Goal: Information Seeking & Learning: Compare options

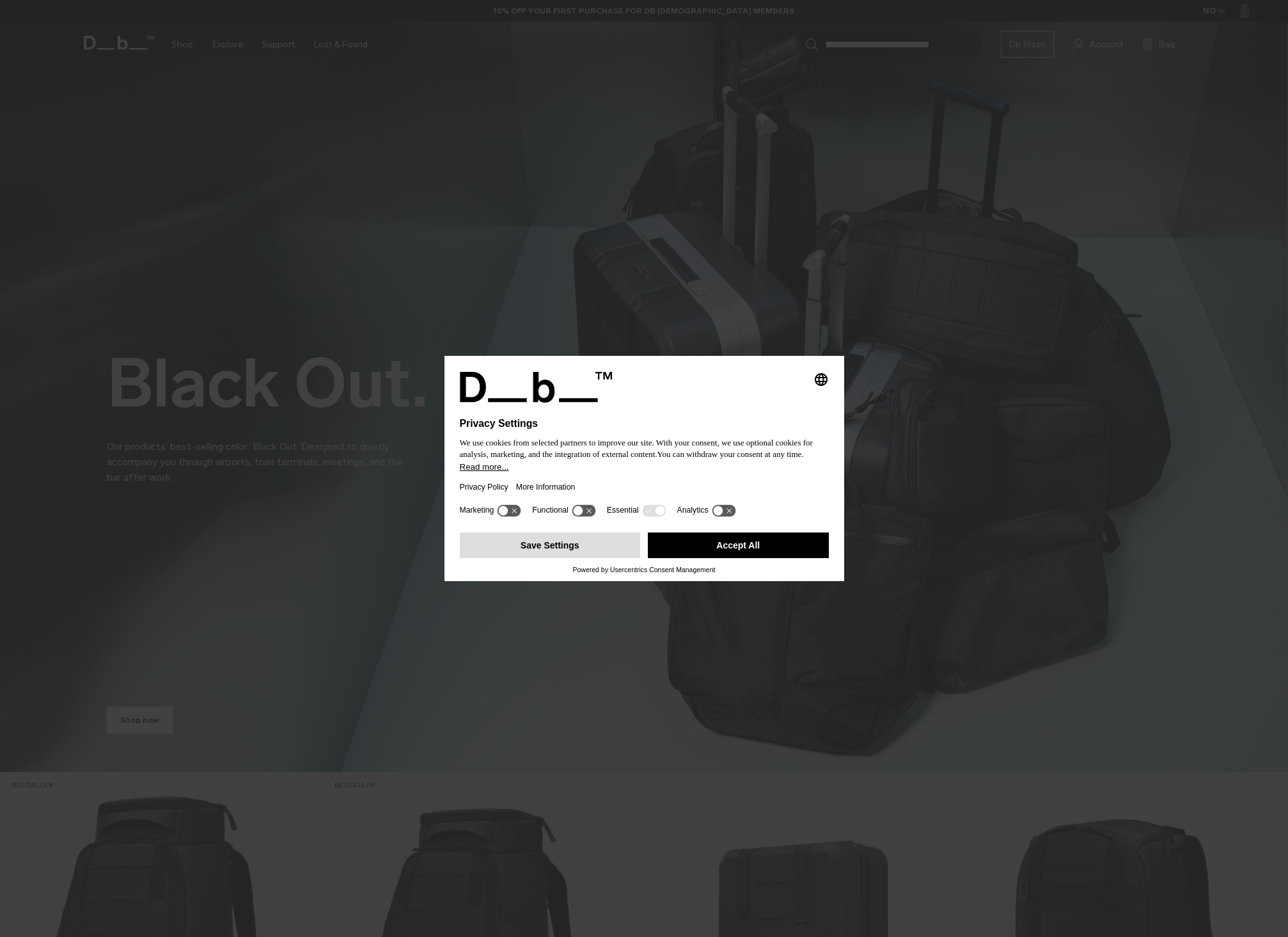
click at [589, 547] on button "Save Settings" at bounding box center [550, 545] width 181 height 26
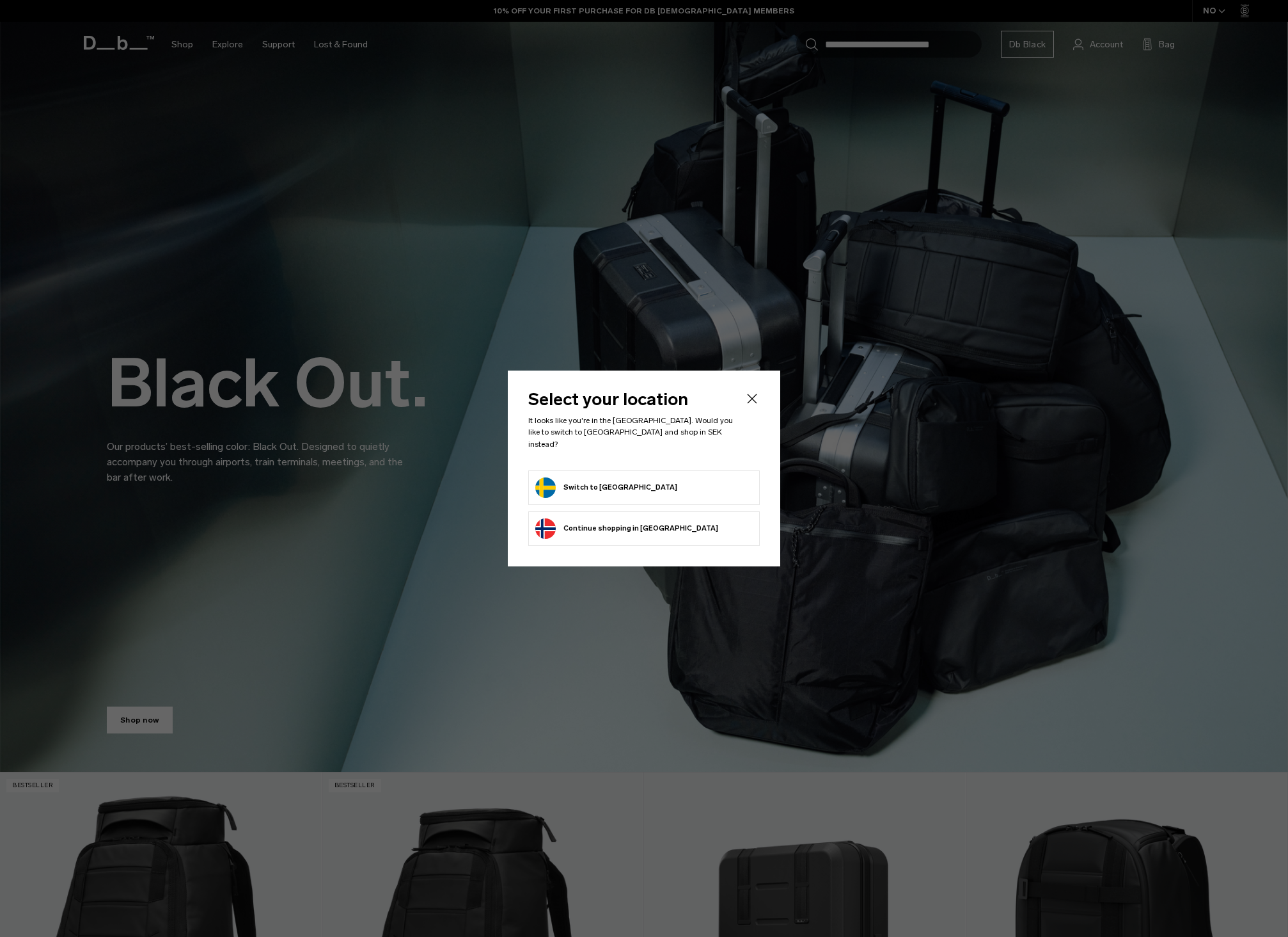
click at [636, 478] on form "Switch to Sweden" at bounding box center [644, 487] width 217 height 20
click at [584, 471] on li "Switch to Sweden" at bounding box center [644, 487] width 231 height 34
click at [584, 484] on button "Switch to Sweden" at bounding box center [606, 487] width 142 height 20
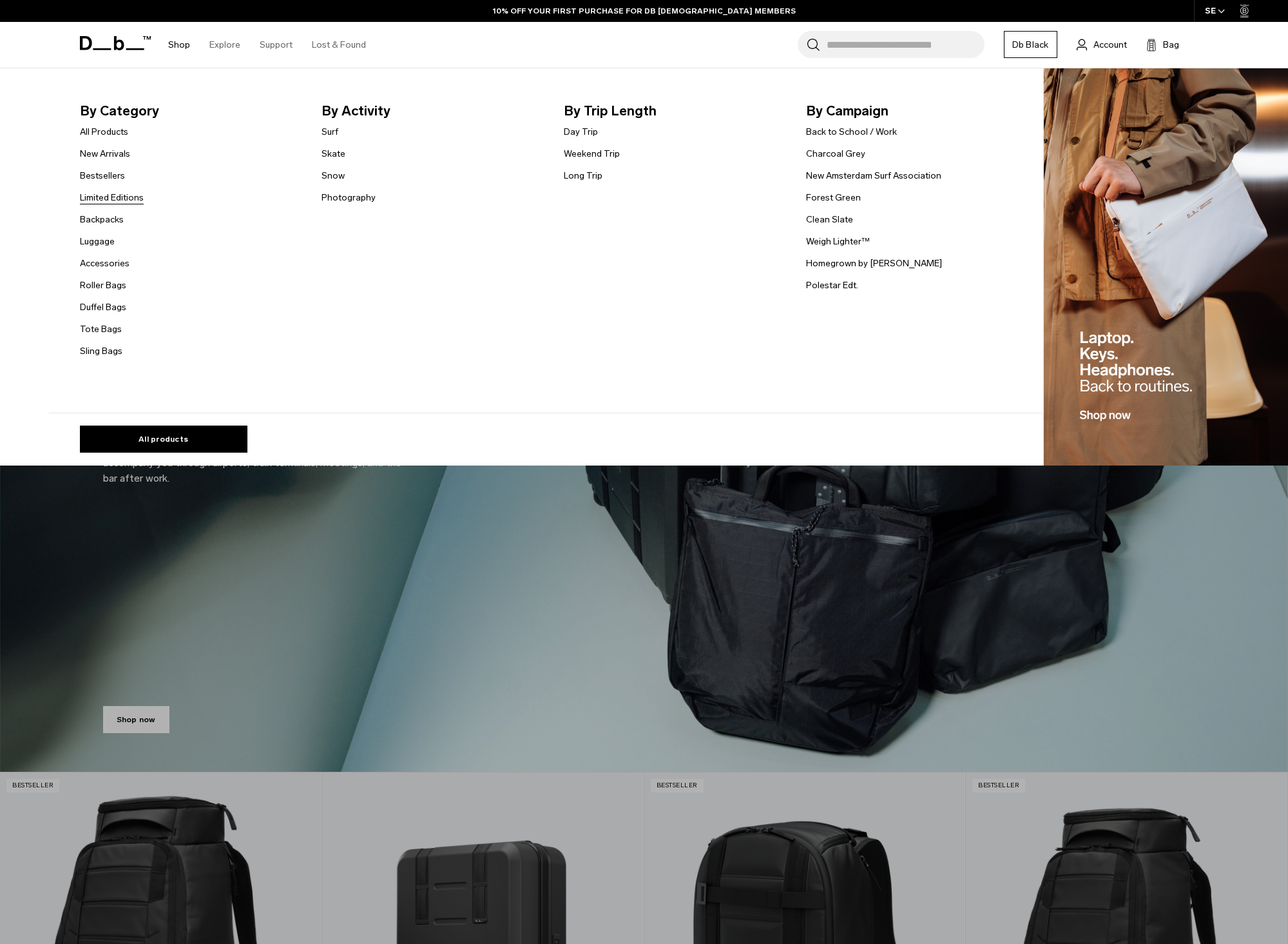
click at [123, 198] on link "Limited Editions" at bounding box center [112, 197] width 64 height 13
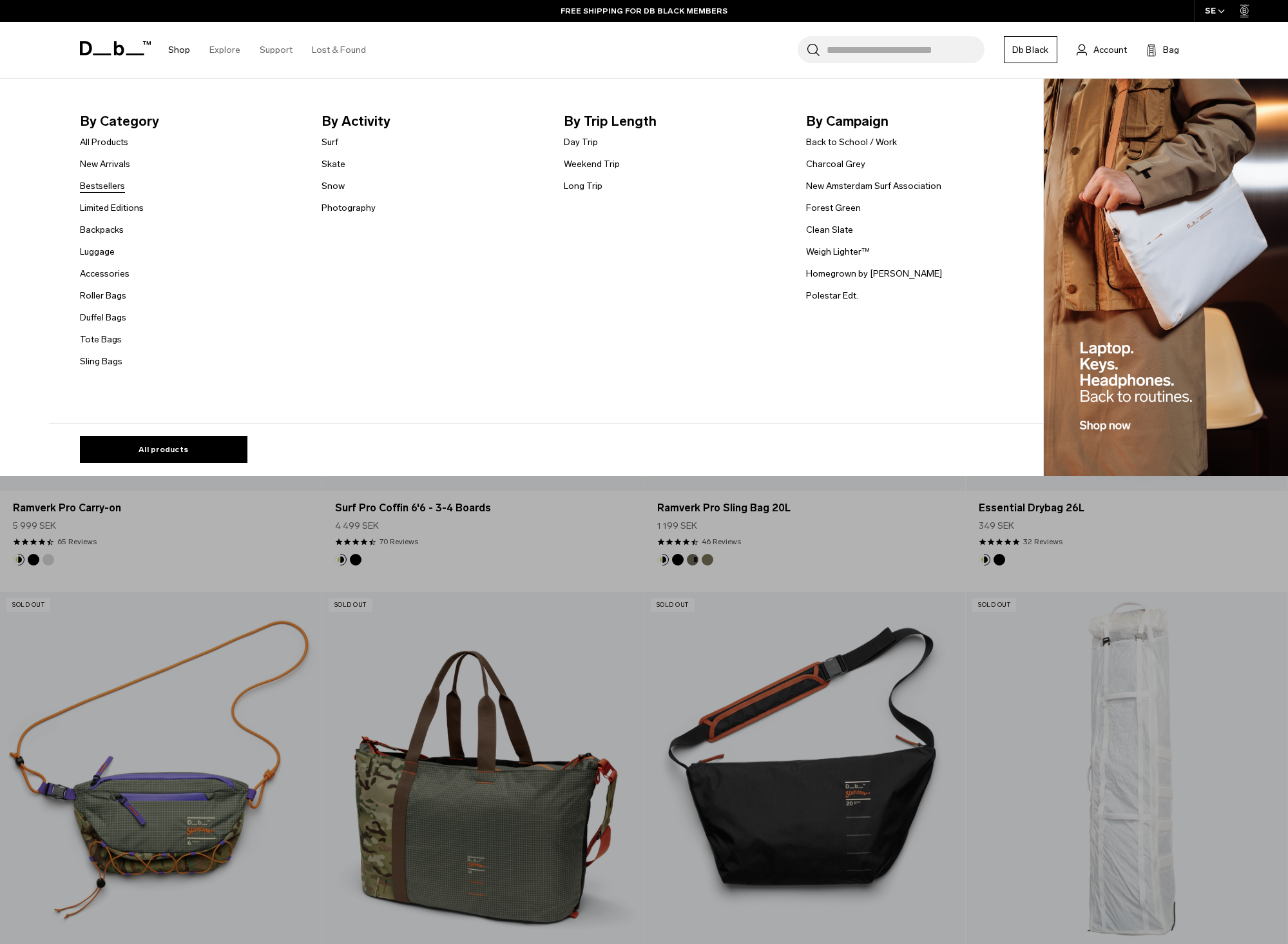
click at [114, 185] on link "Bestsellers" at bounding box center [102, 185] width 45 height 13
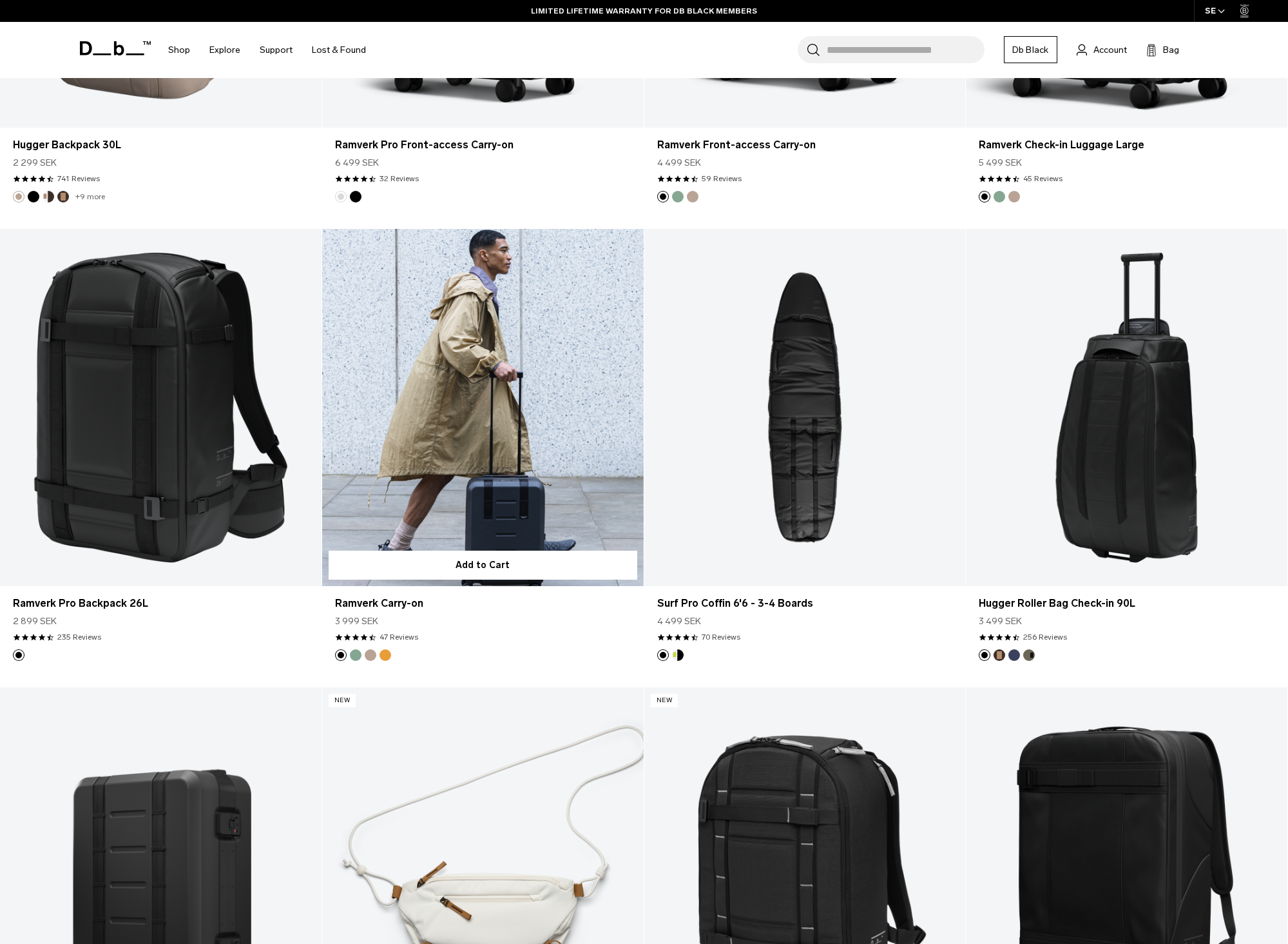
scroll to position [2063, 0]
click at [504, 470] on link "Ramverk Carry-on" at bounding box center [483, 406] width 322 height 357
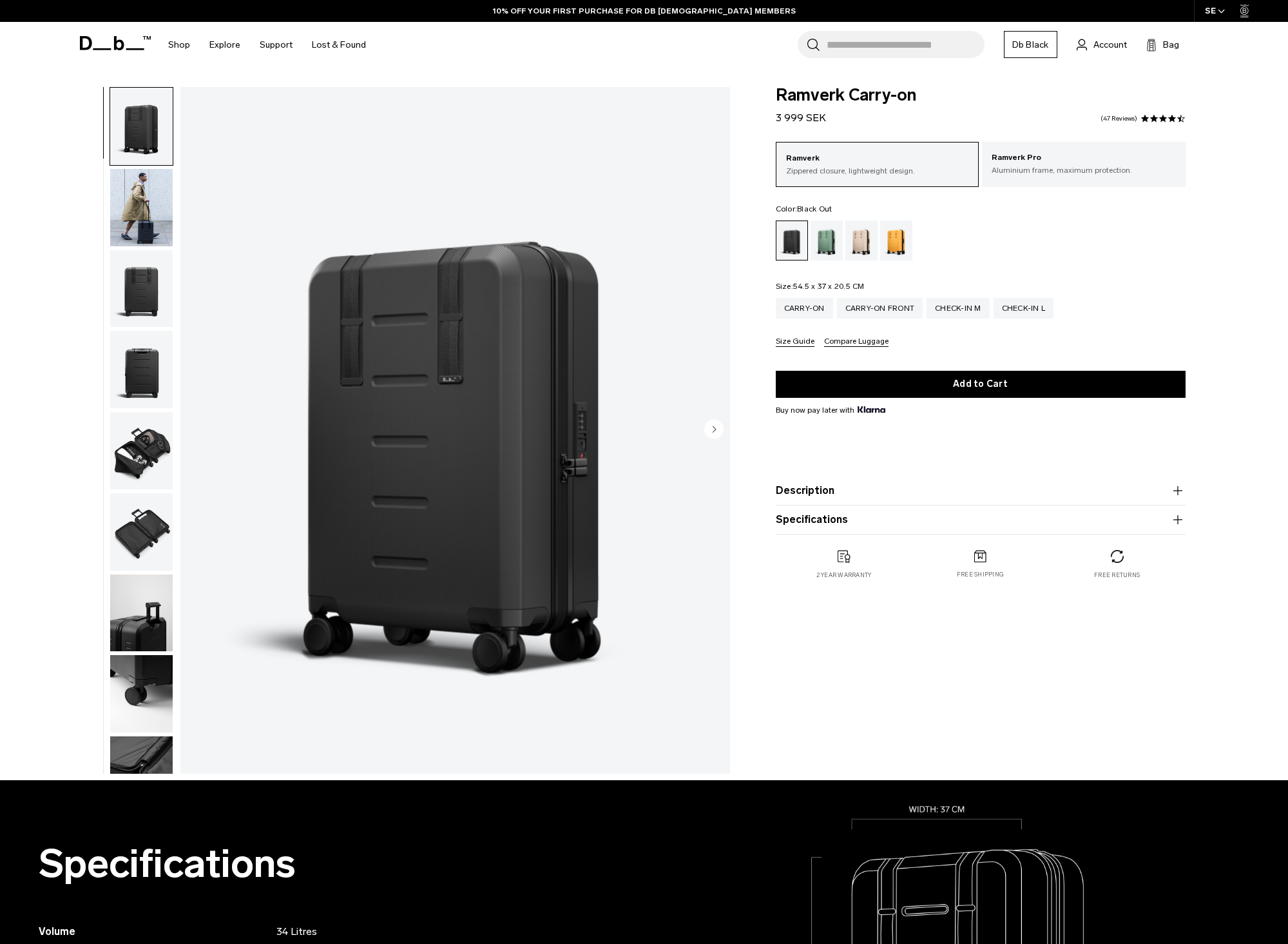
click at [156, 354] on img "button" at bounding box center [141, 369] width 62 height 77
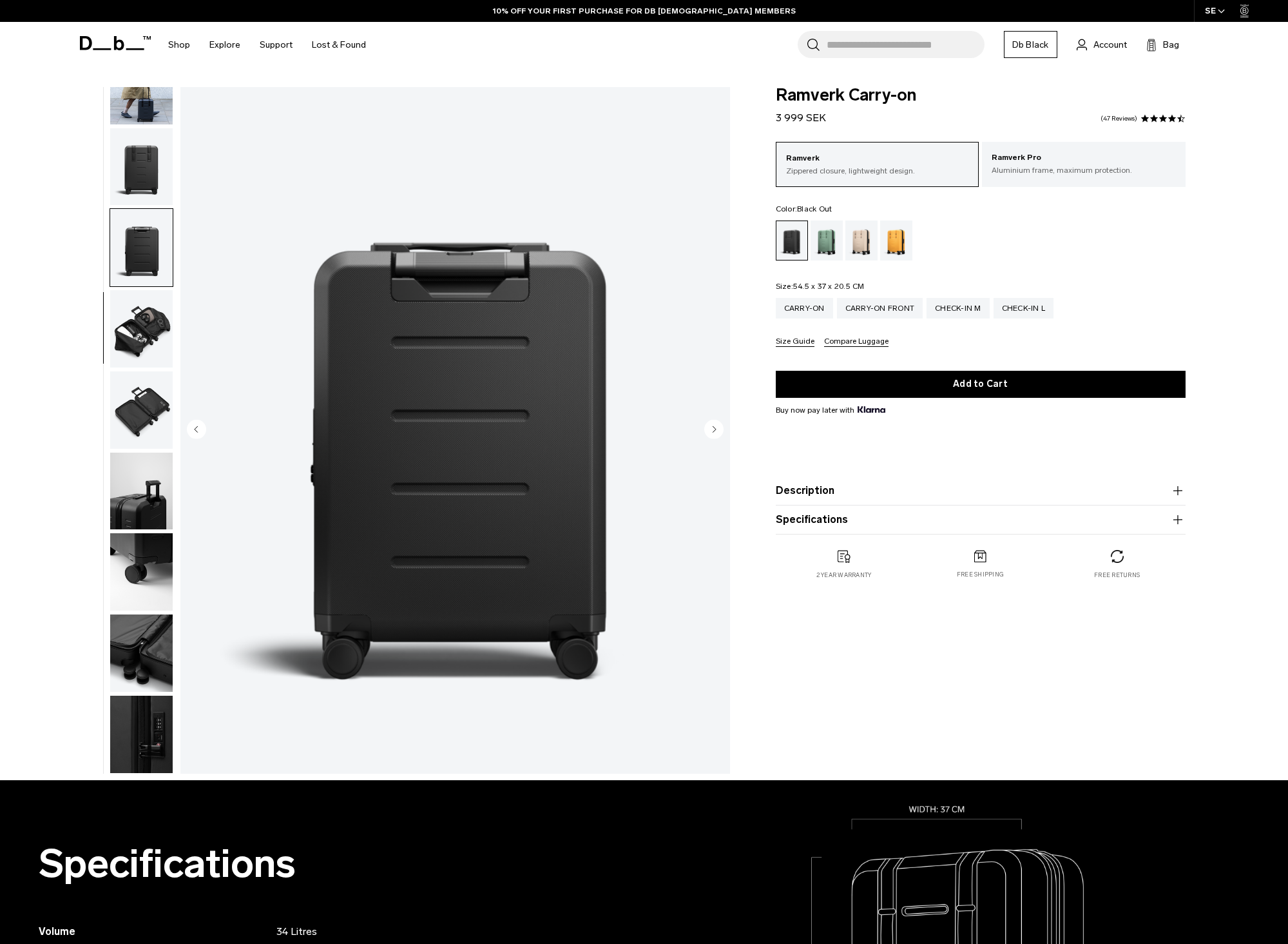
click at [161, 326] on img "button" at bounding box center [141, 328] width 62 height 77
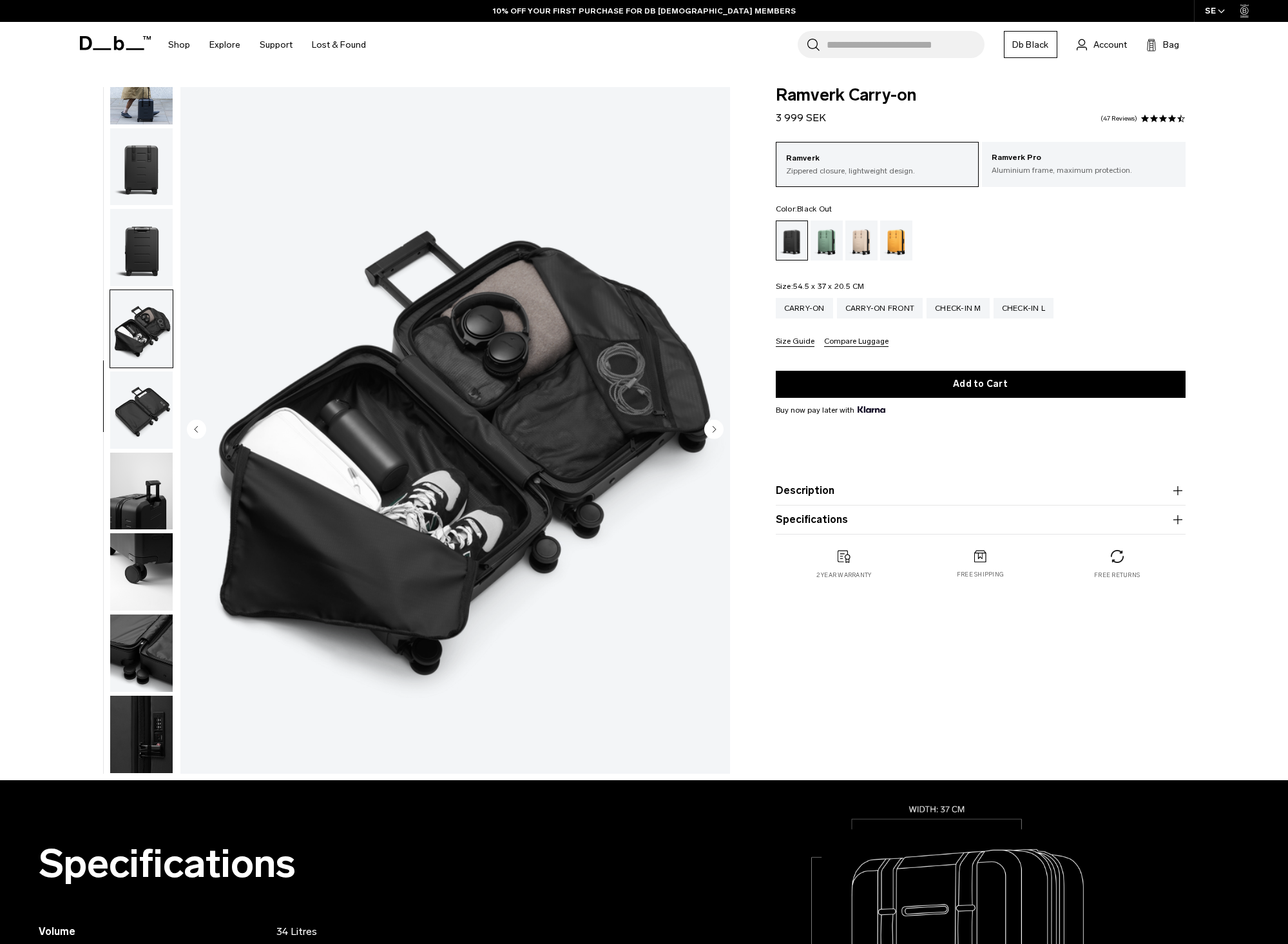
click at [132, 392] on img "button" at bounding box center [141, 409] width 62 height 77
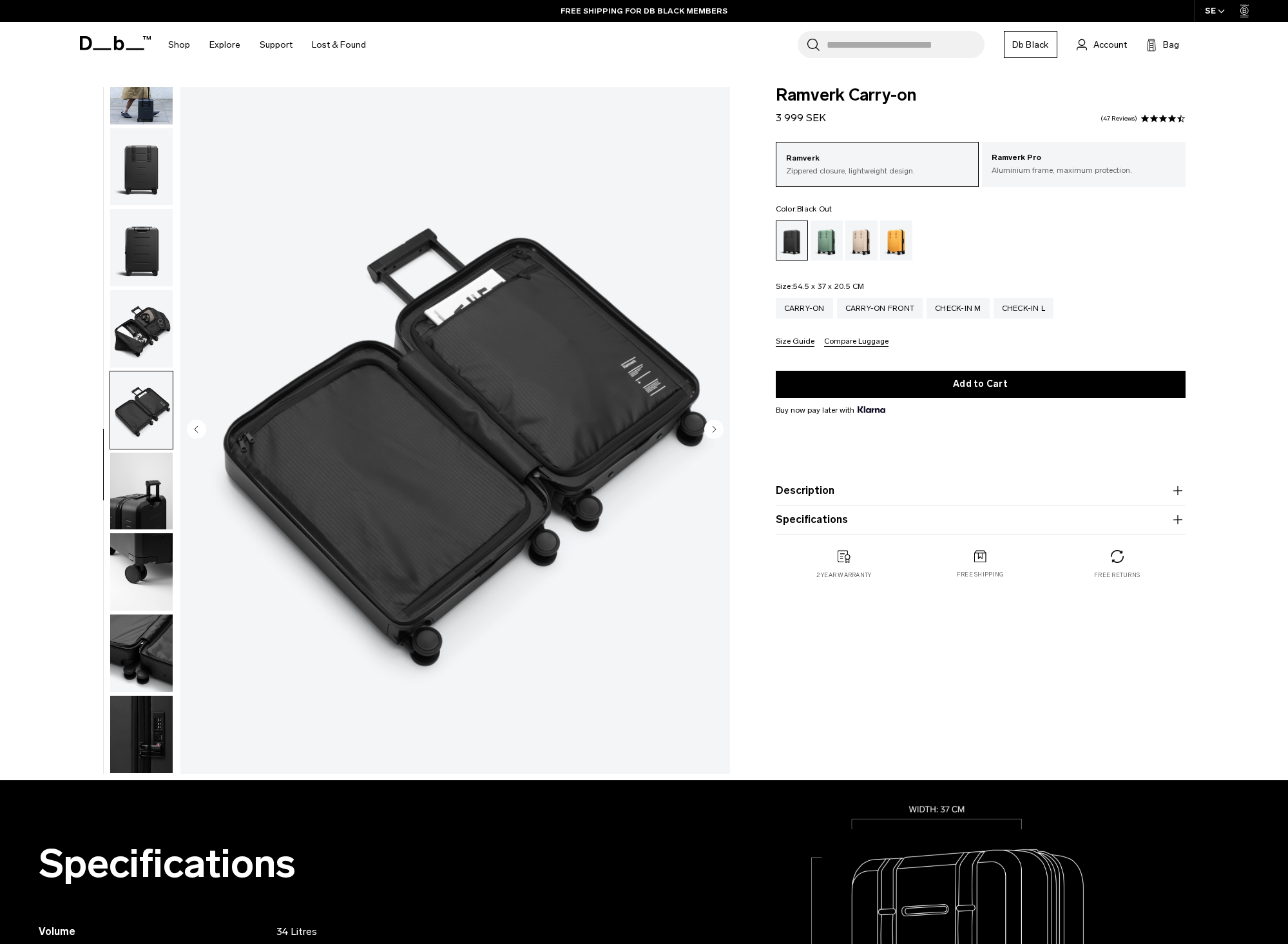
click at [129, 468] on img "button" at bounding box center [141, 491] width 62 height 77
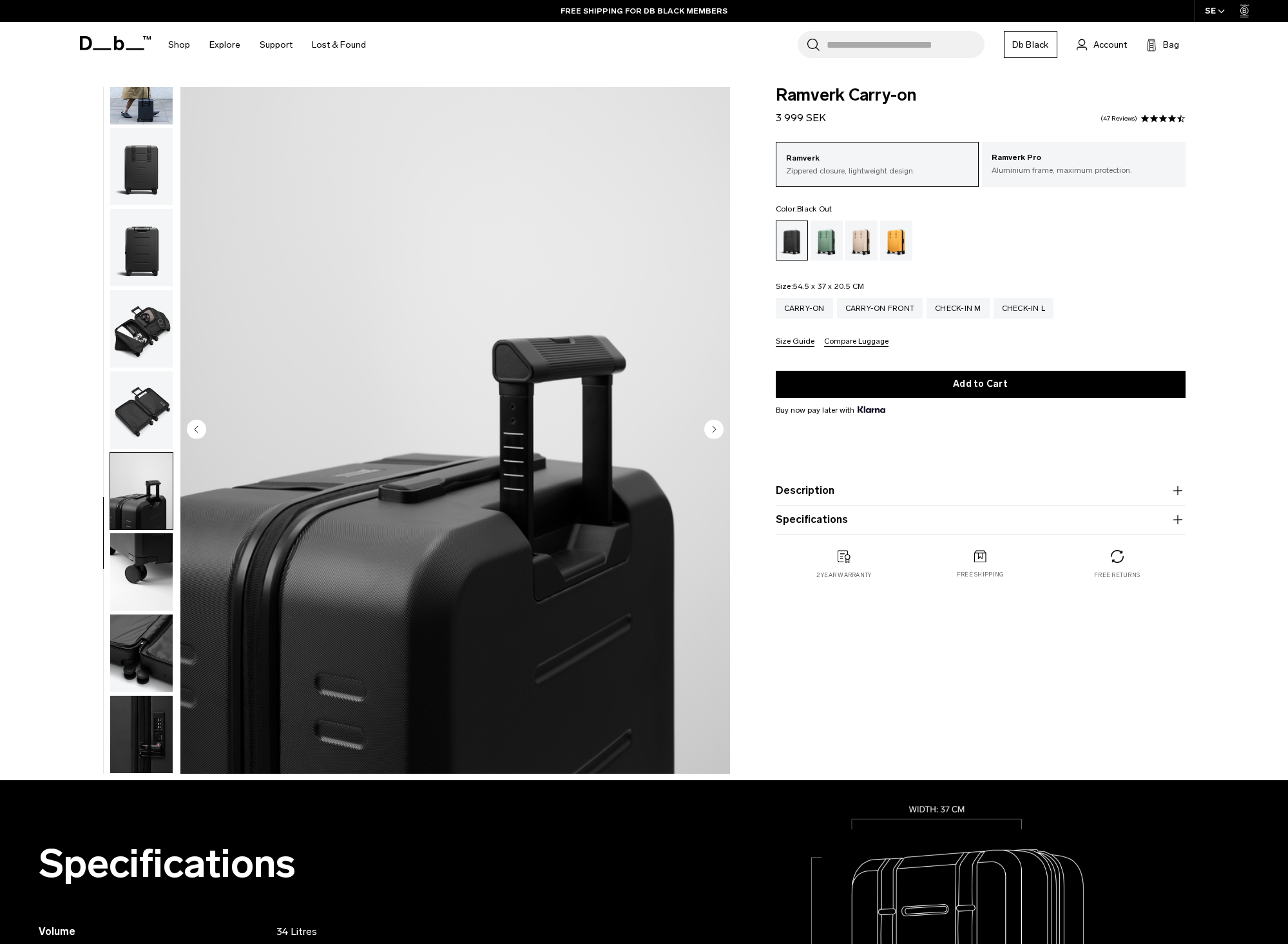
click at [125, 579] on img "button" at bounding box center [141, 571] width 62 height 77
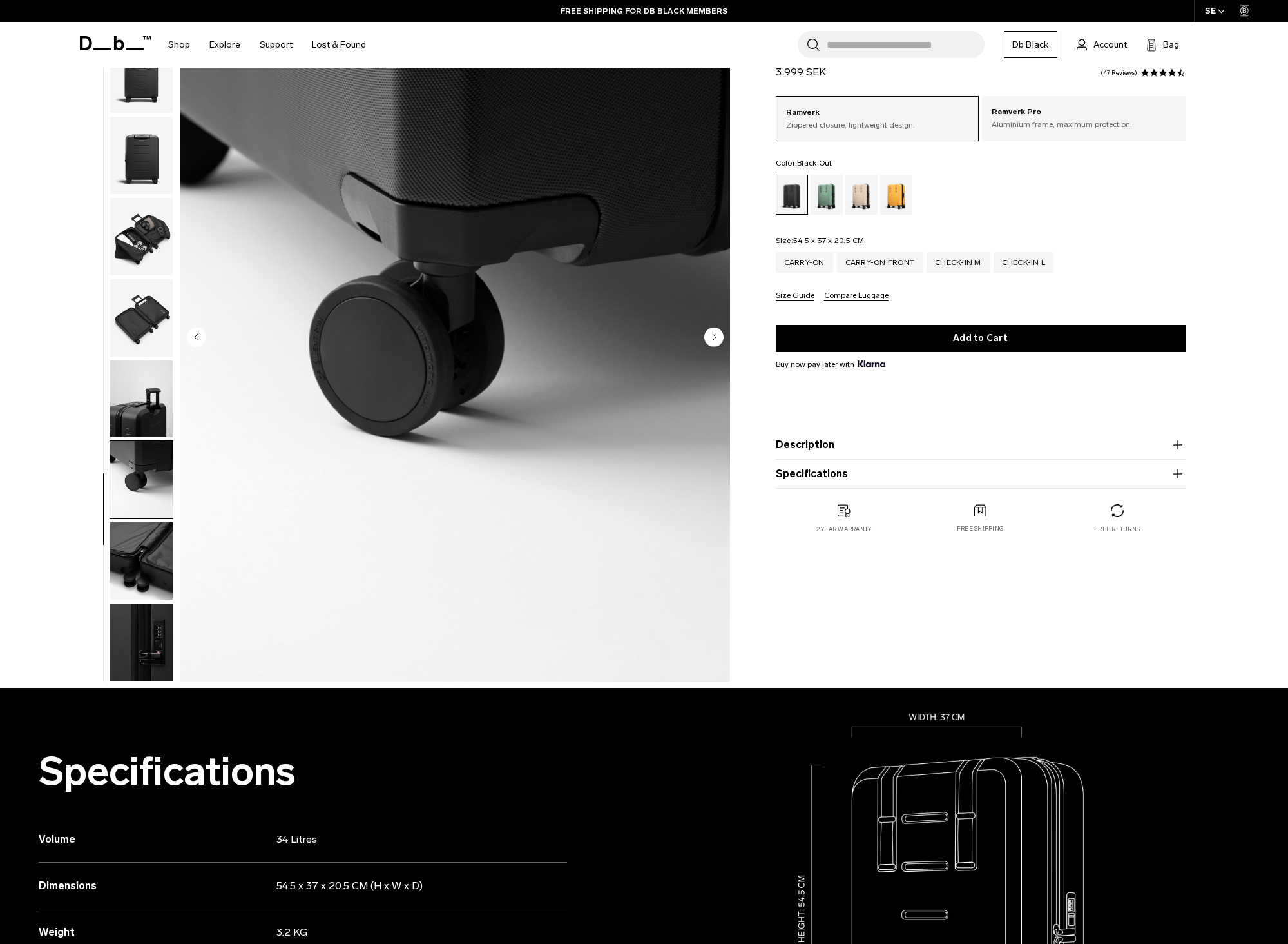
scroll to position [129, 0]
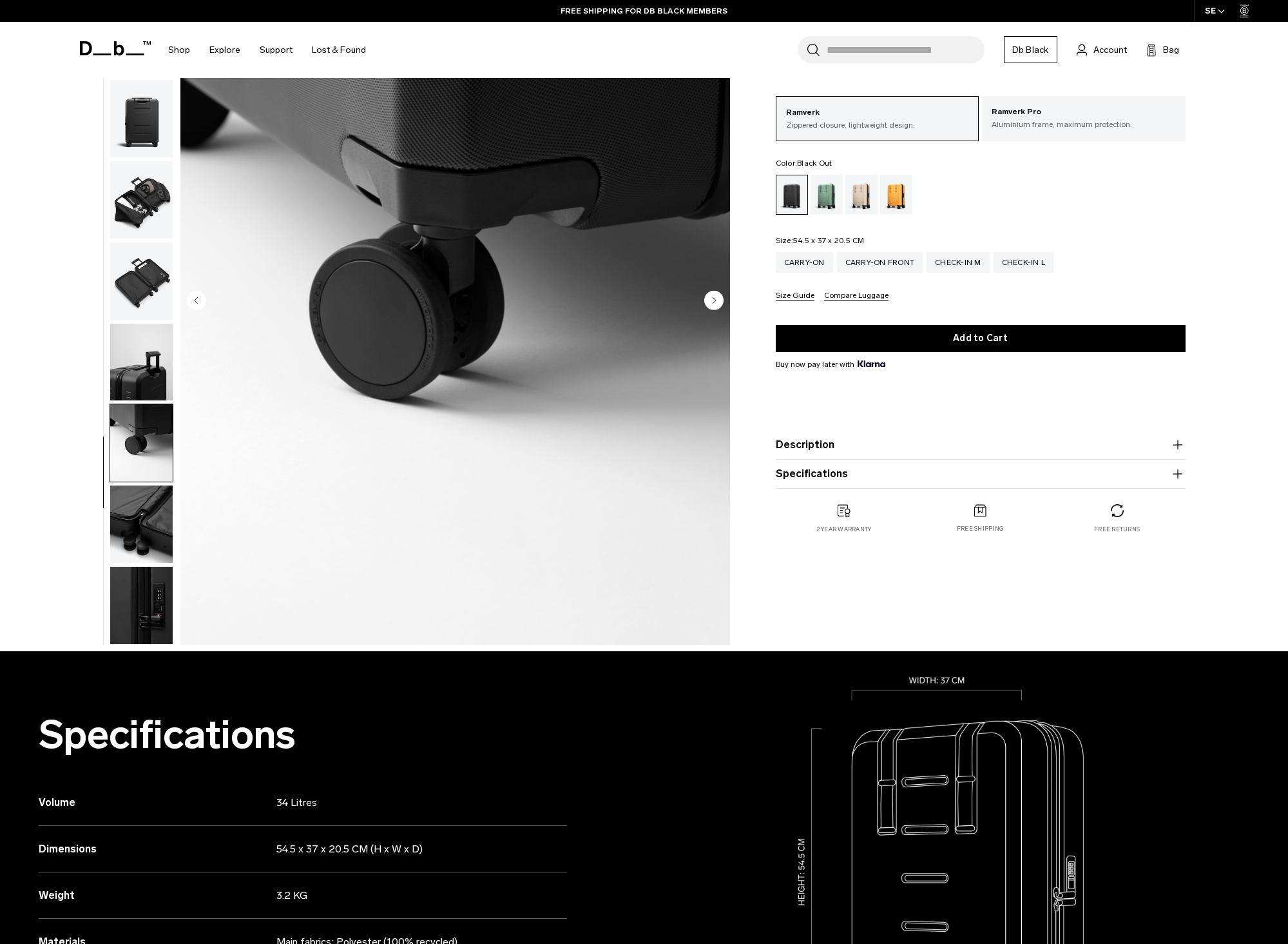
click at [144, 504] on img "button" at bounding box center [141, 524] width 62 height 77
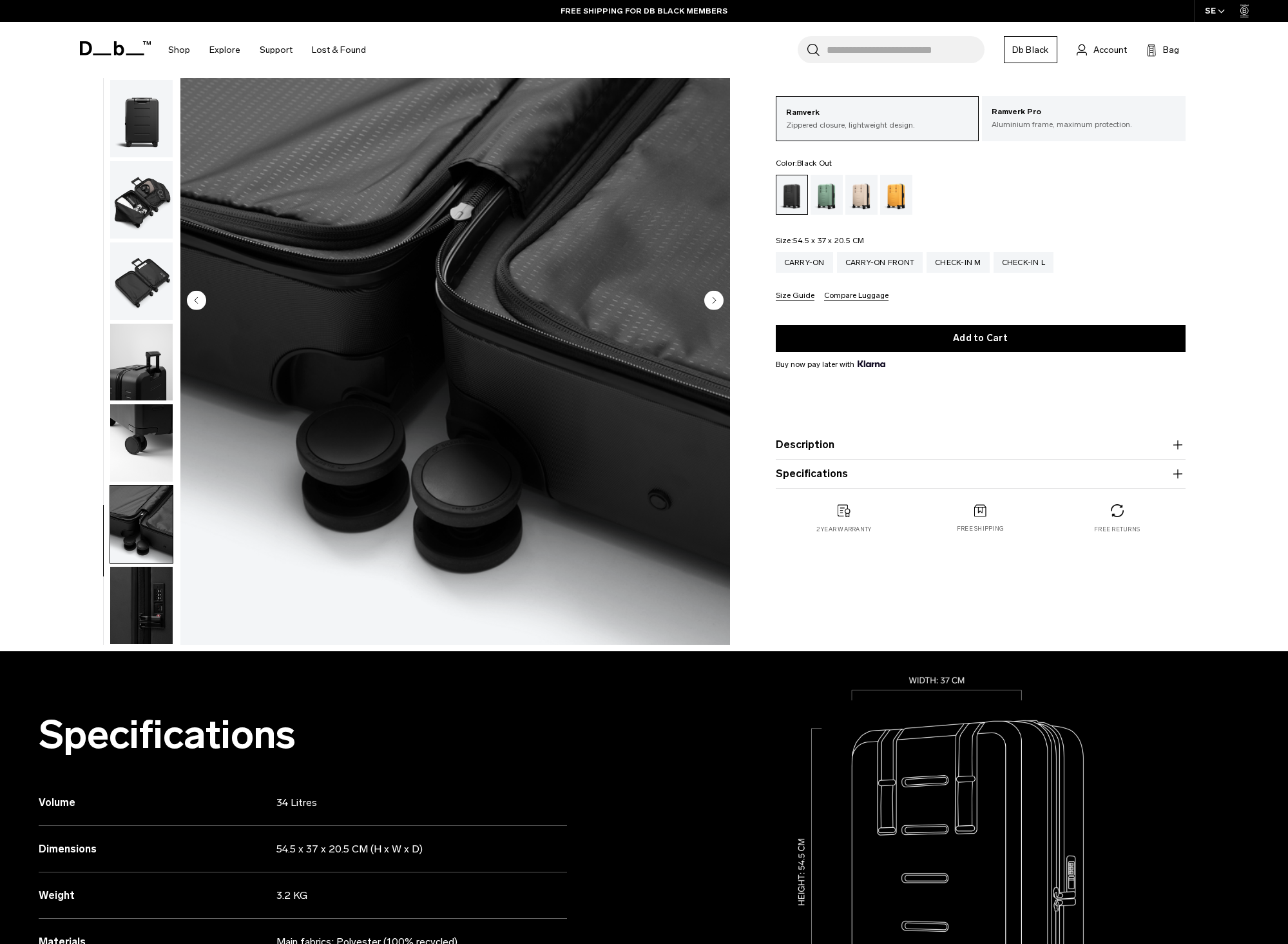
click at [144, 594] on img "button" at bounding box center [141, 605] width 62 height 77
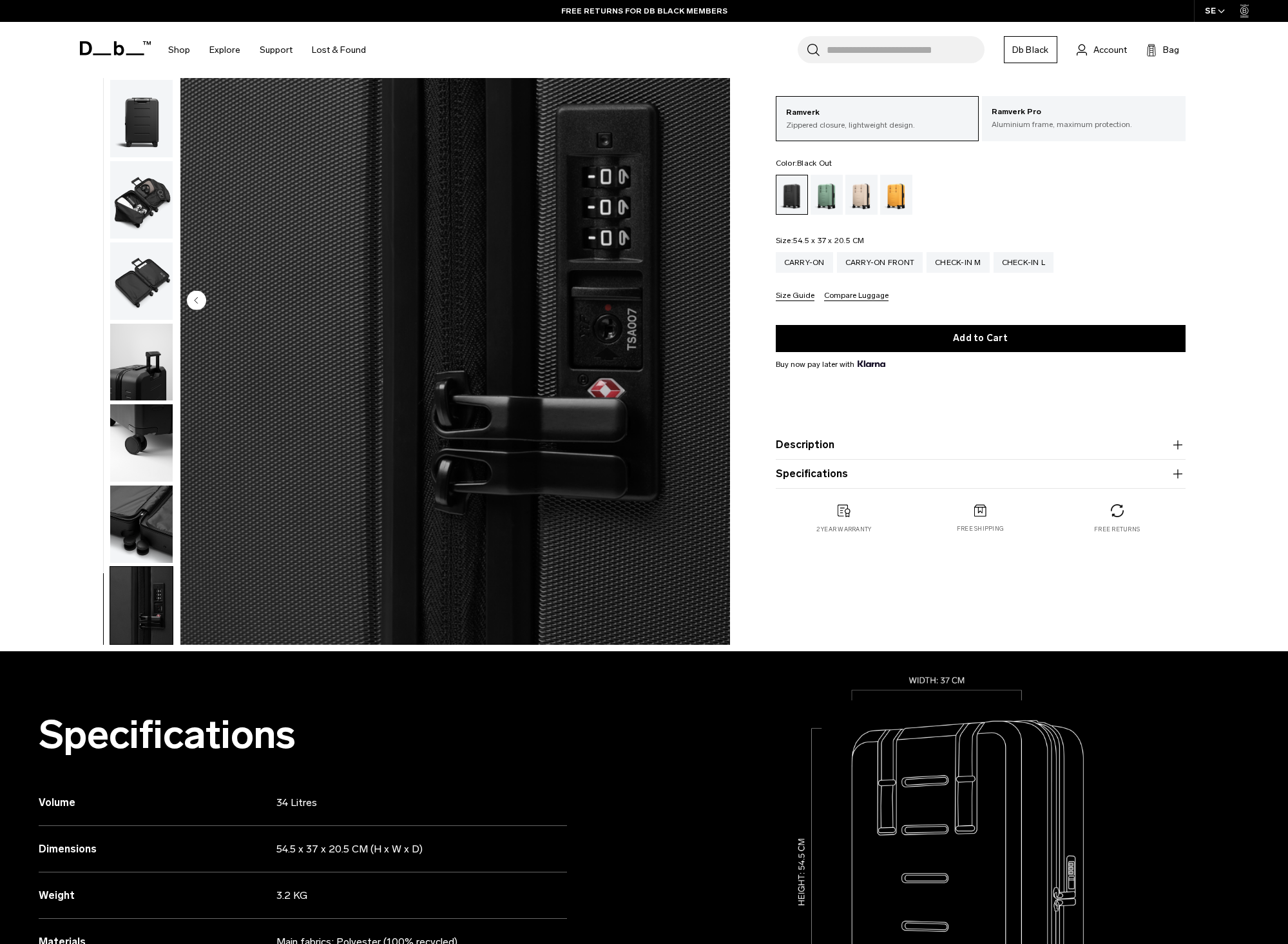
click at [123, 532] on img "button" at bounding box center [141, 524] width 62 height 77
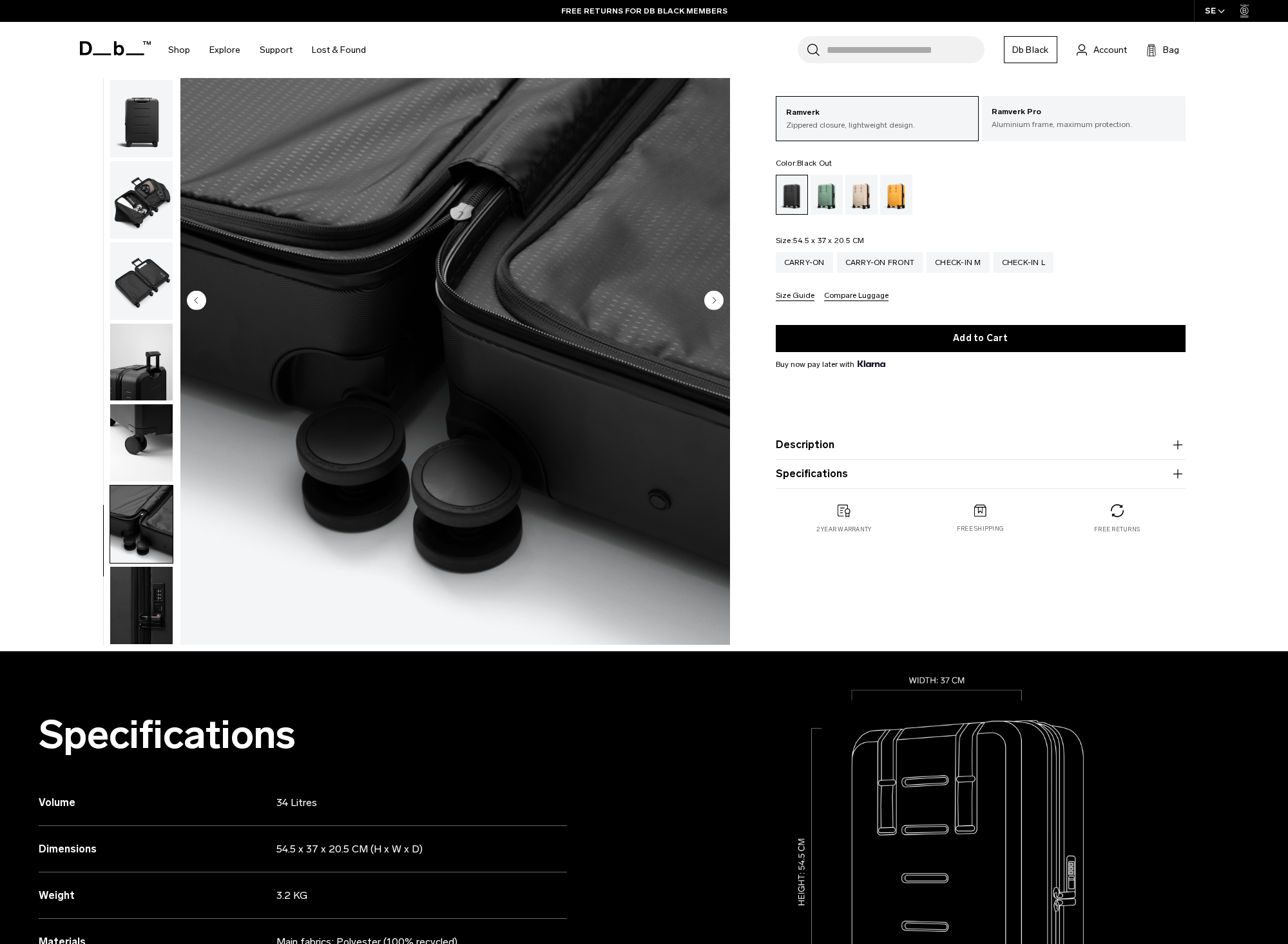
click at [141, 464] on img "button" at bounding box center [141, 442] width 62 height 77
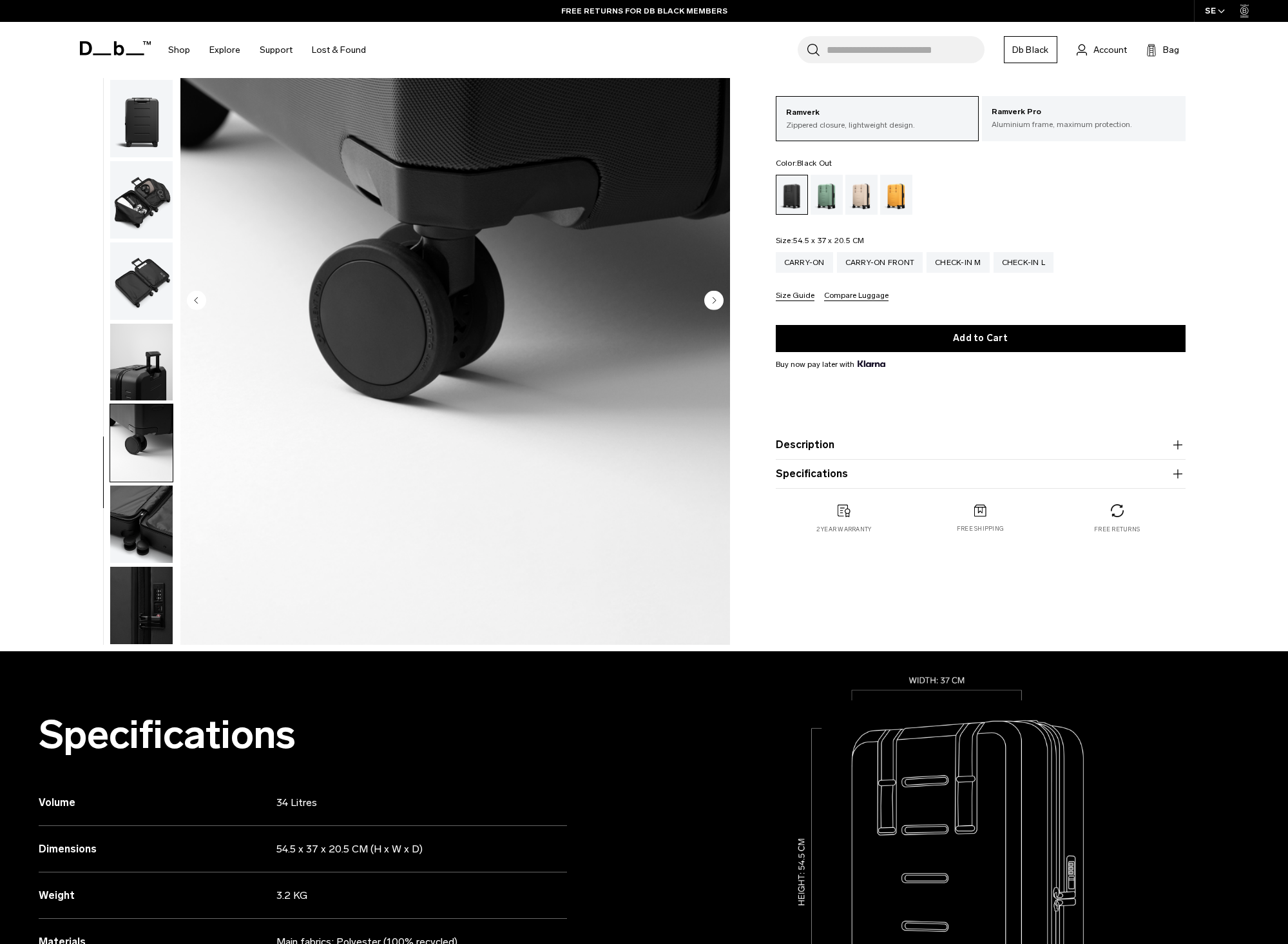
click at [153, 359] on img "button" at bounding box center [141, 362] width 62 height 77
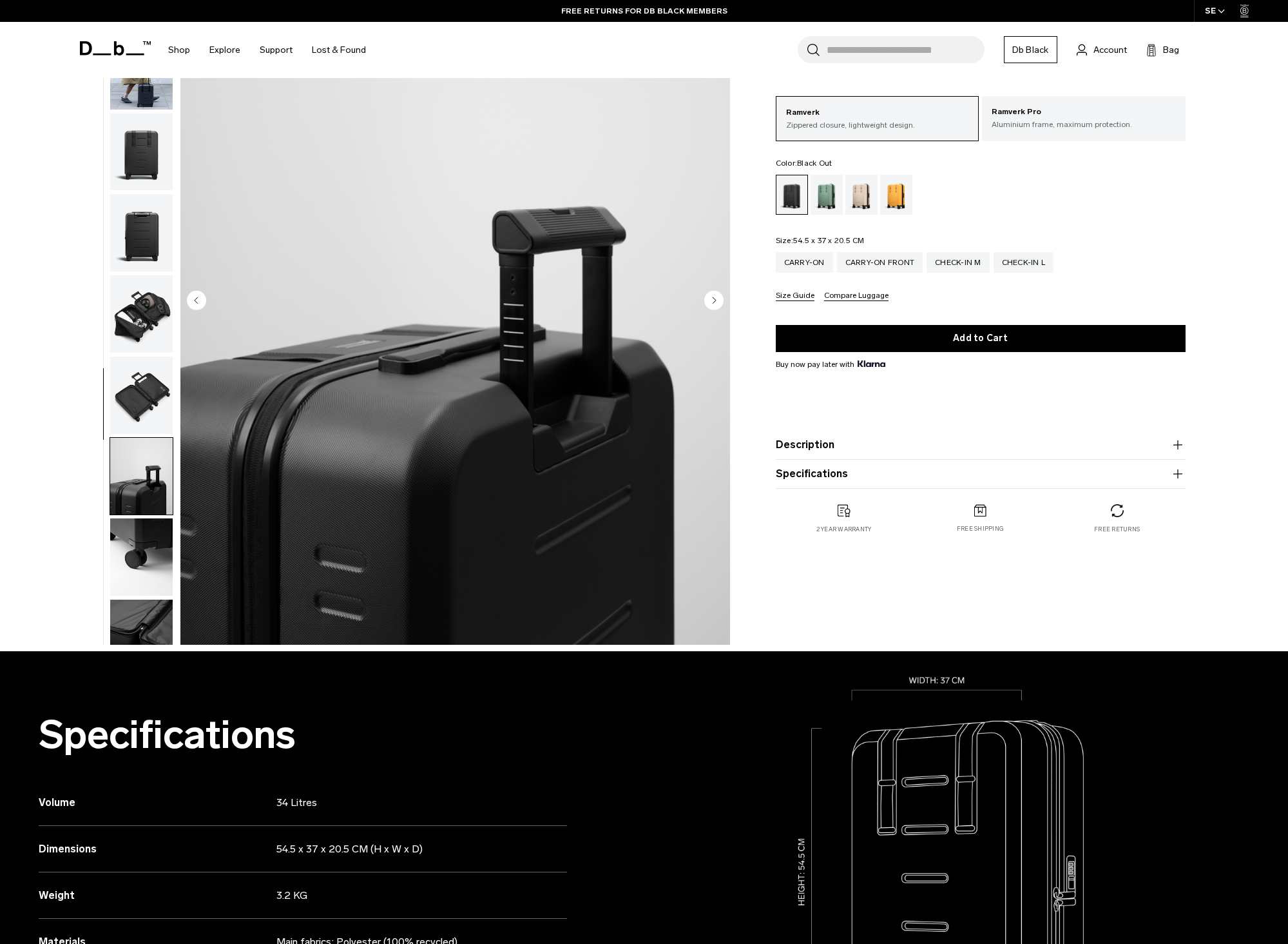
scroll to position [0, 0]
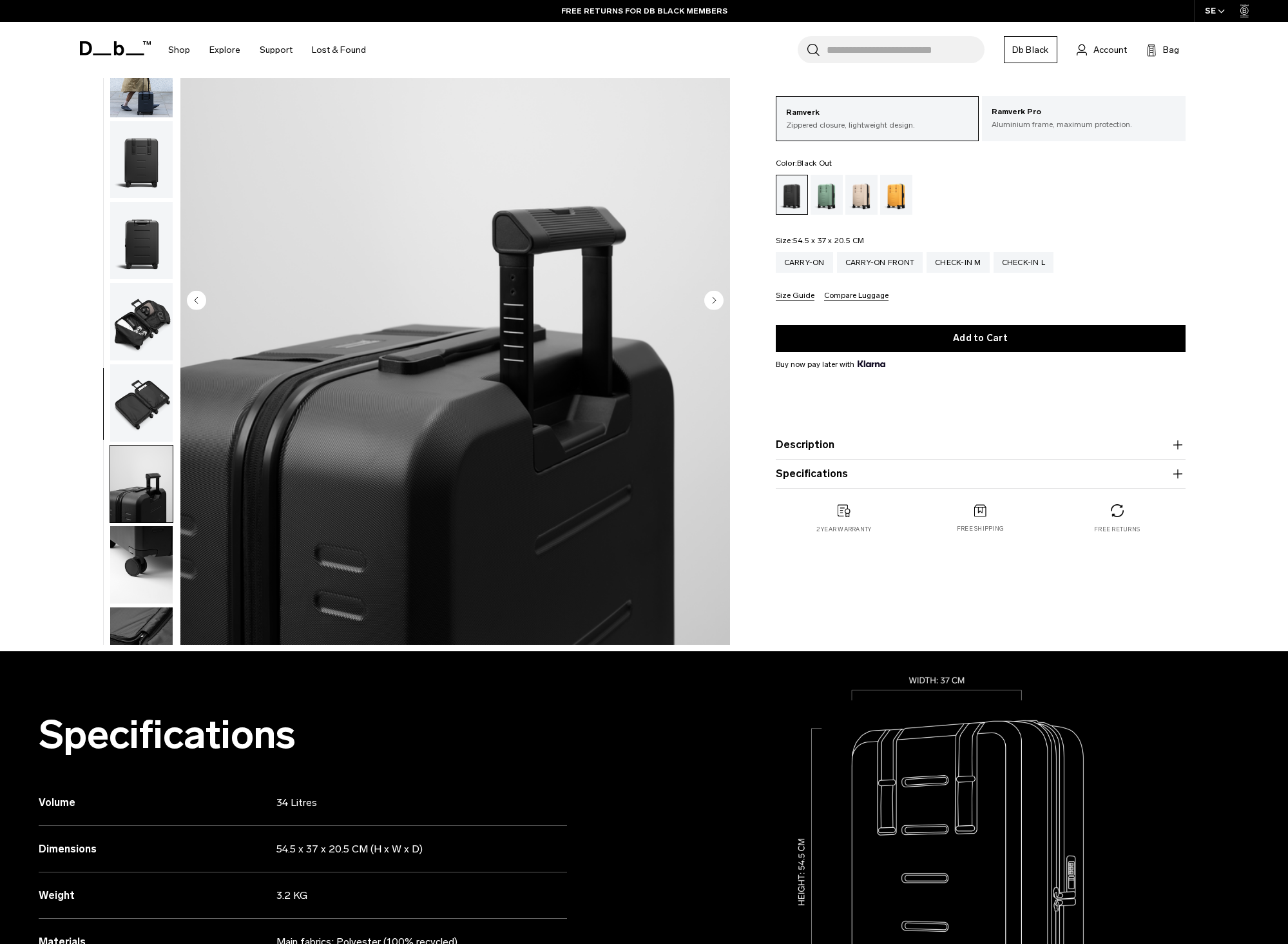
click at [130, 476] on img "button" at bounding box center [141, 484] width 62 height 77
click at [142, 400] on img "button" at bounding box center [141, 402] width 62 height 77
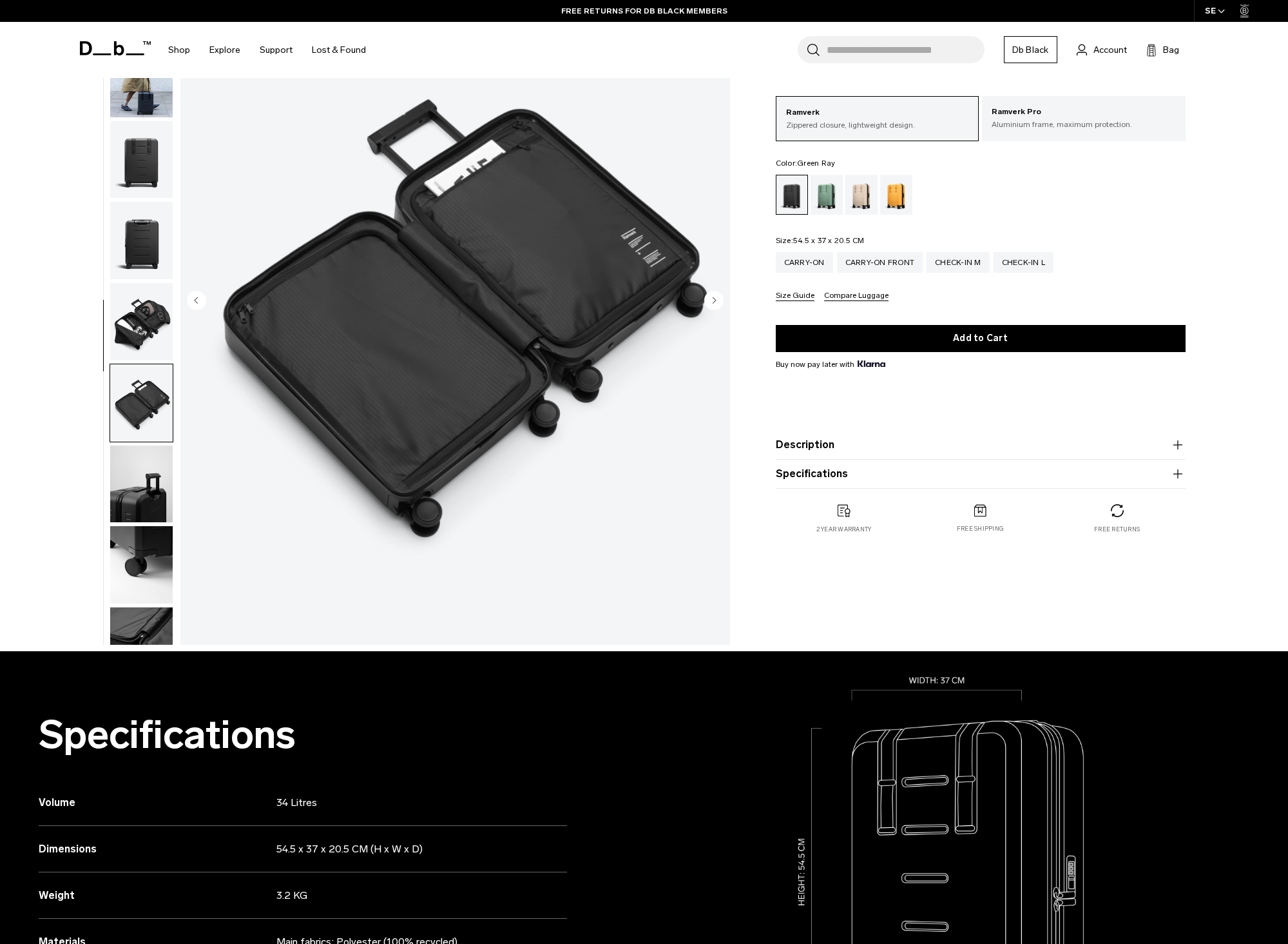
click at [826, 203] on div "Green Ray" at bounding box center [827, 194] width 33 height 40
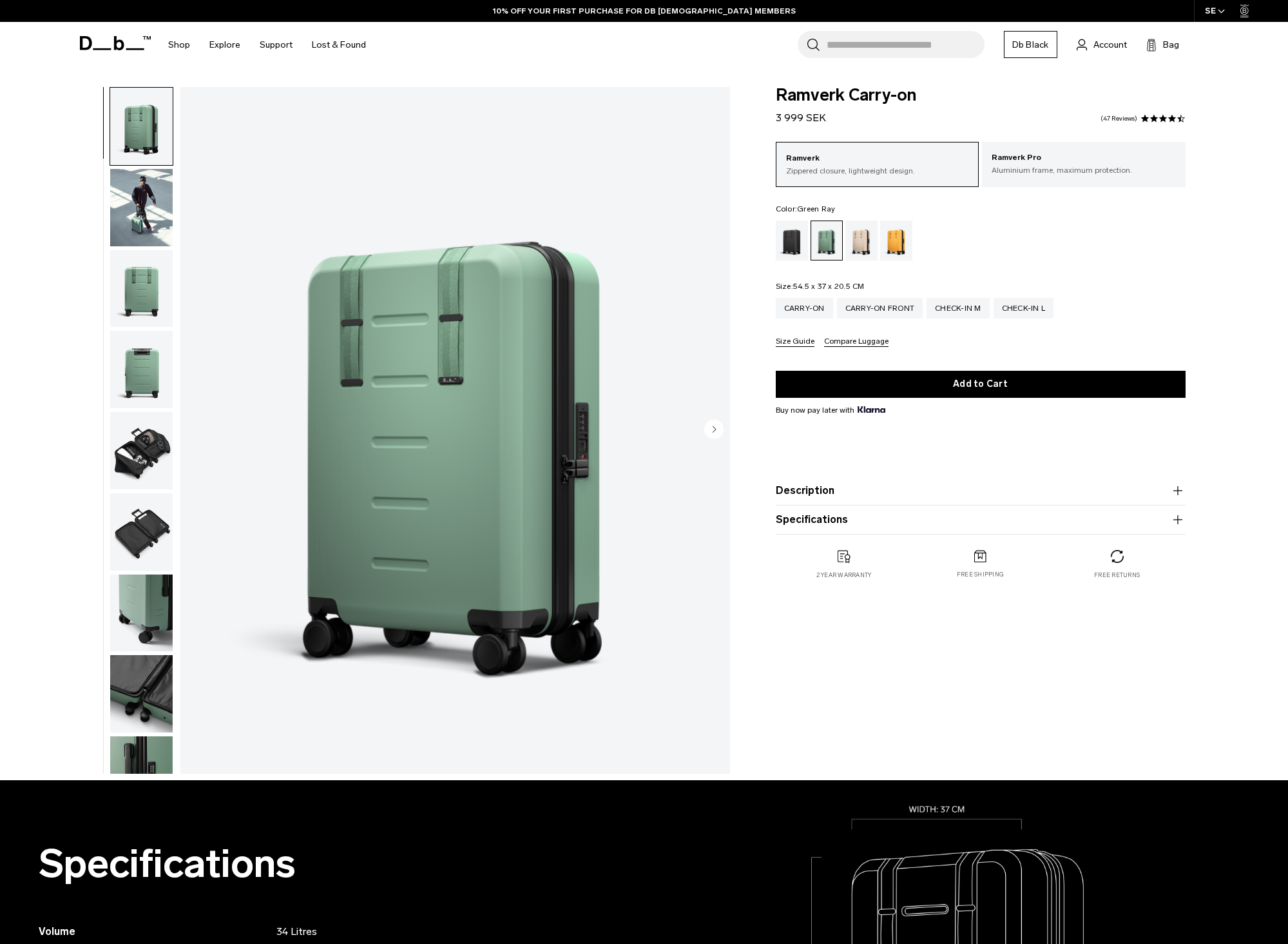
click at [860, 244] on div "Fogbow Beige" at bounding box center [862, 240] width 33 height 40
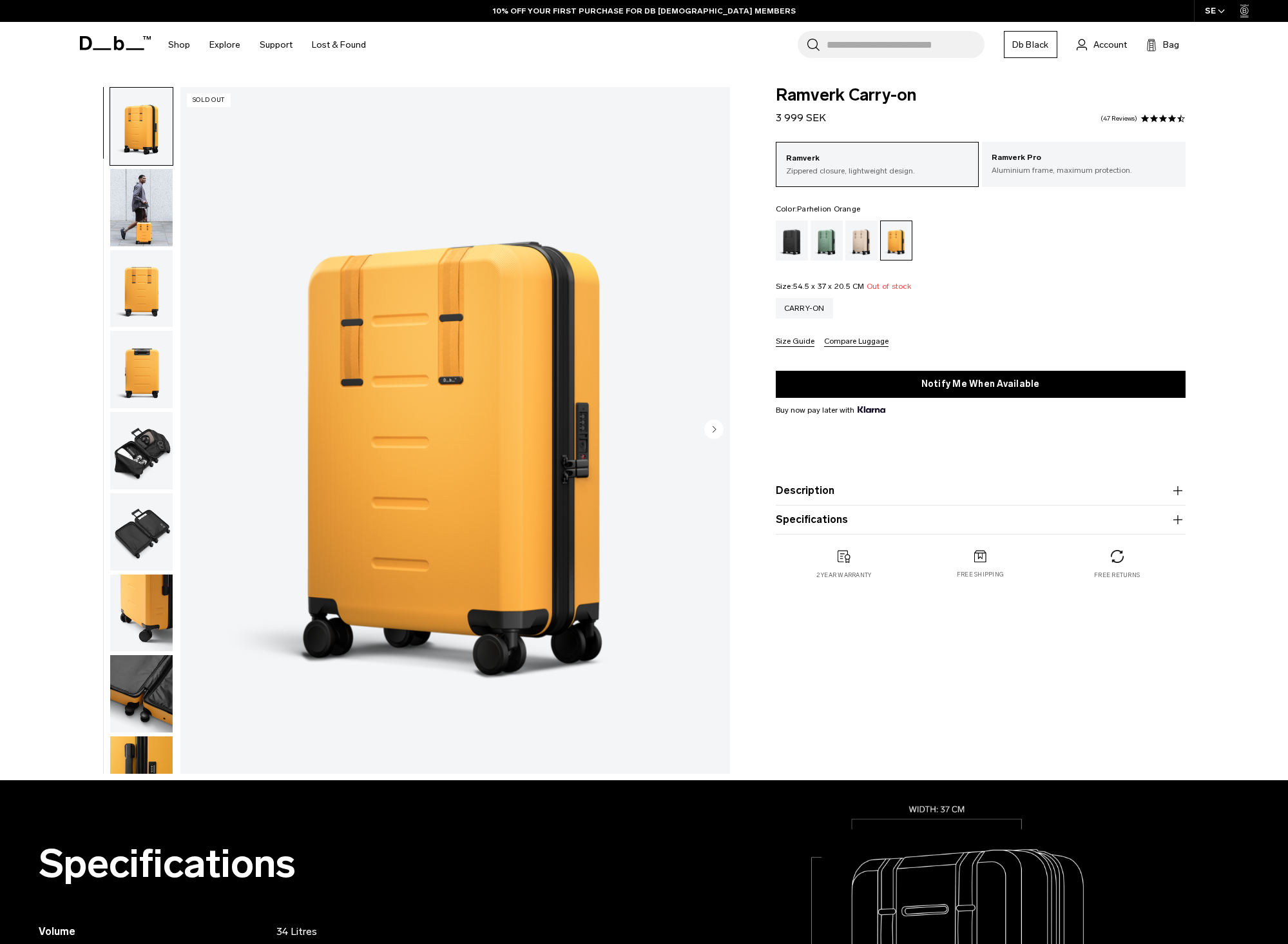
click at [136, 224] on img "button" at bounding box center [141, 207] width 62 height 77
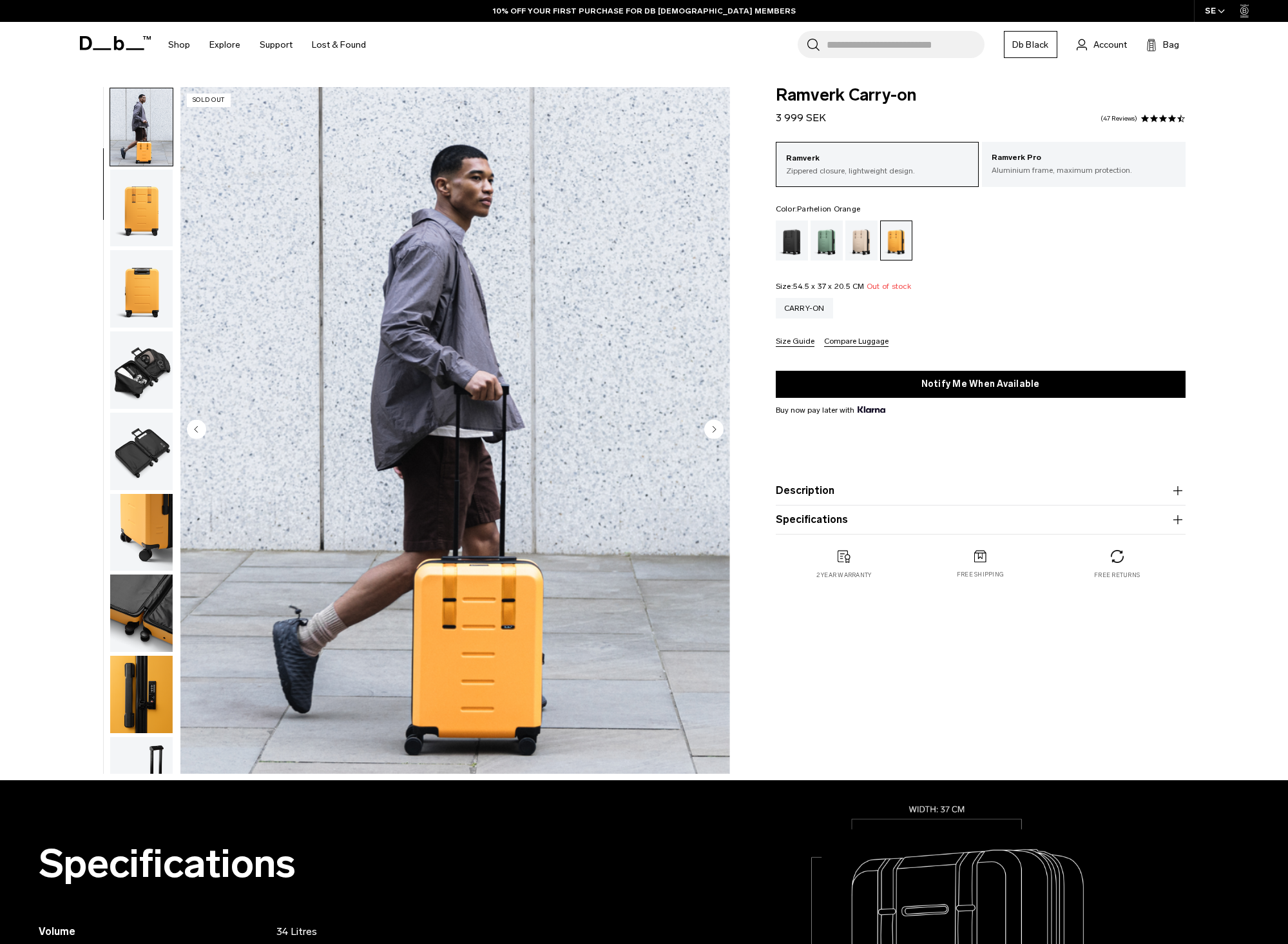
scroll to position [81, 0]
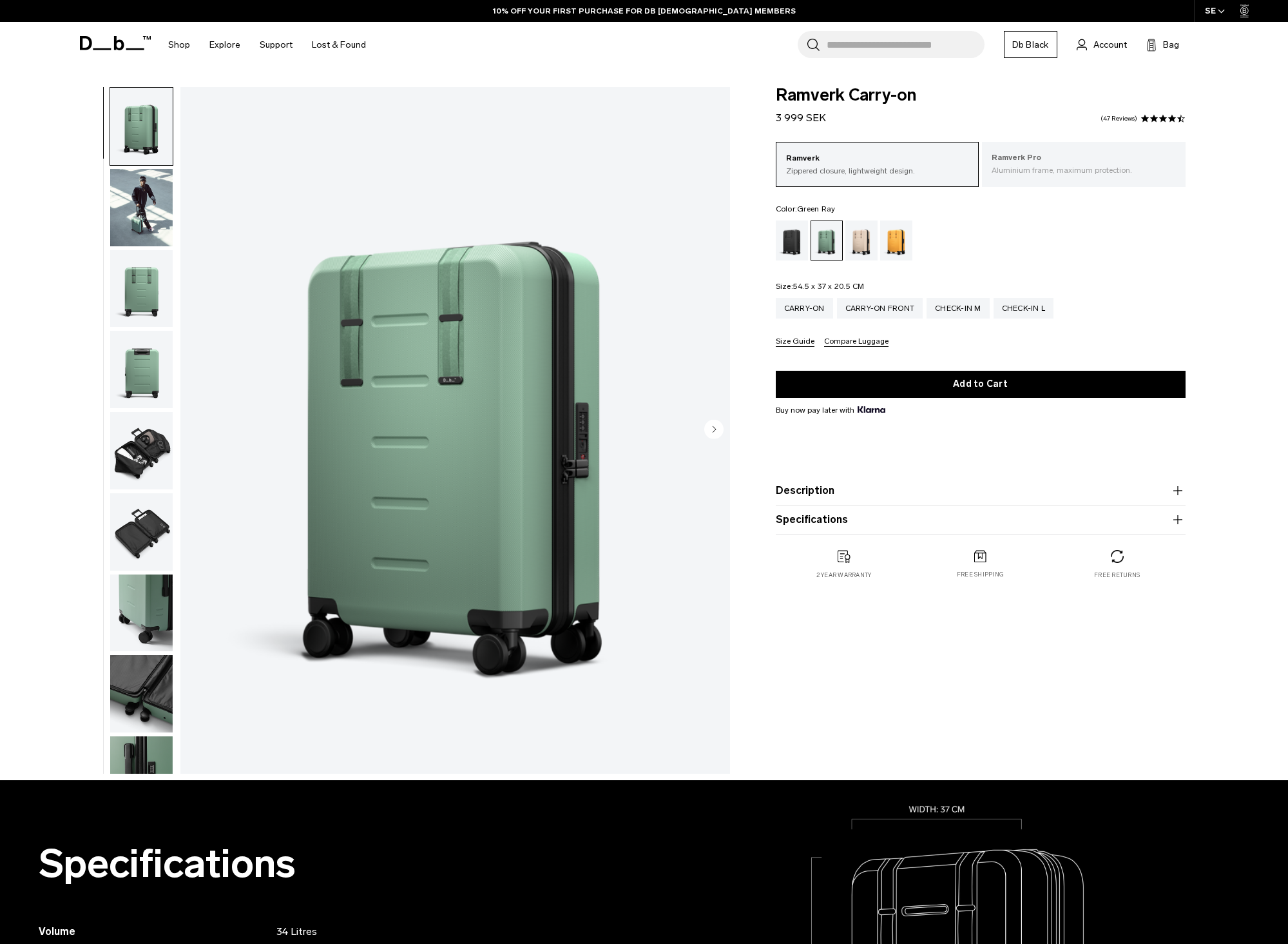
drag, startPoint x: 1129, startPoint y: 159, endPoint x: 1042, endPoint y: 278, distance: 147.4
click at [1129, 160] on p "Ramverk Pro" at bounding box center [1083, 157] width 184 height 12
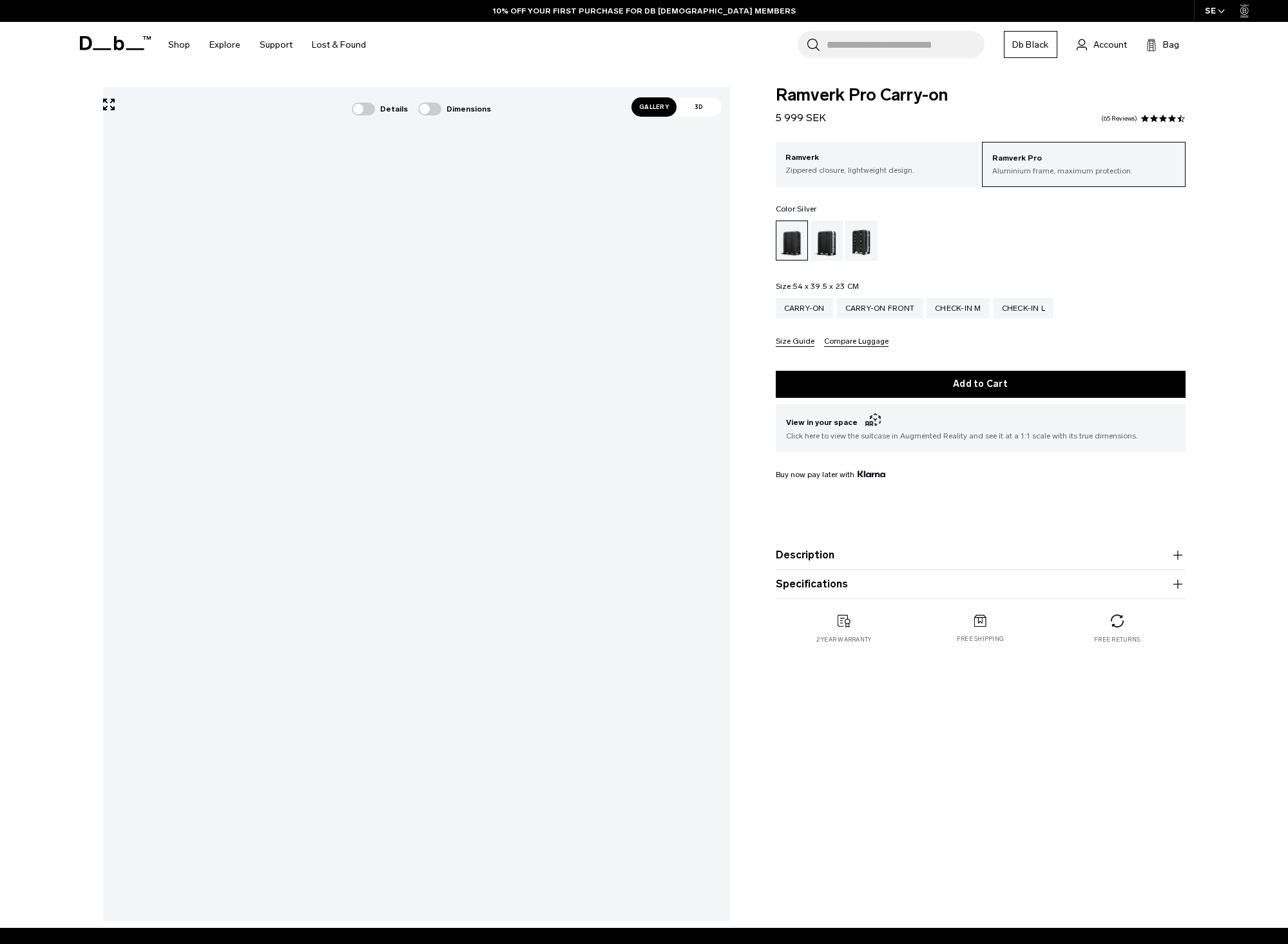
click at [825, 241] on div "Silver" at bounding box center [827, 240] width 33 height 40
click at [71, 214] on div "Details Dimensions" at bounding box center [400, 507] width 672 height 841
click at [660, 109] on span "Gallery" at bounding box center [654, 107] width 45 height 20
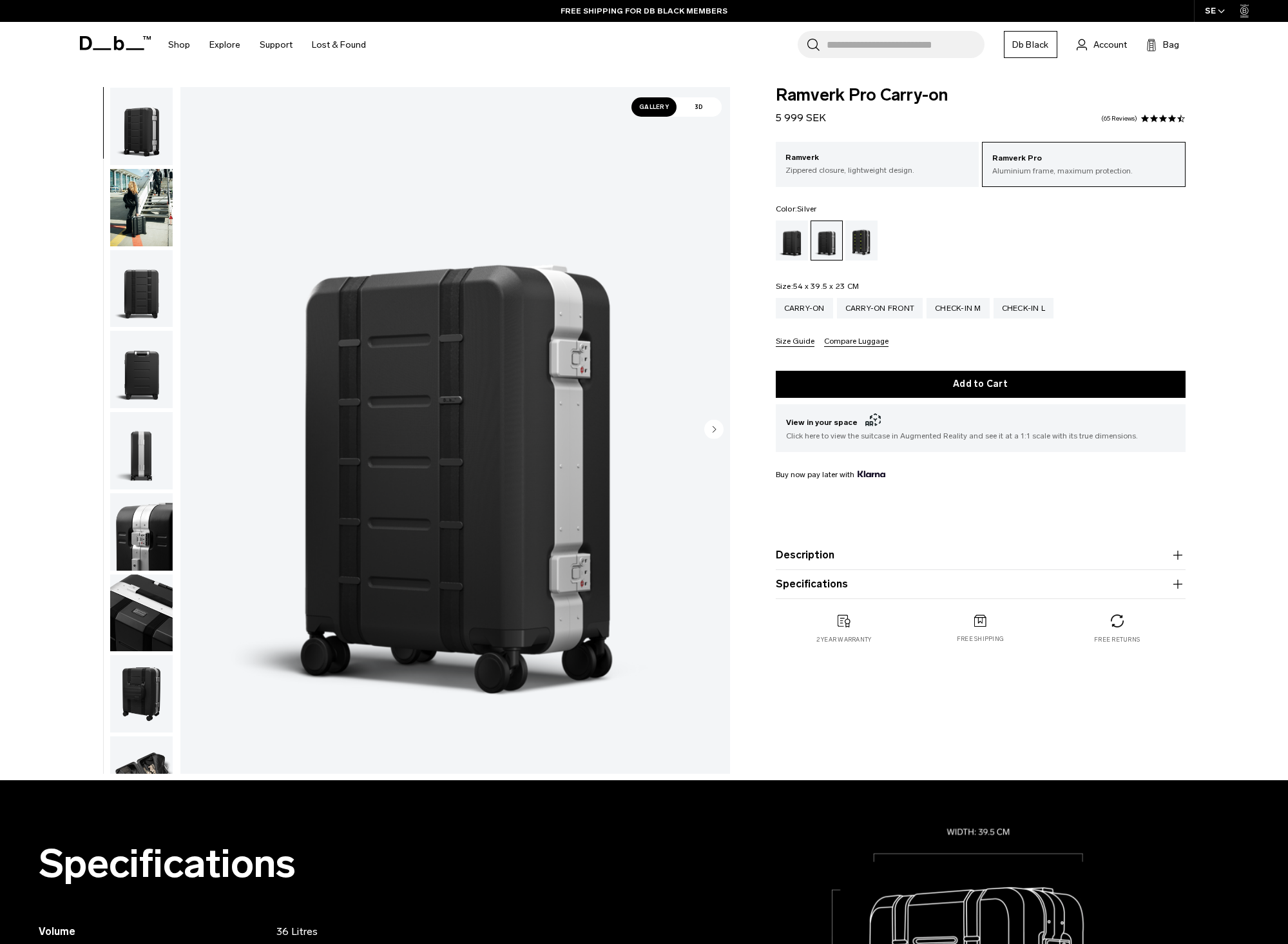
click at [135, 379] on img "button" at bounding box center [141, 369] width 62 height 77
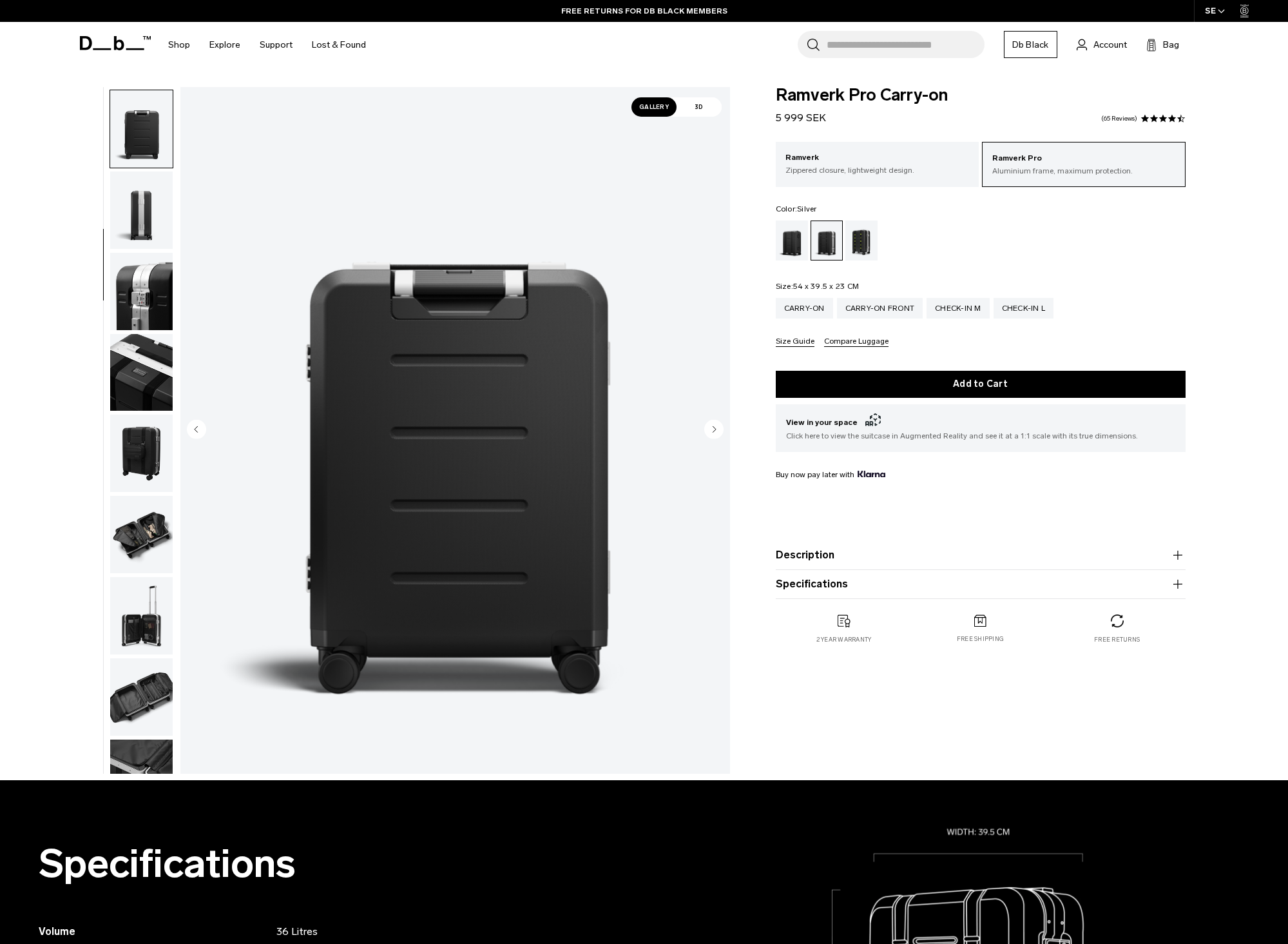
click at [159, 467] on img "button" at bounding box center [141, 453] width 62 height 77
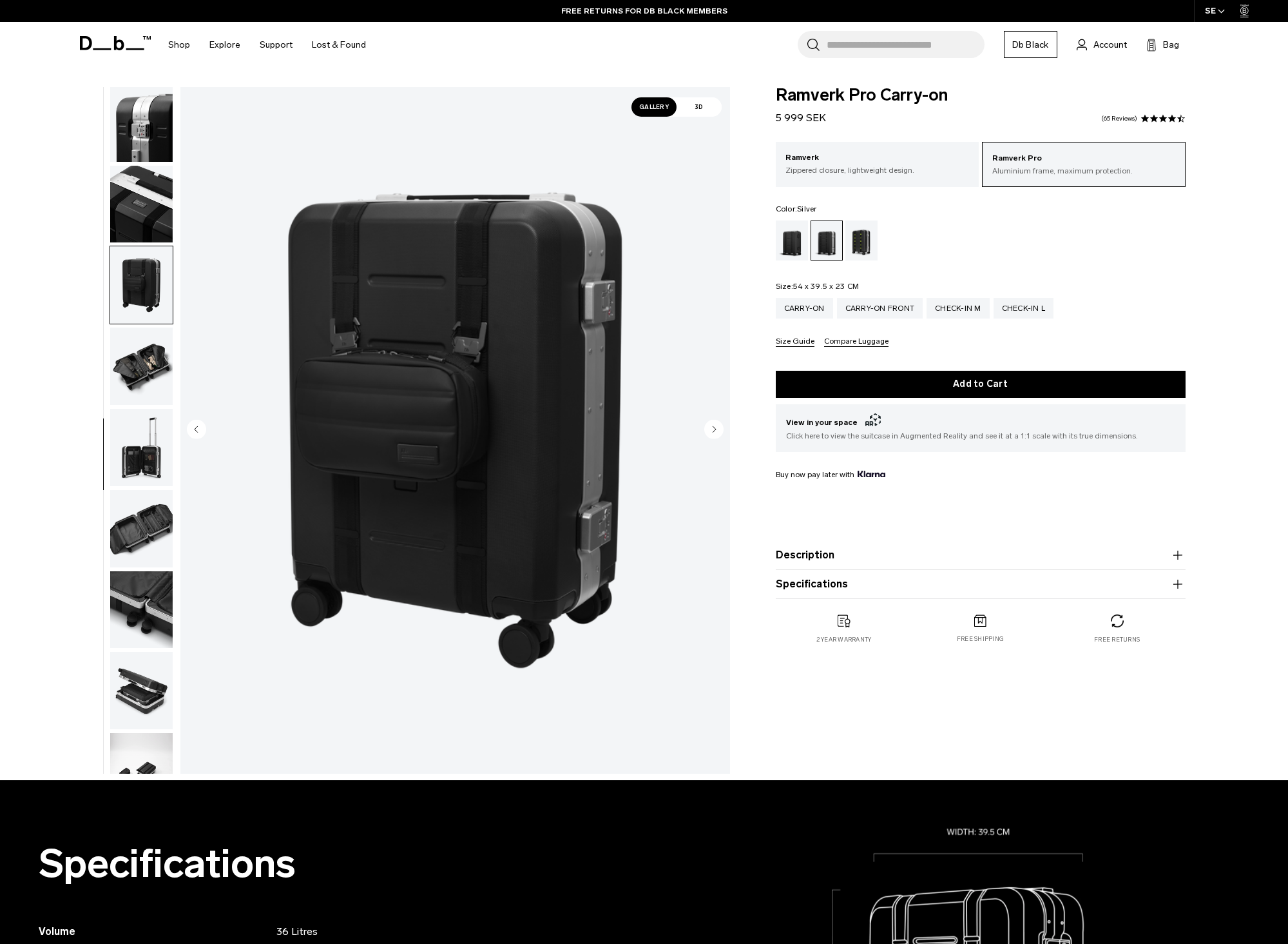
scroll to position [446, 0]
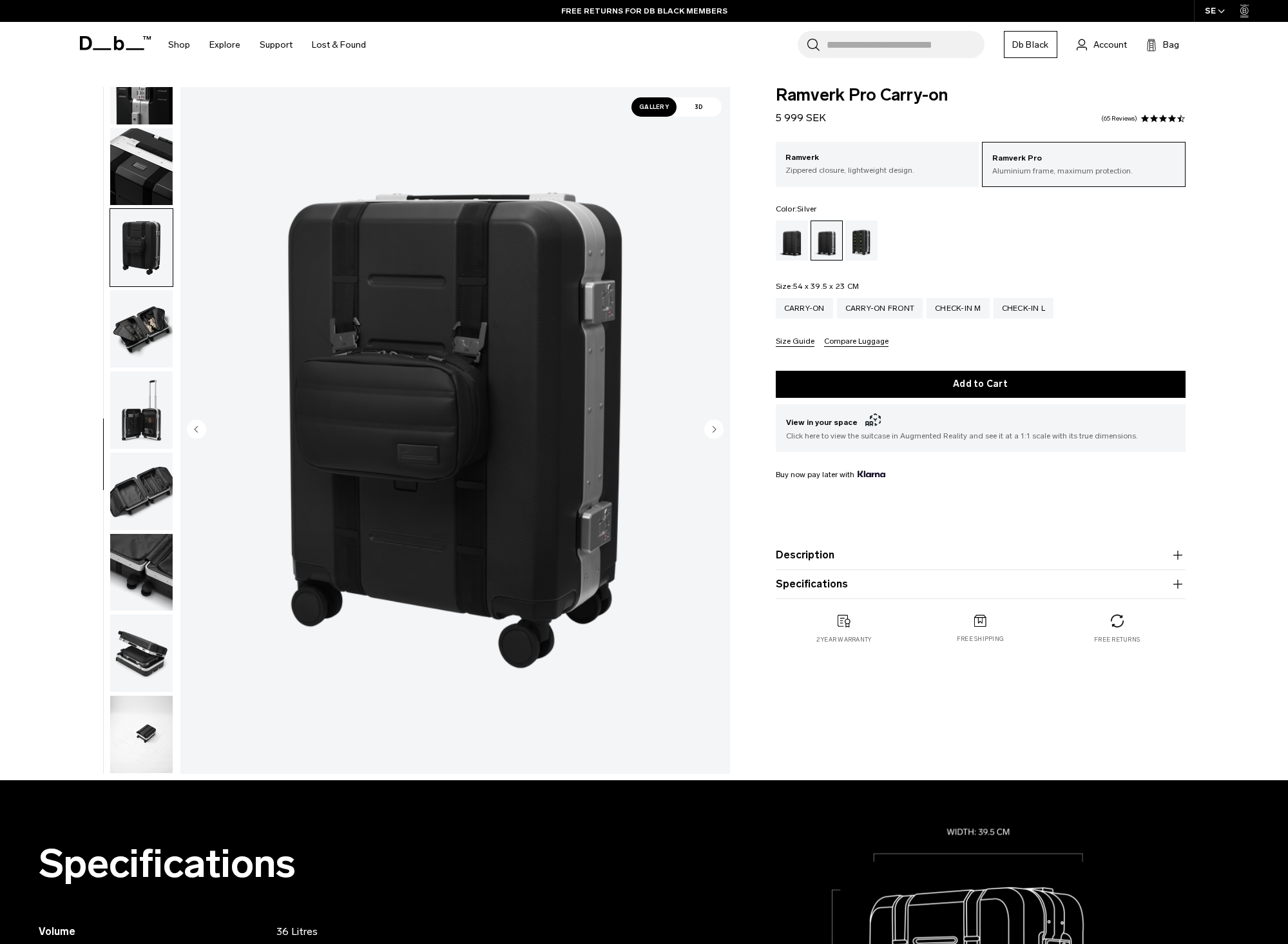
click at [160, 294] on img "button" at bounding box center [141, 328] width 62 height 77
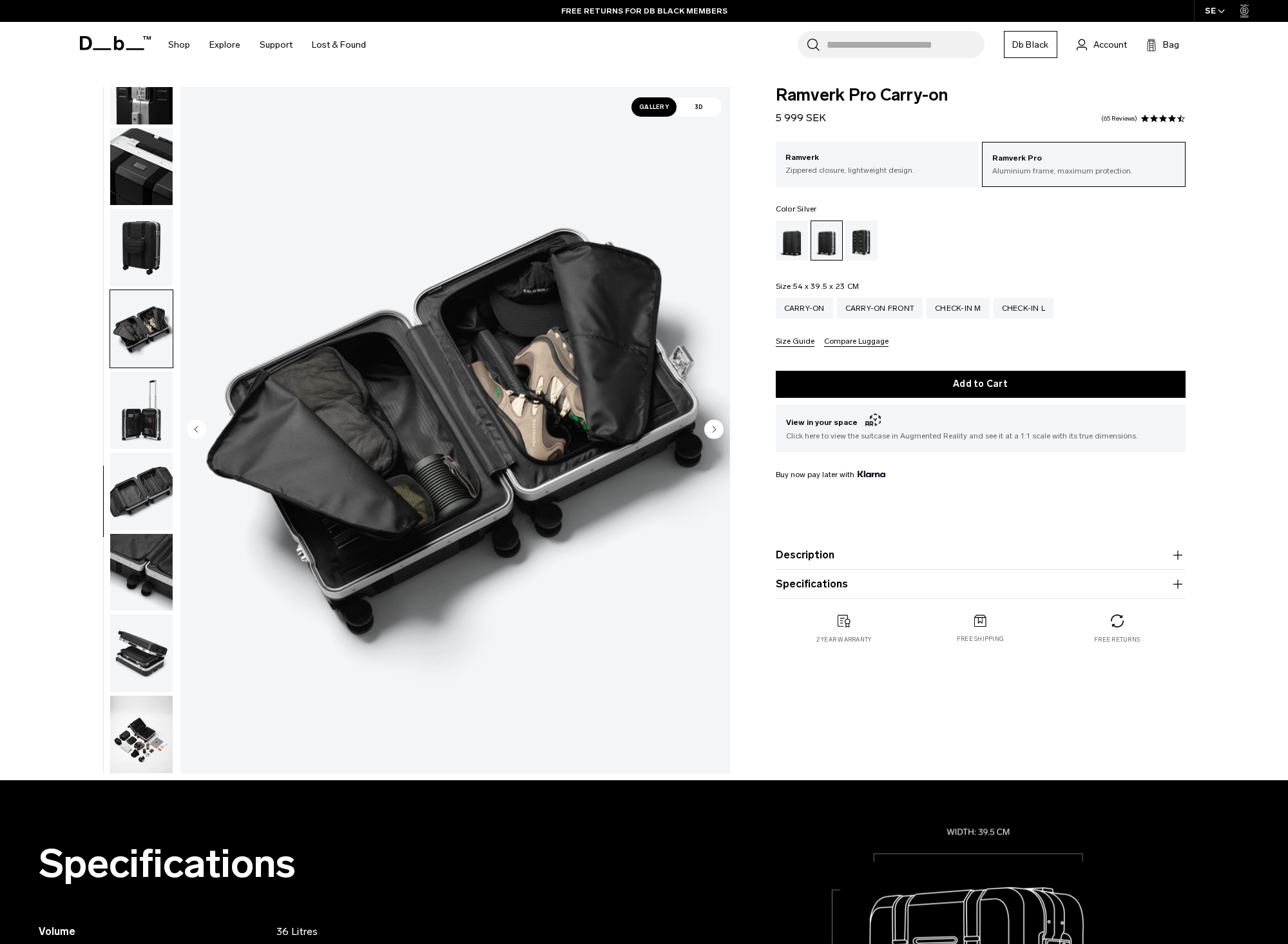
click at [152, 324] on img "button" at bounding box center [141, 328] width 62 height 77
click at [144, 392] on img "button" at bounding box center [141, 409] width 62 height 77
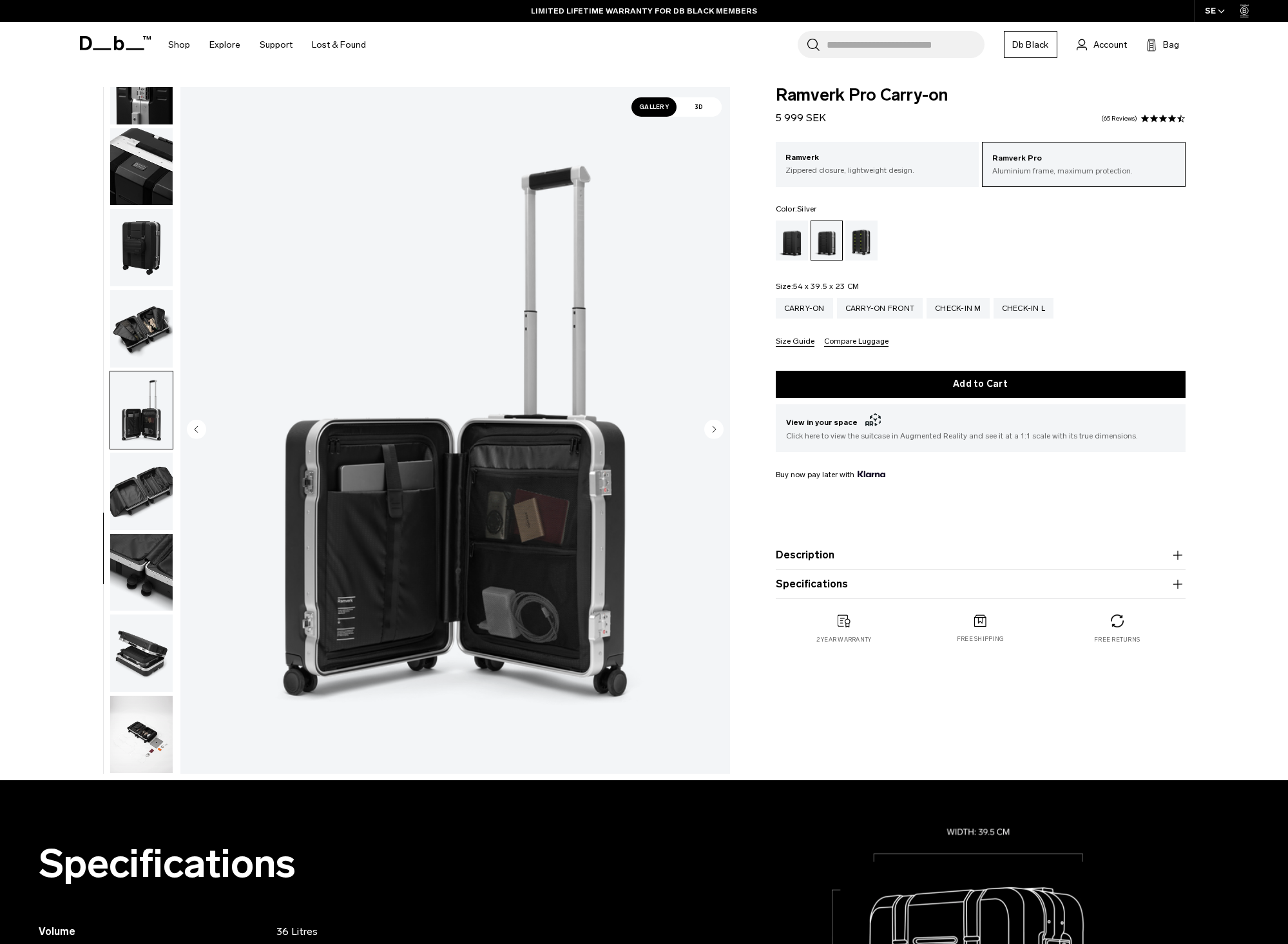
click at [130, 495] on img "button" at bounding box center [141, 491] width 62 height 77
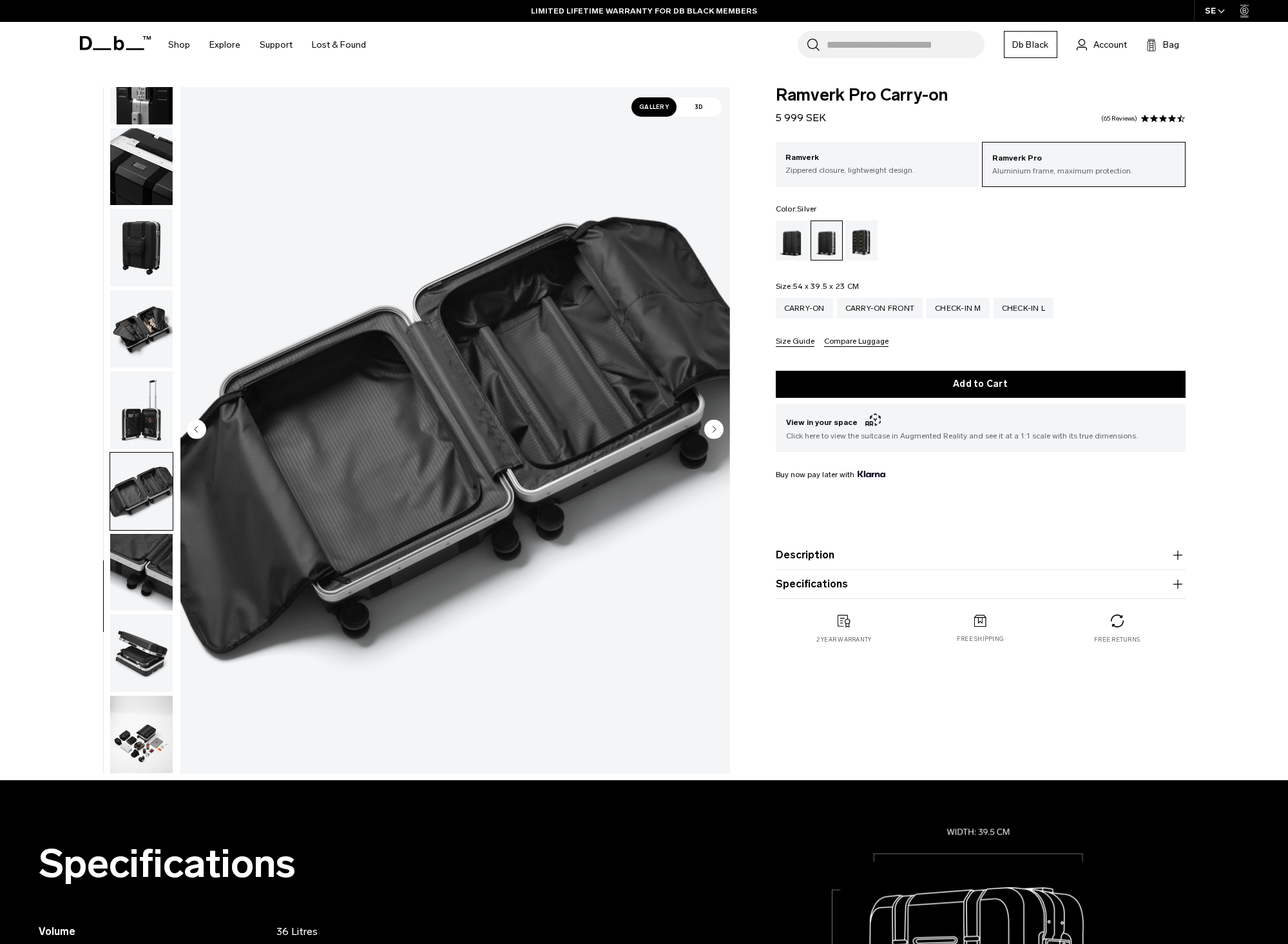
click at [133, 553] on img "button" at bounding box center [141, 572] width 62 height 77
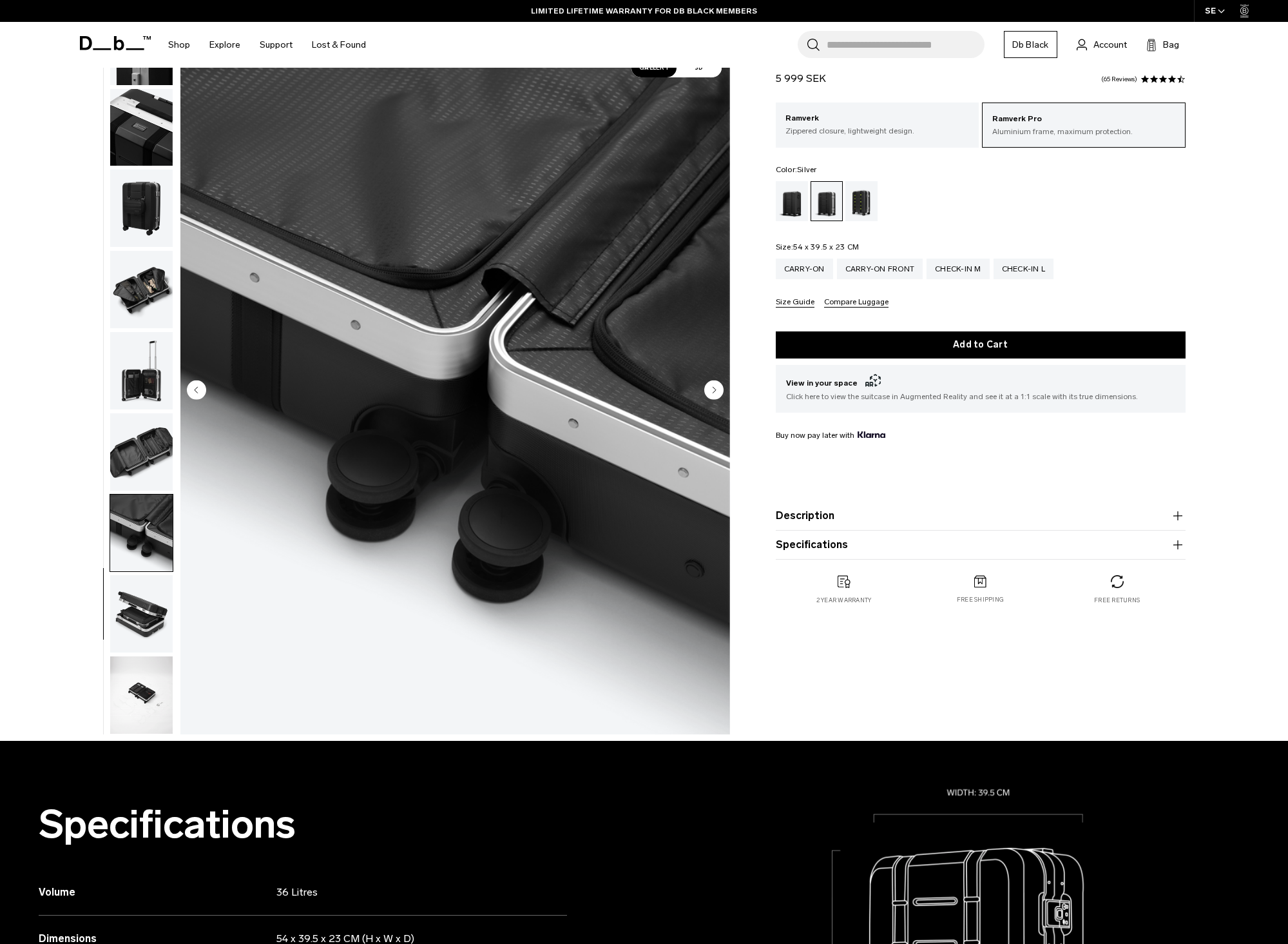
scroll to position [129, 0]
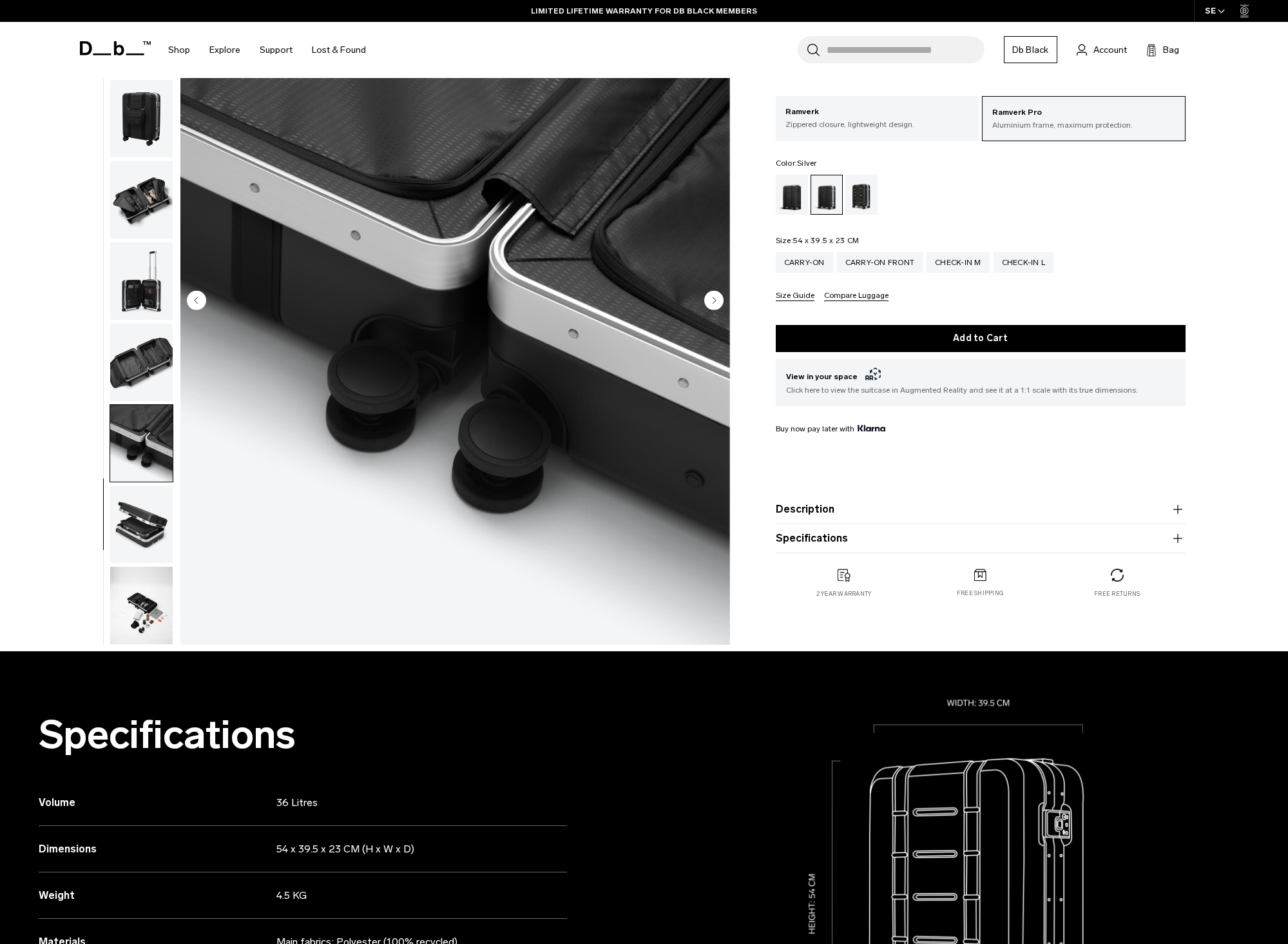
click at [142, 519] on img "button" at bounding box center [141, 524] width 62 height 77
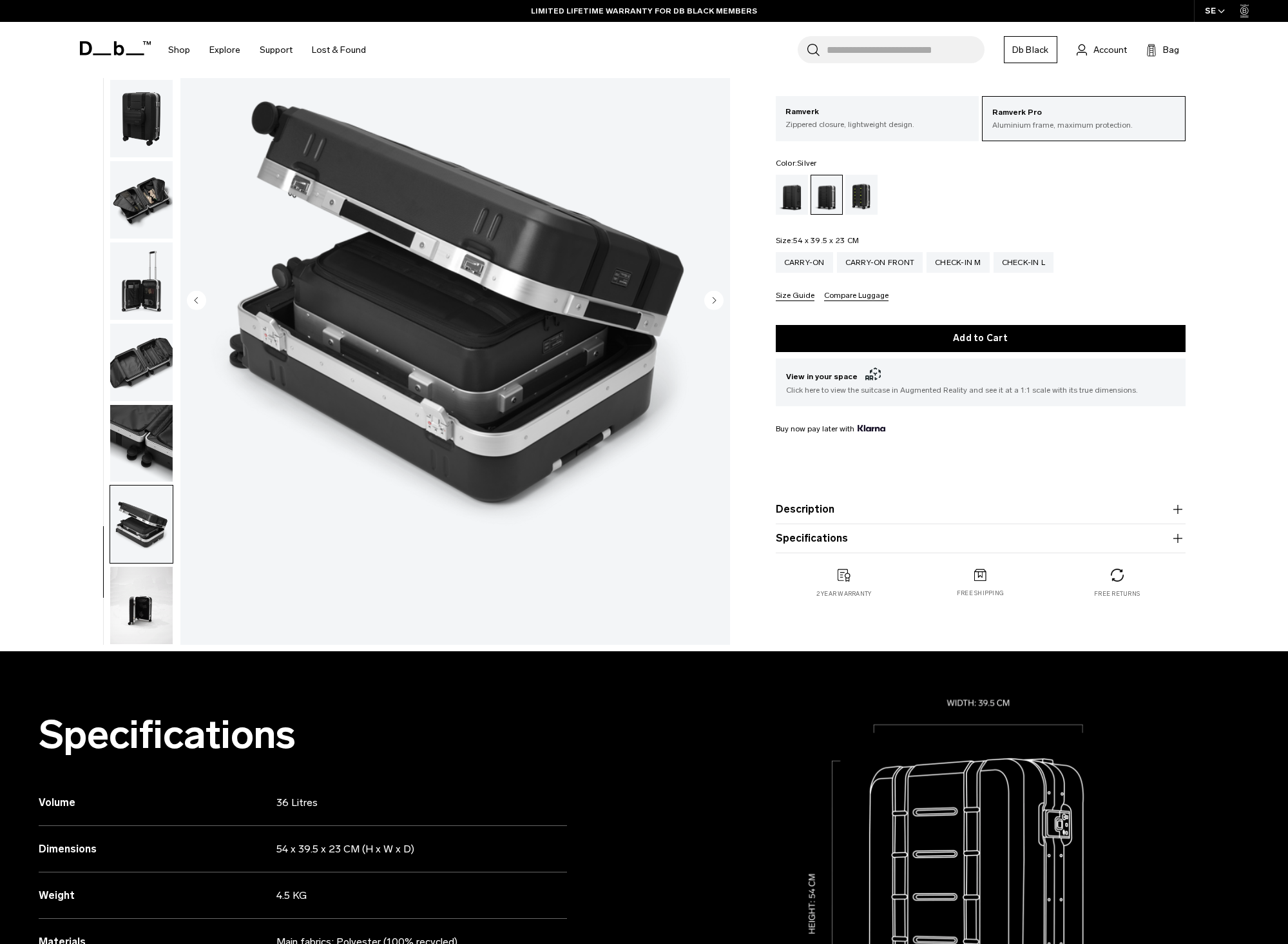
click at [134, 602] on img "button" at bounding box center [141, 605] width 62 height 77
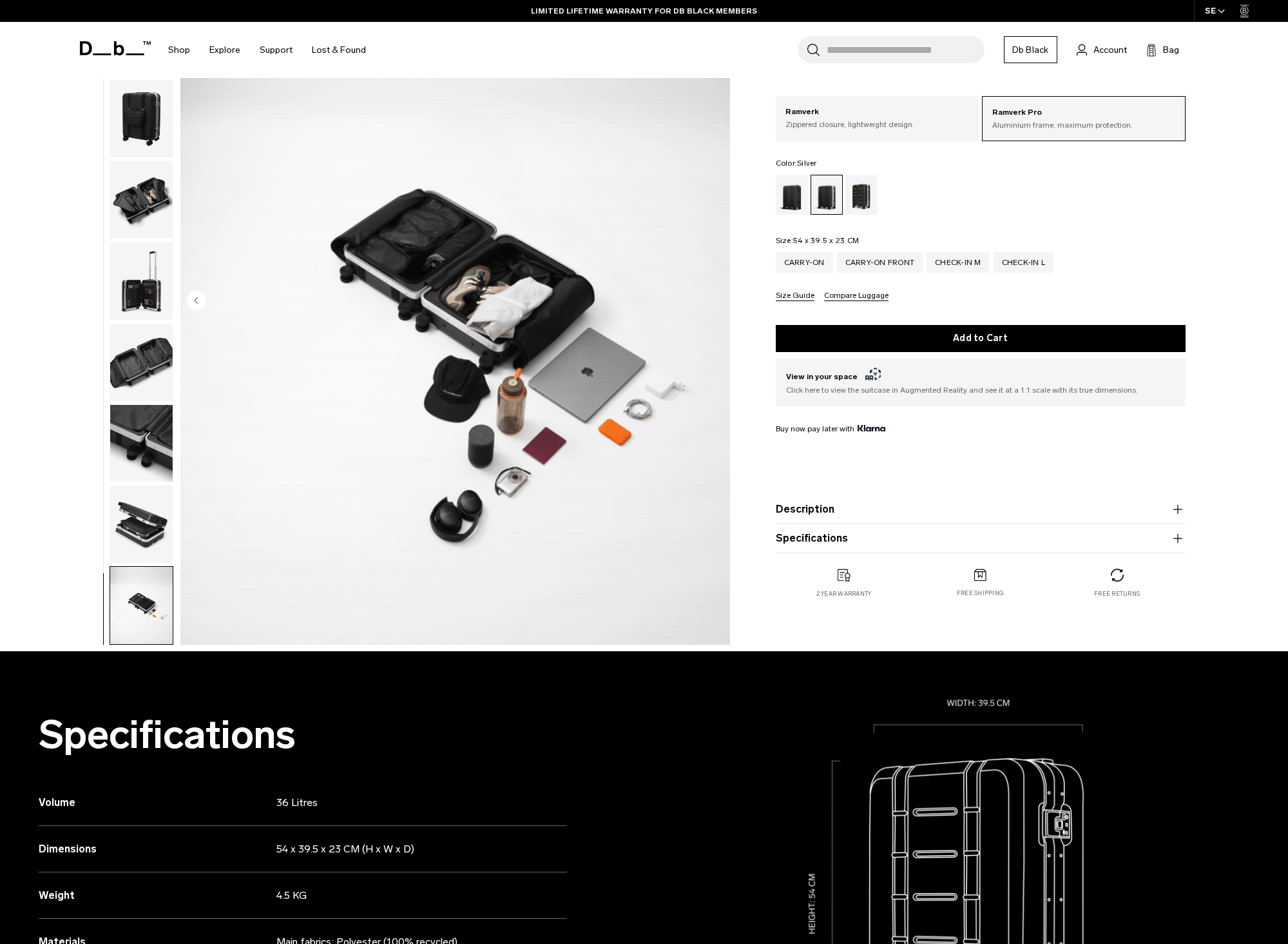
click at [127, 533] on img "button" at bounding box center [141, 524] width 62 height 77
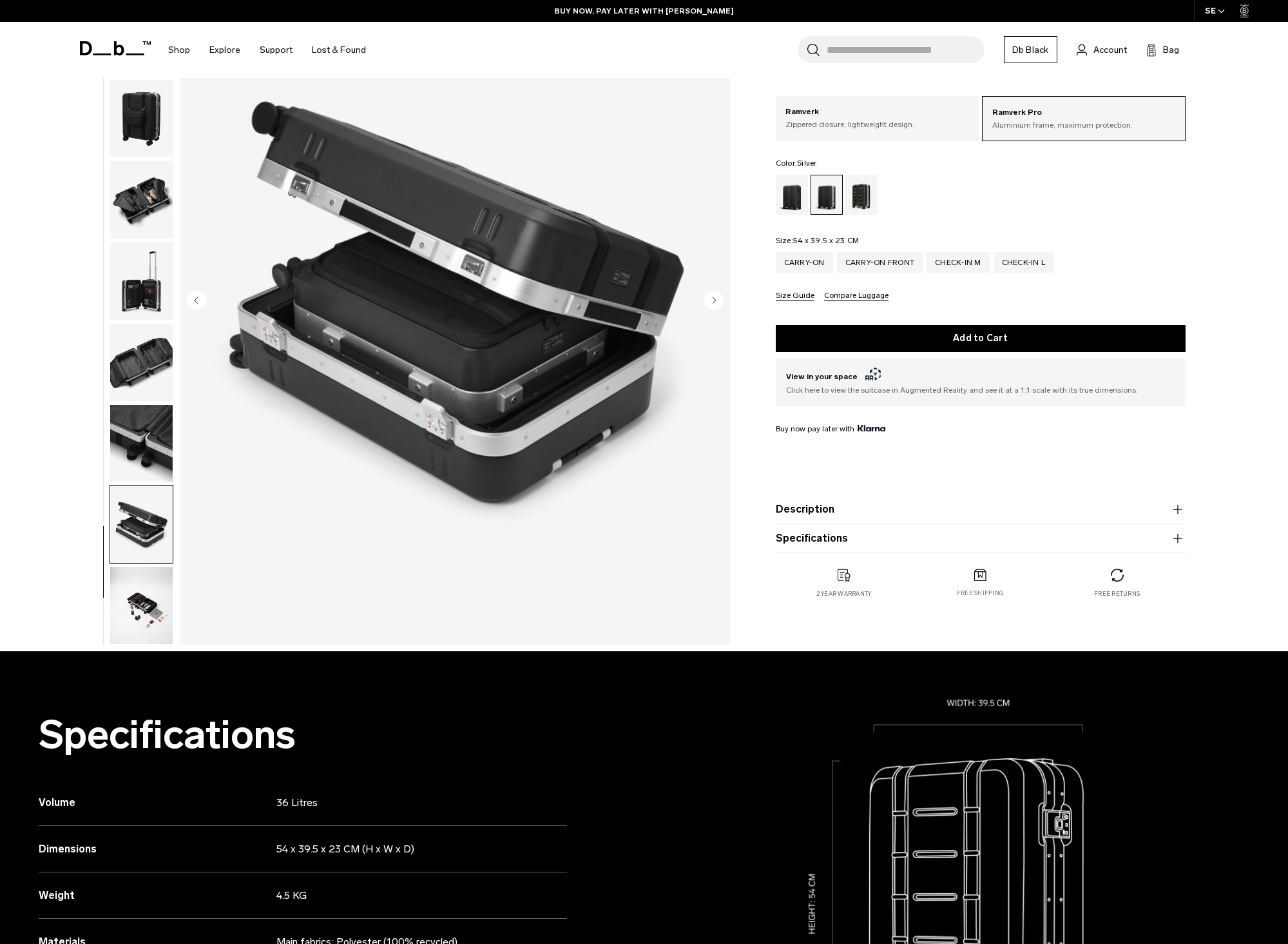
click at [123, 584] on img "button" at bounding box center [141, 605] width 62 height 77
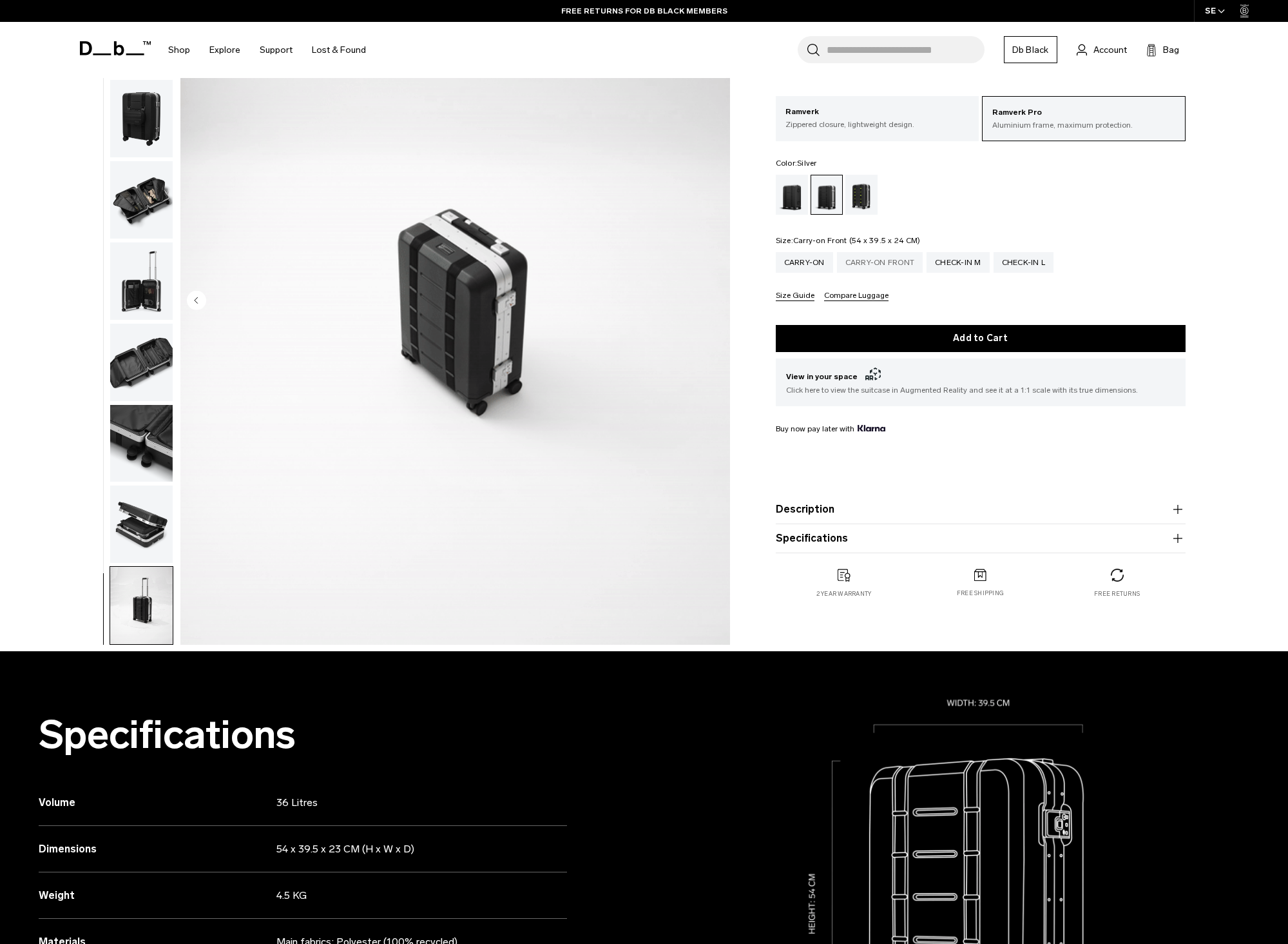
click at [887, 261] on div "Carry-on Front" at bounding box center [880, 262] width 86 height 20
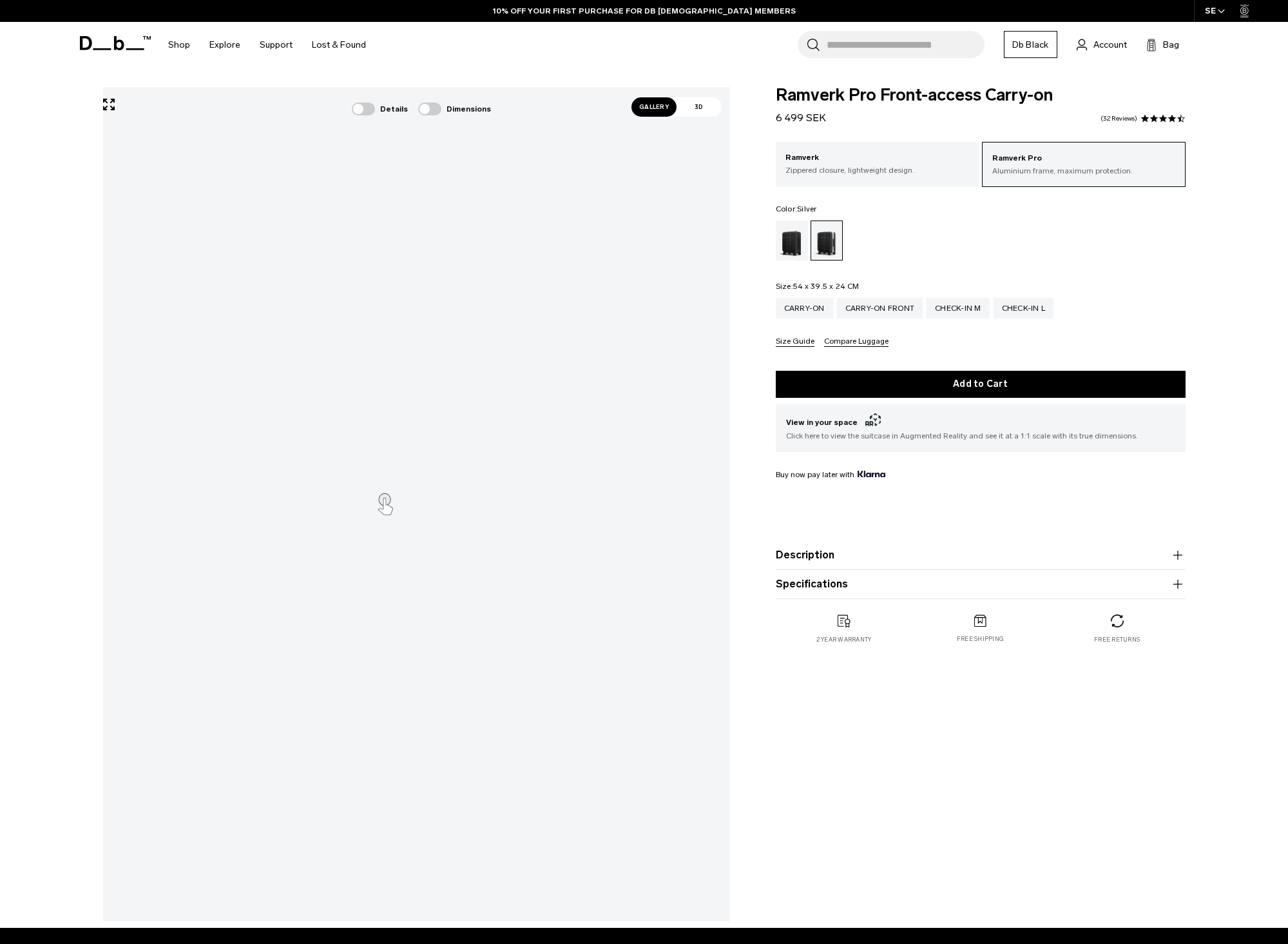
click at [651, 110] on span "Gallery" at bounding box center [654, 107] width 45 height 20
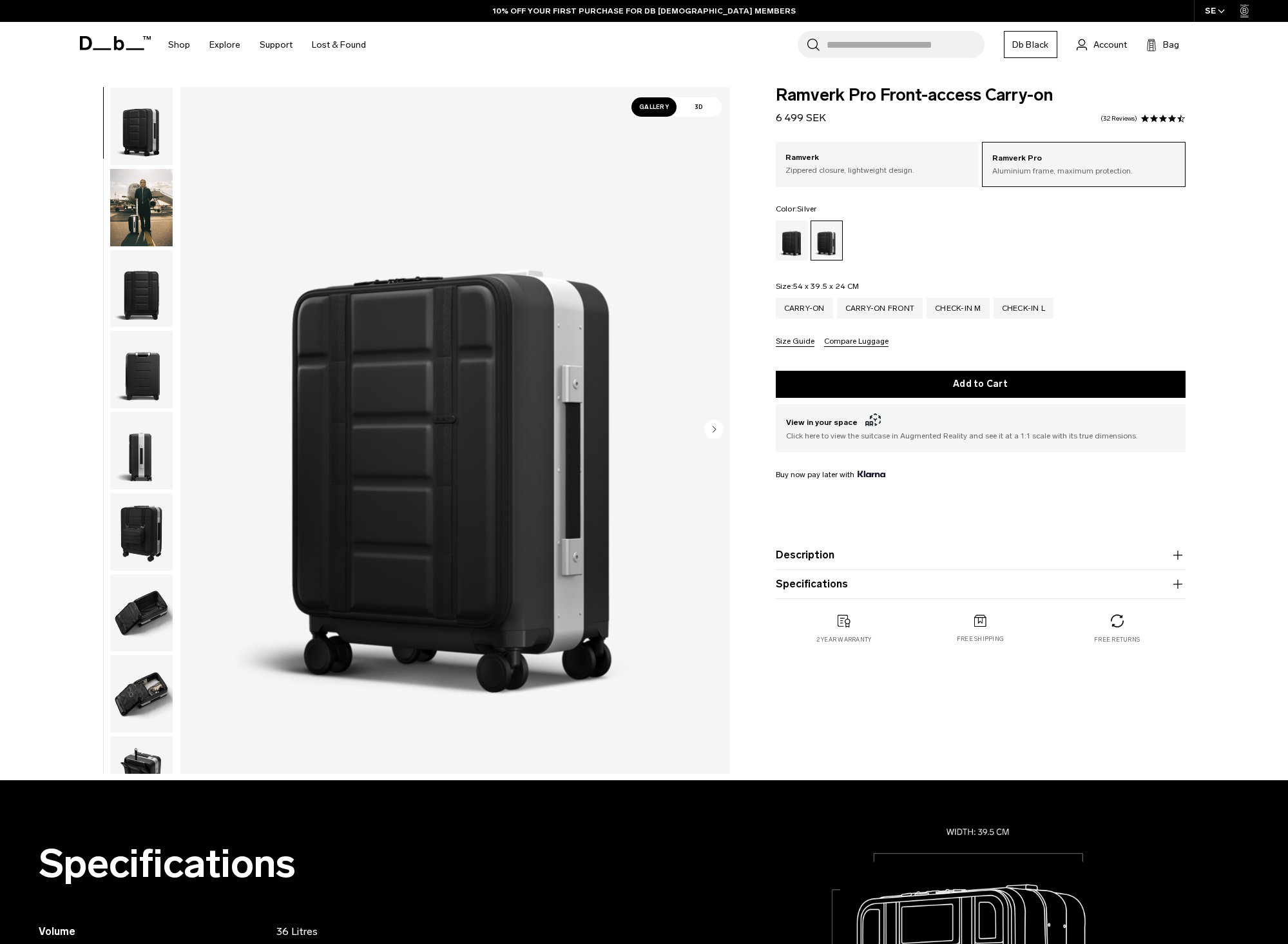
scroll to position [387, 0]
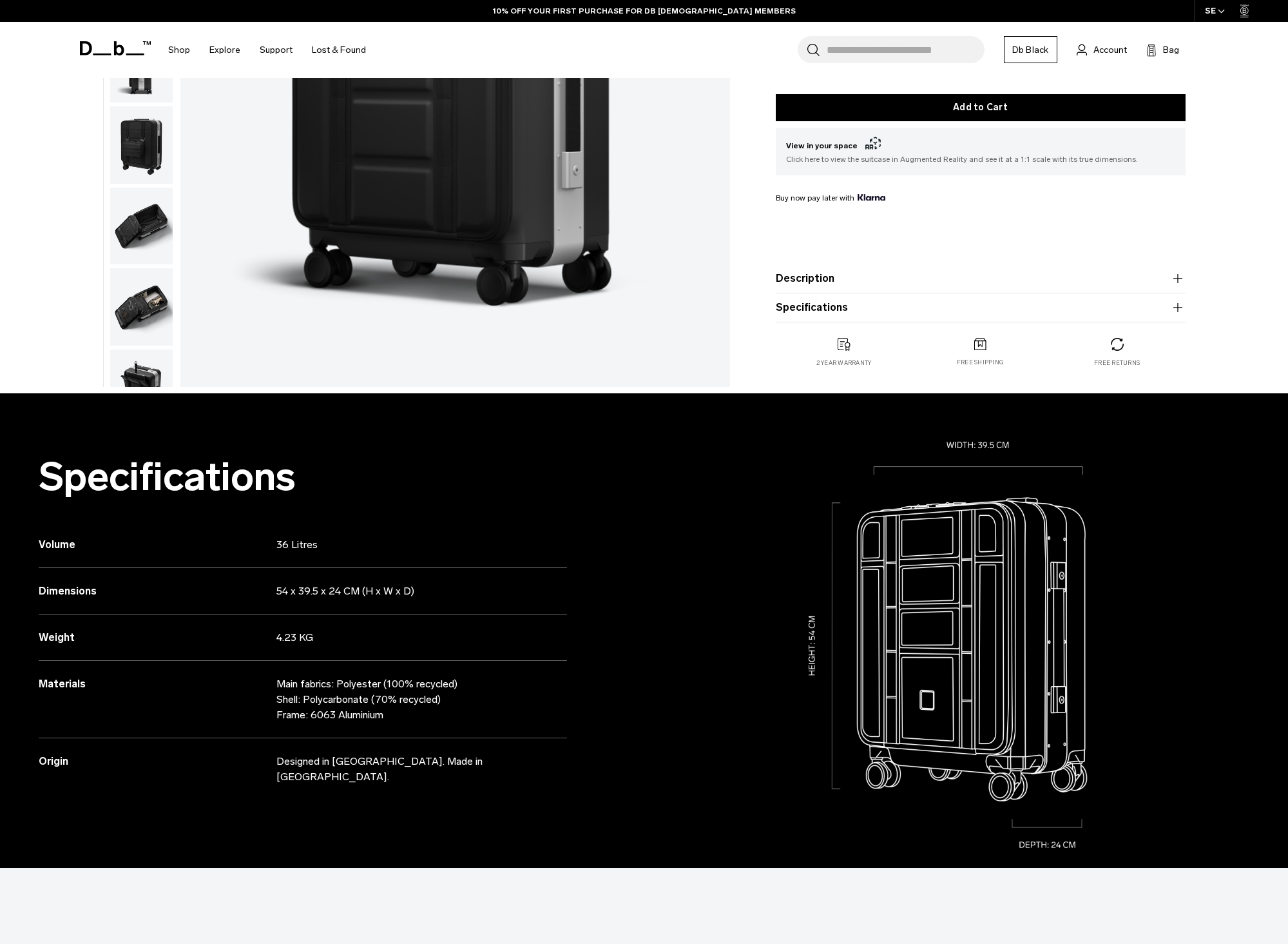
click at [144, 367] on img "button" at bounding box center [141, 388] width 62 height 77
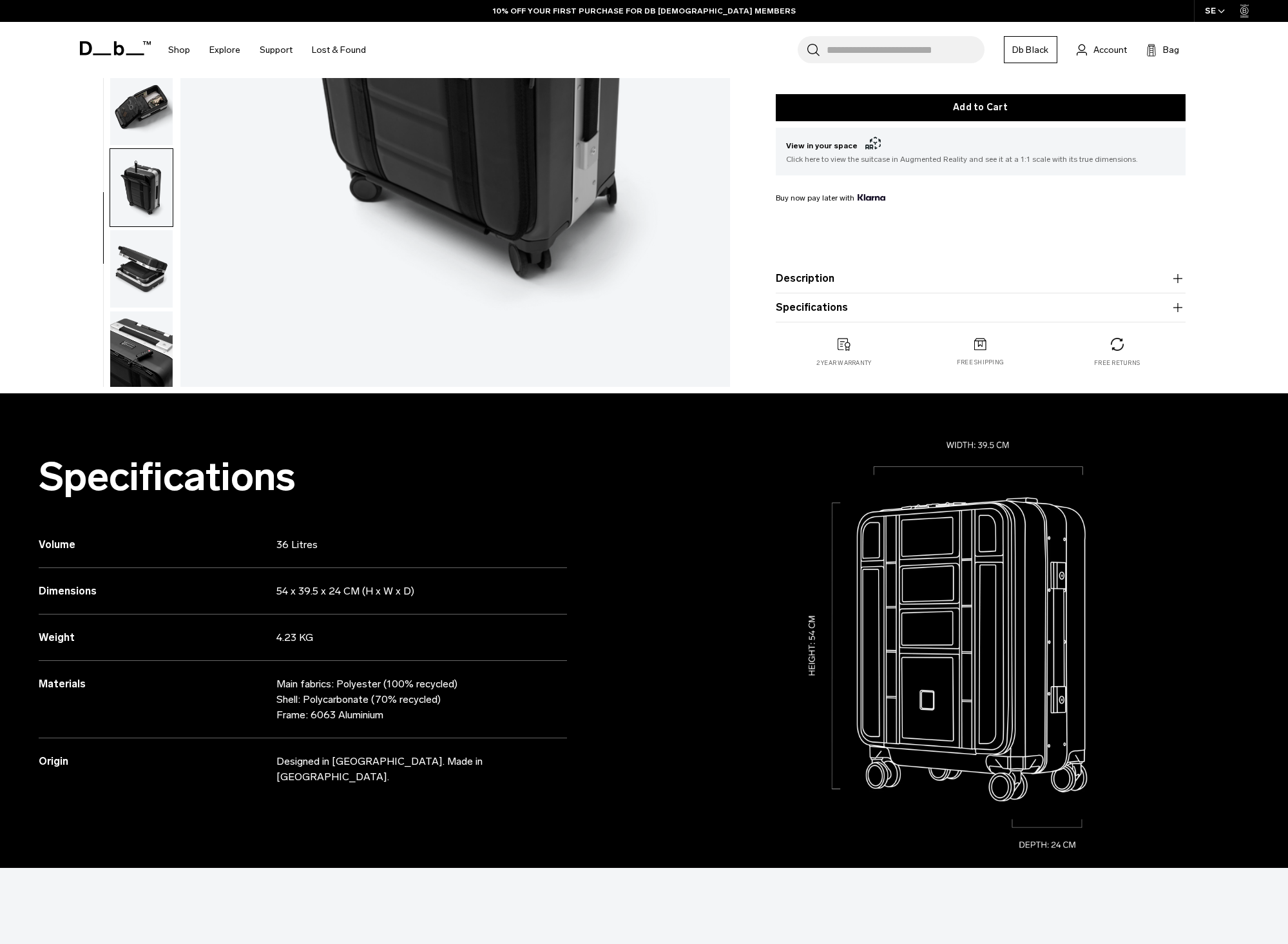
scroll to position [203, 0]
click at [153, 345] on img "button" at bounding box center [141, 347] width 62 height 77
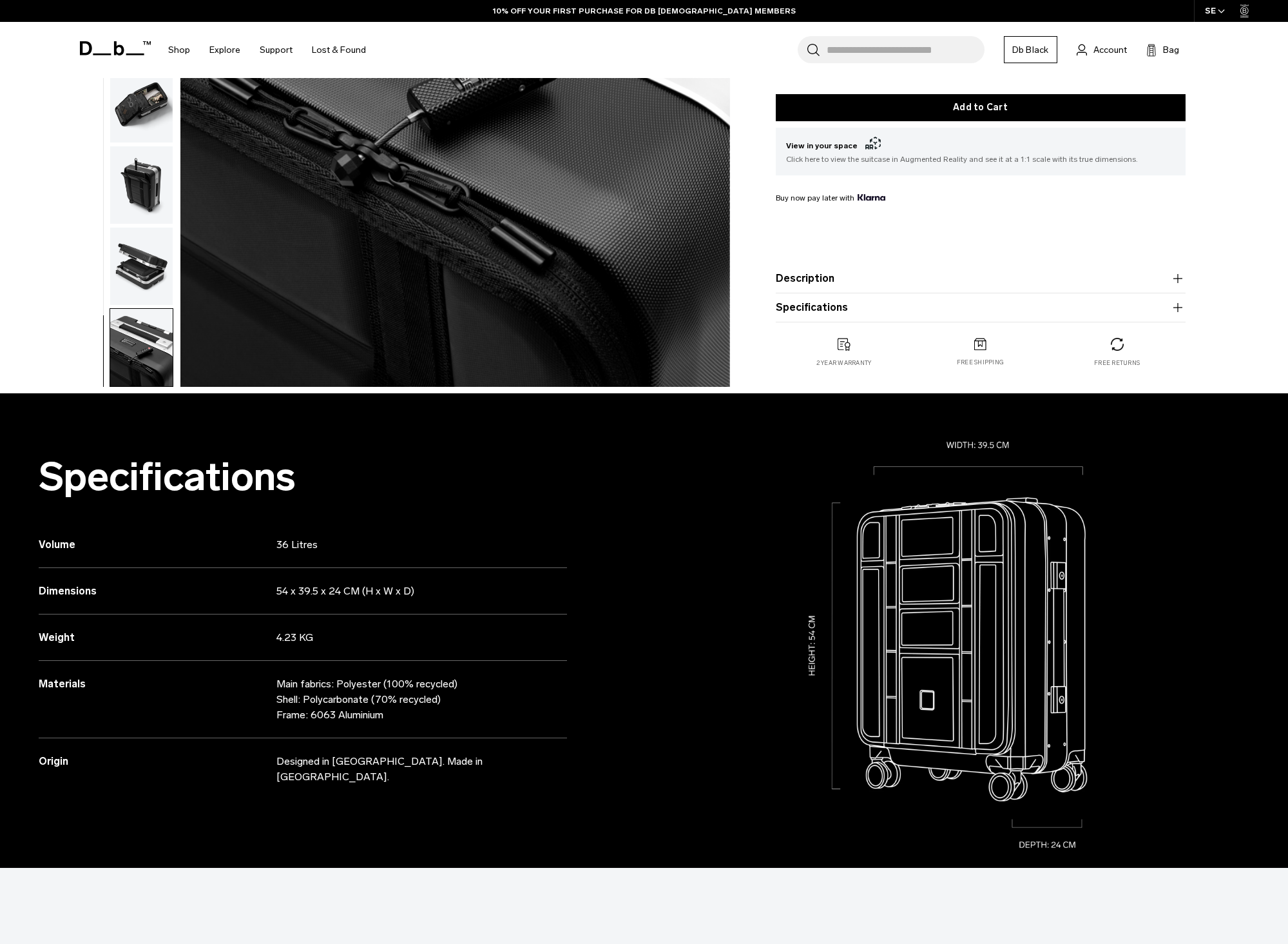
click at [149, 340] on img "button" at bounding box center [141, 347] width 62 height 77
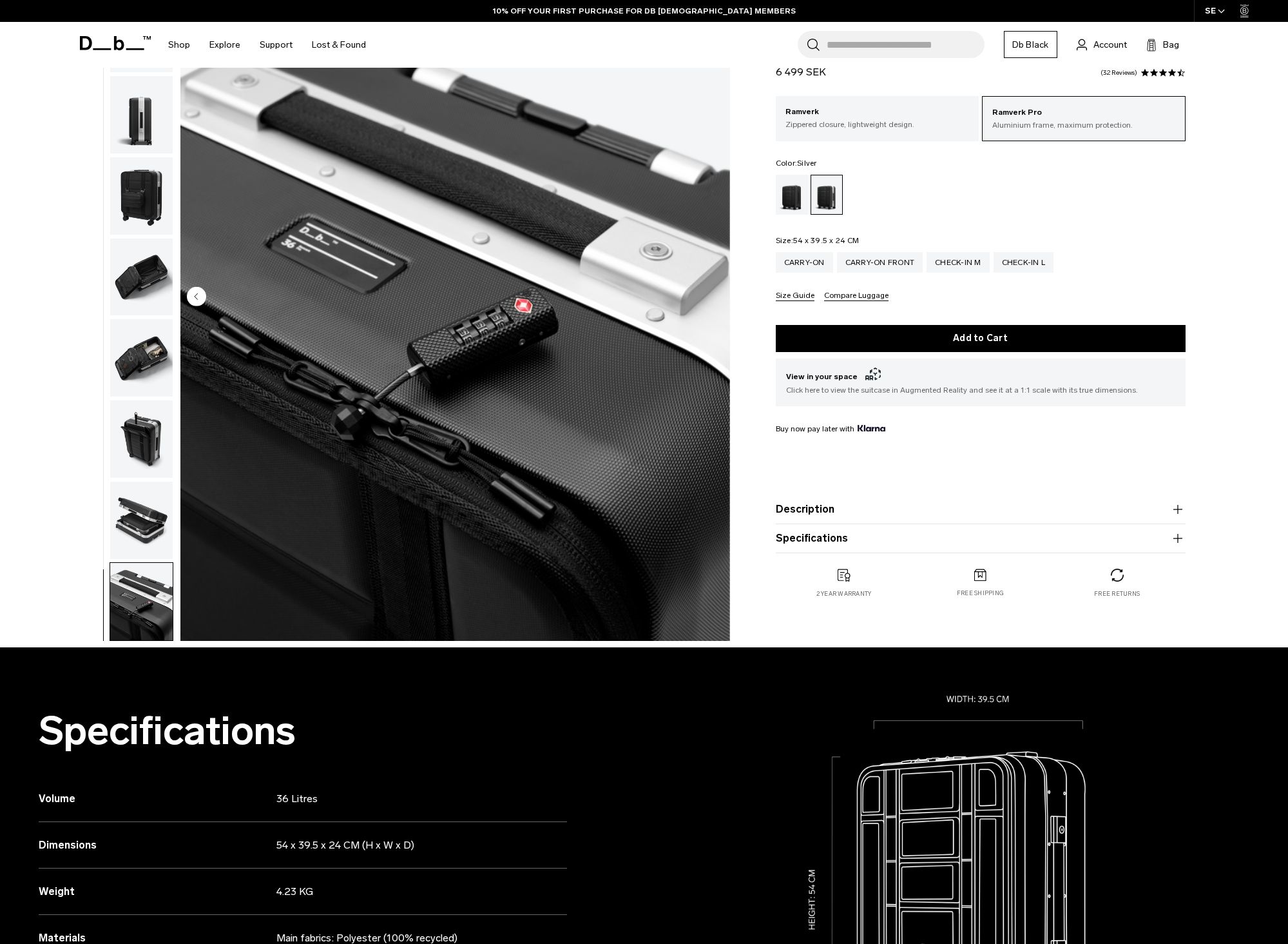
scroll to position [129, 0]
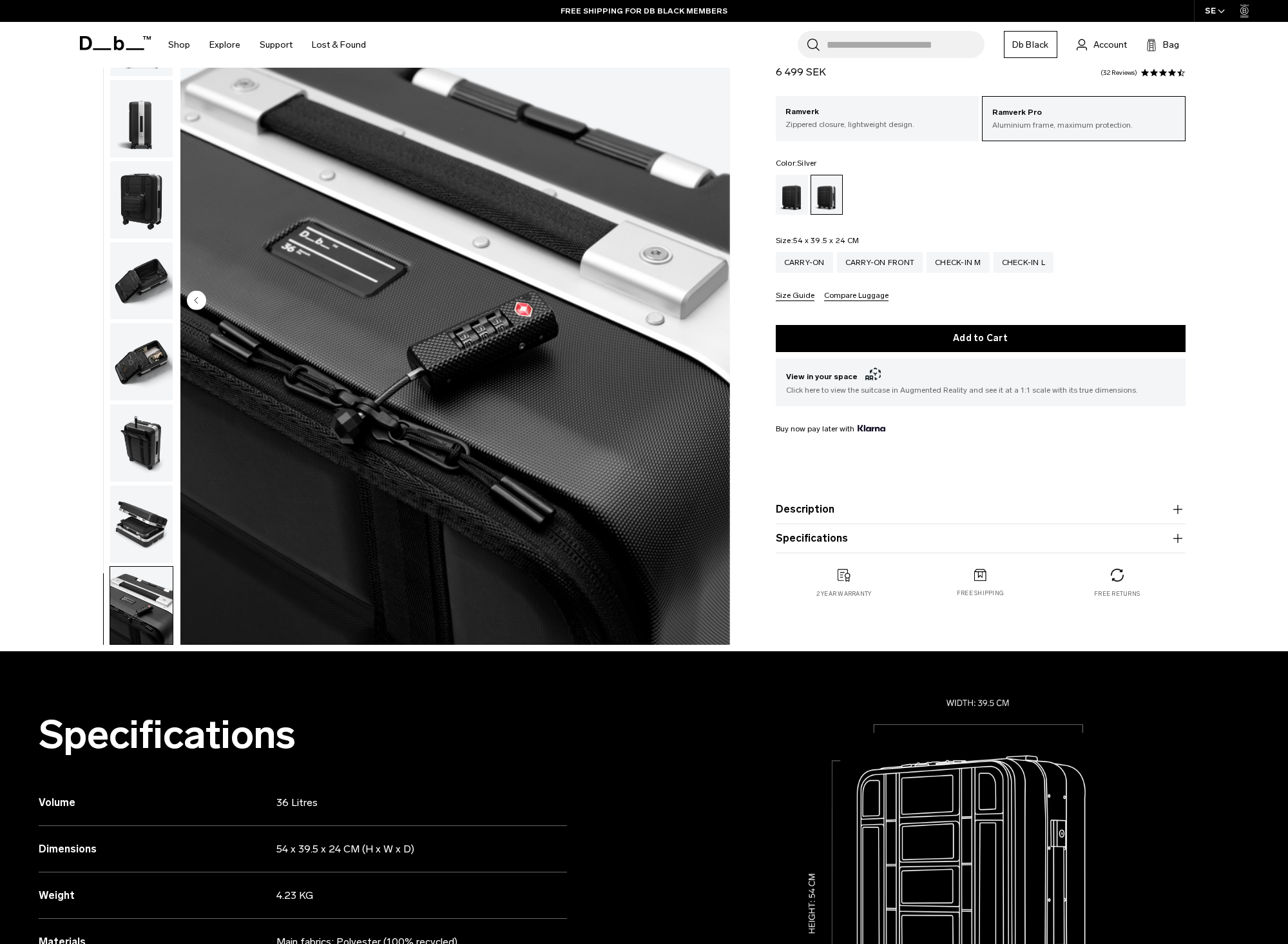
click at [134, 507] on img "button" at bounding box center [141, 524] width 62 height 77
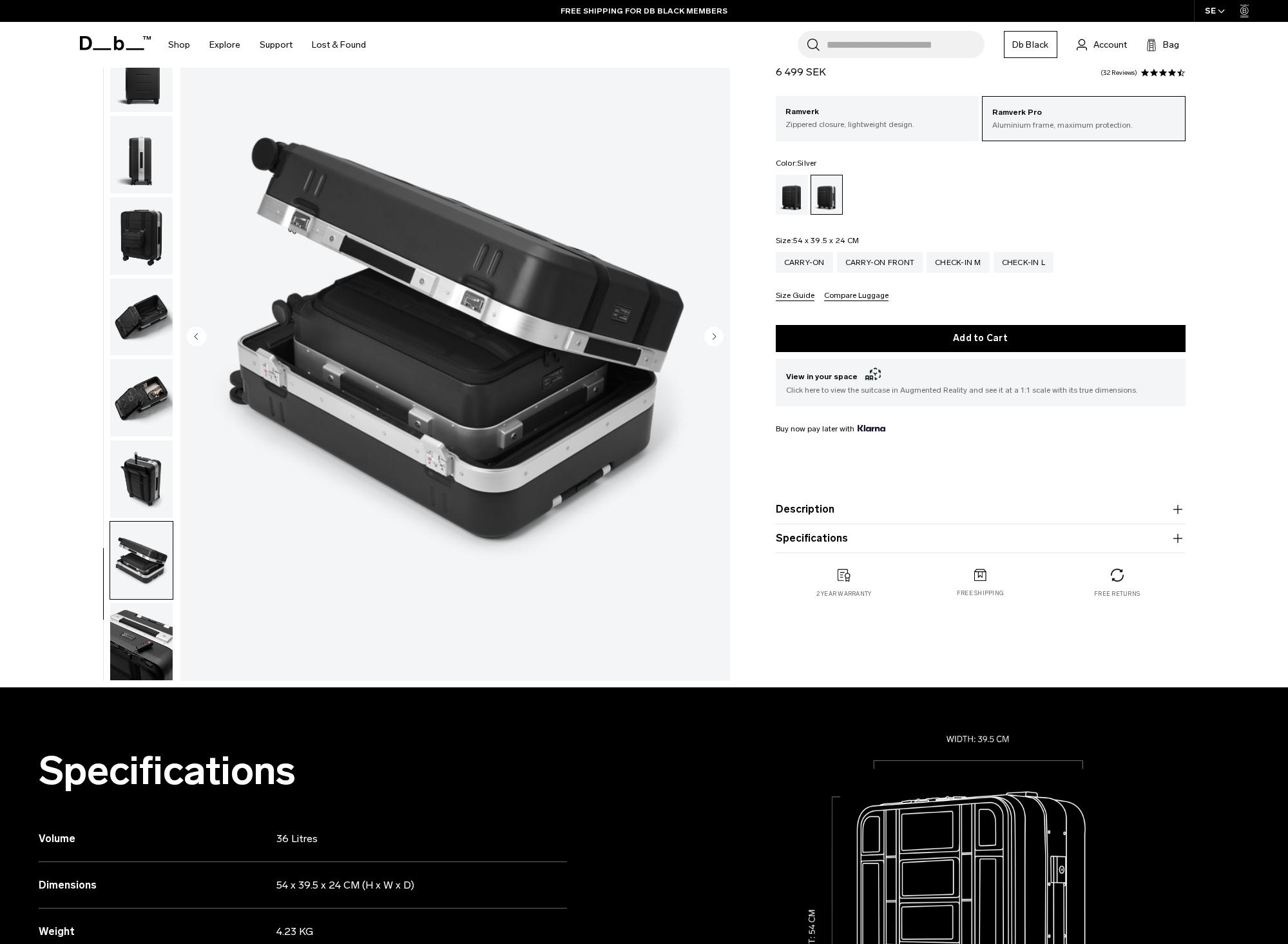
scroll to position [0, 0]
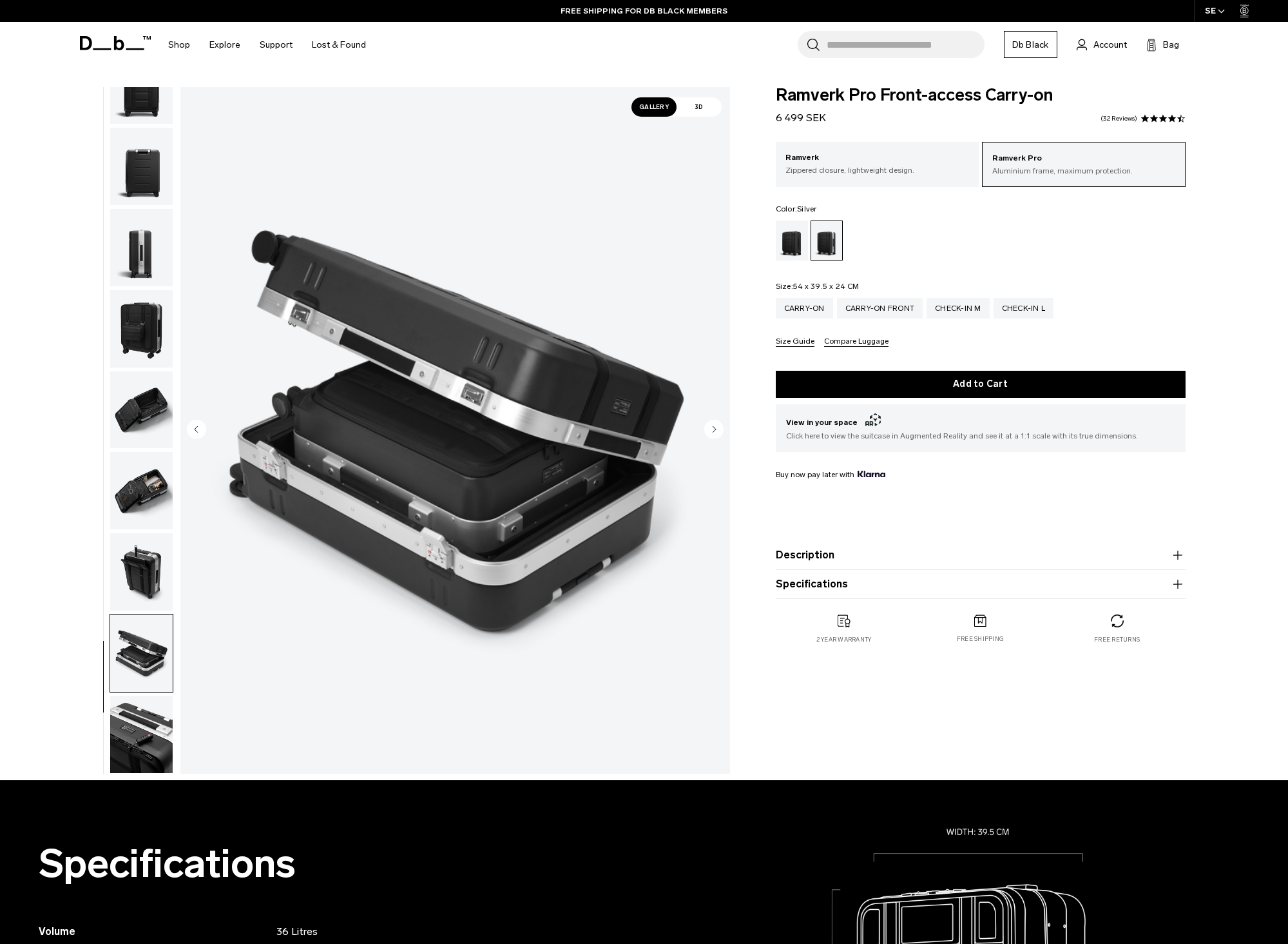
click at [146, 573] on img "button" at bounding box center [141, 571] width 62 height 77
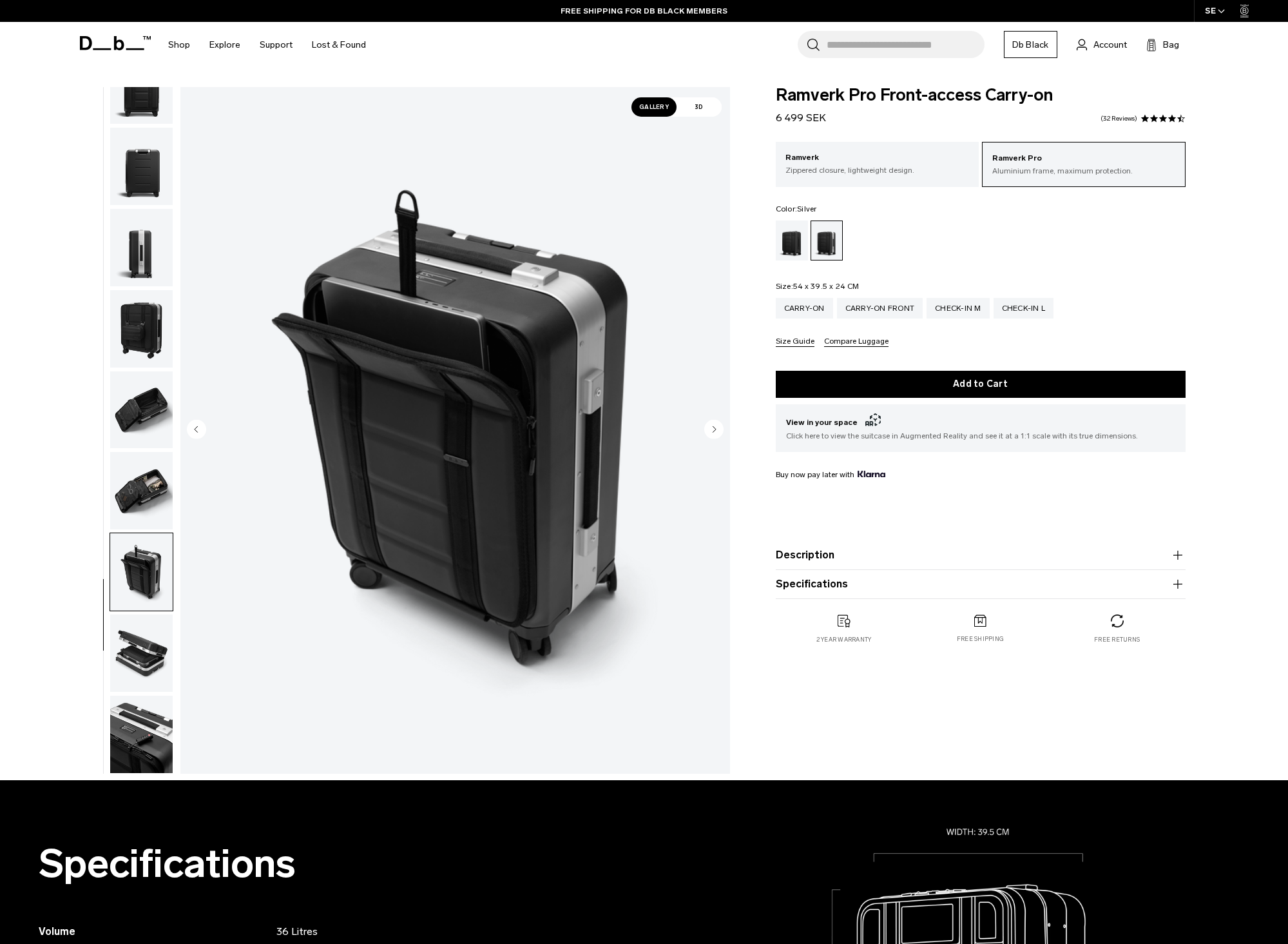
click at [143, 486] on img "button" at bounding box center [141, 490] width 62 height 77
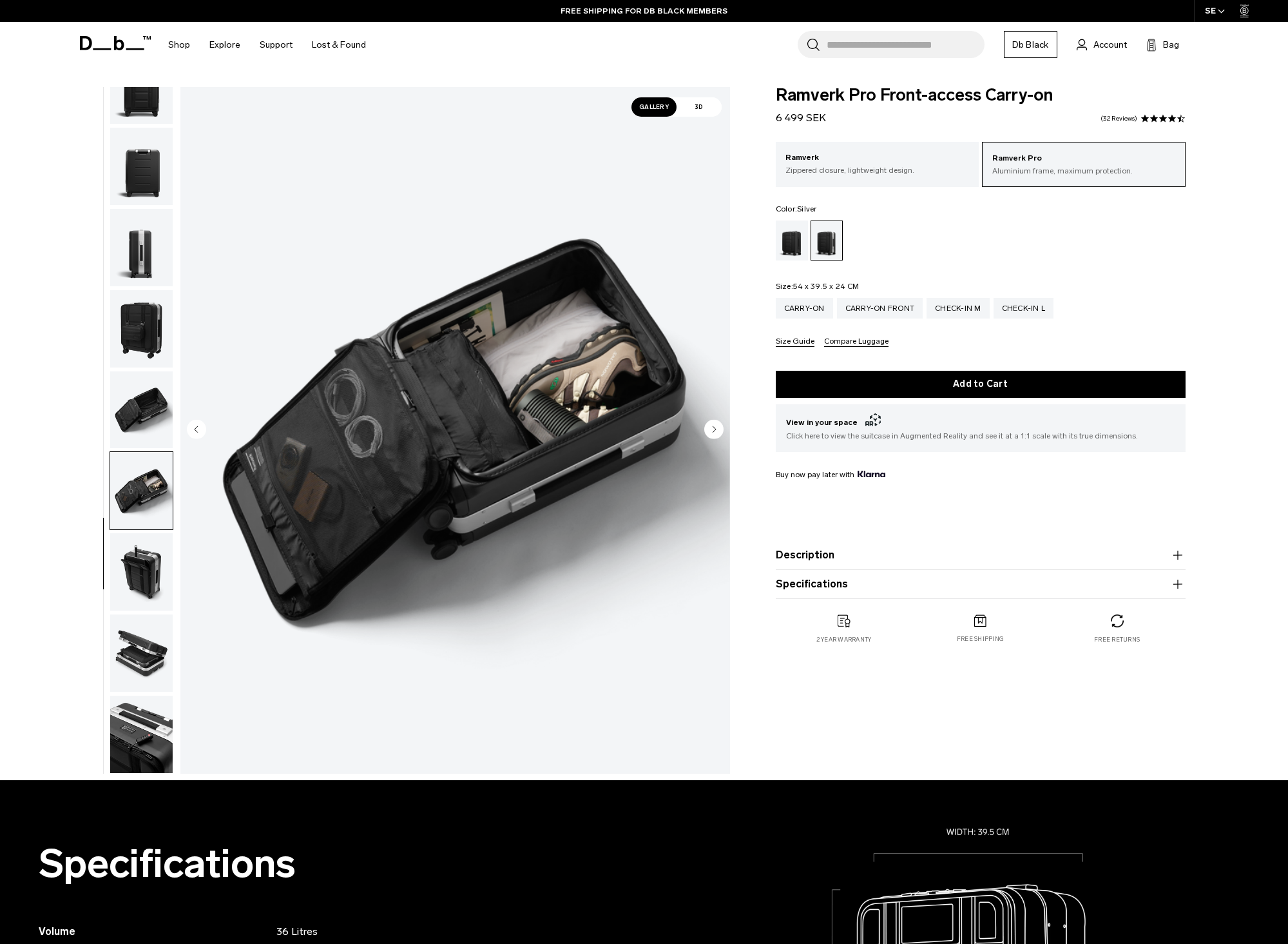
click at [144, 410] on img "button" at bounding box center [141, 409] width 62 height 77
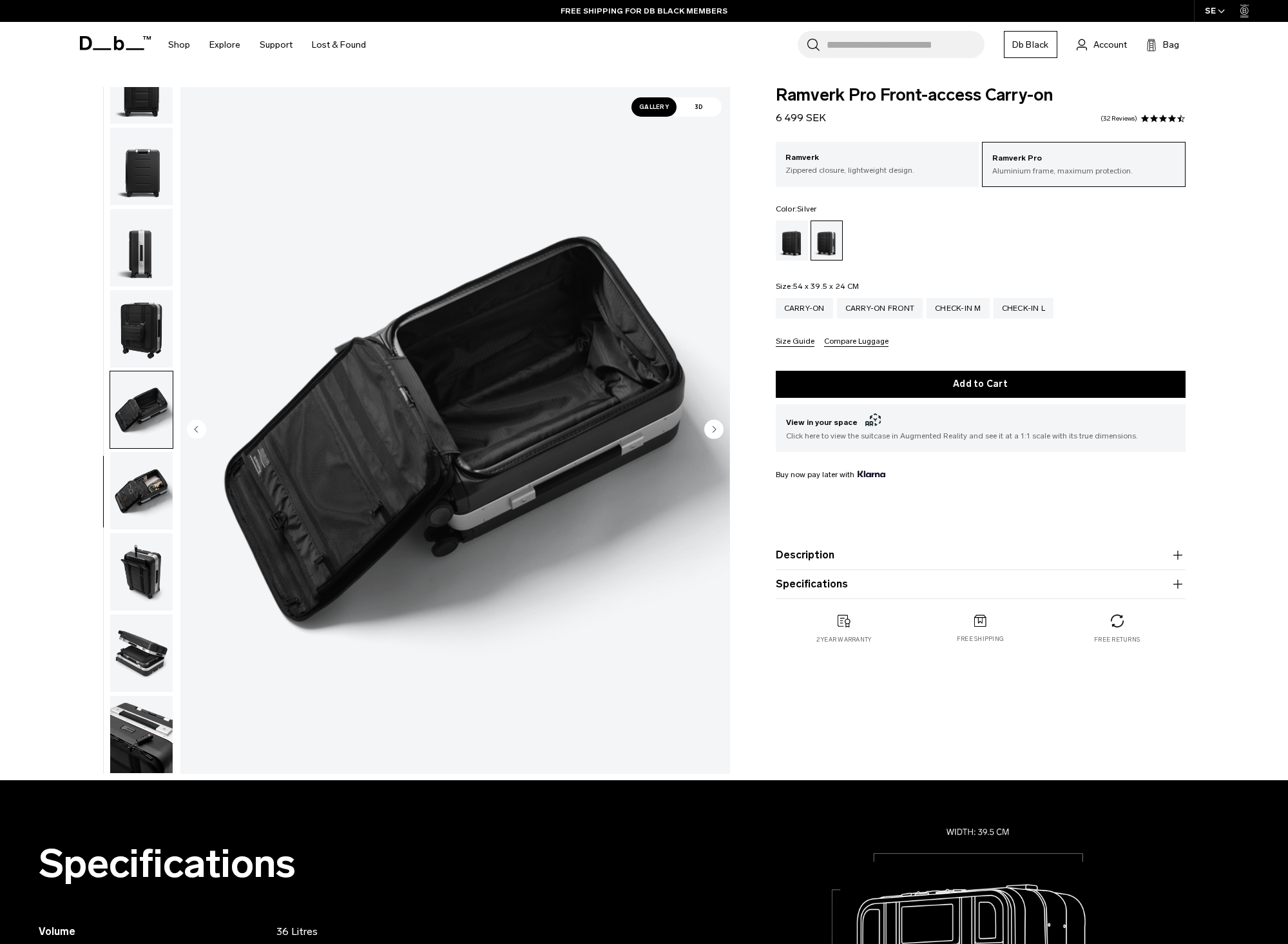
click at [153, 493] on img "button" at bounding box center [141, 490] width 62 height 77
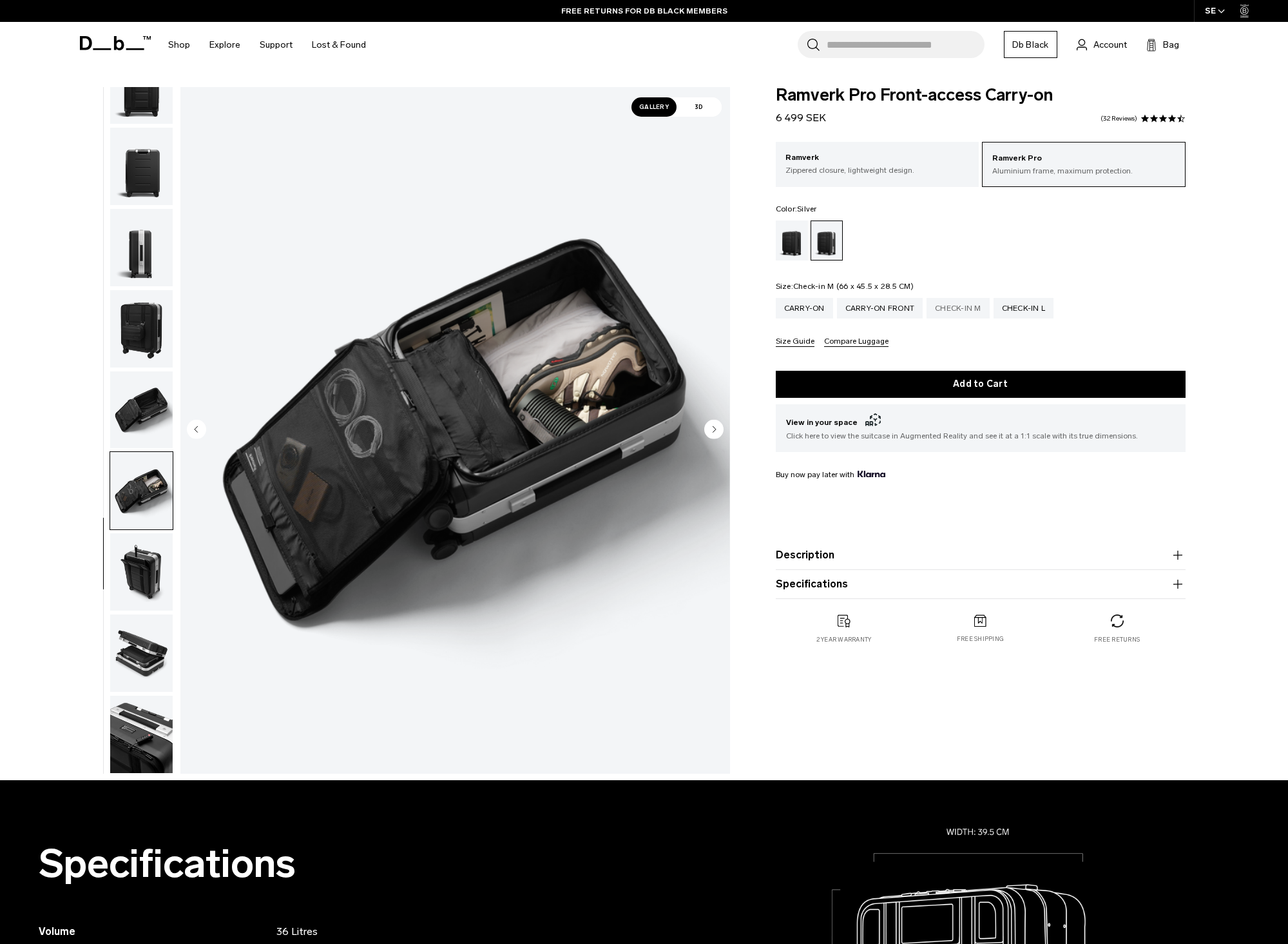
click at [949, 313] on div "Check-in M" at bounding box center [958, 308] width 63 height 20
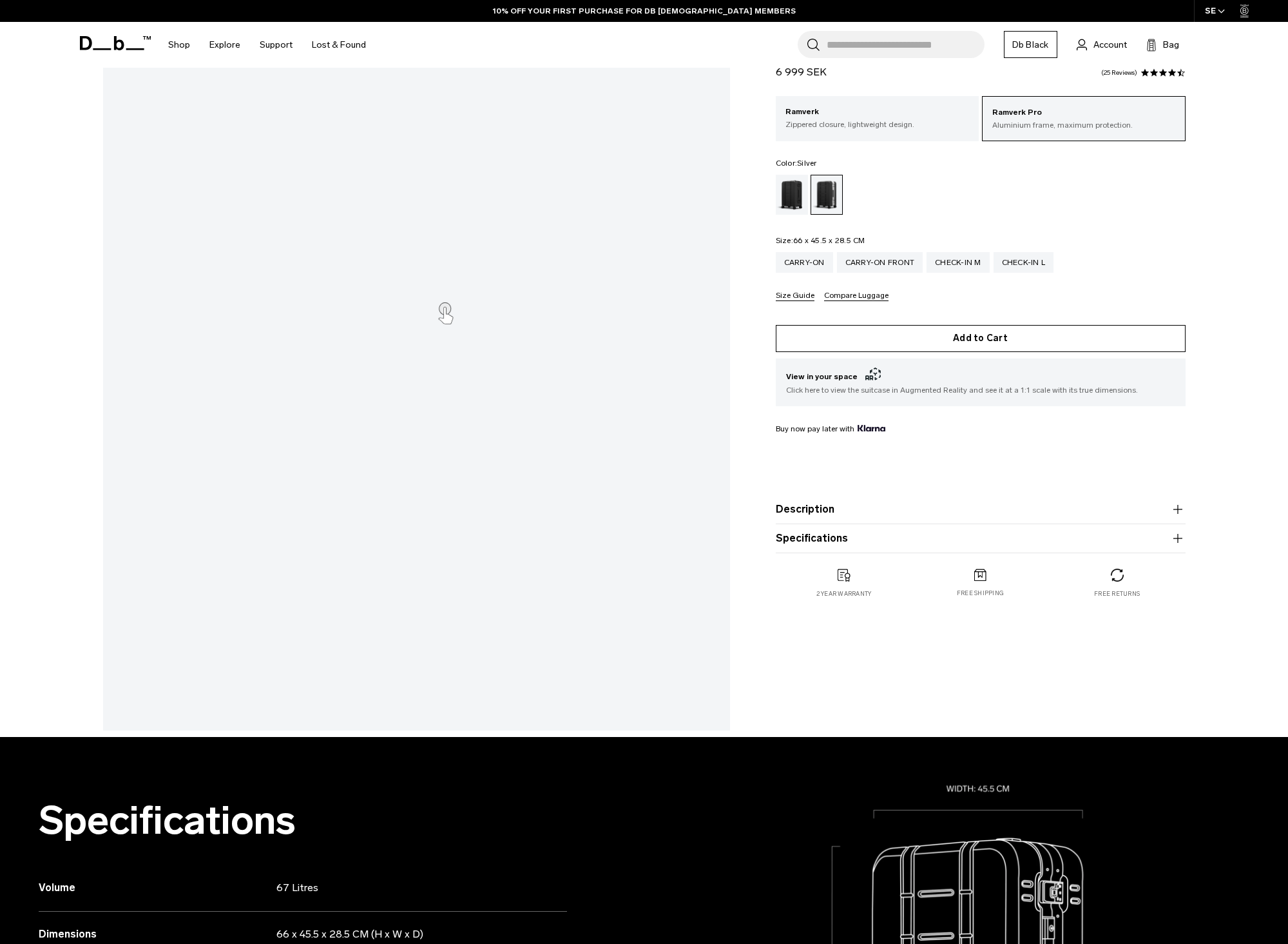
scroll to position [193, 0]
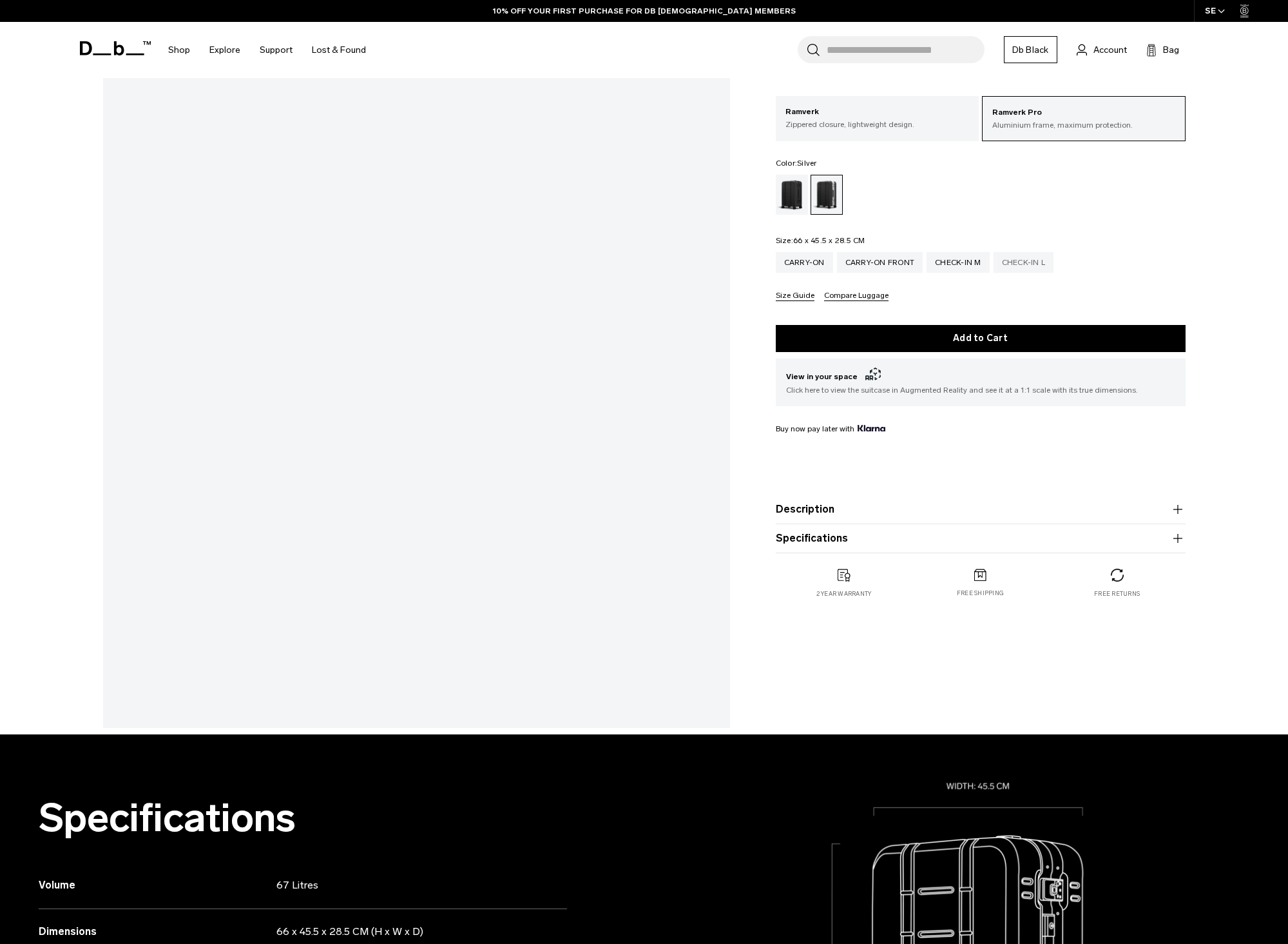
click at [1040, 268] on div "Check-in L" at bounding box center [1024, 262] width 60 height 20
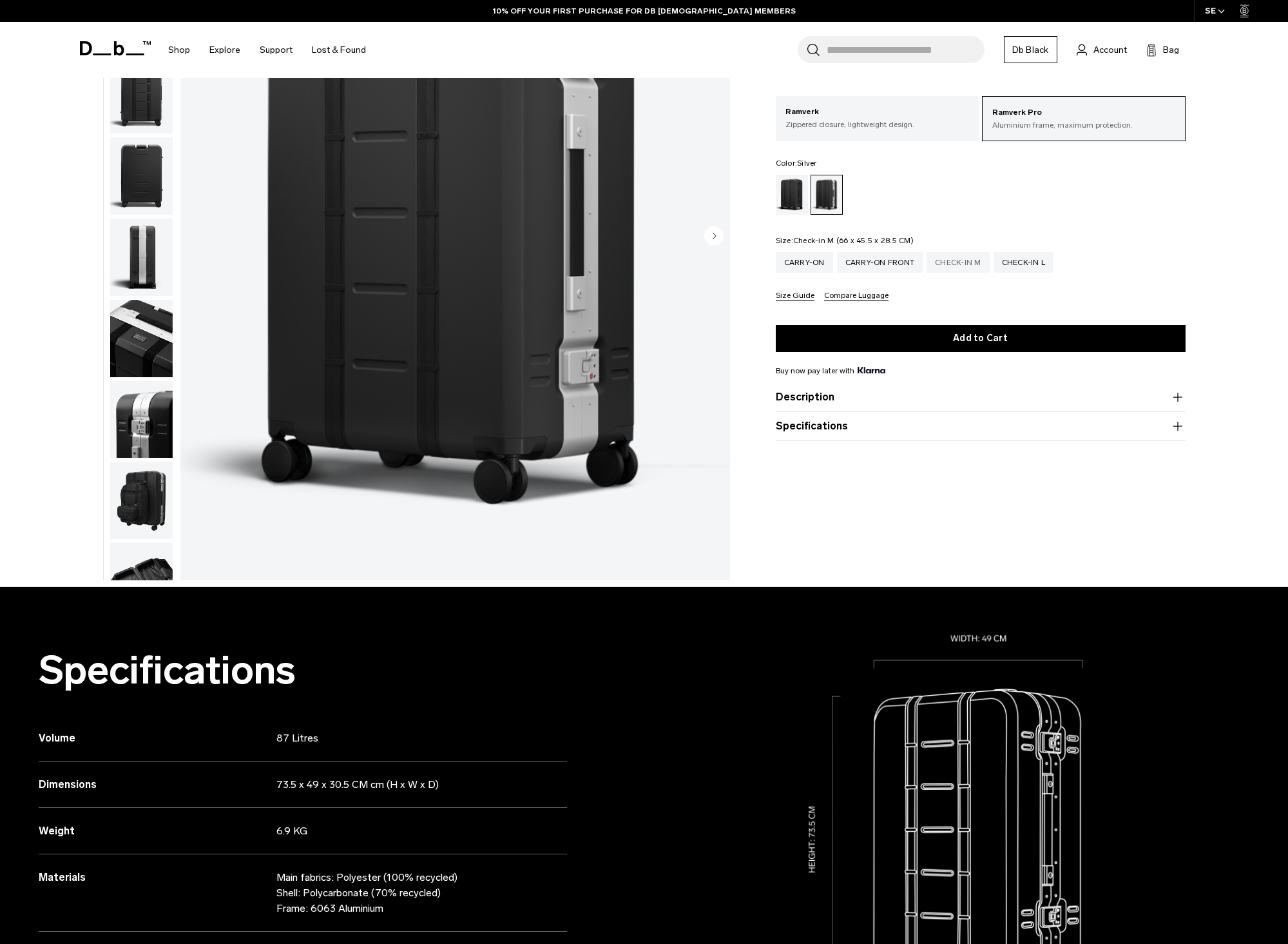
scroll to position [45, 0]
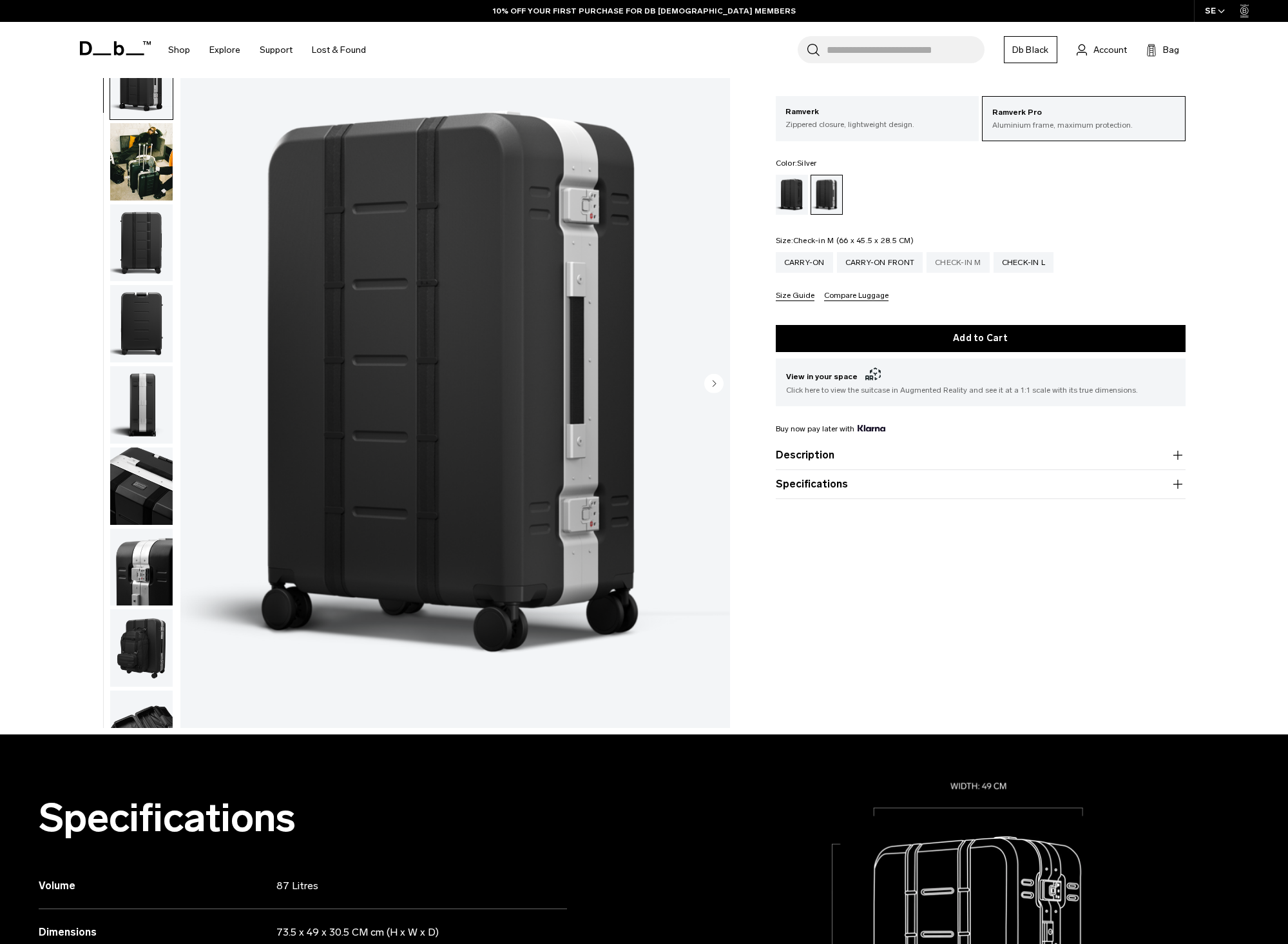
click at [960, 261] on div "Check-in M" at bounding box center [958, 262] width 63 height 20
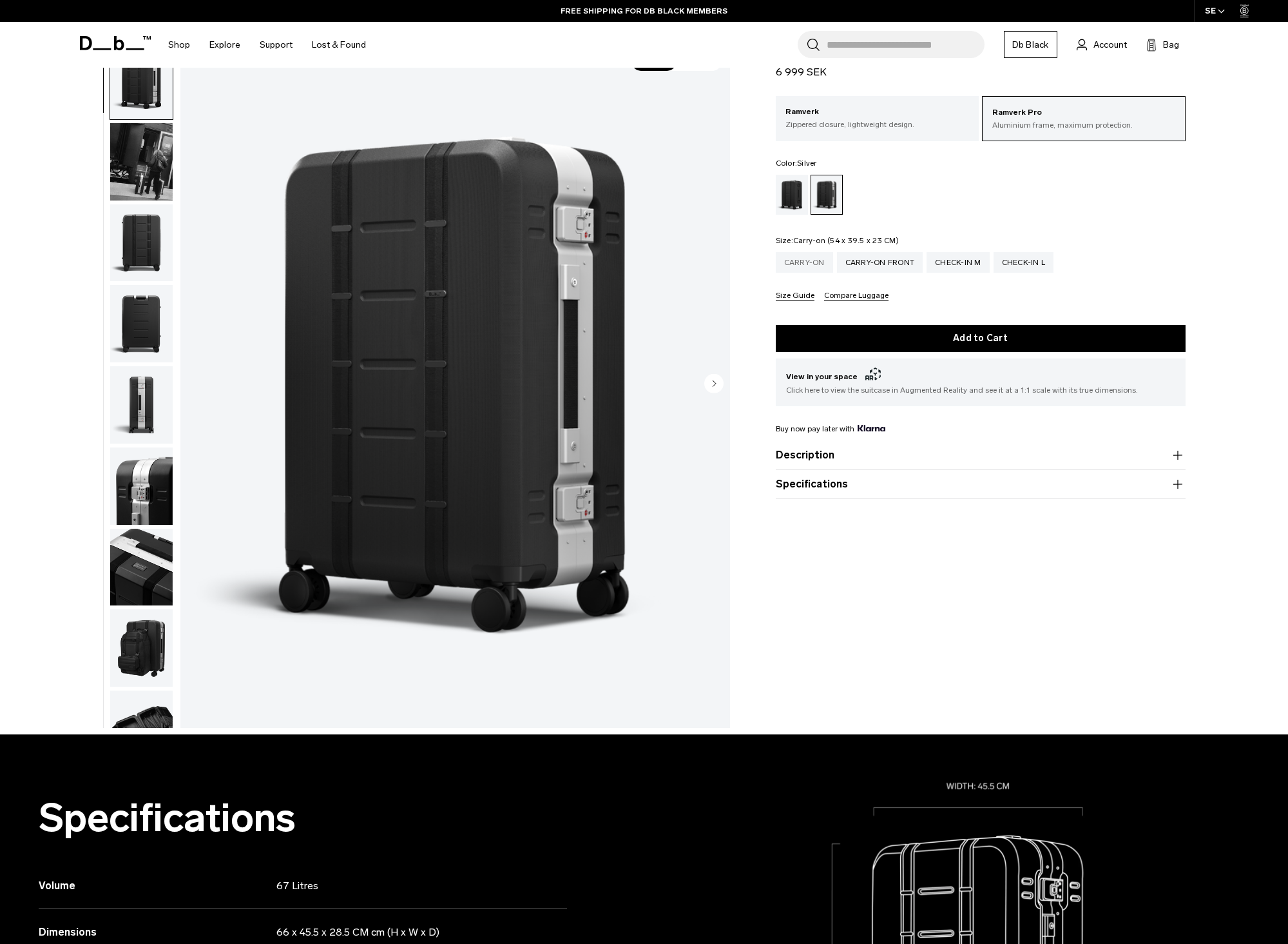
click at [809, 262] on div "Carry-on" at bounding box center [804, 262] width 57 height 20
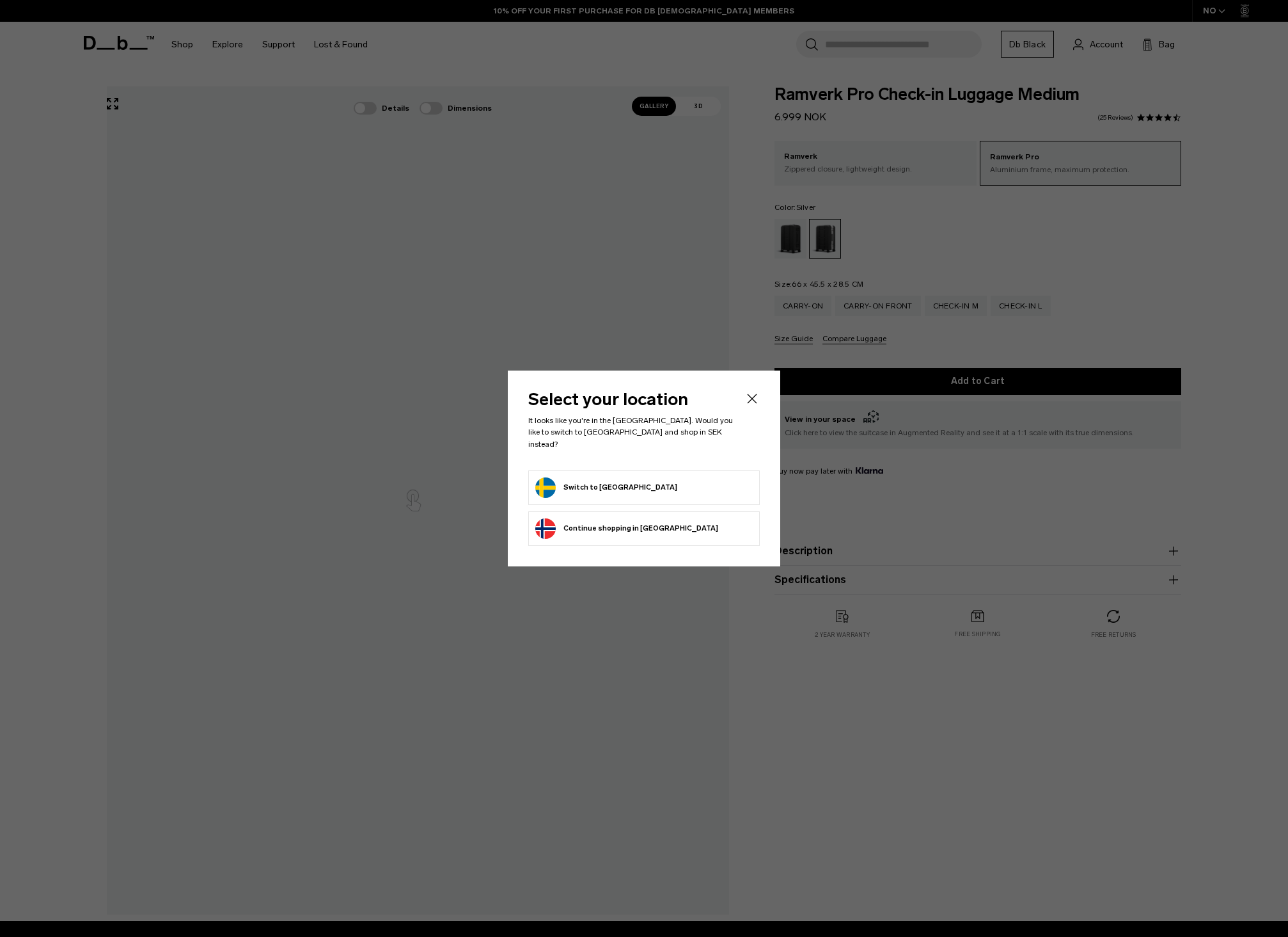
click at [361, 533] on div at bounding box center [644, 468] width 1288 height 937
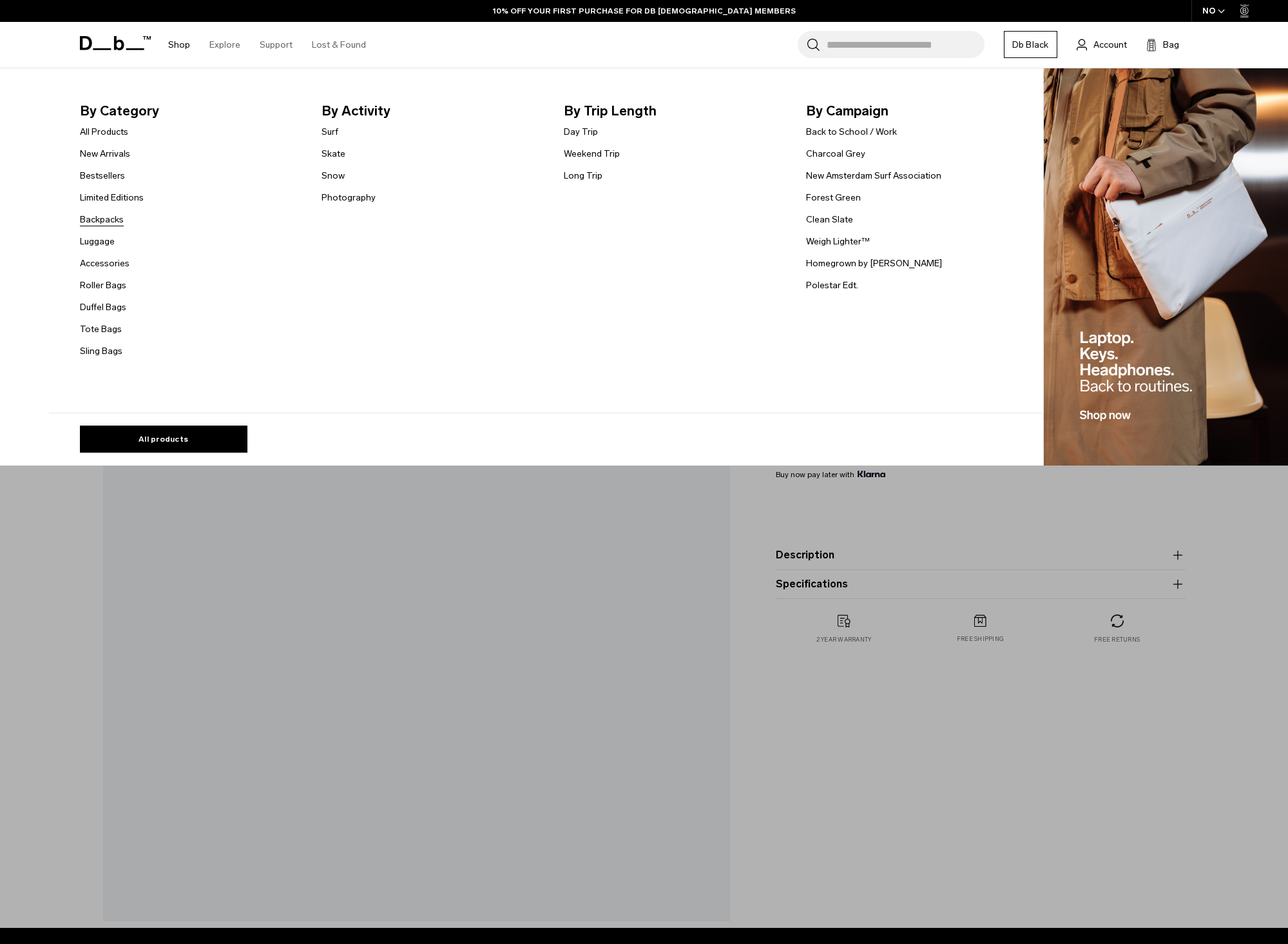
click at [106, 220] on link "Backpacks" at bounding box center [101, 219] width 44 height 13
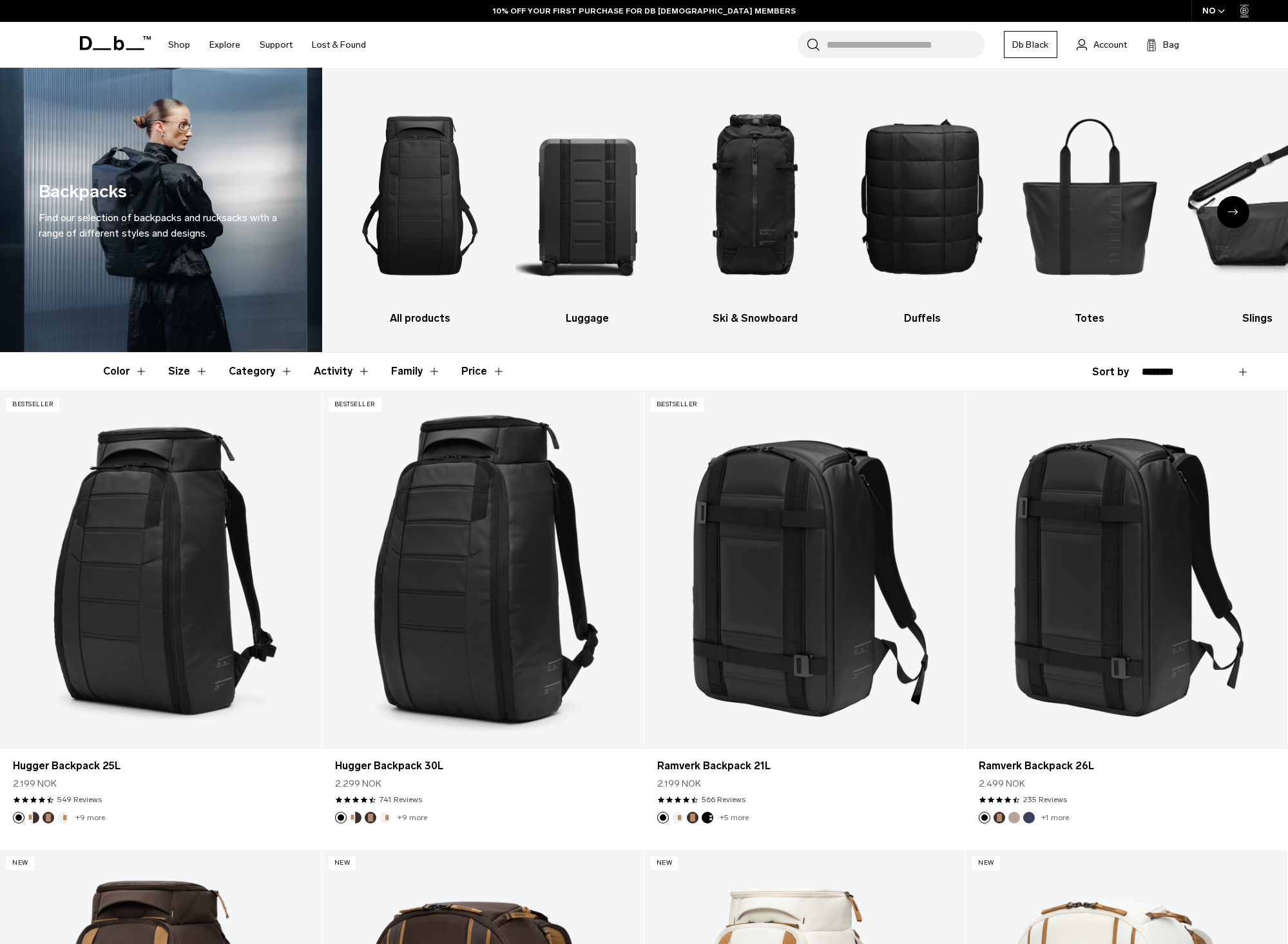
click at [1169, 371] on select "**********" at bounding box center [1195, 372] width 108 height 12
select select "**********"
click at [1142, 367] on select "**********" at bounding box center [1195, 372] width 108 height 12
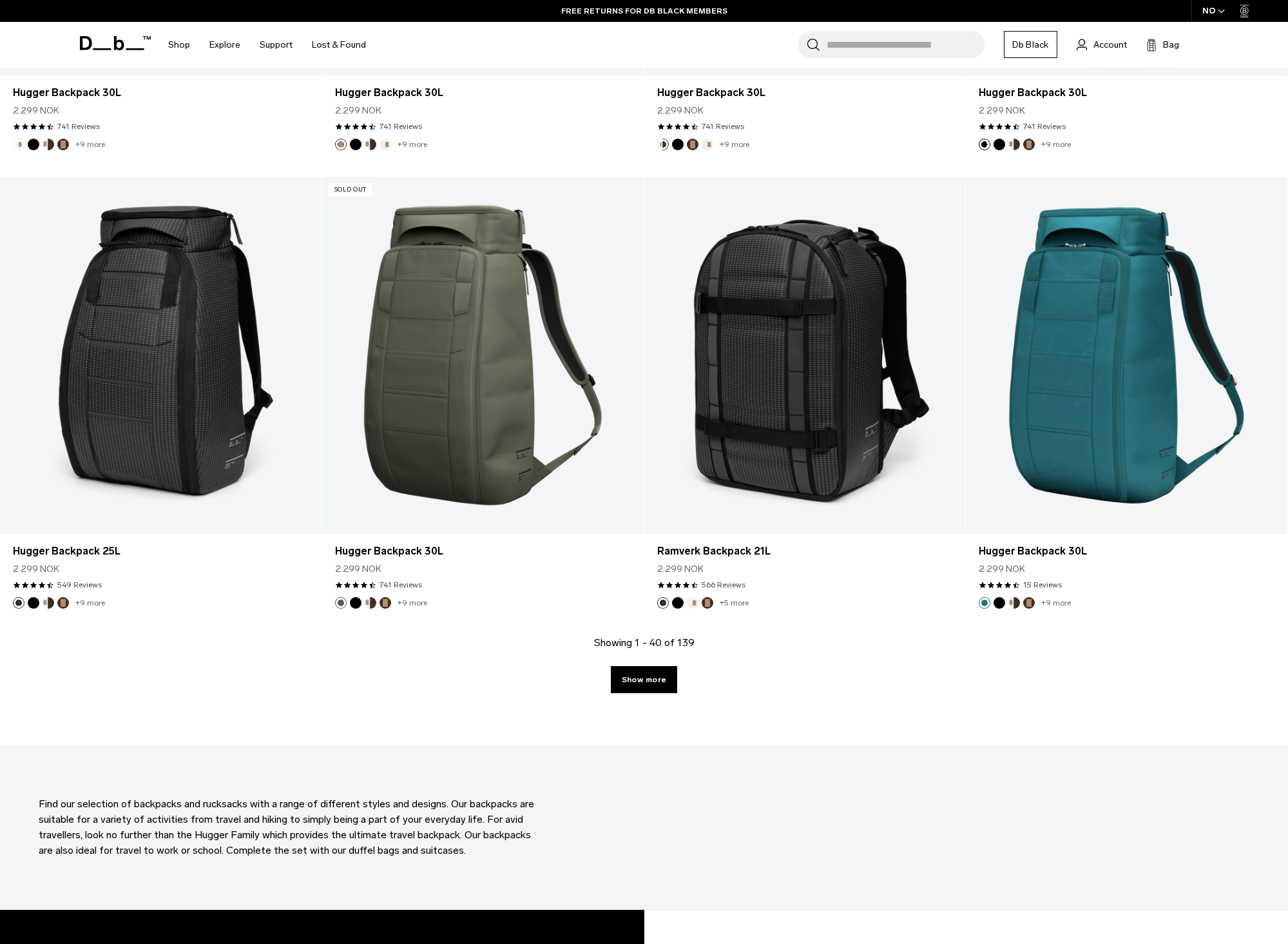
scroll to position [4365, 0]
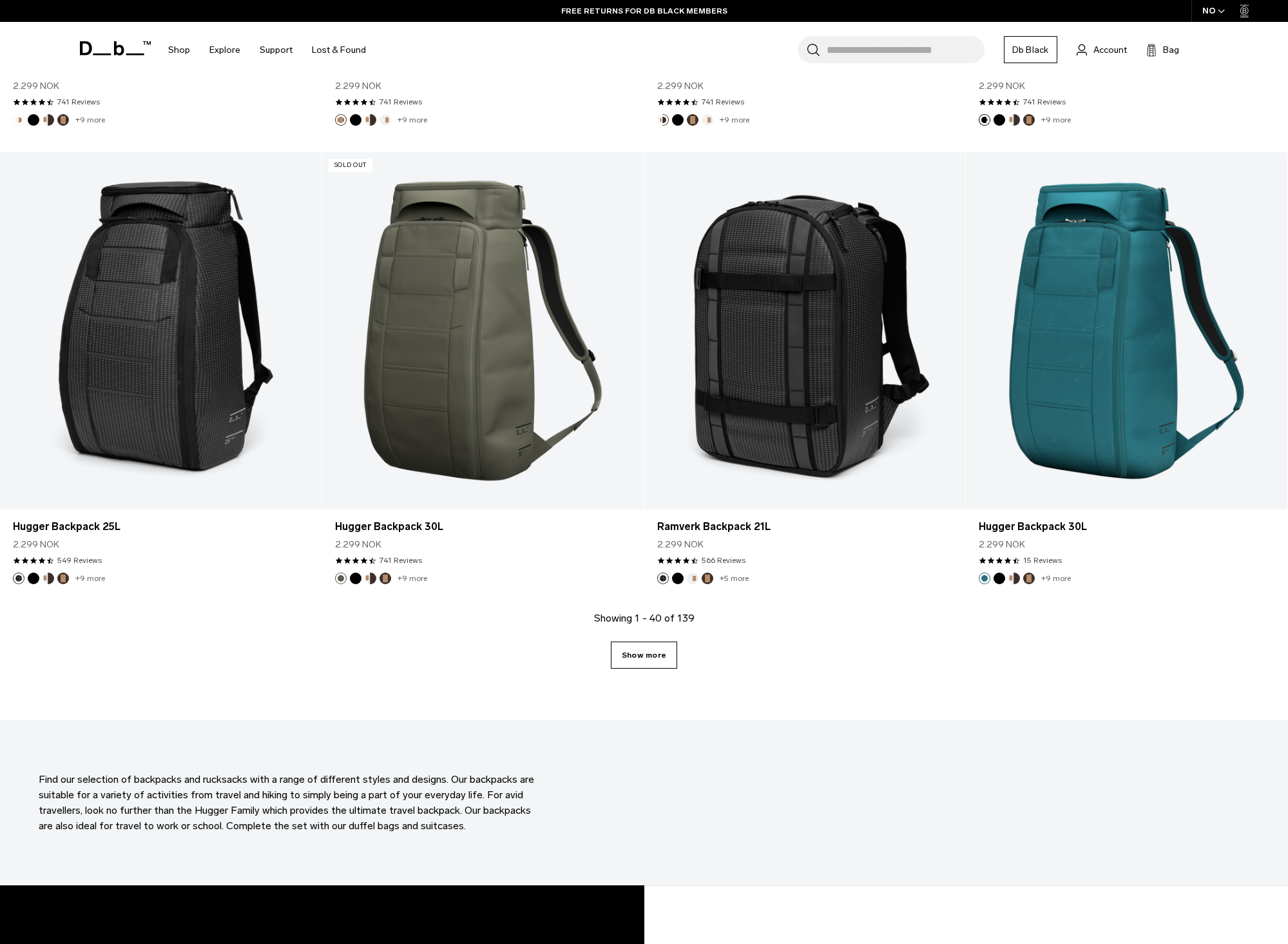
click at [646, 650] on link "Show more" at bounding box center [644, 655] width 67 height 27
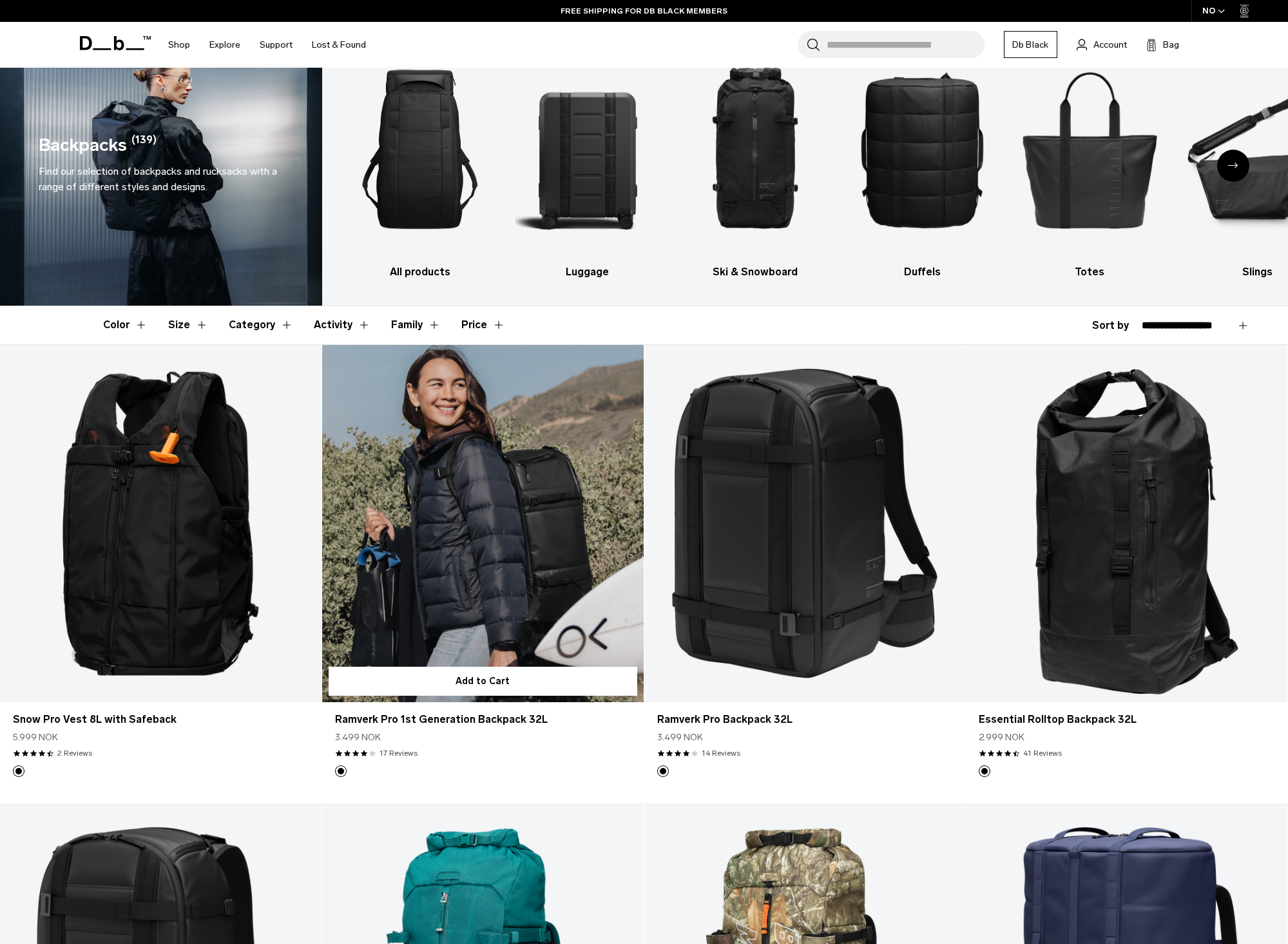
scroll to position [45, 0]
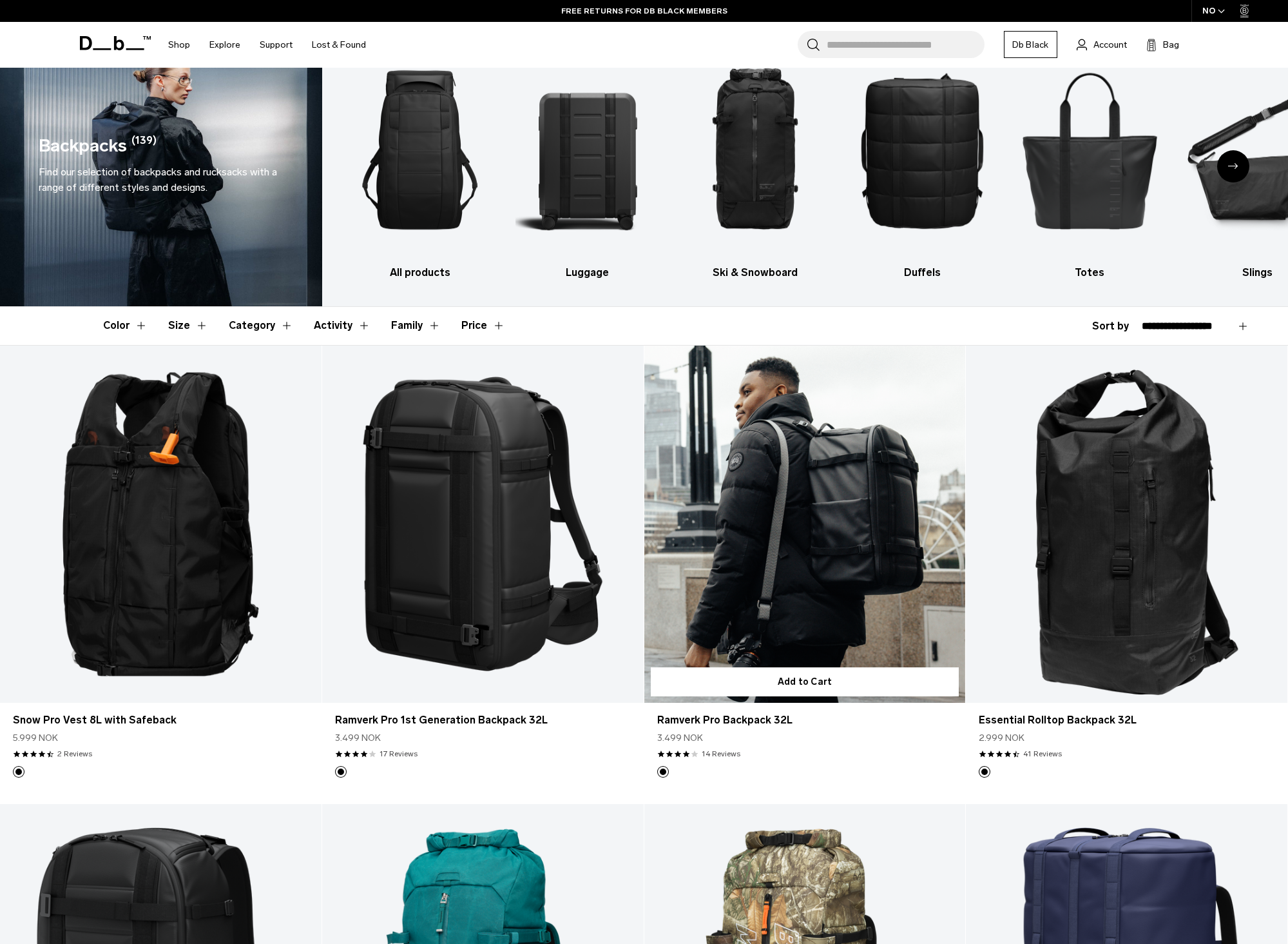
click at [778, 497] on link "Ramverk Pro Backpack 32L" at bounding box center [806, 523] width 322 height 357
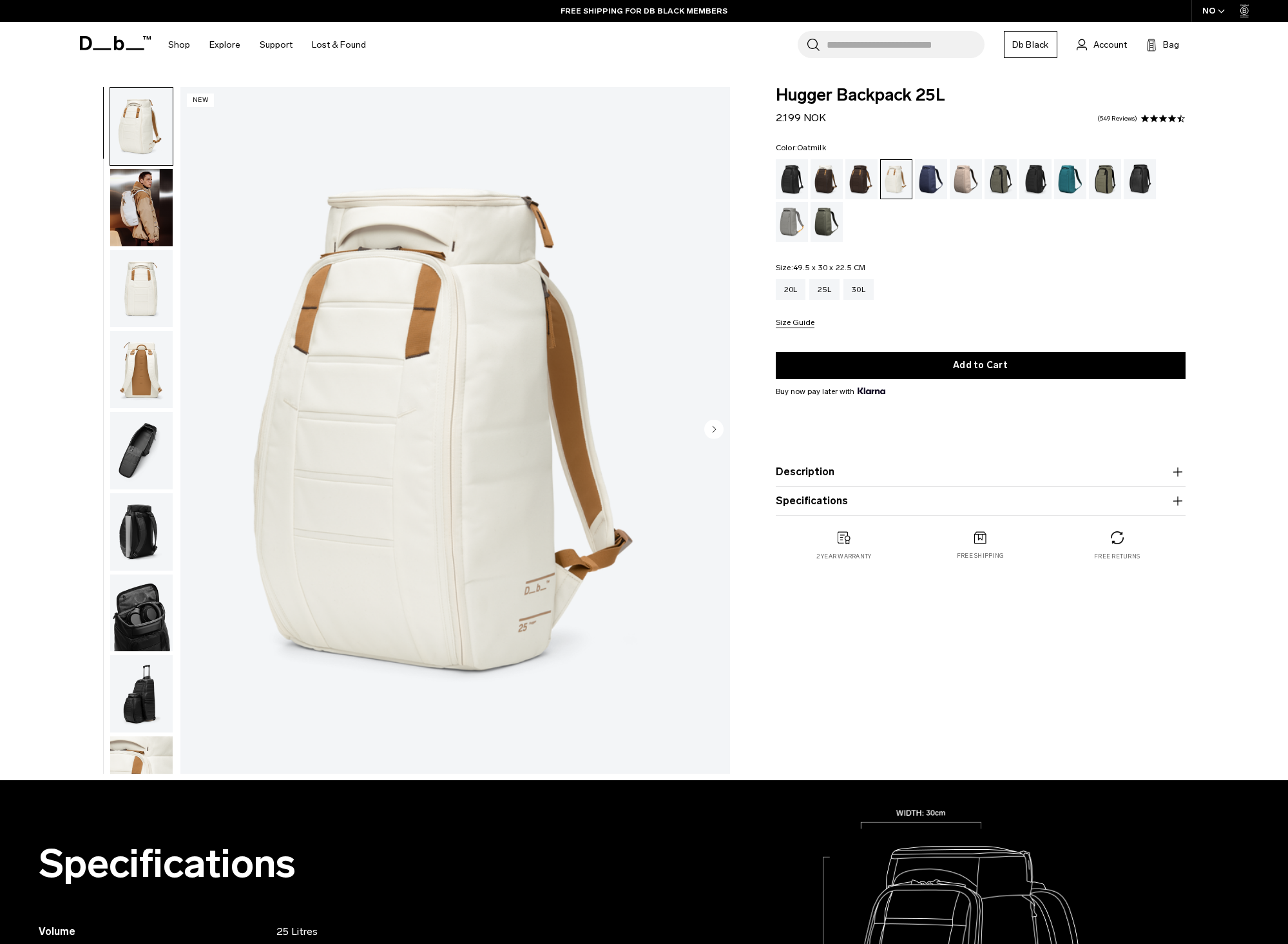
click at [163, 293] on img "button" at bounding box center [141, 288] width 62 height 77
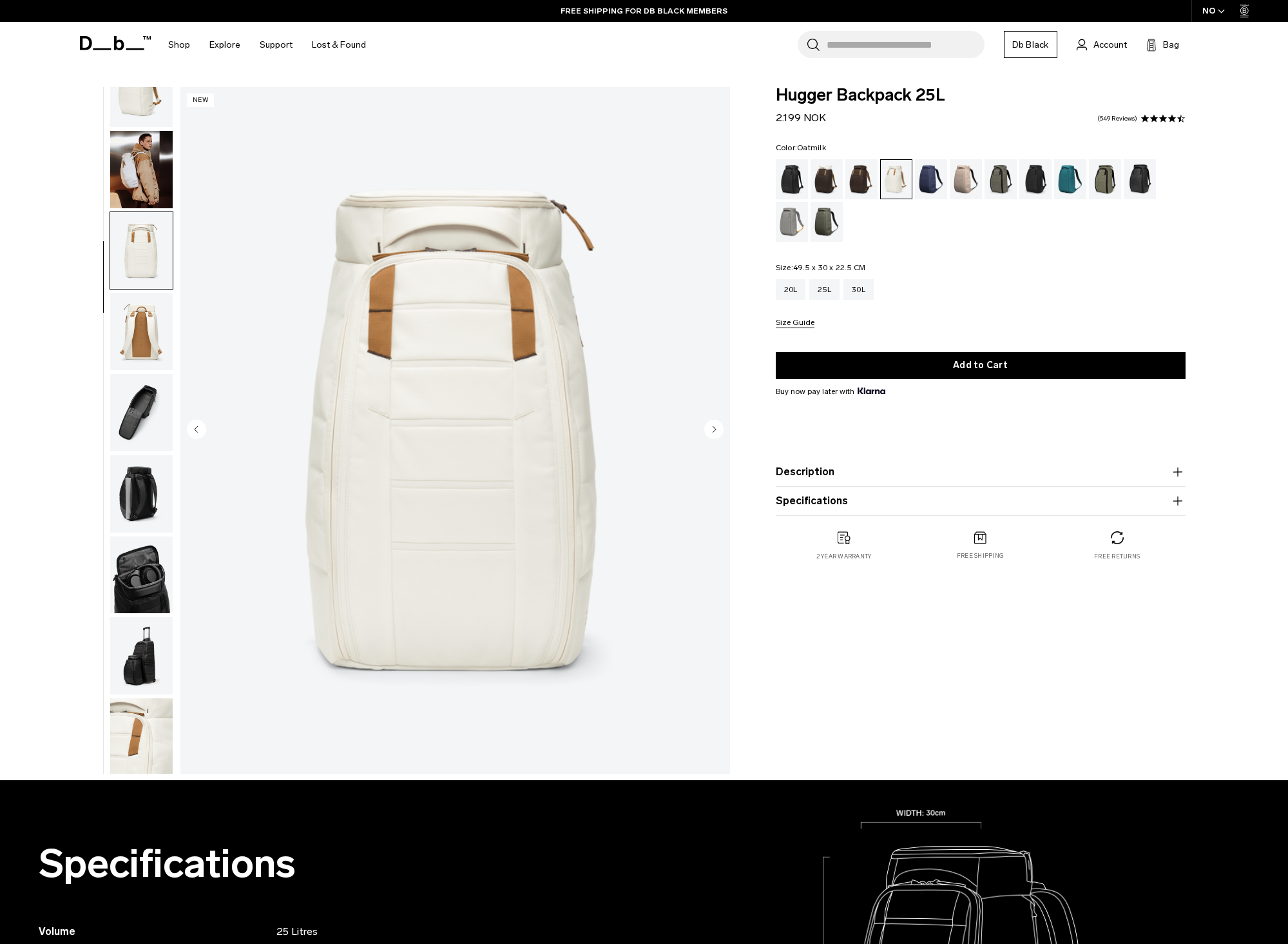
scroll to position [41, 0]
click at [137, 375] on img "button" at bounding box center [141, 409] width 62 height 77
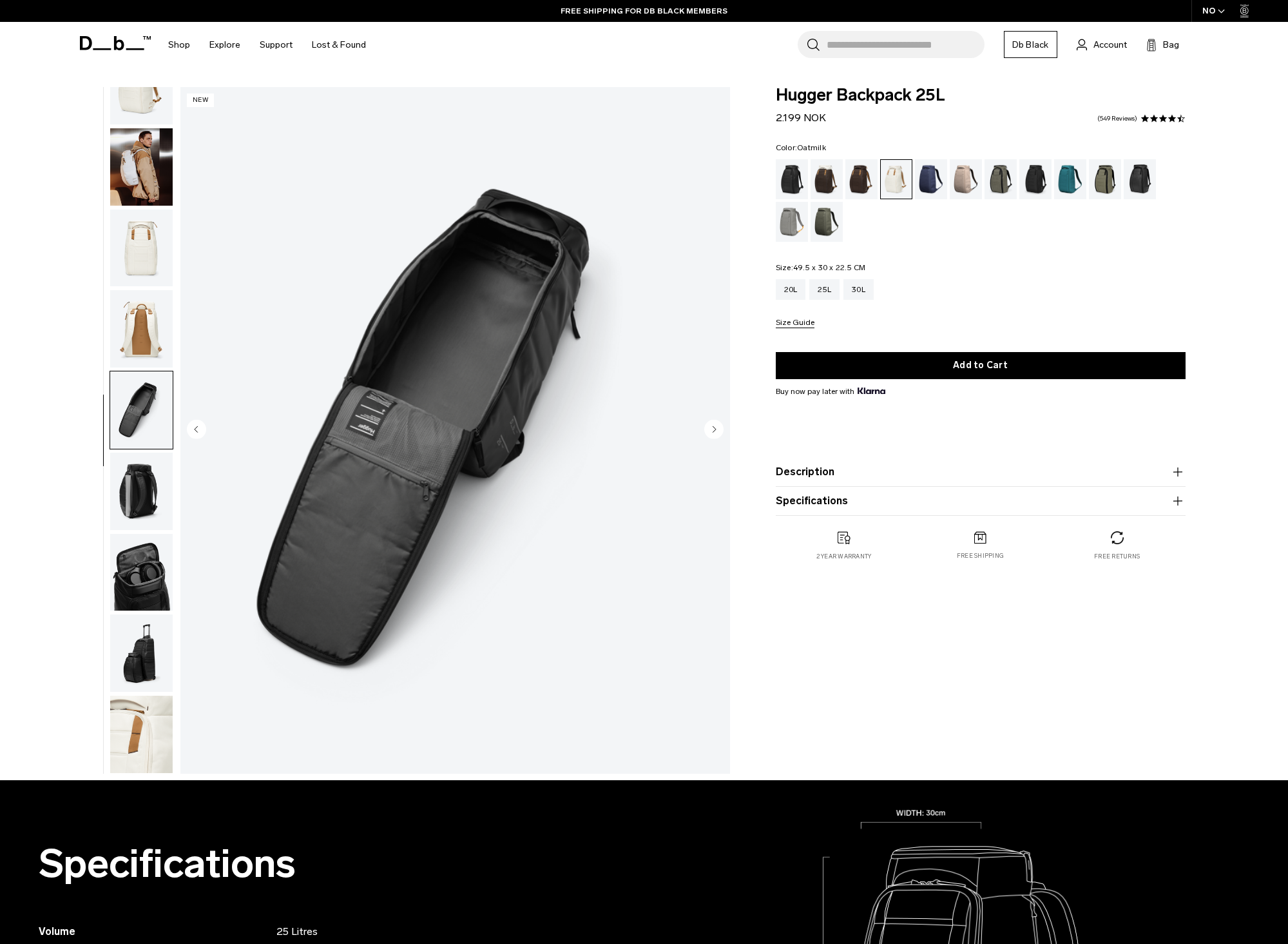
click at [141, 335] on img "button" at bounding box center [141, 328] width 62 height 77
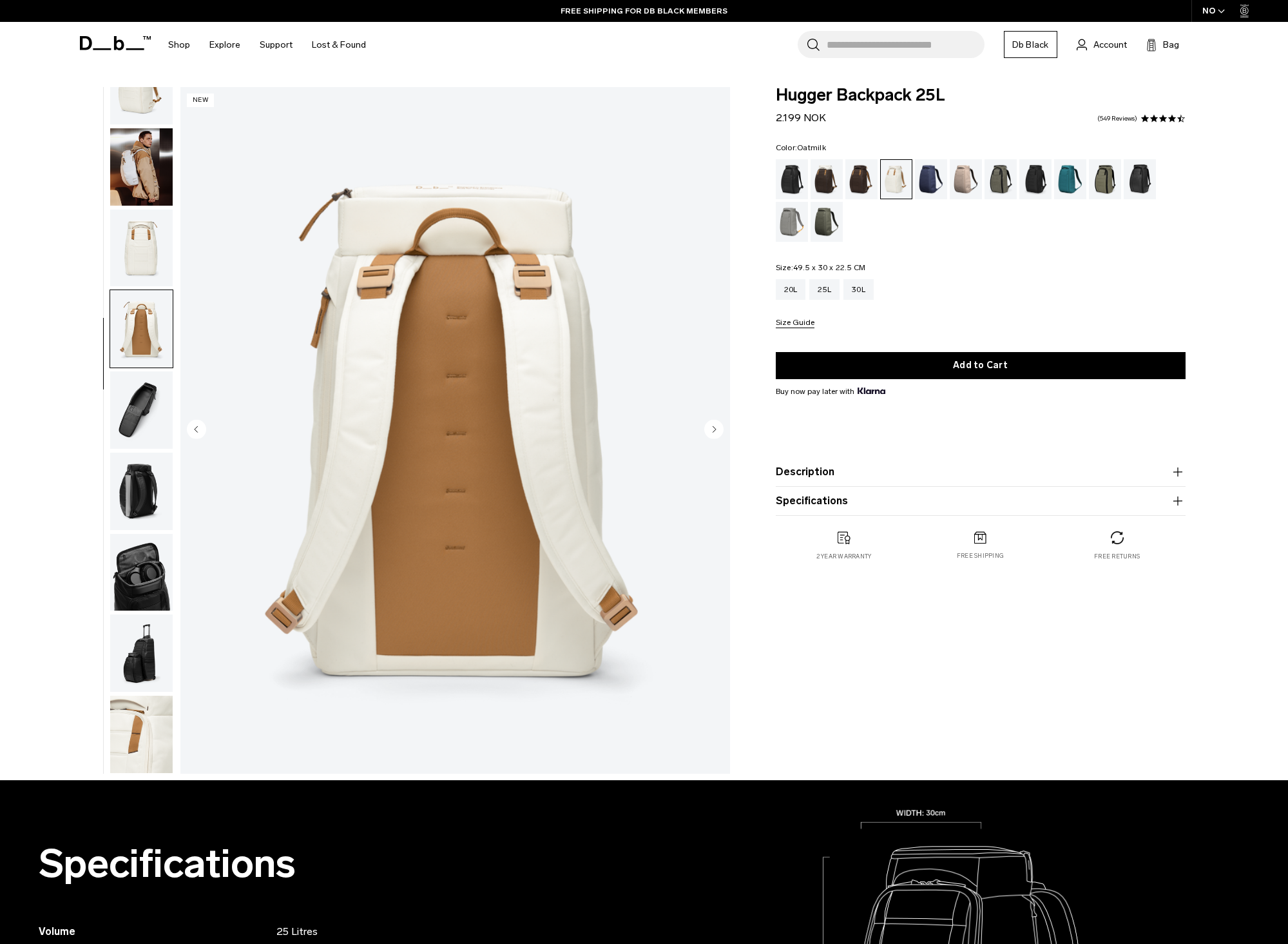
click at [133, 420] on img "button" at bounding box center [141, 409] width 62 height 77
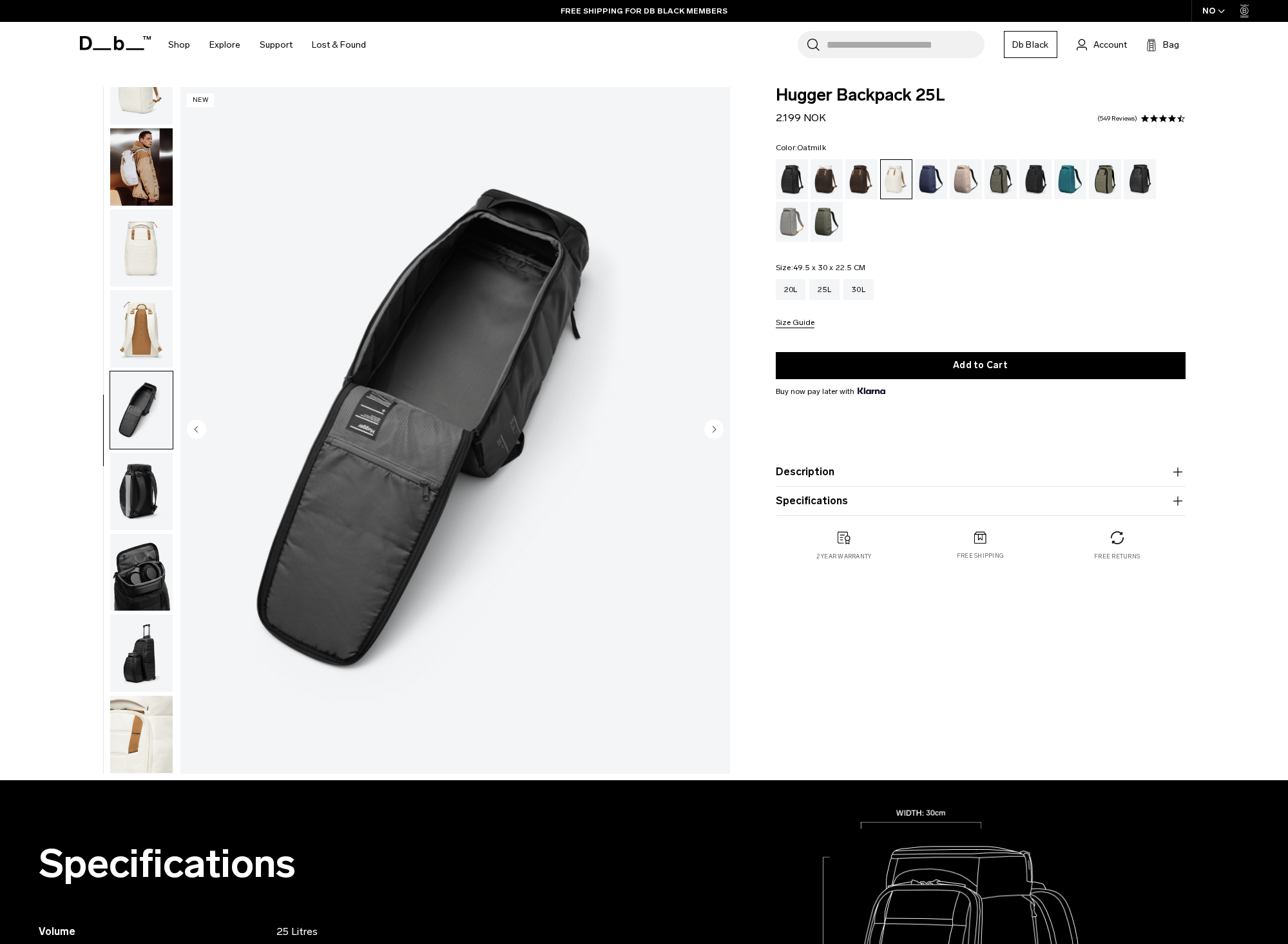
click at [124, 471] on img "button" at bounding box center [141, 491] width 62 height 77
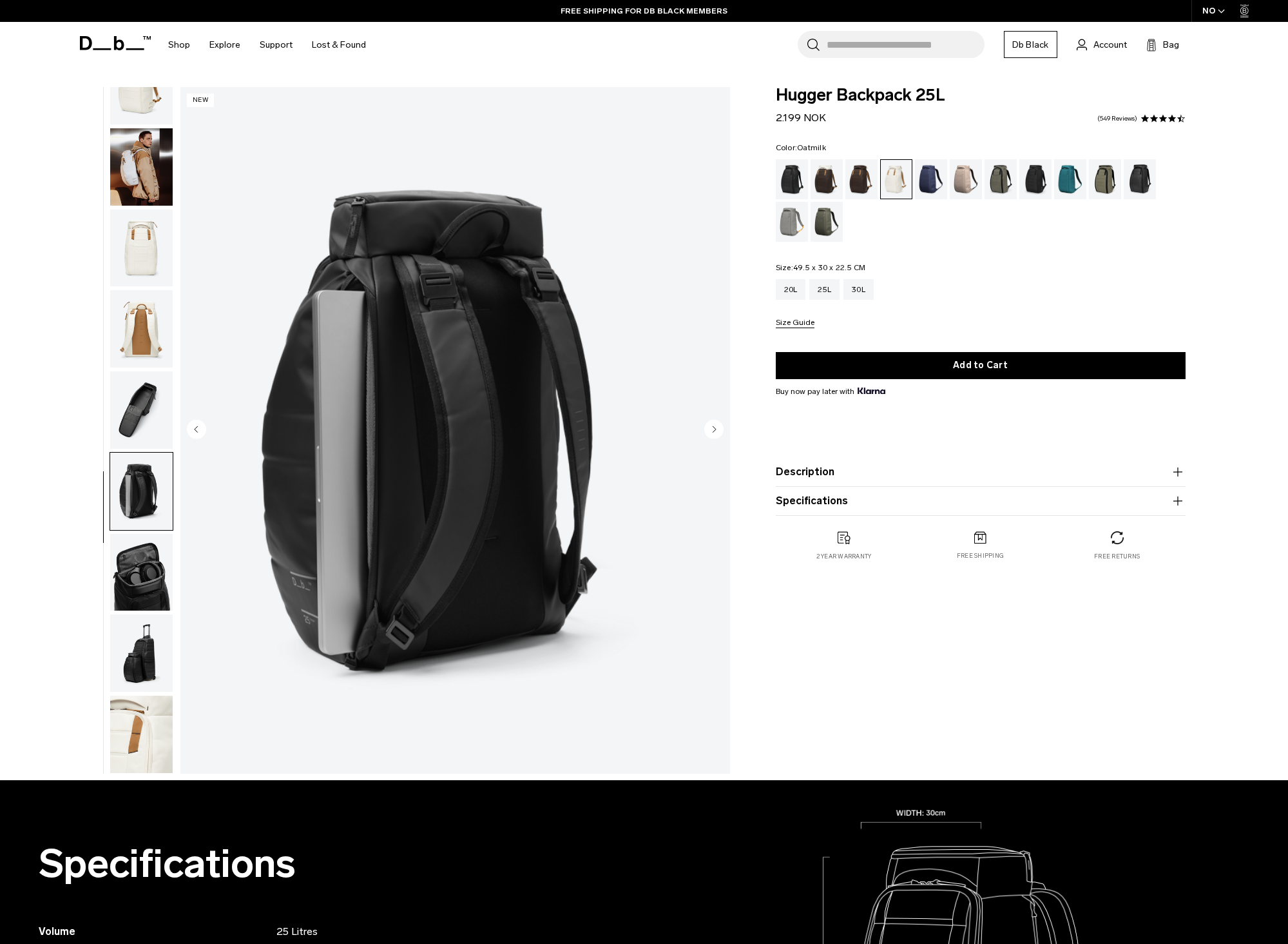
click at [127, 556] on img "button" at bounding box center [141, 572] width 62 height 77
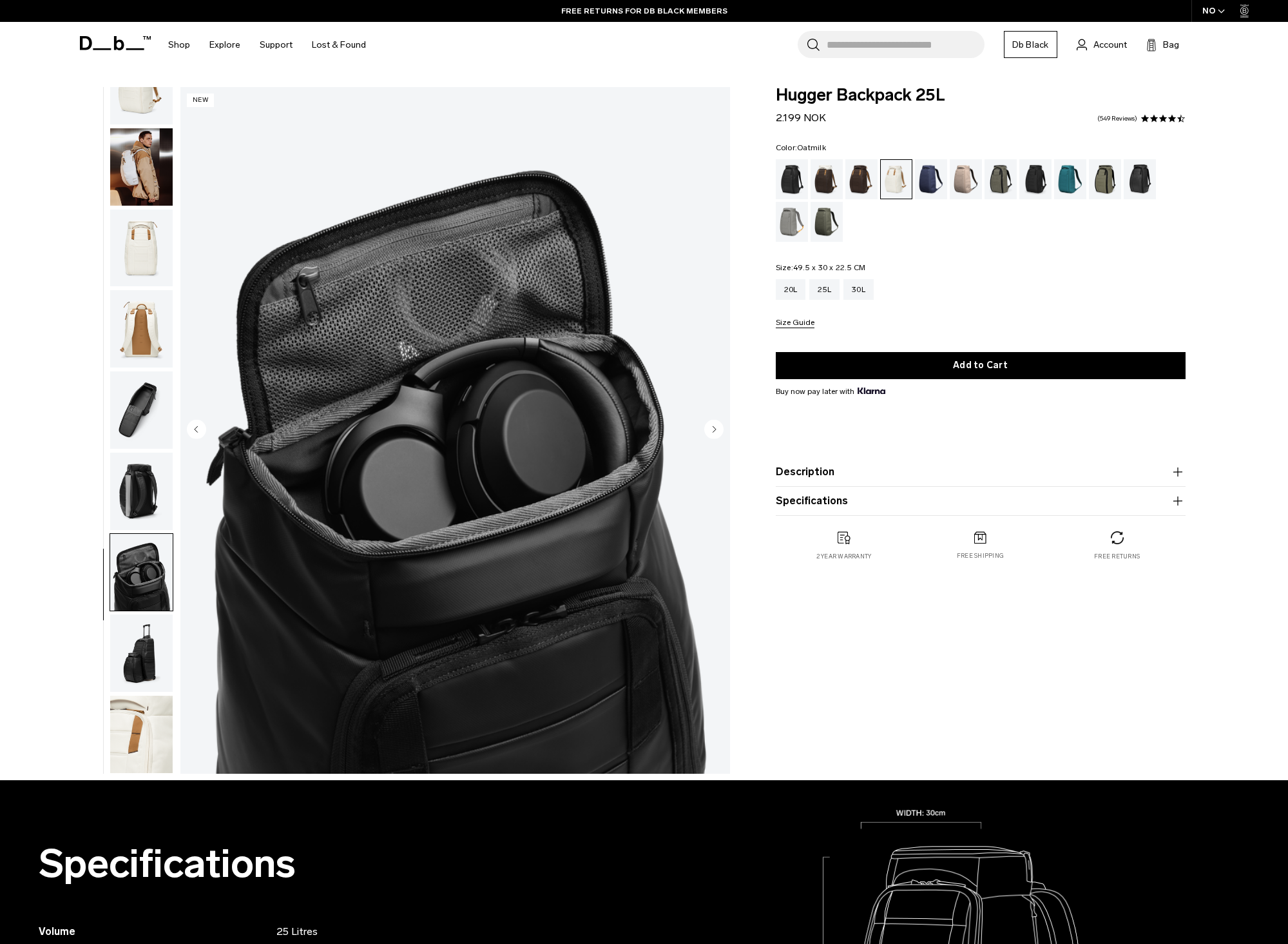
click at [135, 653] on img "button" at bounding box center [141, 653] width 62 height 77
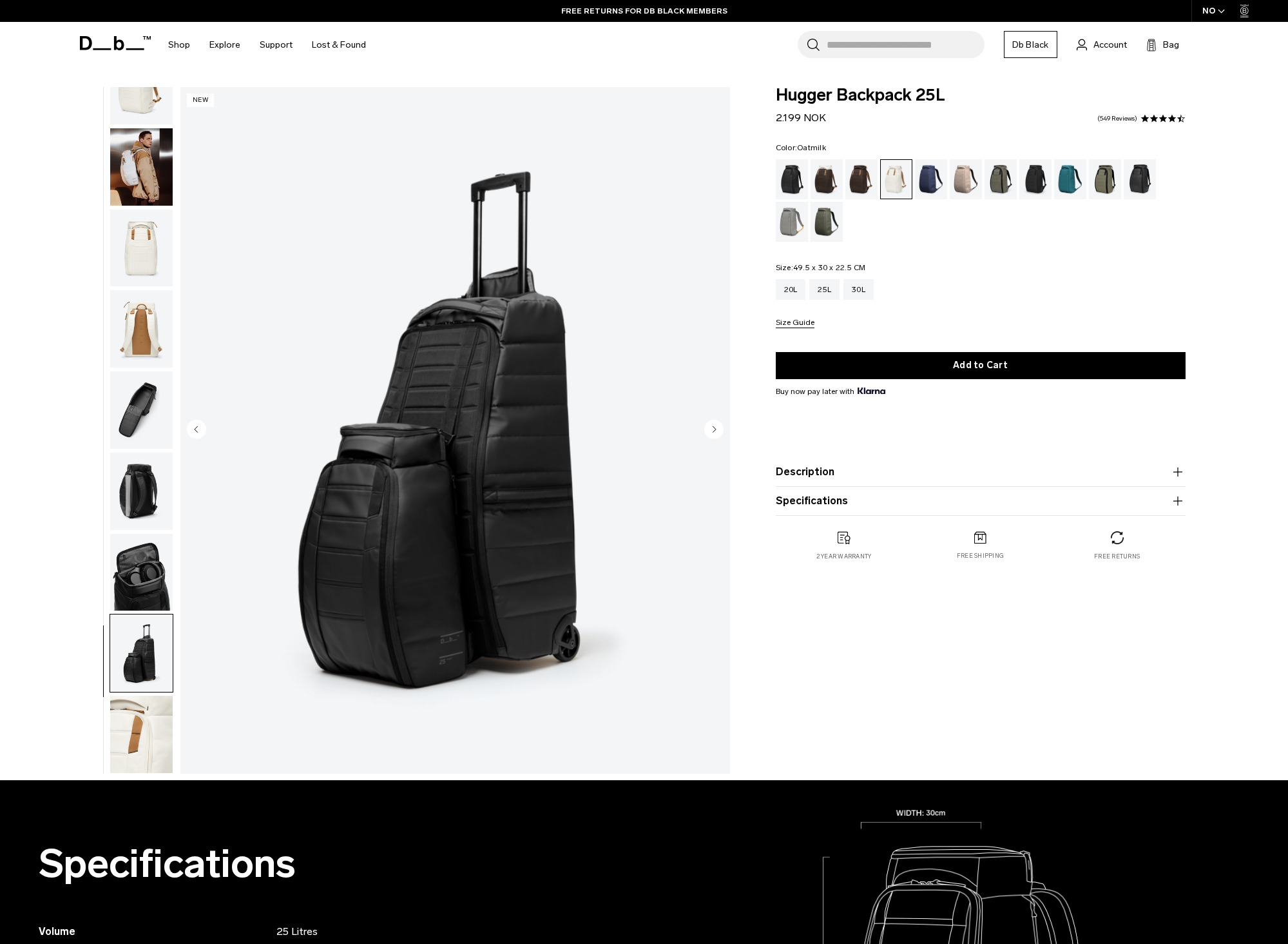
click at [137, 723] on img "button" at bounding box center [141, 734] width 62 height 77
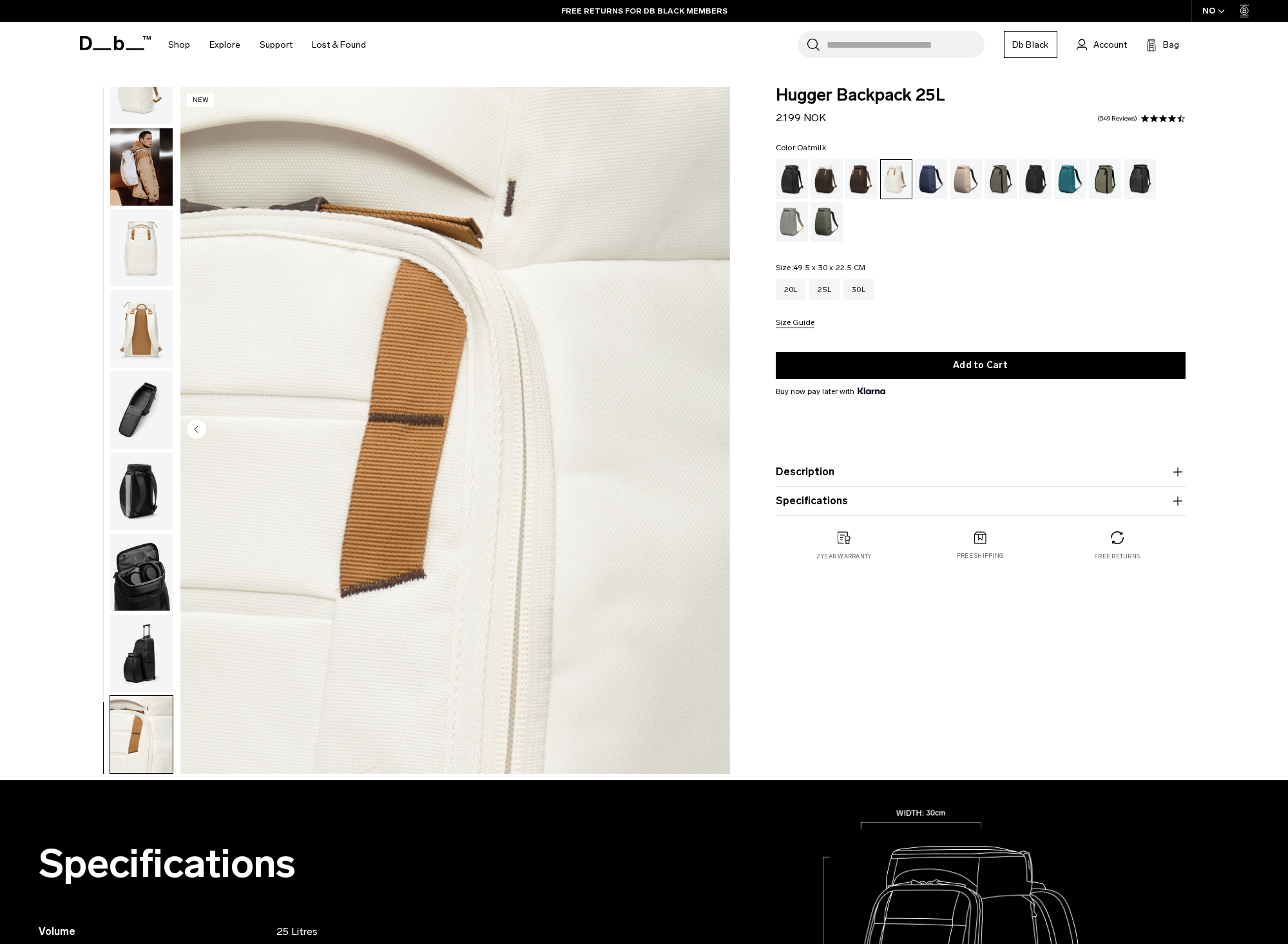
click at [137, 649] on img "button" at bounding box center [141, 653] width 62 height 77
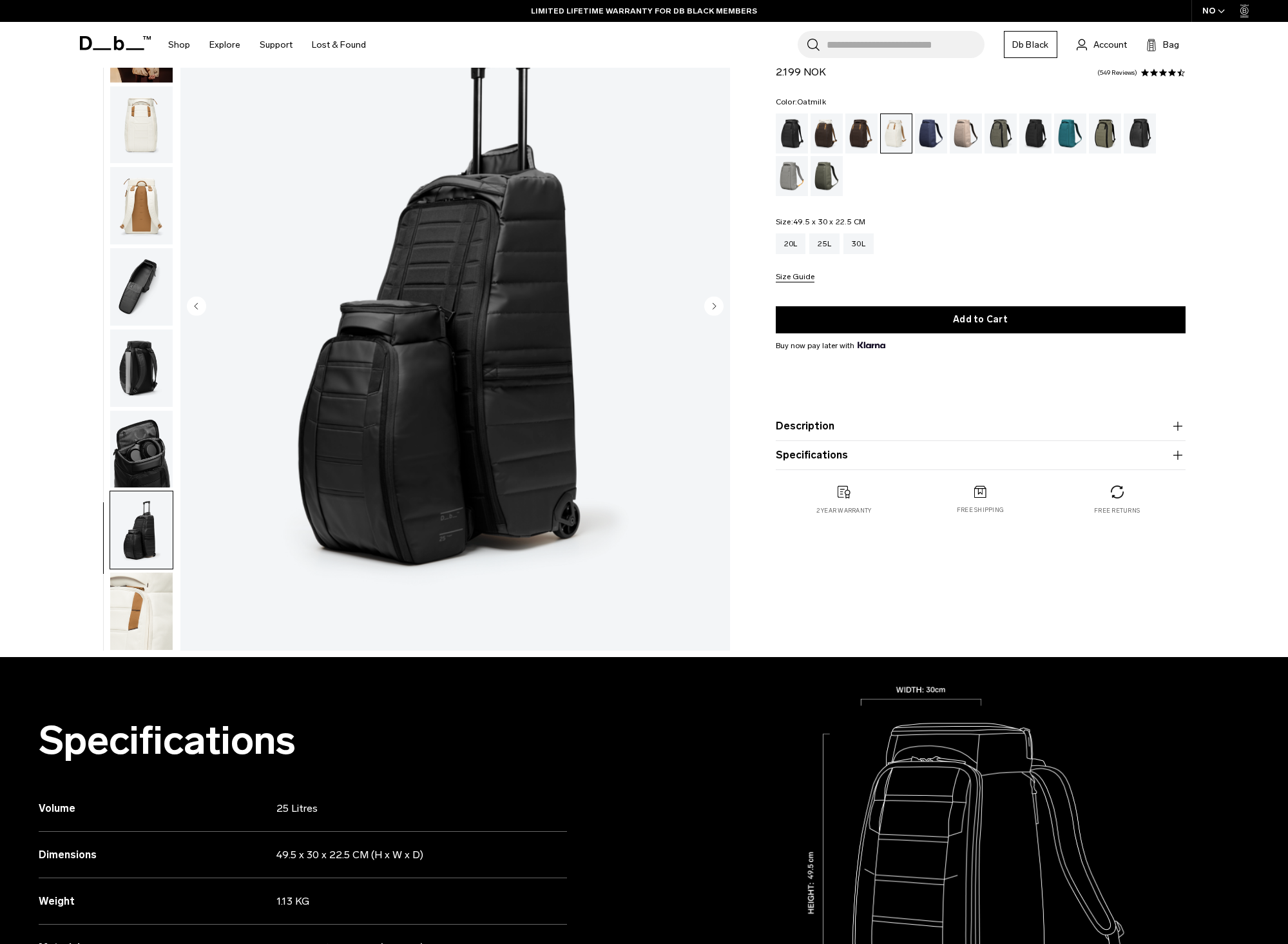
scroll to position [129, 0]
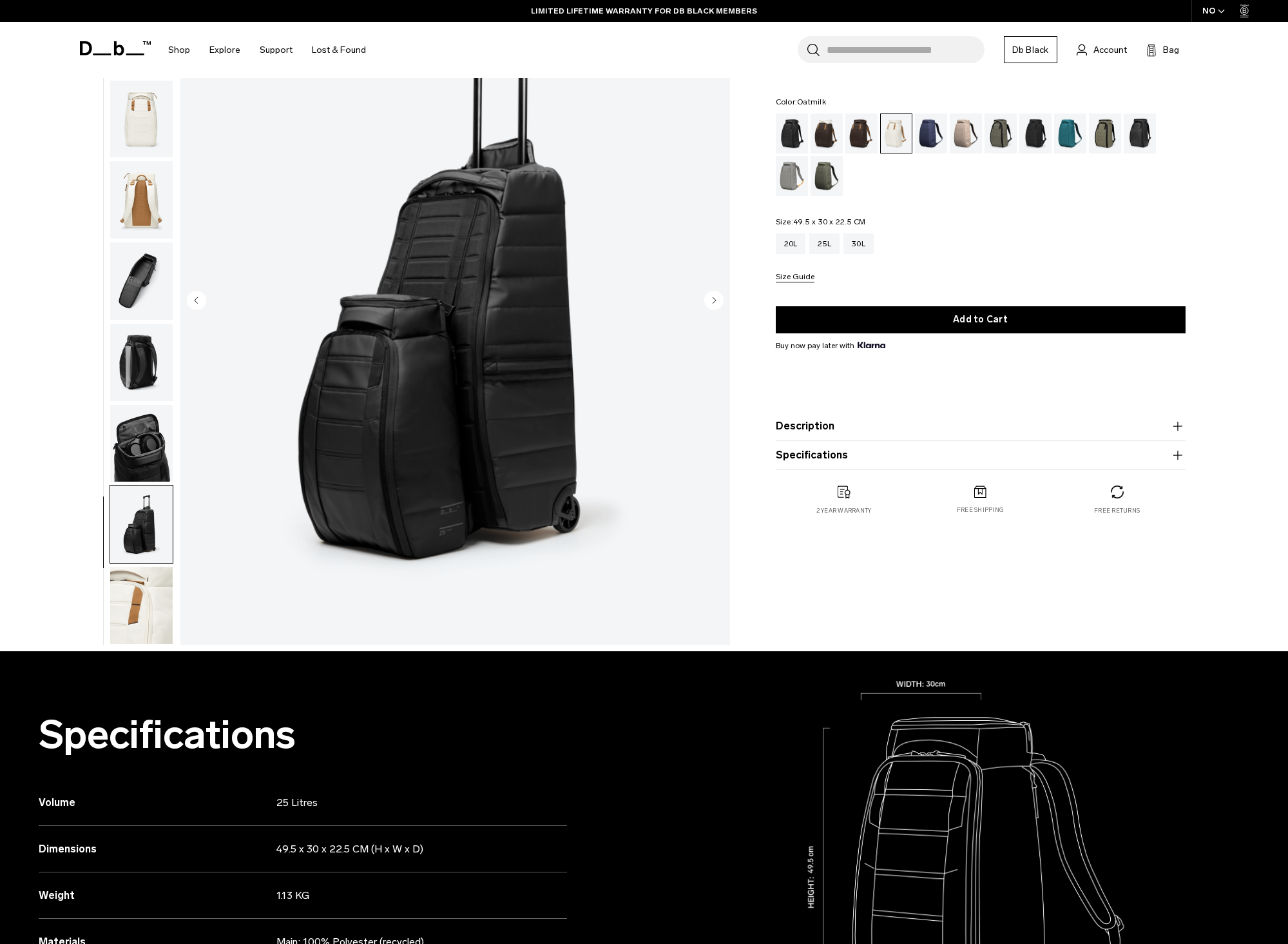
click at [146, 535] on img "button" at bounding box center [141, 524] width 62 height 77
click at [143, 558] on img "button" at bounding box center [141, 524] width 62 height 77
click at [160, 480] on img "button" at bounding box center [141, 443] width 62 height 77
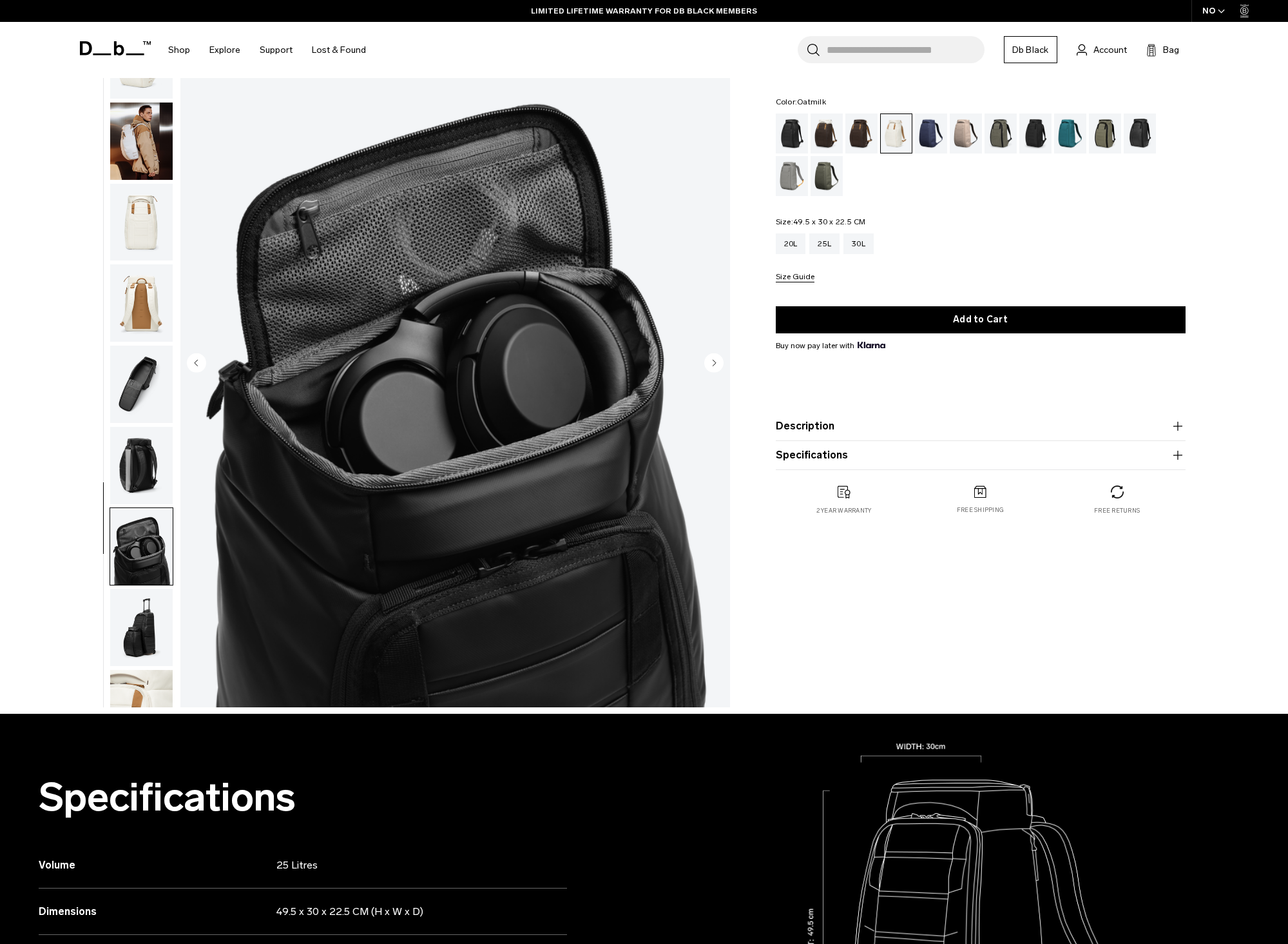
scroll to position [64, 0]
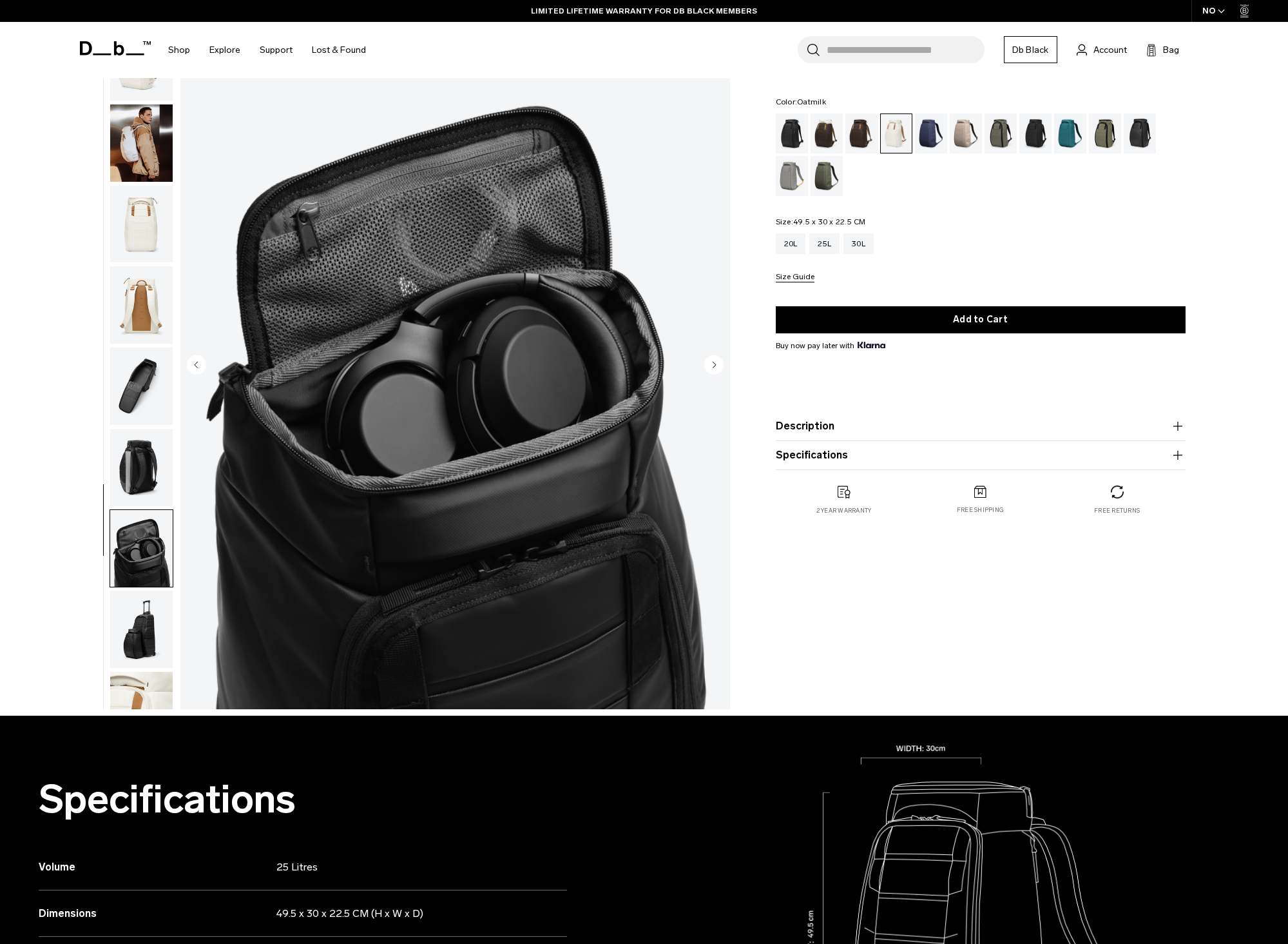
click at [149, 488] on img "button" at bounding box center [141, 467] width 62 height 77
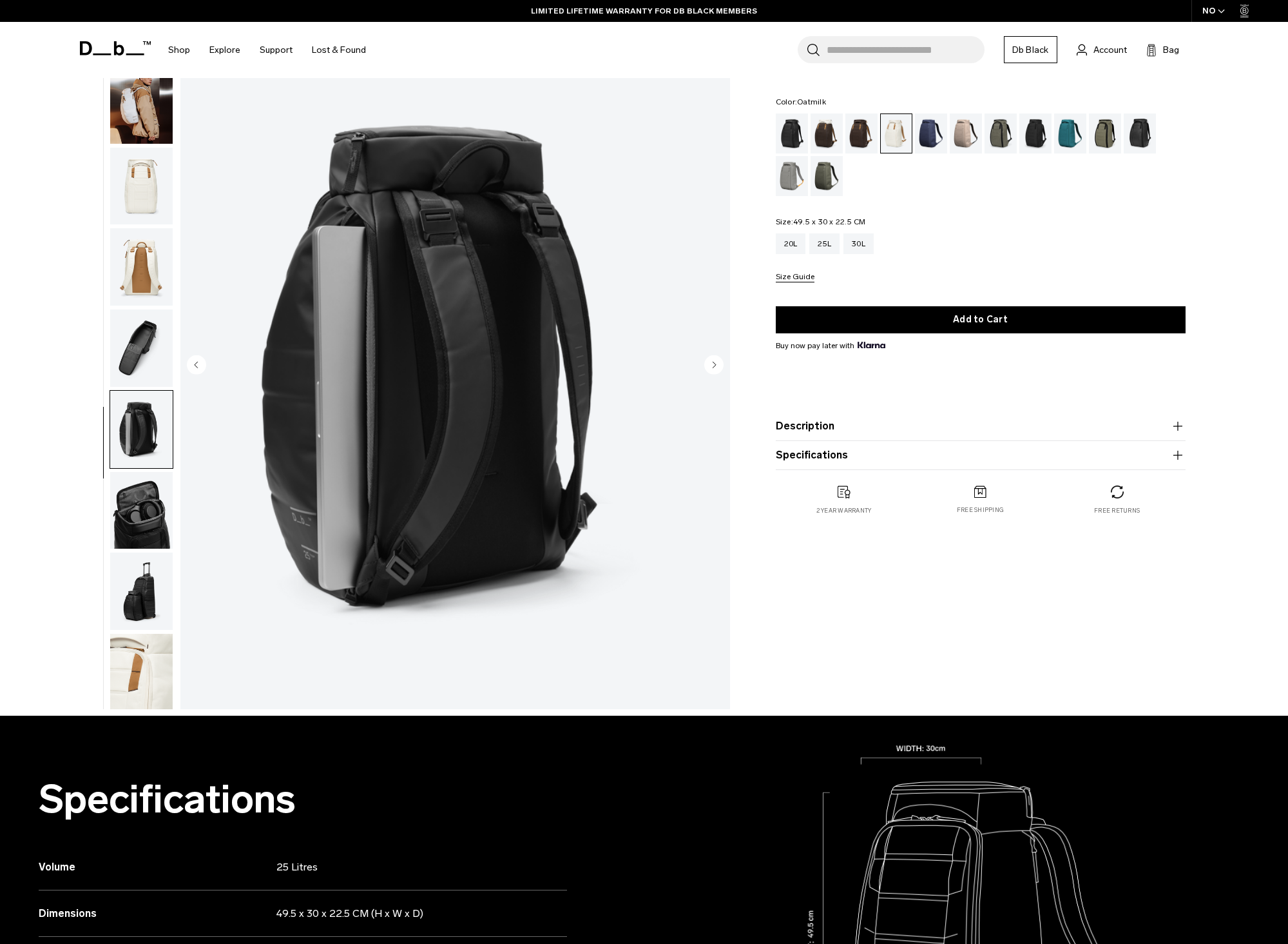
scroll to position [41, 0]
click at [152, 357] on img "button" at bounding box center [141, 345] width 62 height 77
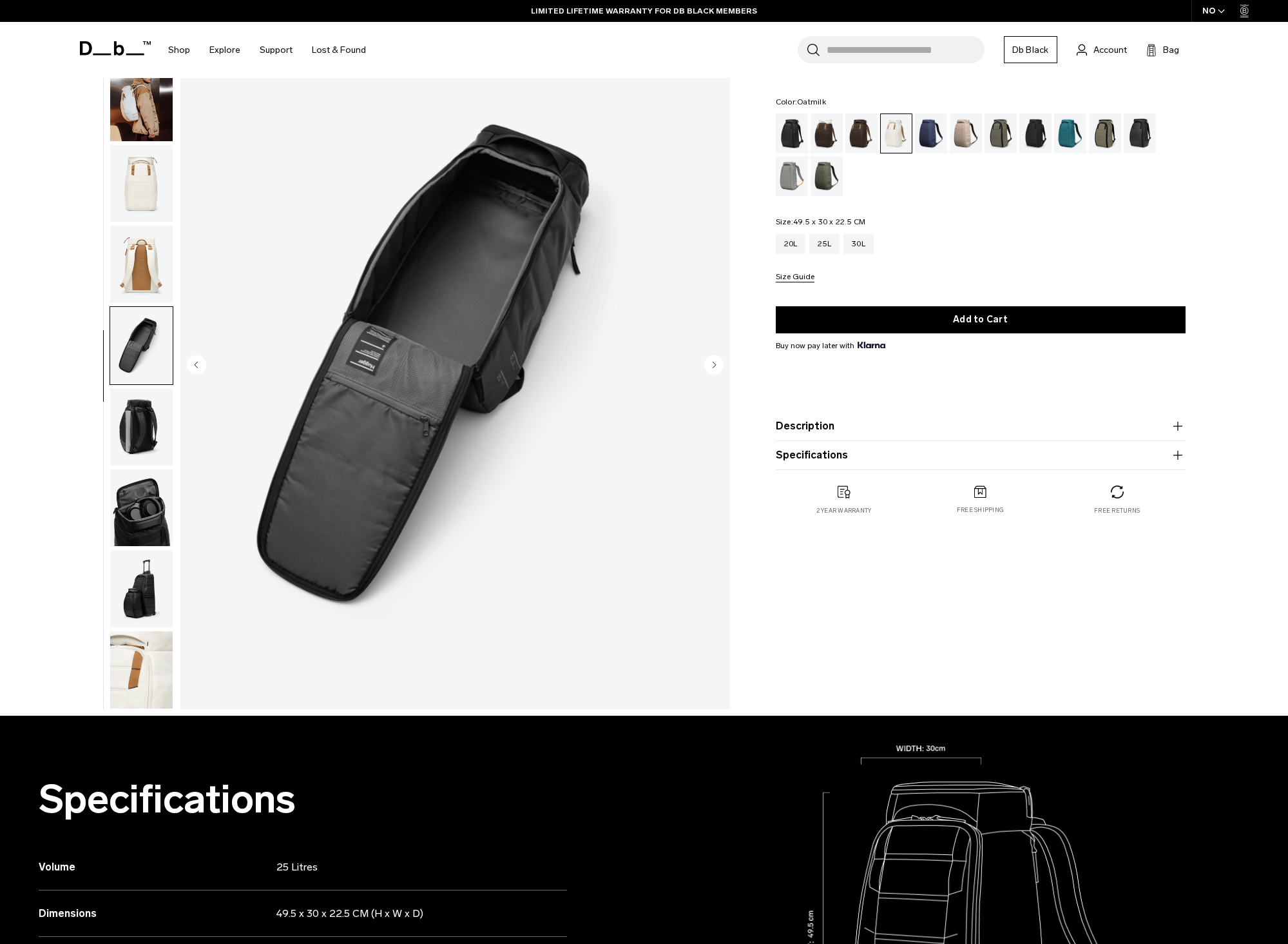
click at [149, 265] on img "button" at bounding box center [141, 264] width 62 height 77
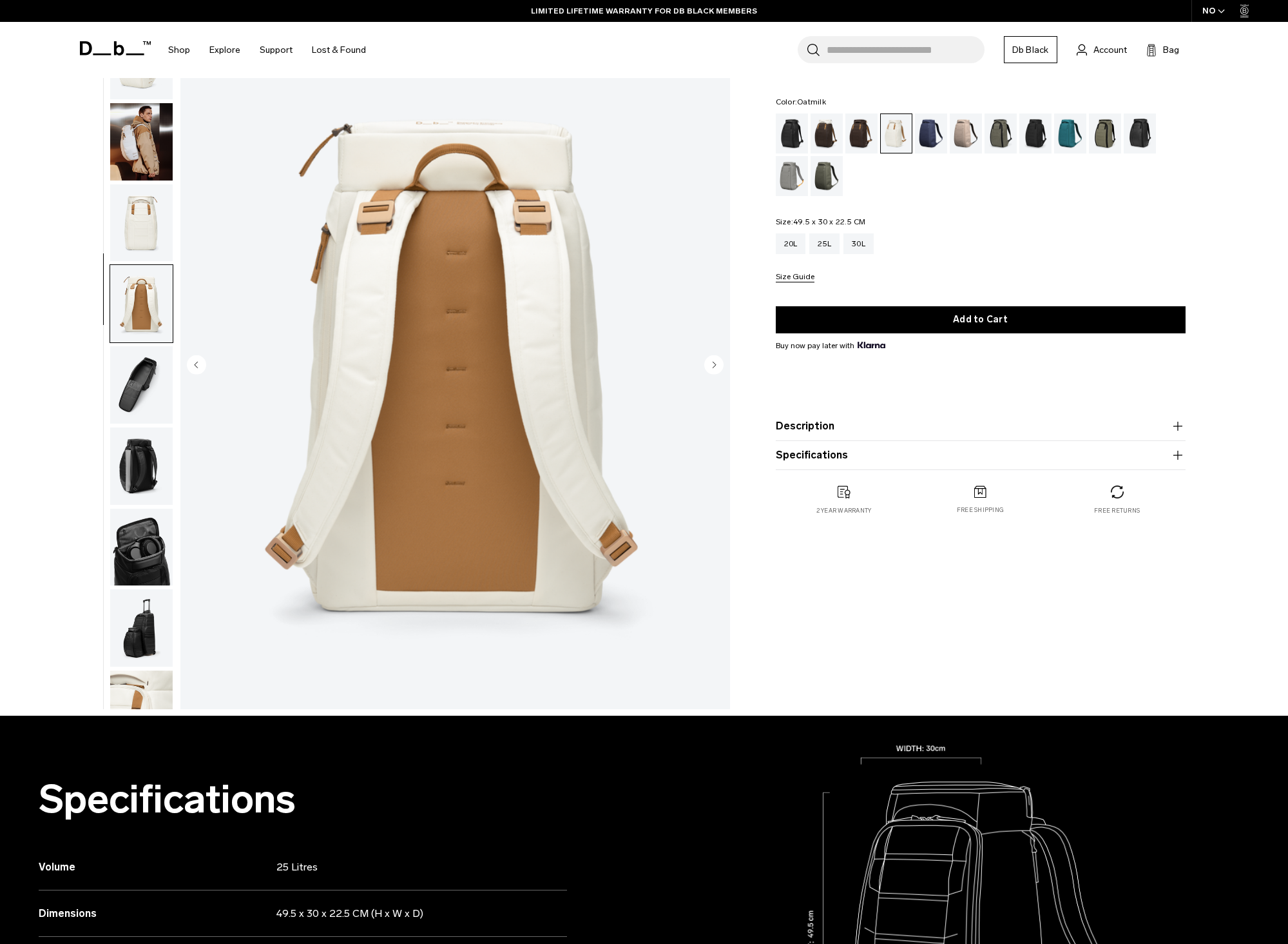
scroll to position [0, 0]
click at [149, 319] on img "button" at bounding box center [141, 304] width 62 height 77
click at [141, 266] on button "button" at bounding box center [141, 305] width 64 height 78
click at [144, 217] on img "button" at bounding box center [141, 224] width 62 height 77
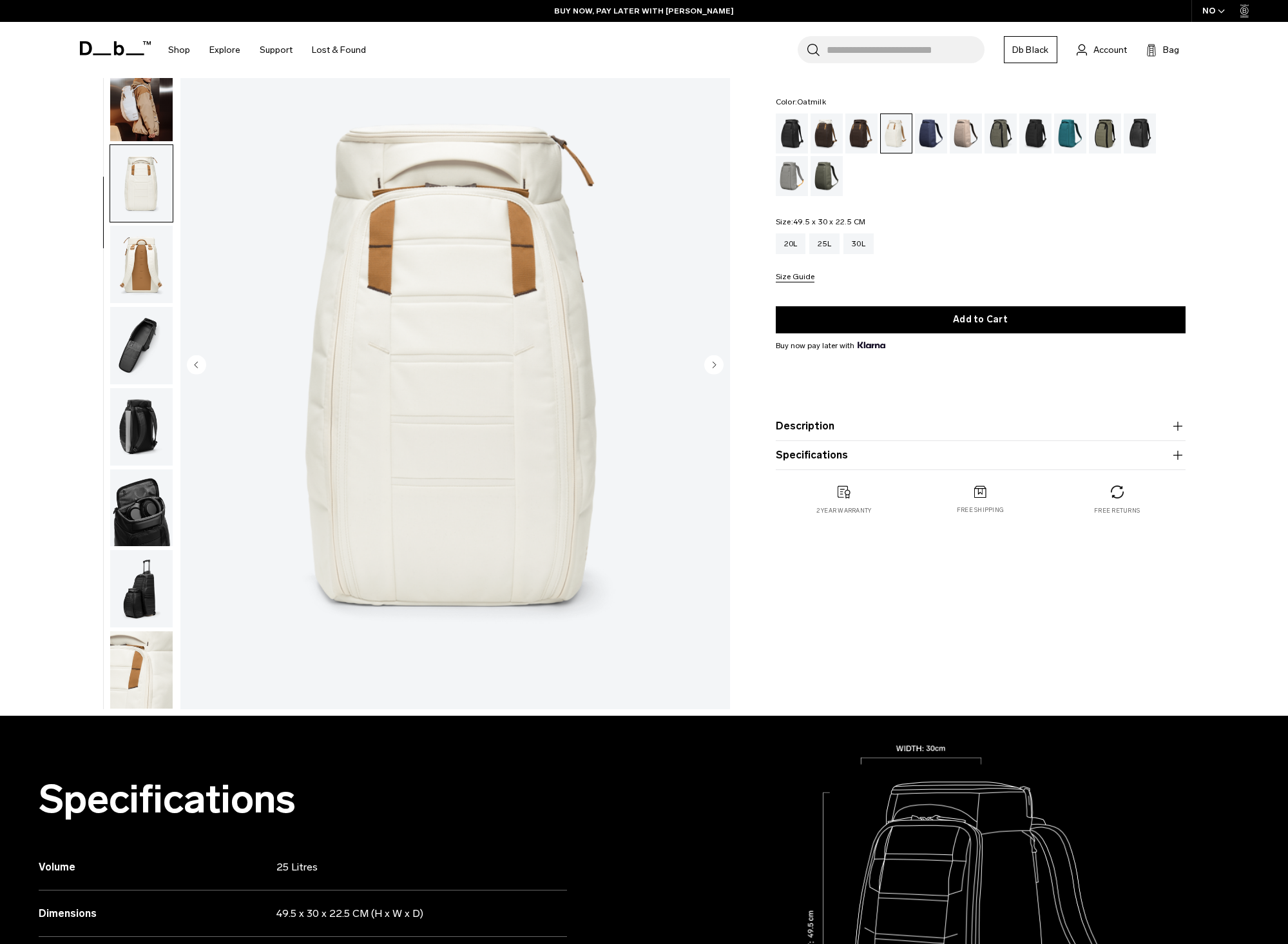
click at [146, 118] on img "button" at bounding box center [141, 102] width 62 height 77
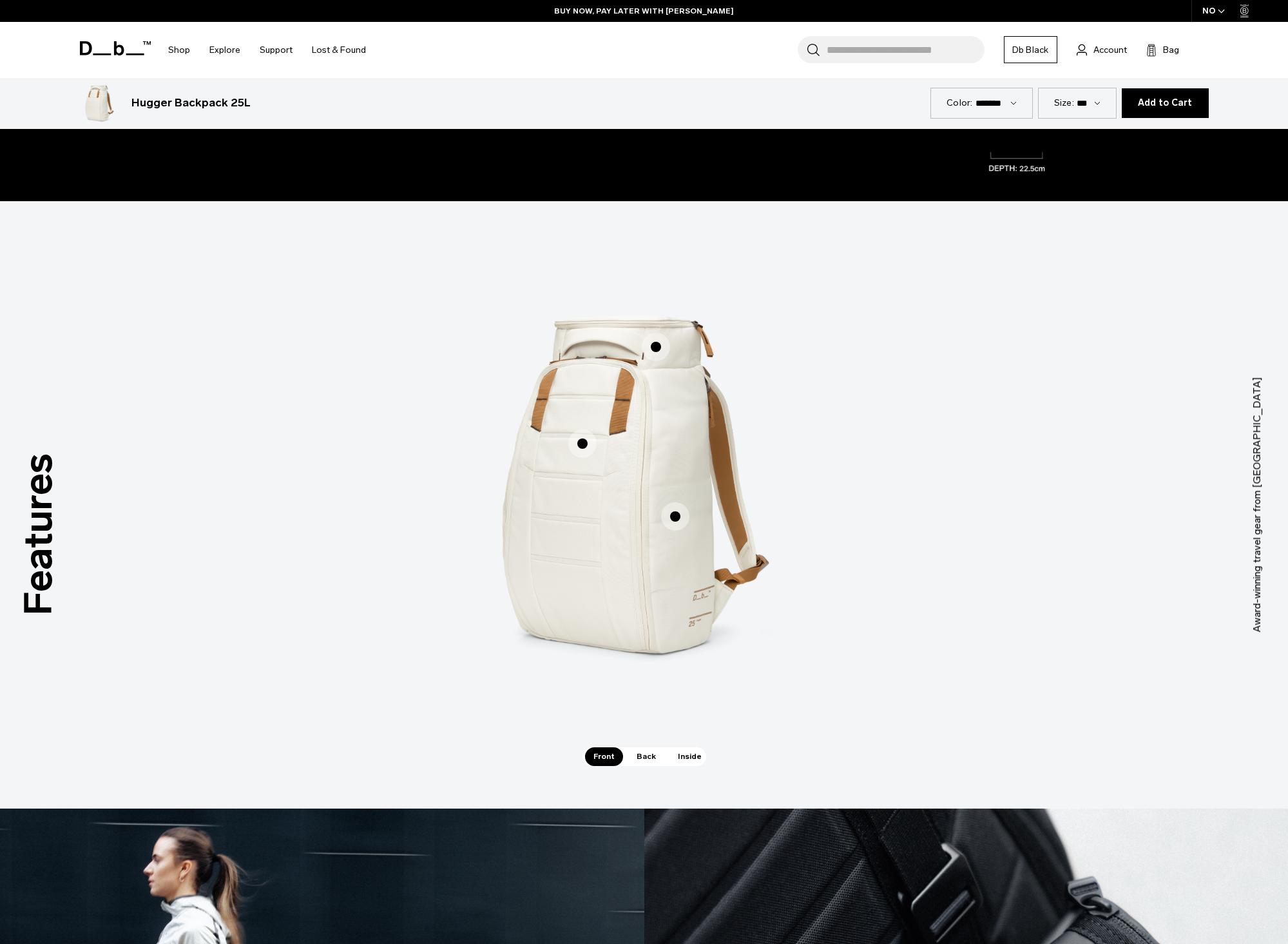
scroll to position [1289, 0]
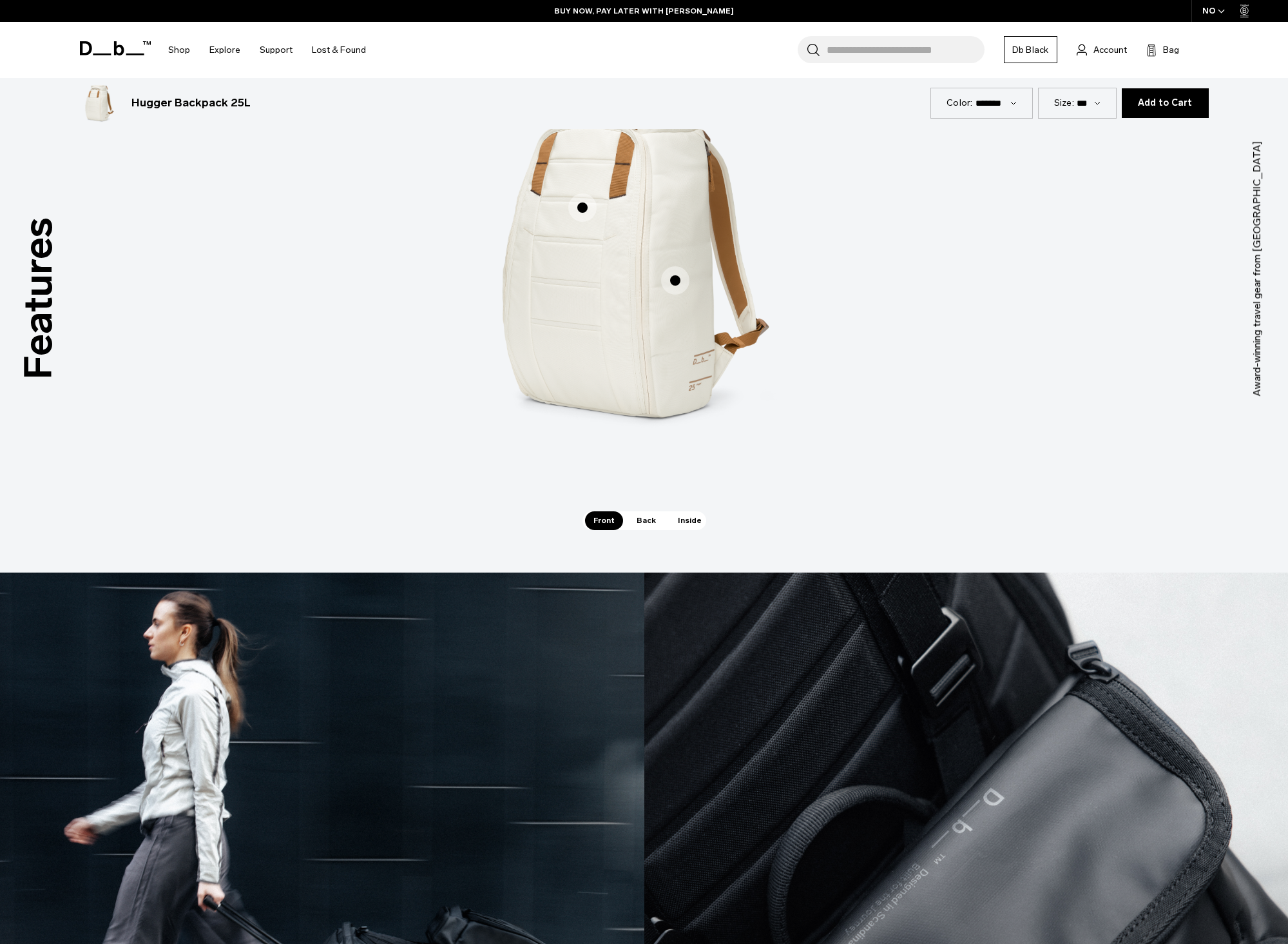
click at [635, 523] on span "Back" at bounding box center [646, 520] width 36 height 18
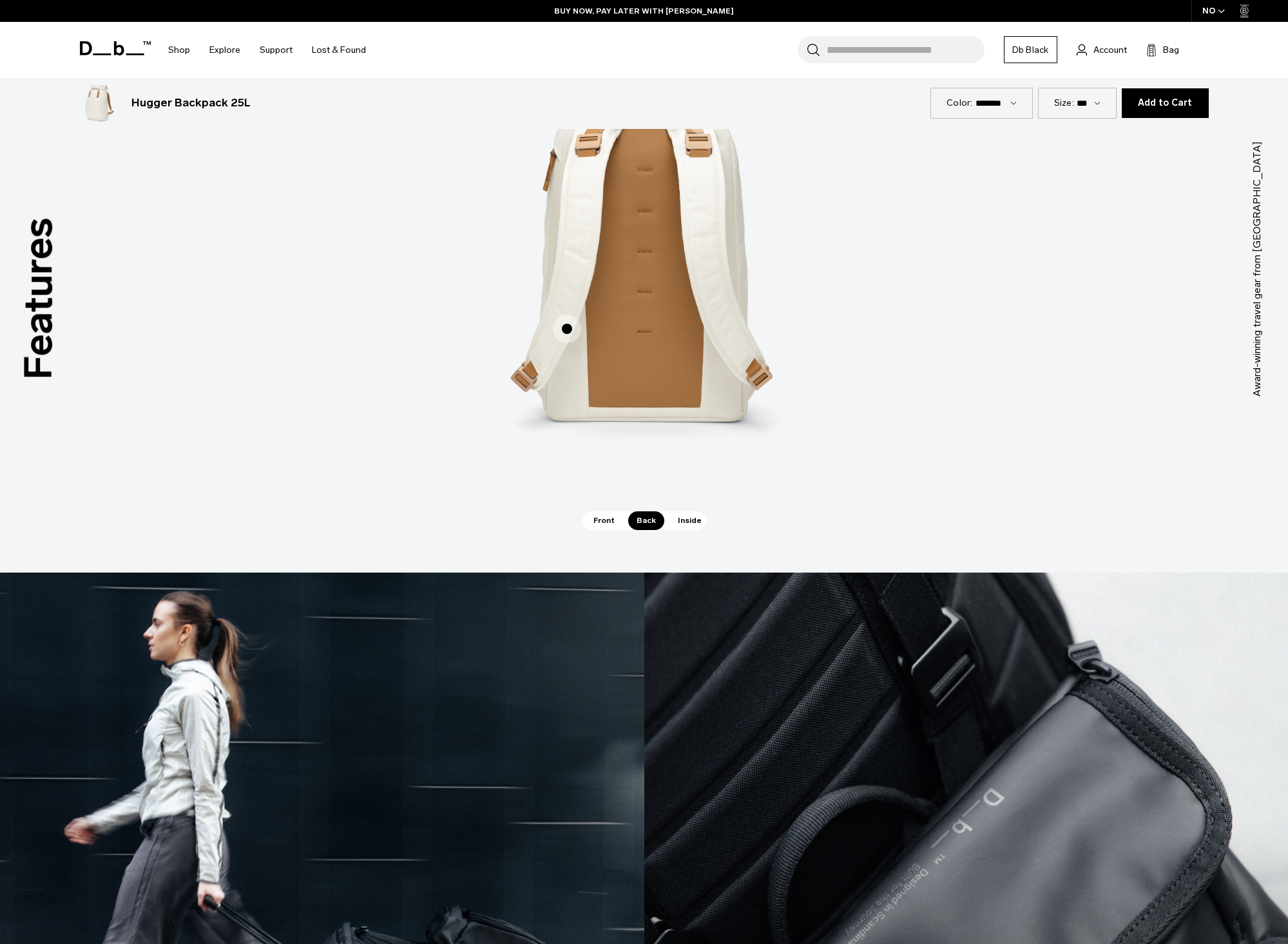
click at [678, 520] on span "Inside" at bounding box center [690, 520] width 41 height 18
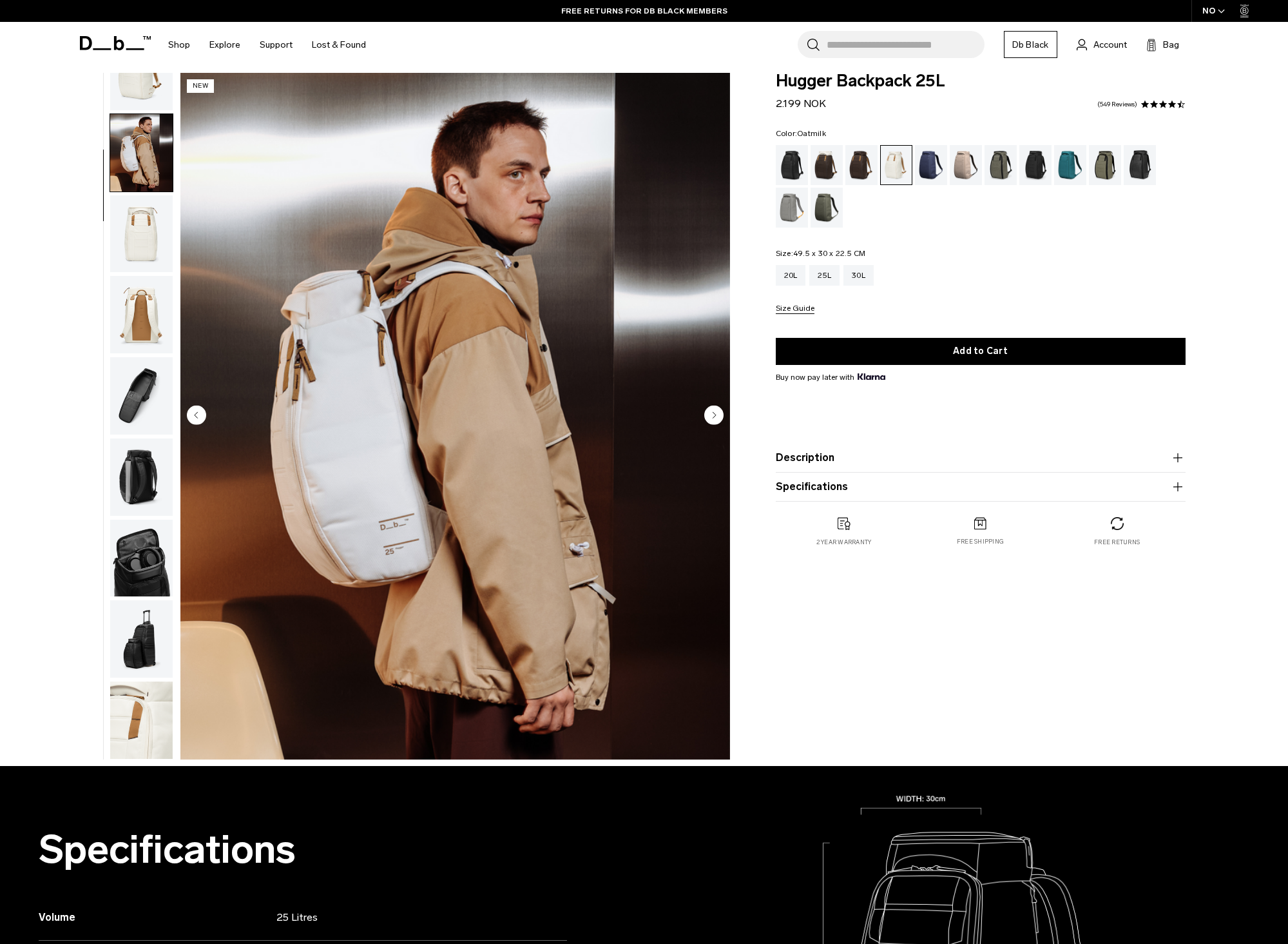
scroll to position [0, 0]
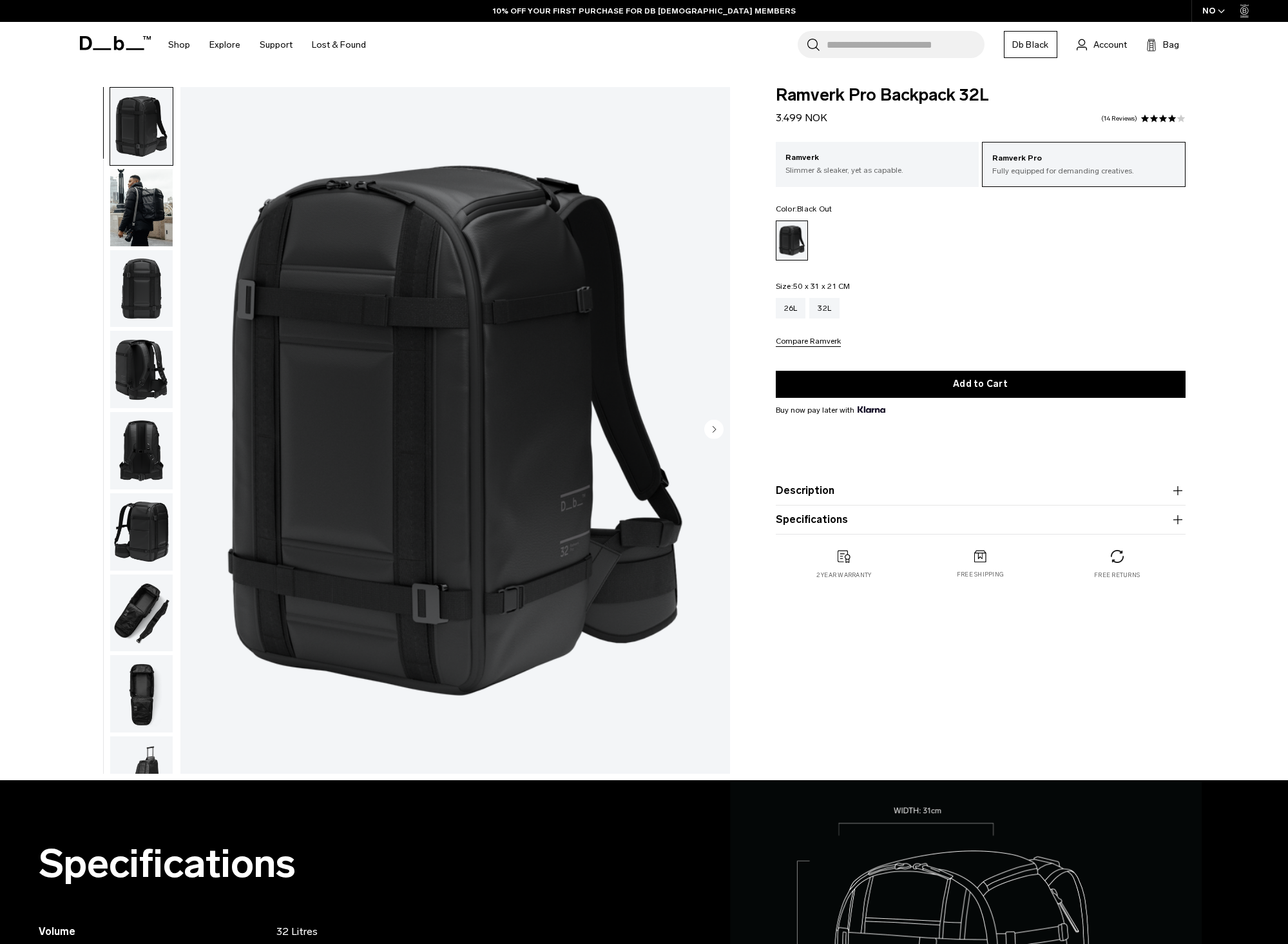
click at [149, 294] on img "button" at bounding box center [141, 288] width 62 height 77
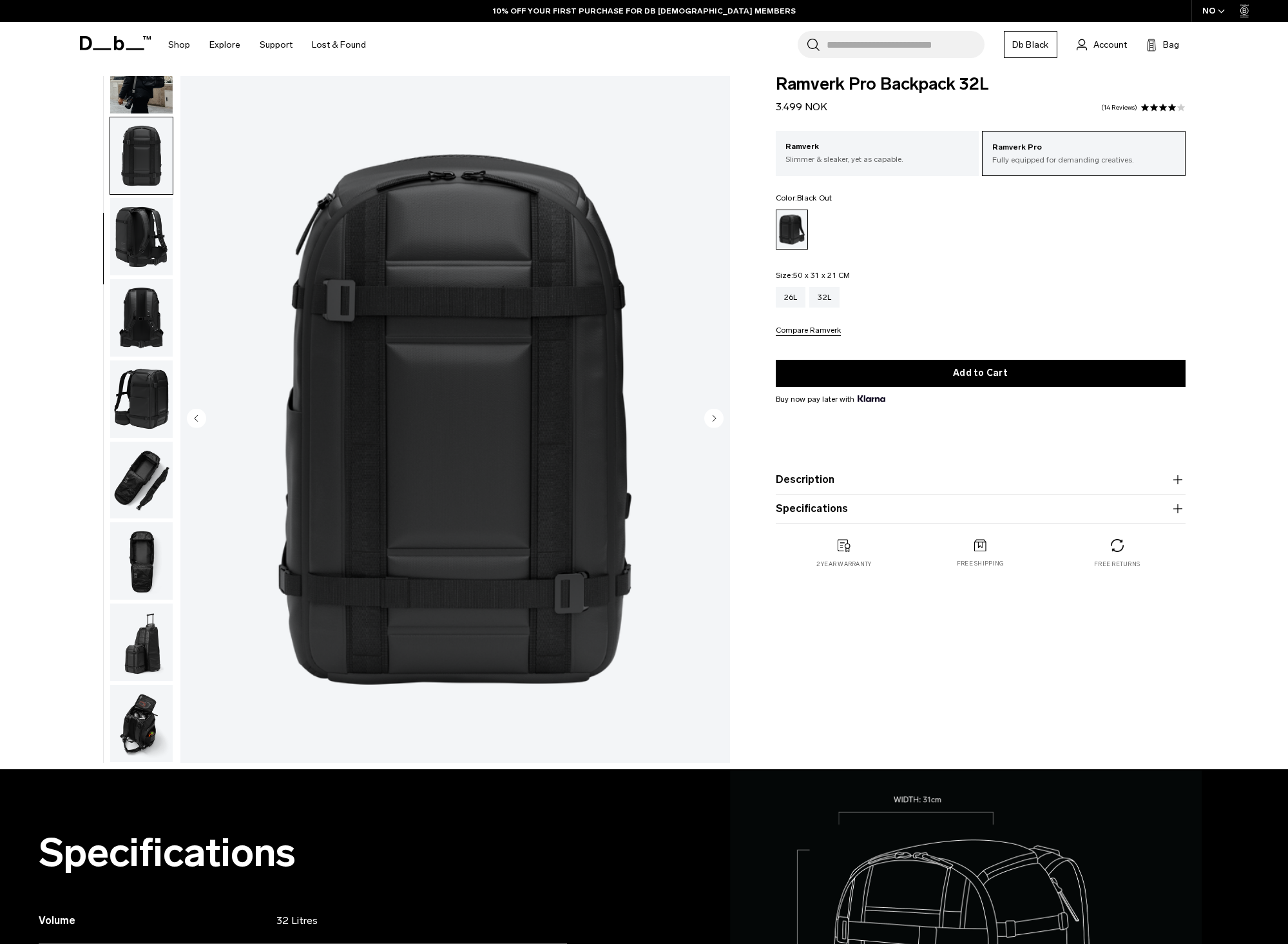
scroll to position [387, 0]
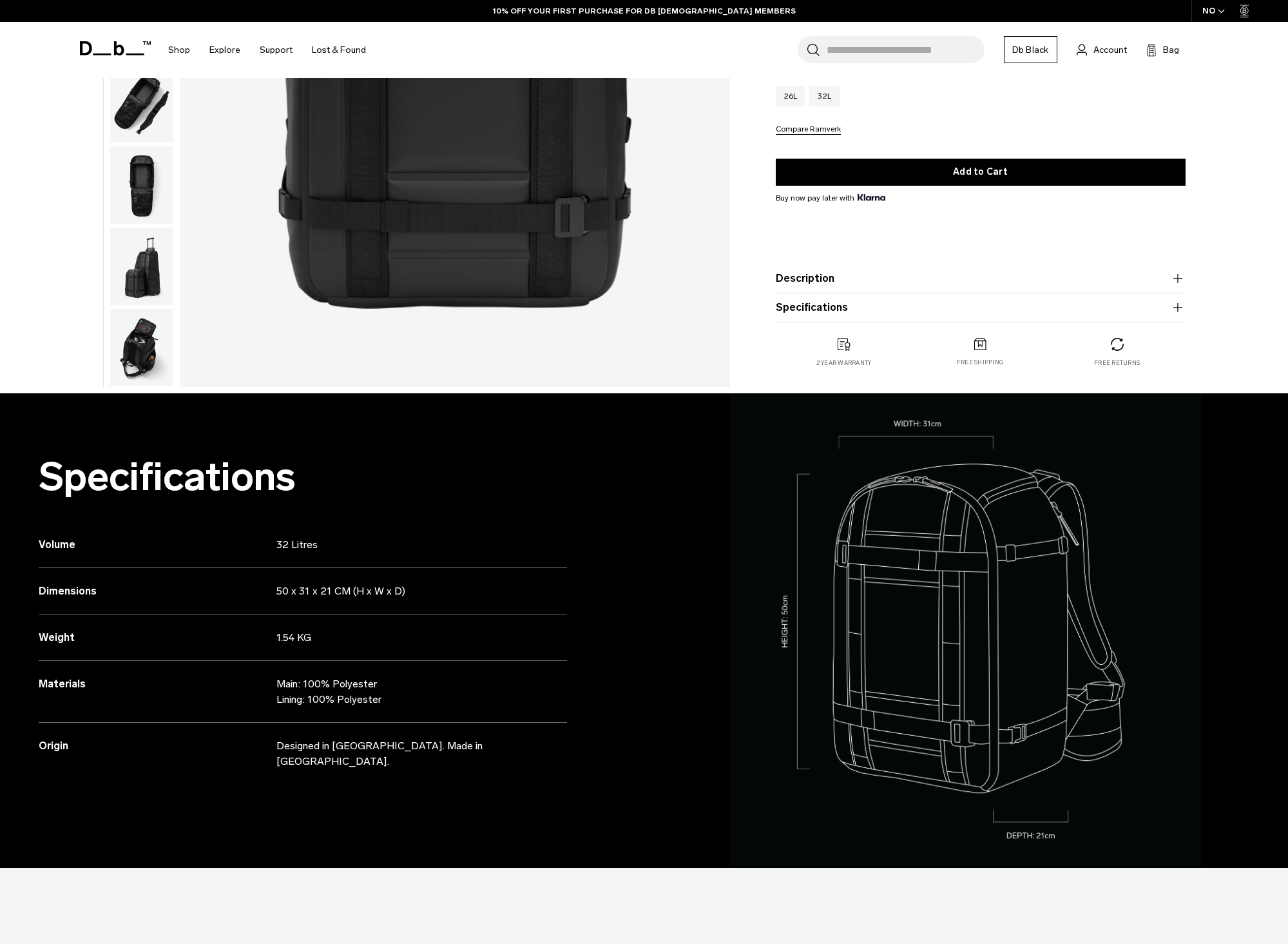
click at [142, 351] on img "button" at bounding box center [141, 347] width 62 height 77
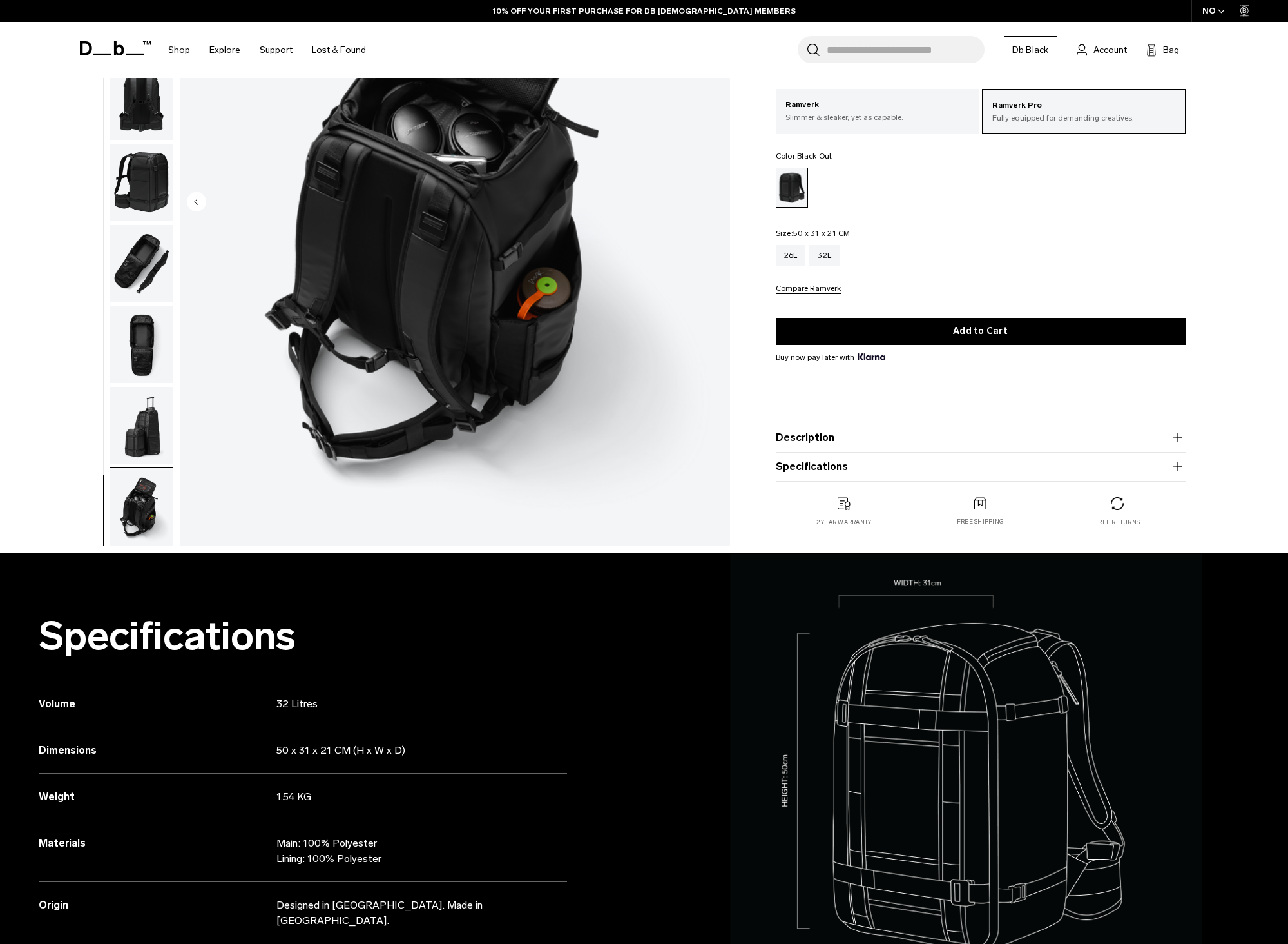
scroll to position [129, 0]
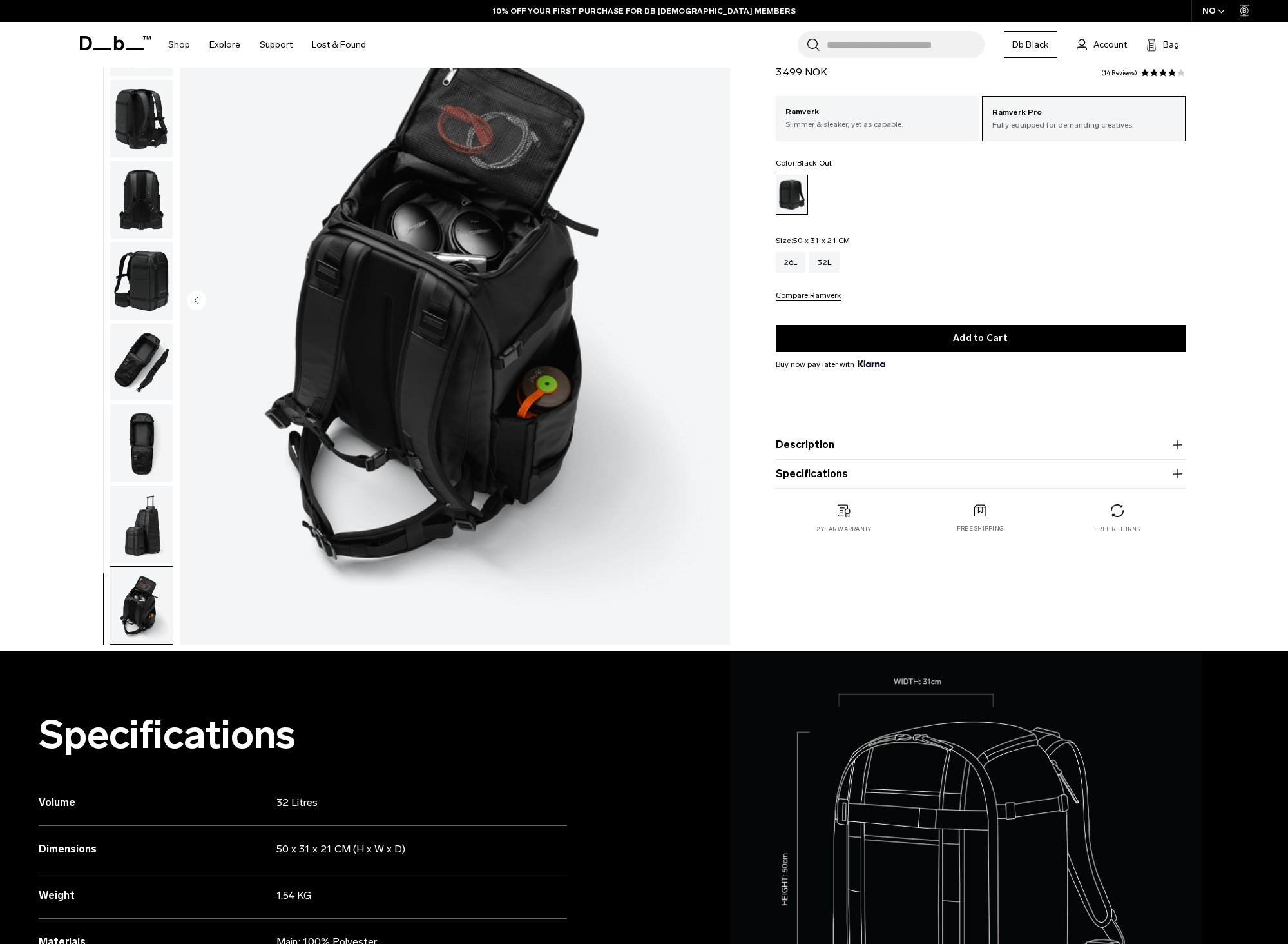
click at [121, 496] on img "button" at bounding box center [141, 524] width 62 height 77
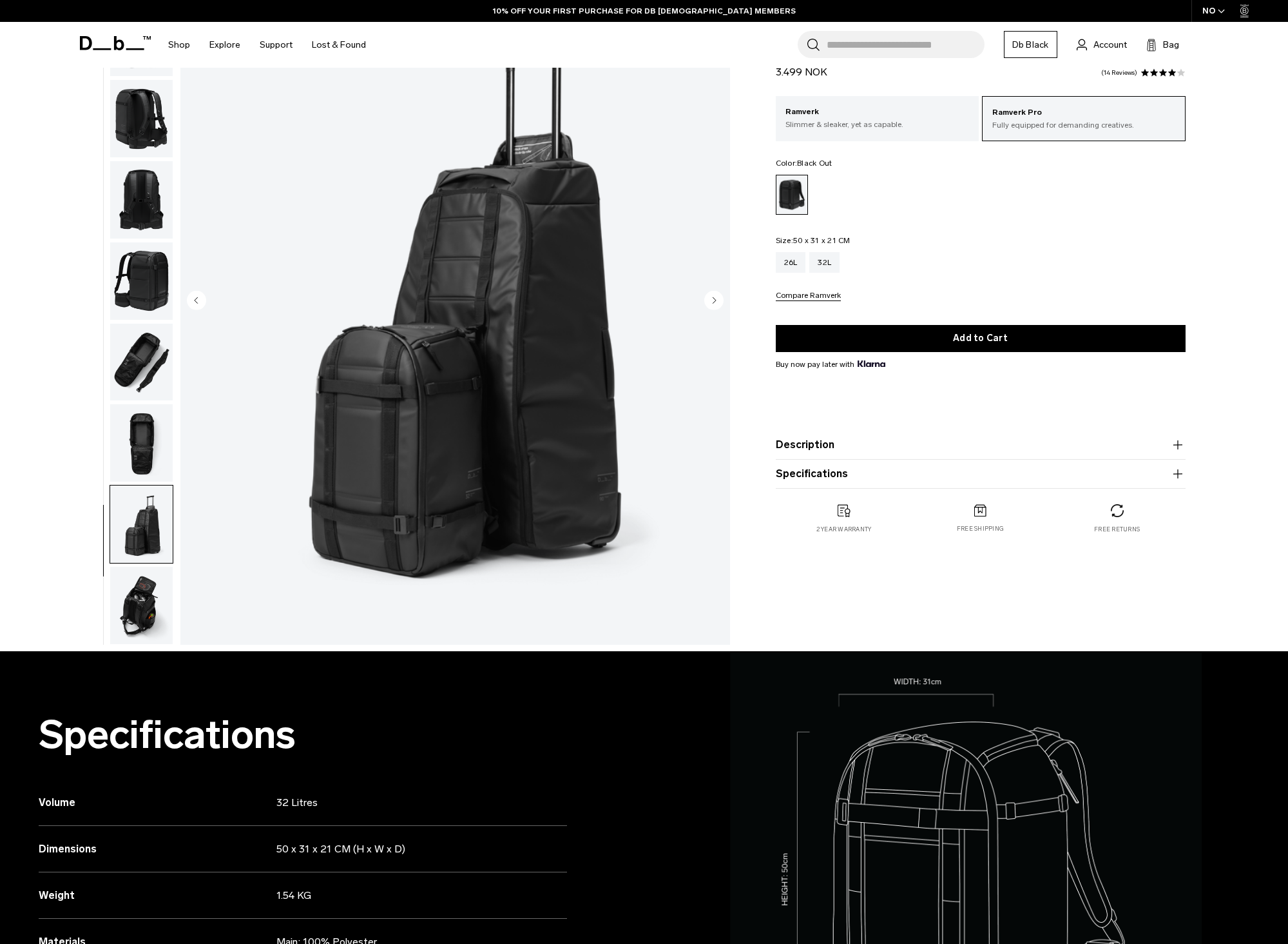
click at [141, 448] on img "button" at bounding box center [141, 442] width 62 height 77
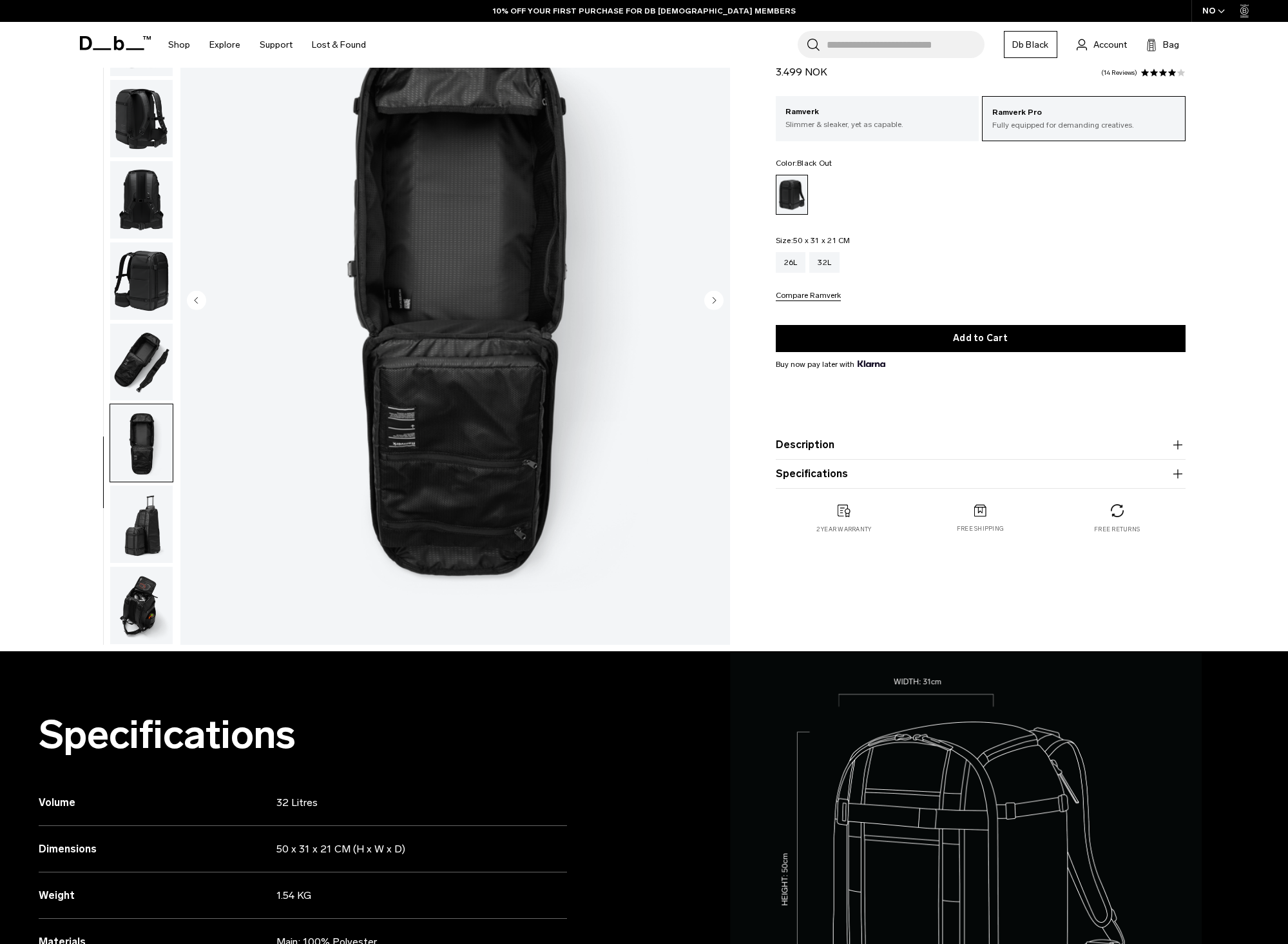
click at [159, 557] on img "button" at bounding box center [141, 524] width 62 height 77
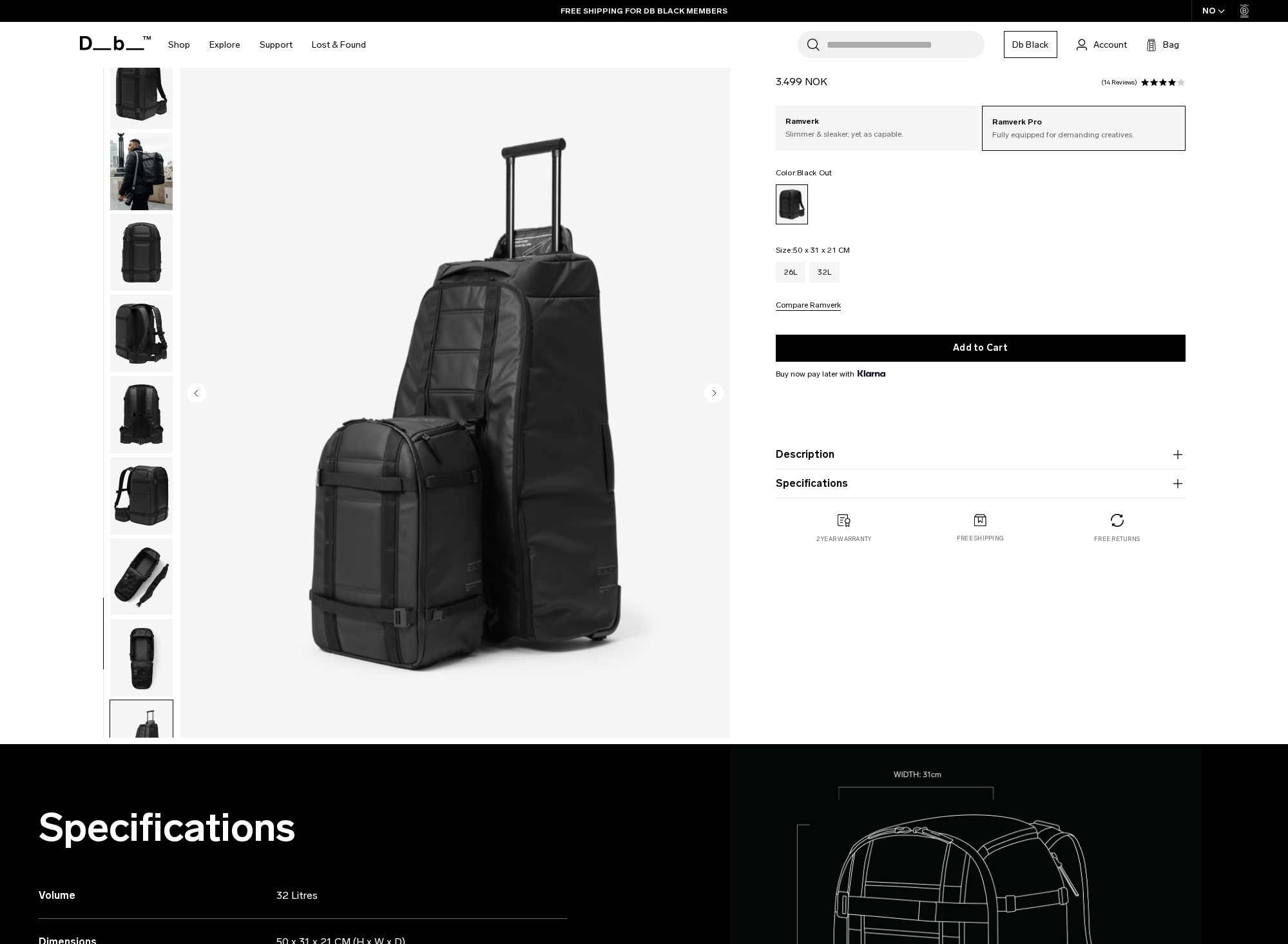
scroll to position [0, 0]
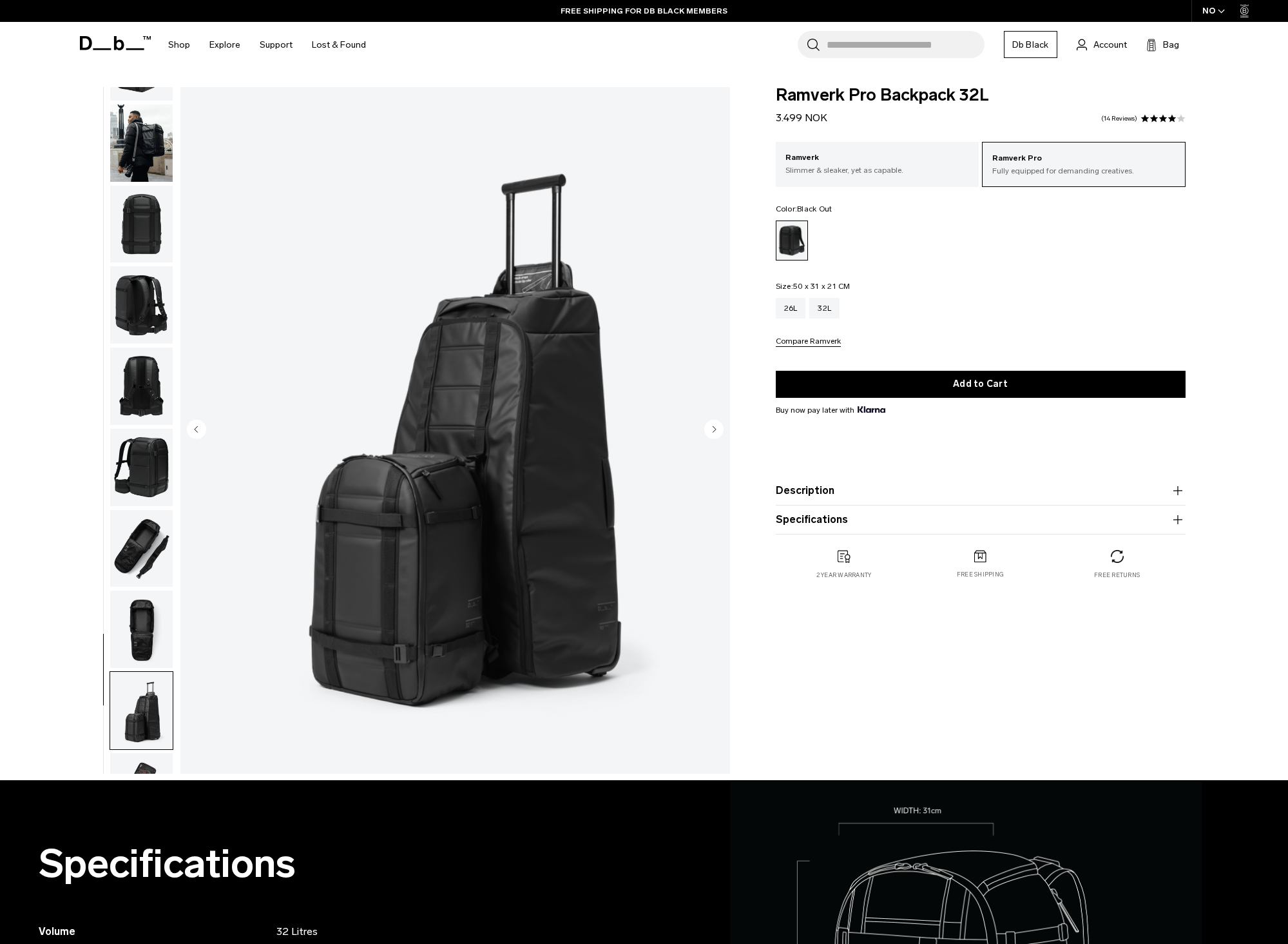
click at [156, 570] on img "button" at bounding box center [141, 548] width 62 height 77
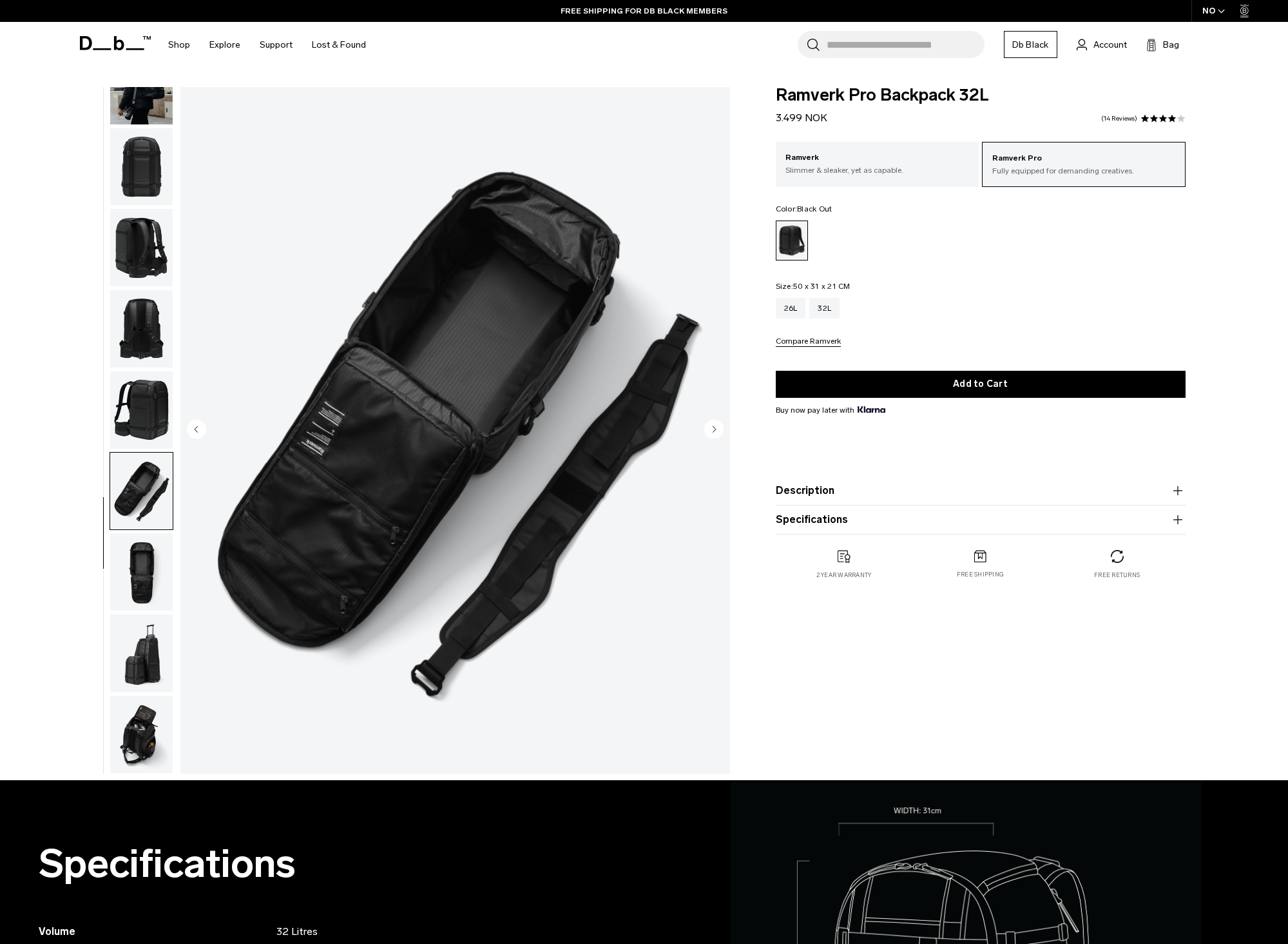
click at [141, 554] on img "button" at bounding box center [141, 571] width 62 height 77
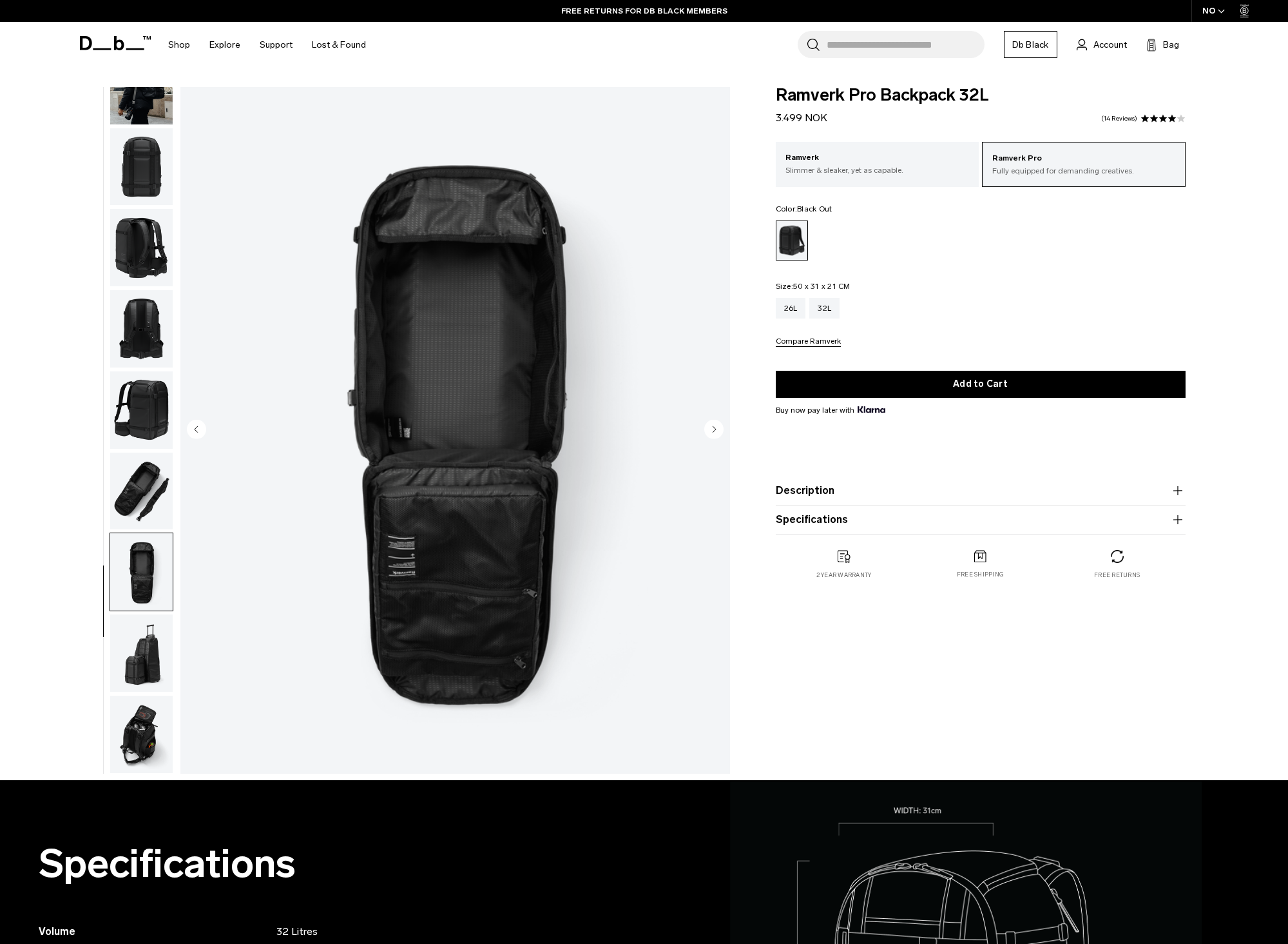
click at [133, 466] on img "button" at bounding box center [141, 491] width 62 height 77
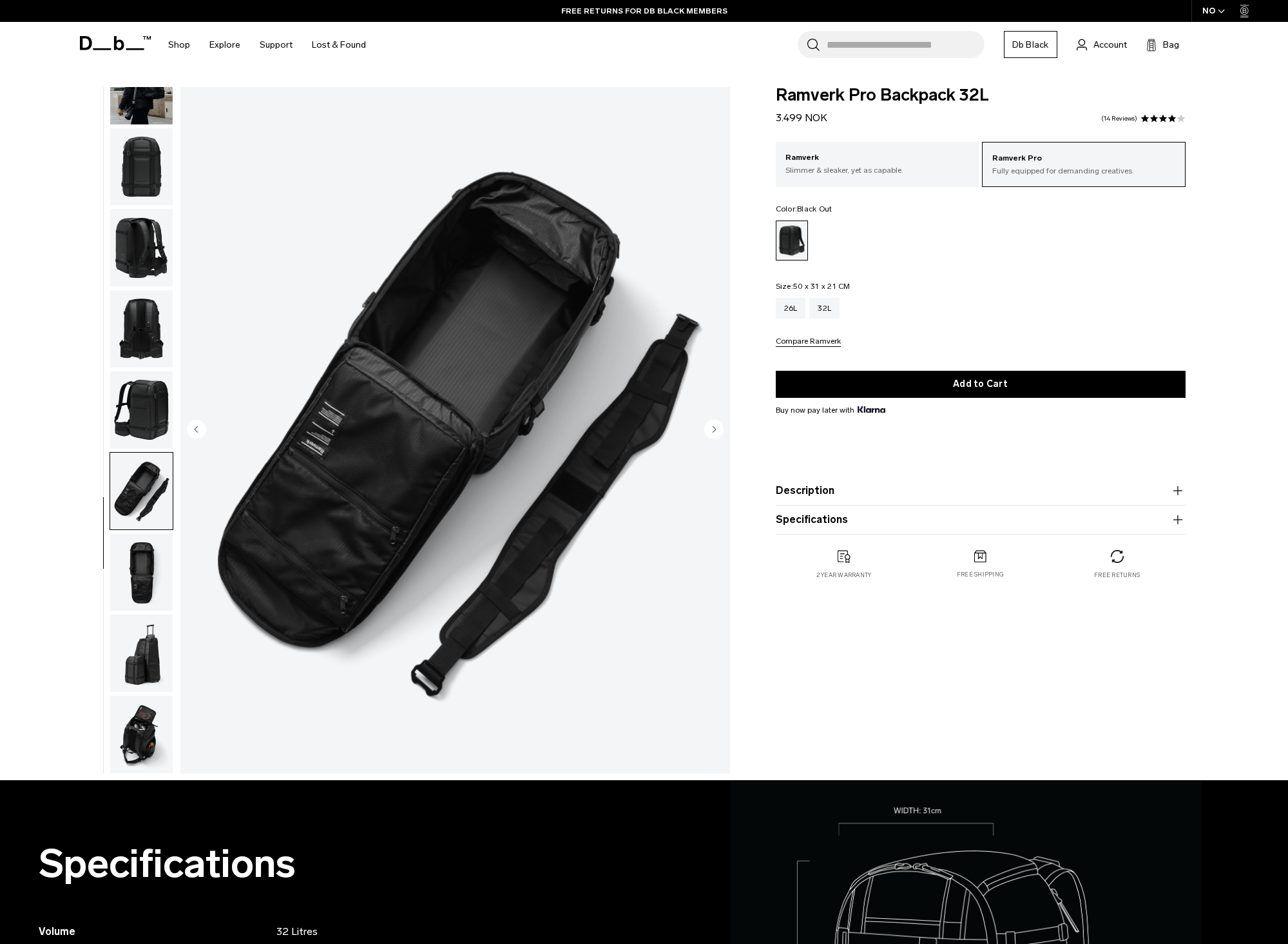
click at [156, 387] on img "button" at bounding box center [141, 409] width 62 height 77
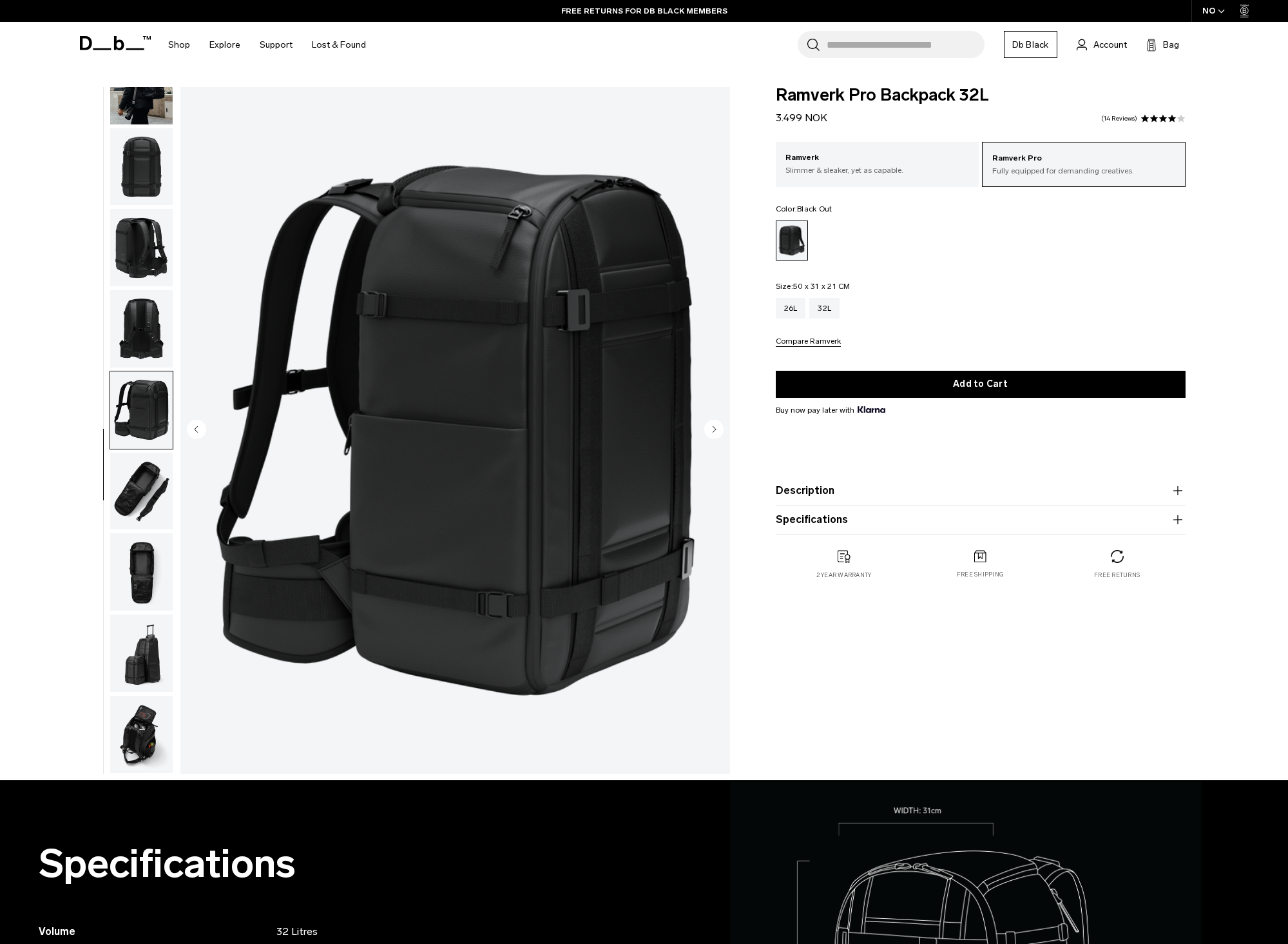
click at [149, 331] on img "button" at bounding box center [141, 328] width 62 height 77
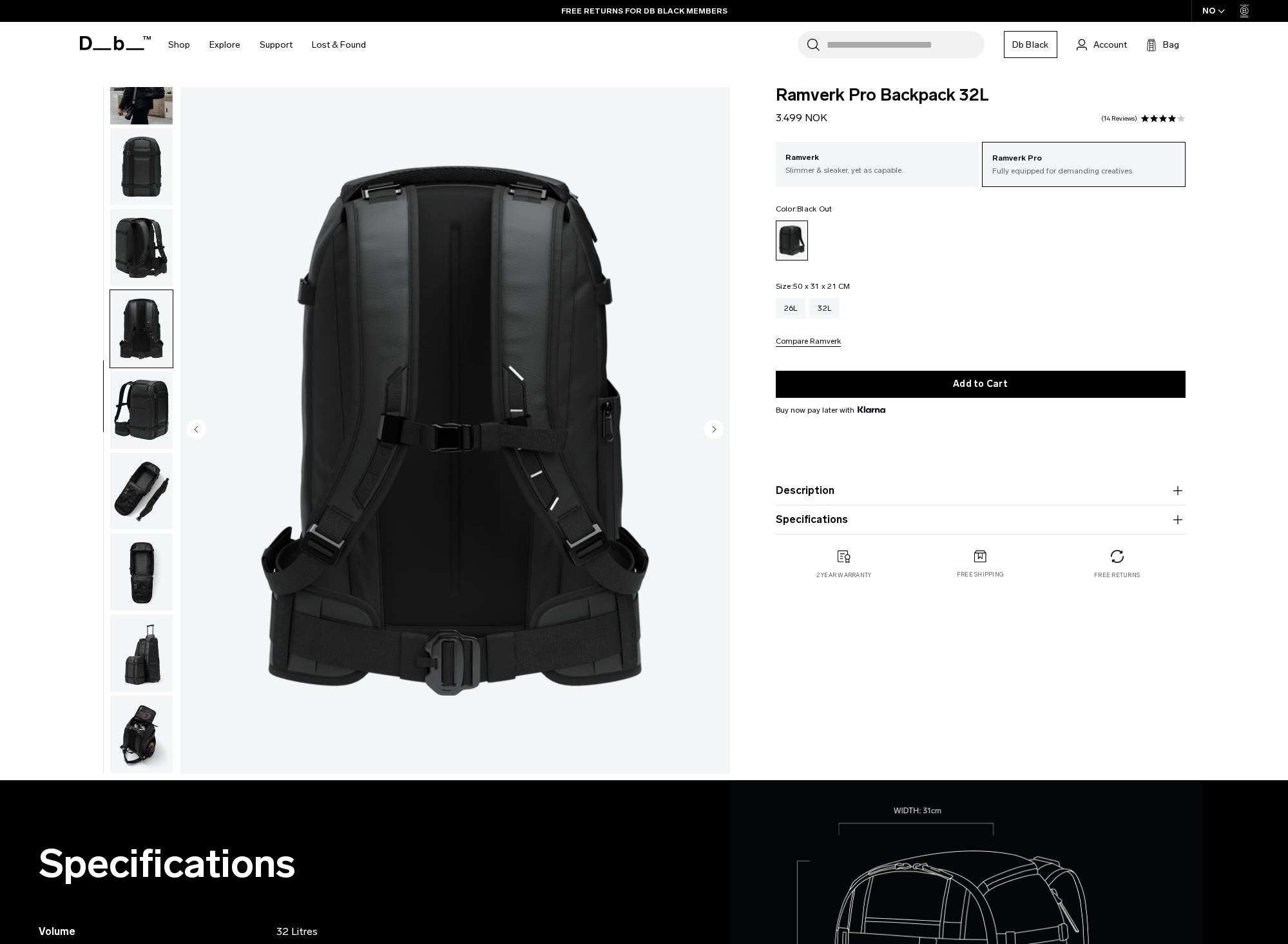
click at [151, 269] on img "button" at bounding box center [141, 247] width 62 height 77
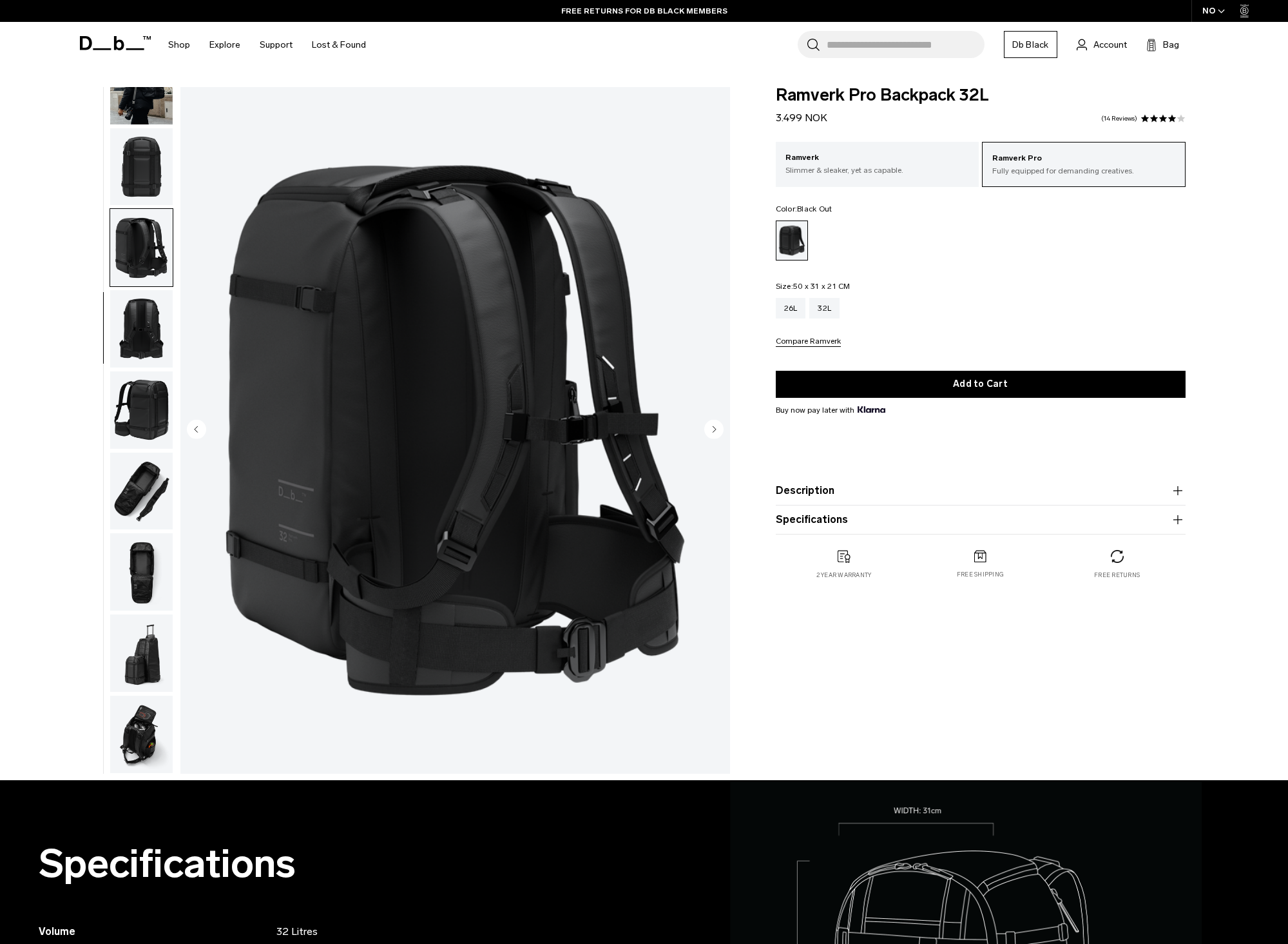
click at [153, 246] on img "button" at bounding box center [141, 247] width 62 height 77
click at [151, 188] on img "button" at bounding box center [141, 166] width 62 height 77
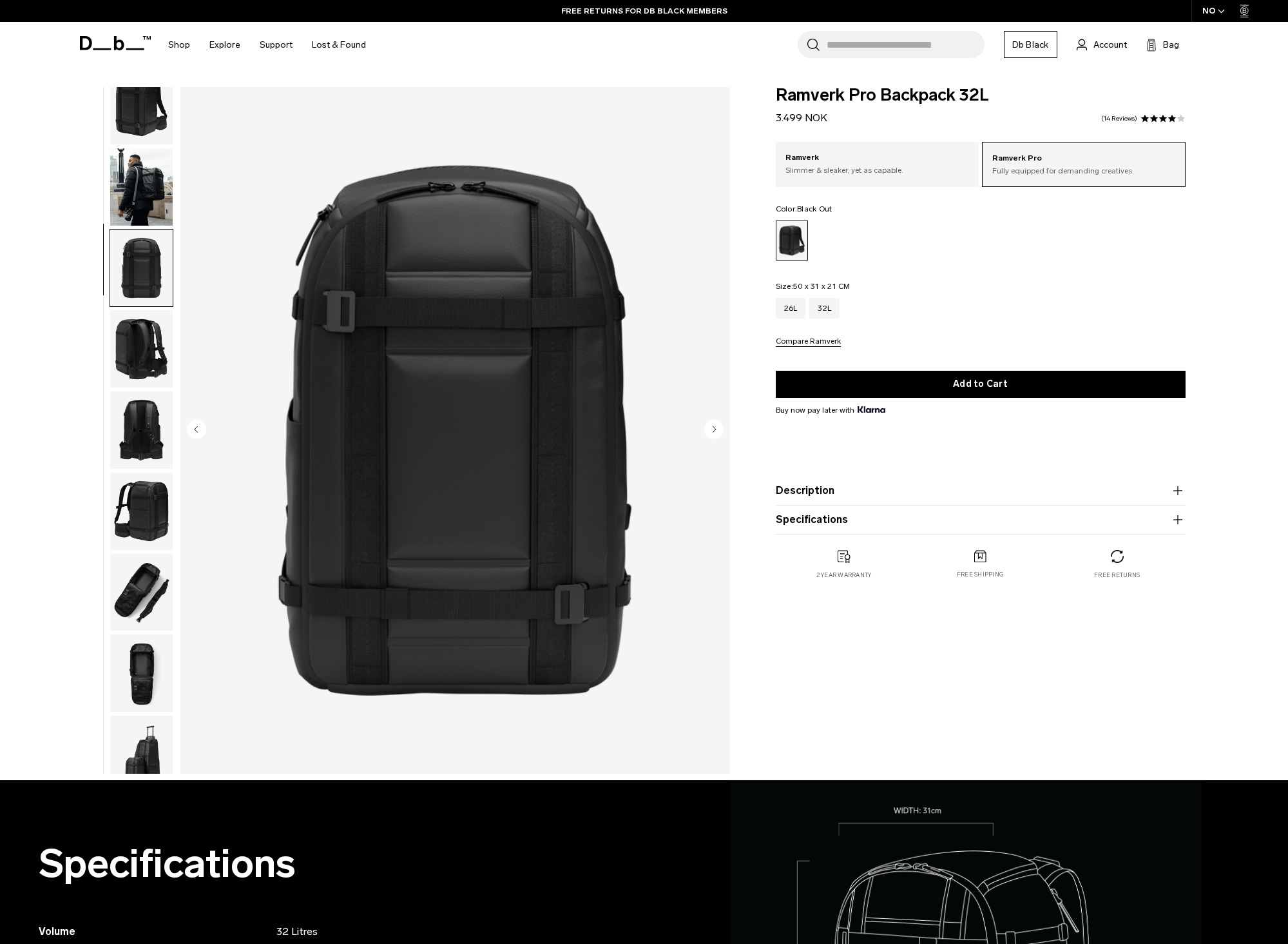
scroll to position [0, 0]
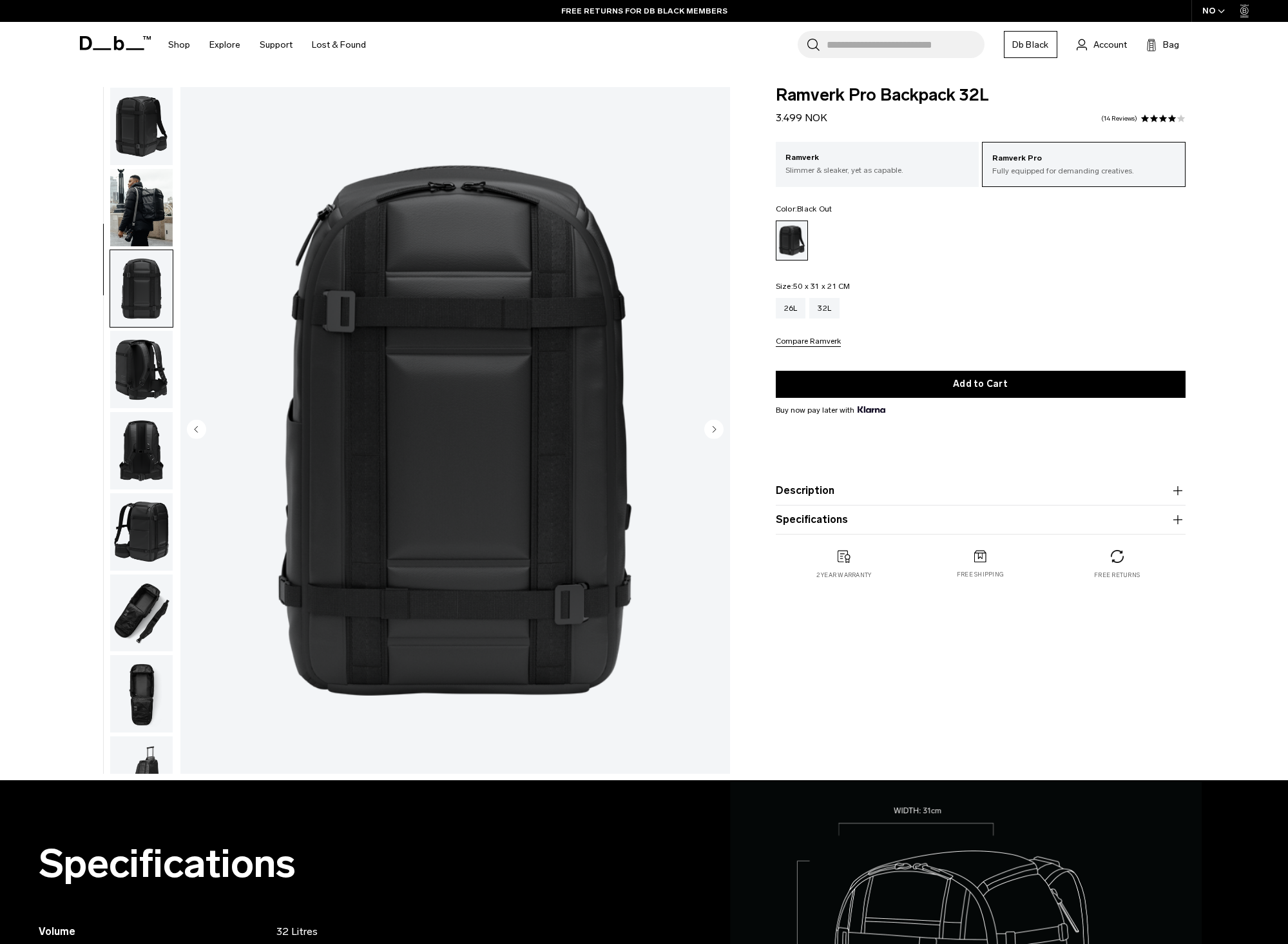
click at [146, 288] on img "button" at bounding box center [141, 288] width 62 height 77
click at [141, 230] on img "button" at bounding box center [141, 207] width 62 height 77
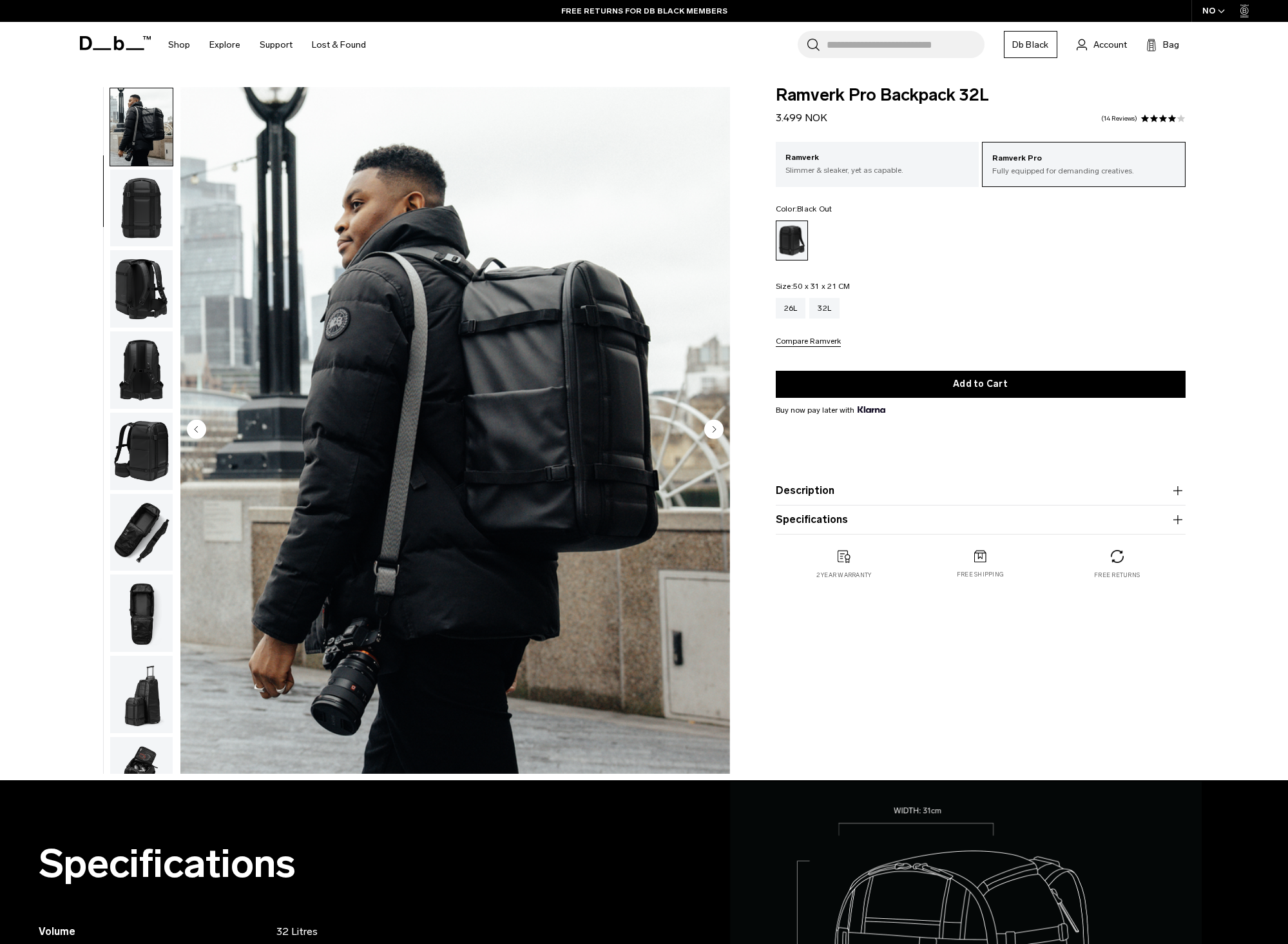
scroll to position [81, 0]
click at [151, 131] on img "button" at bounding box center [141, 126] width 62 height 77
click at [141, 207] on img "button" at bounding box center [141, 207] width 62 height 77
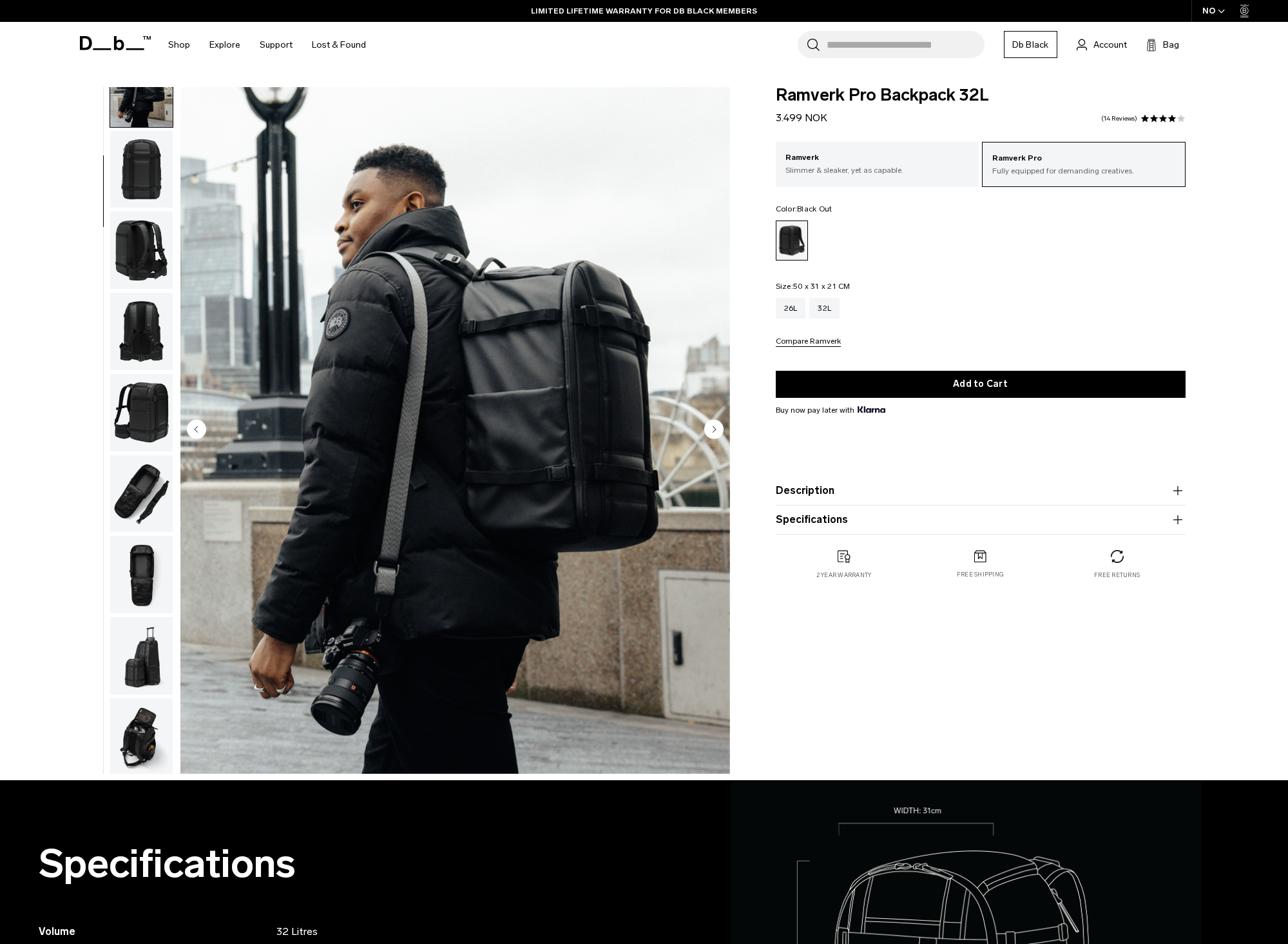
scroll to position [122, 0]
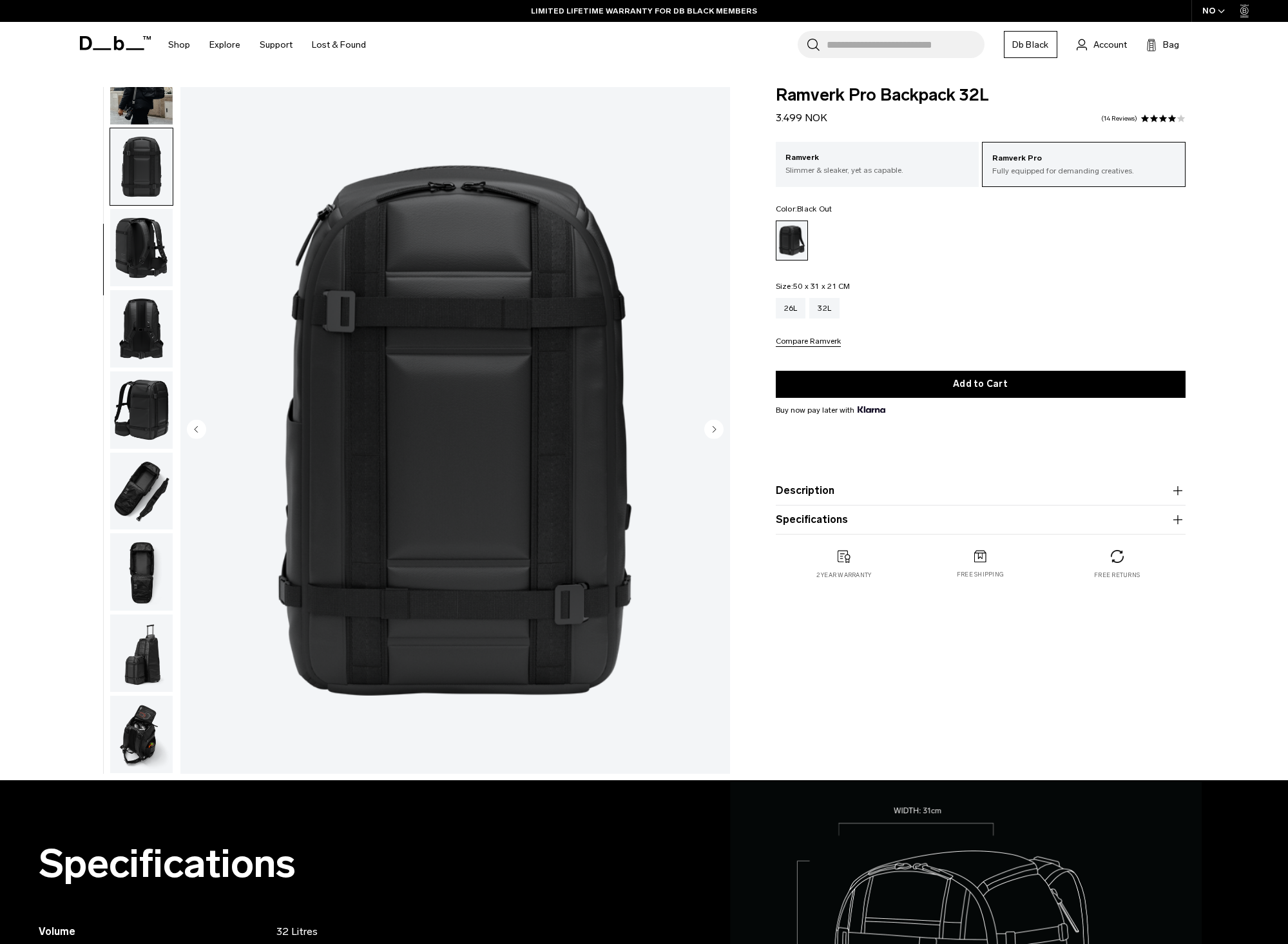
click at [152, 314] on img "button" at bounding box center [141, 328] width 62 height 77
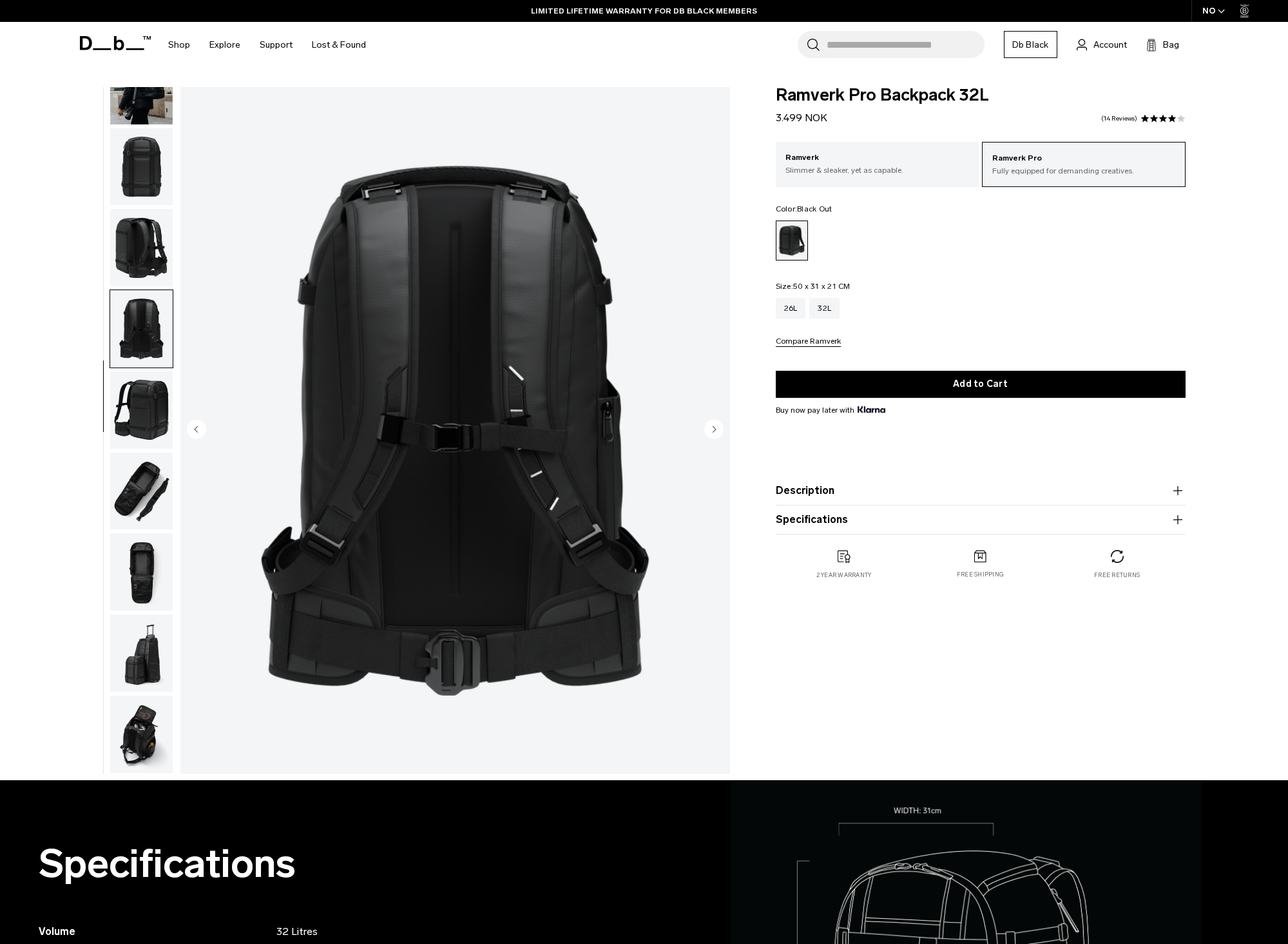
click at [146, 418] on img "button" at bounding box center [141, 409] width 62 height 77
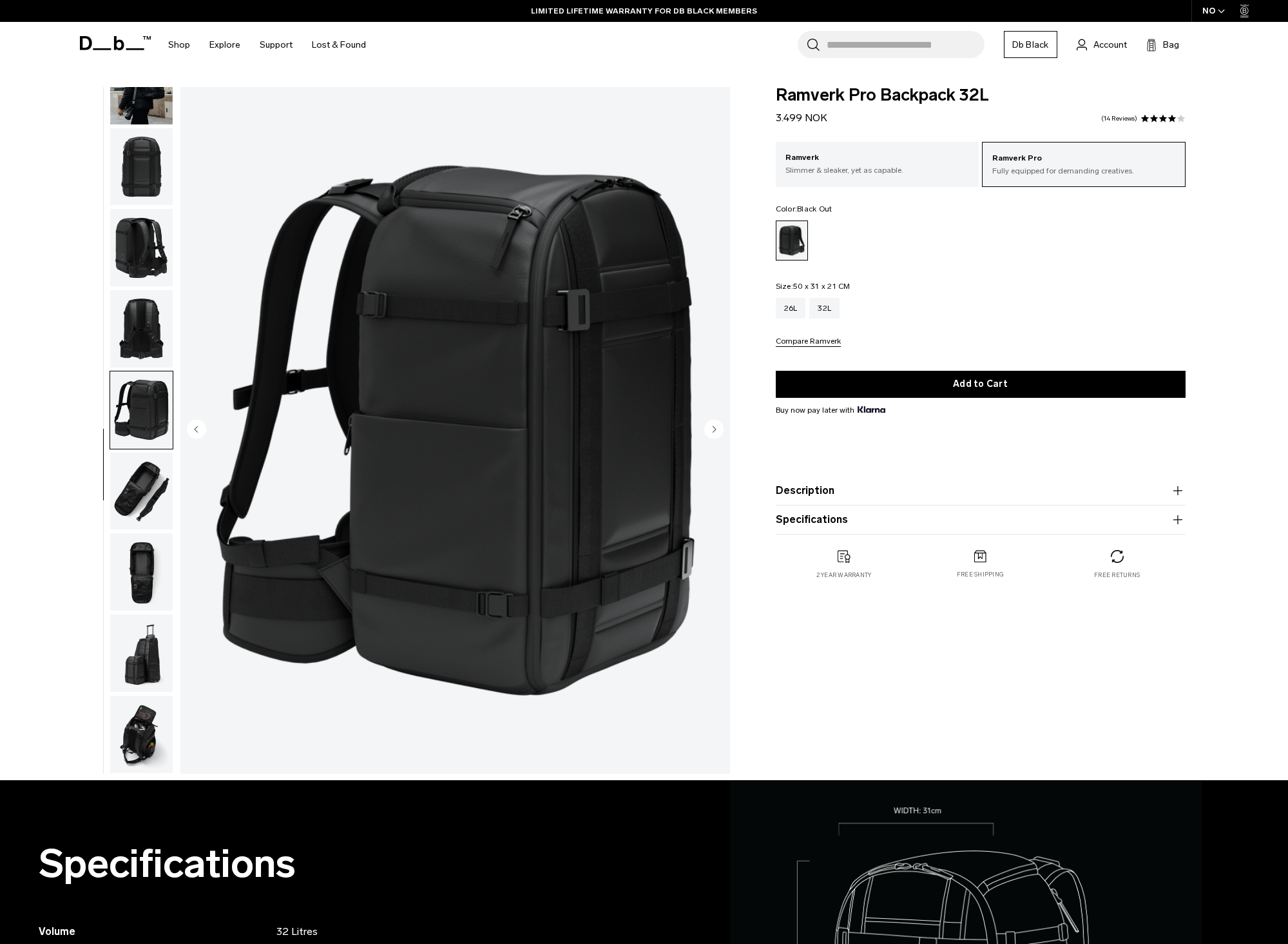
click at [149, 486] on img "button" at bounding box center [141, 491] width 62 height 77
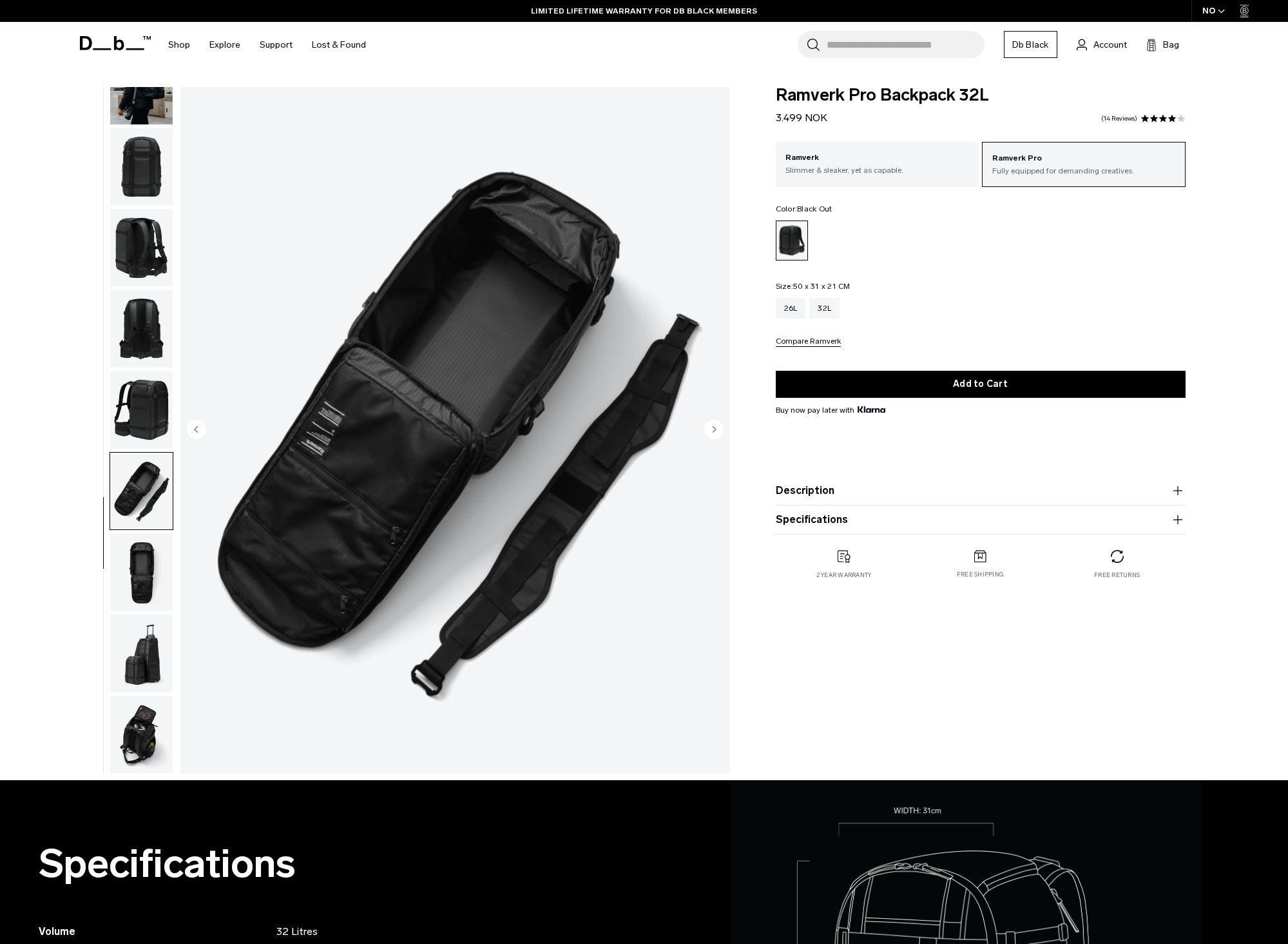
click at [141, 565] on img "button" at bounding box center [141, 571] width 62 height 77
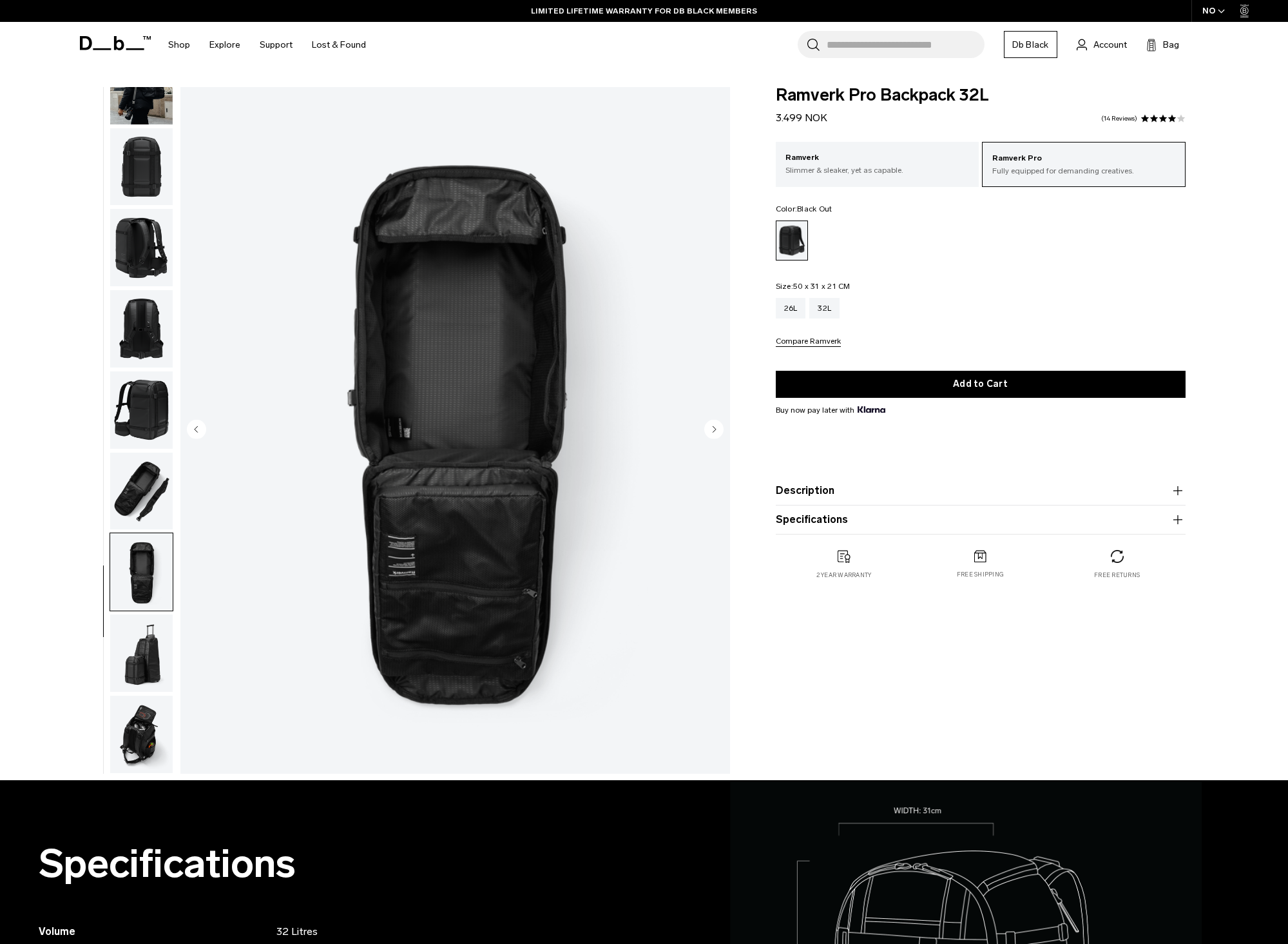
click at [142, 650] on img "button" at bounding box center [141, 653] width 62 height 77
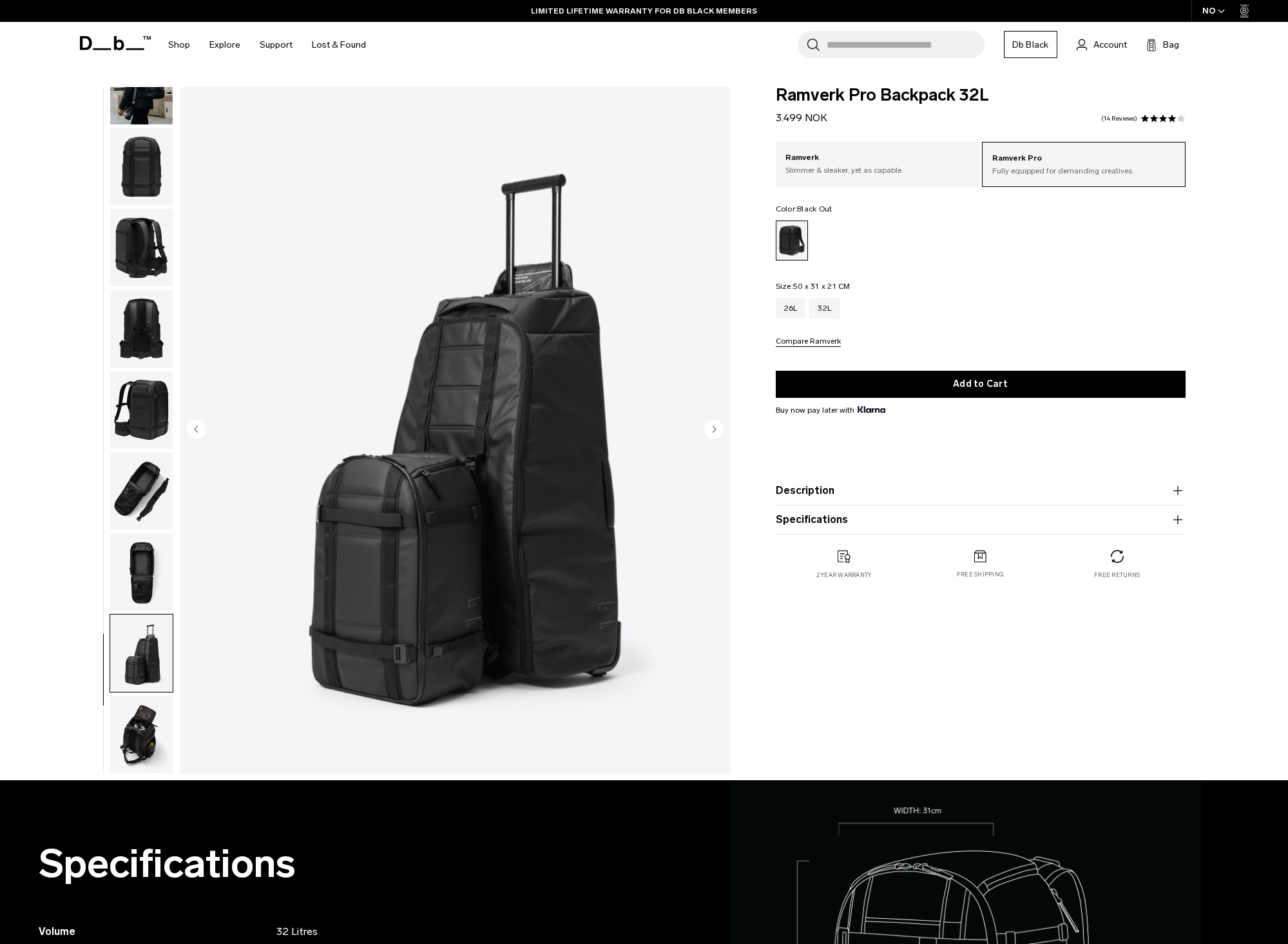
click at [144, 715] on img "button" at bounding box center [141, 734] width 62 height 77
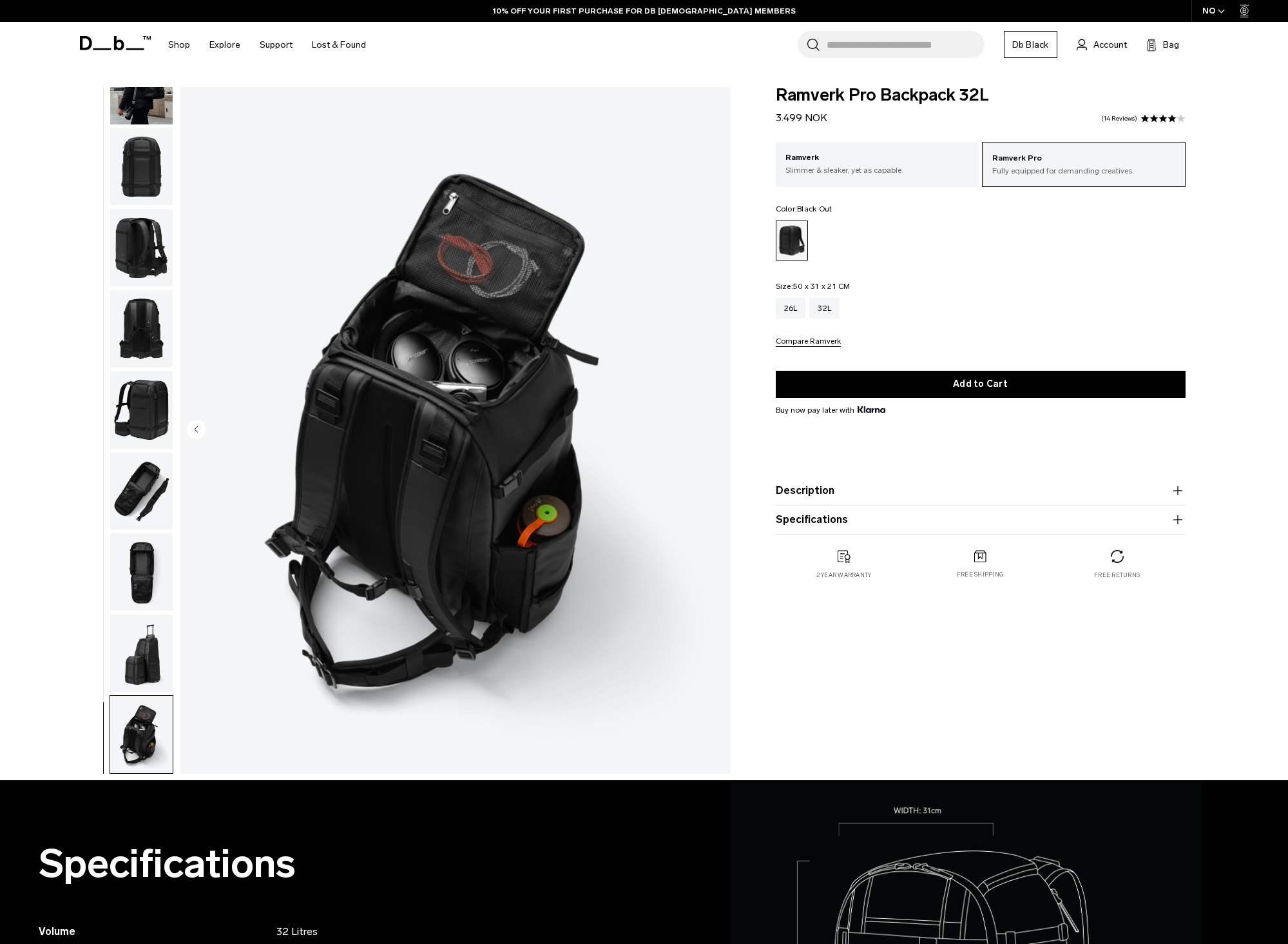
click at [139, 438] on img "button" at bounding box center [141, 409] width 62 height 77
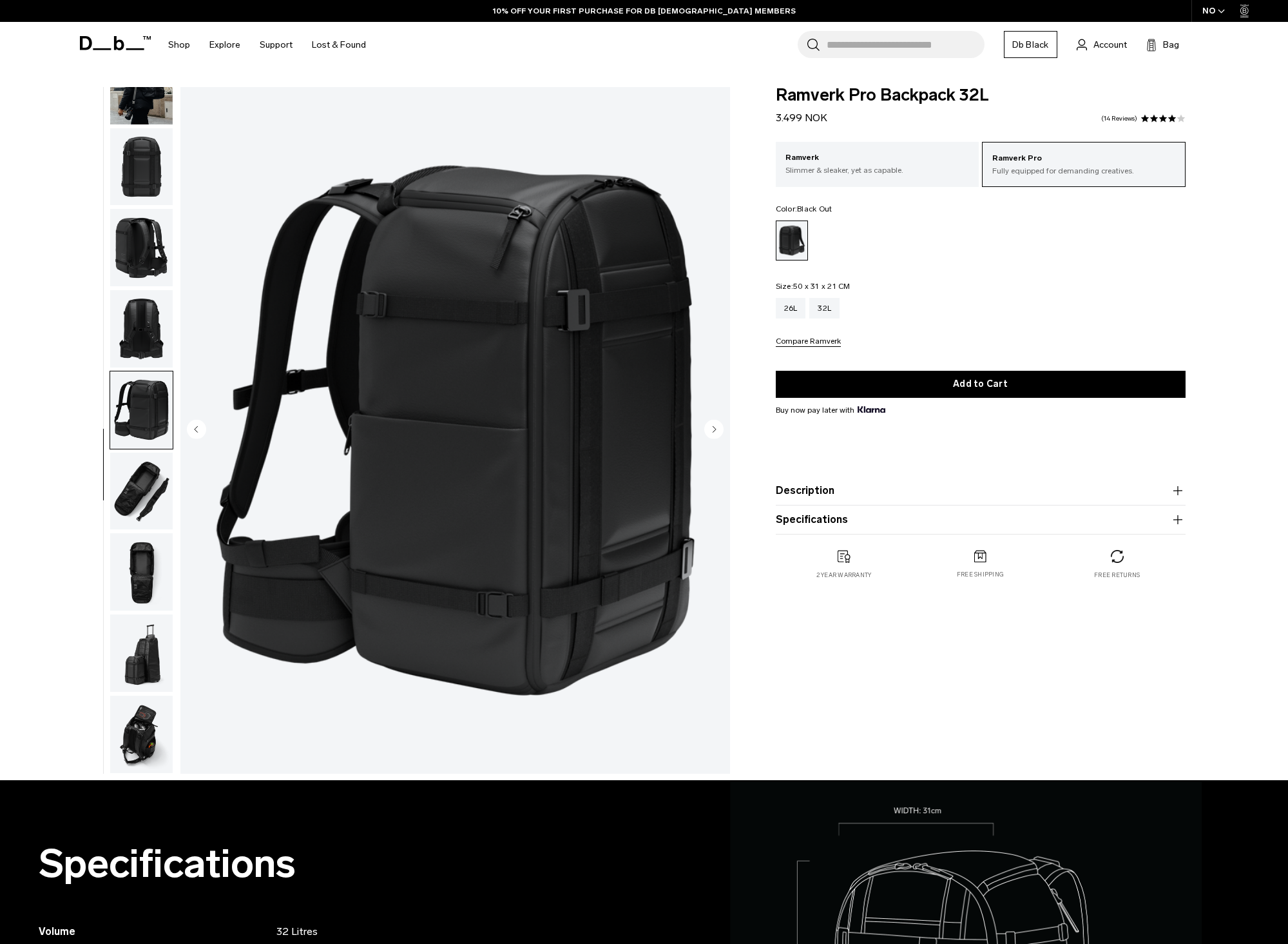
click at [140, 471] on img "button" at bounding box center [141, 491] width 62 height 77
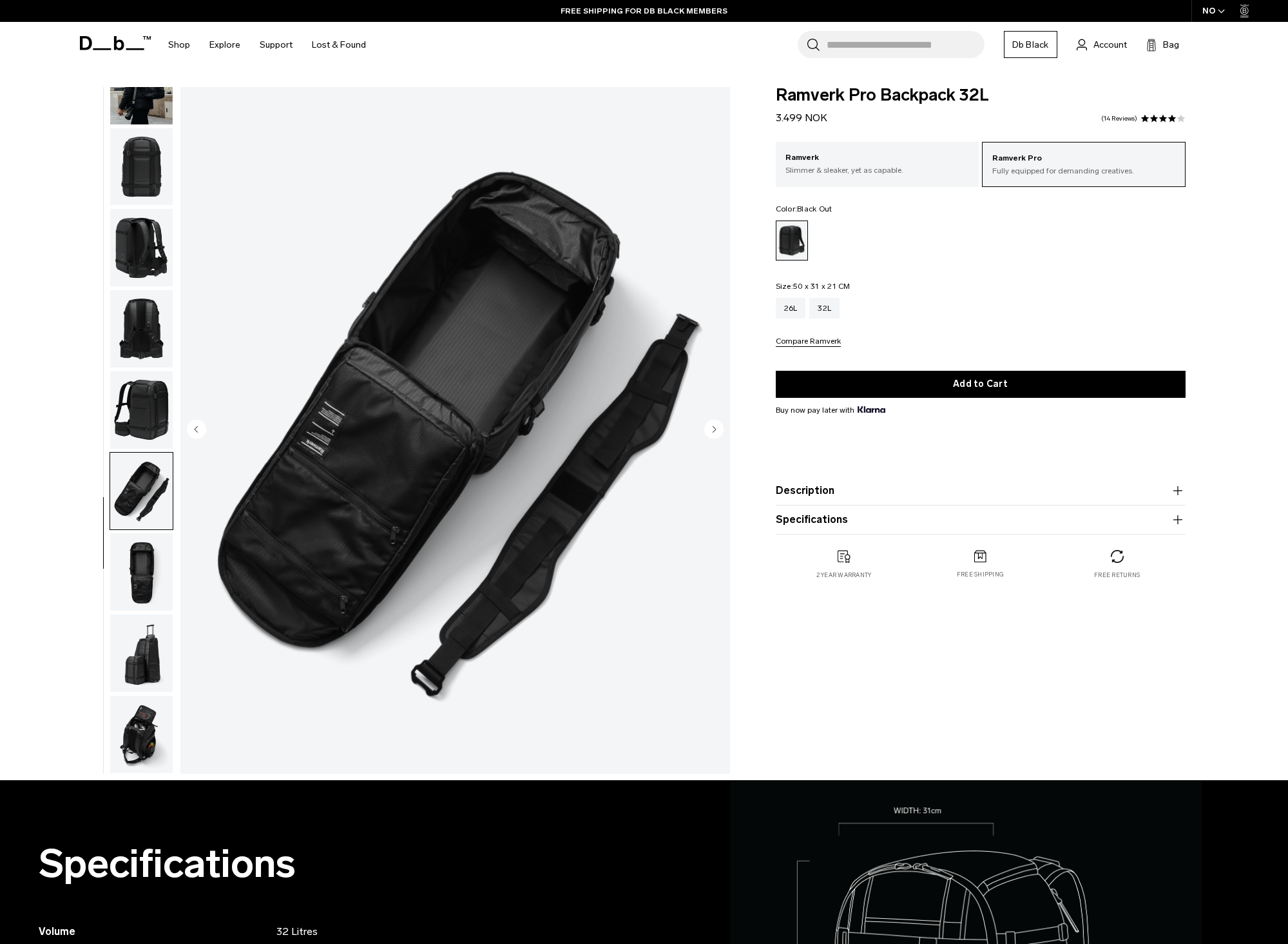
click at [133, 543] on img "button" at bounding box center [141, 571] width 62 height 77
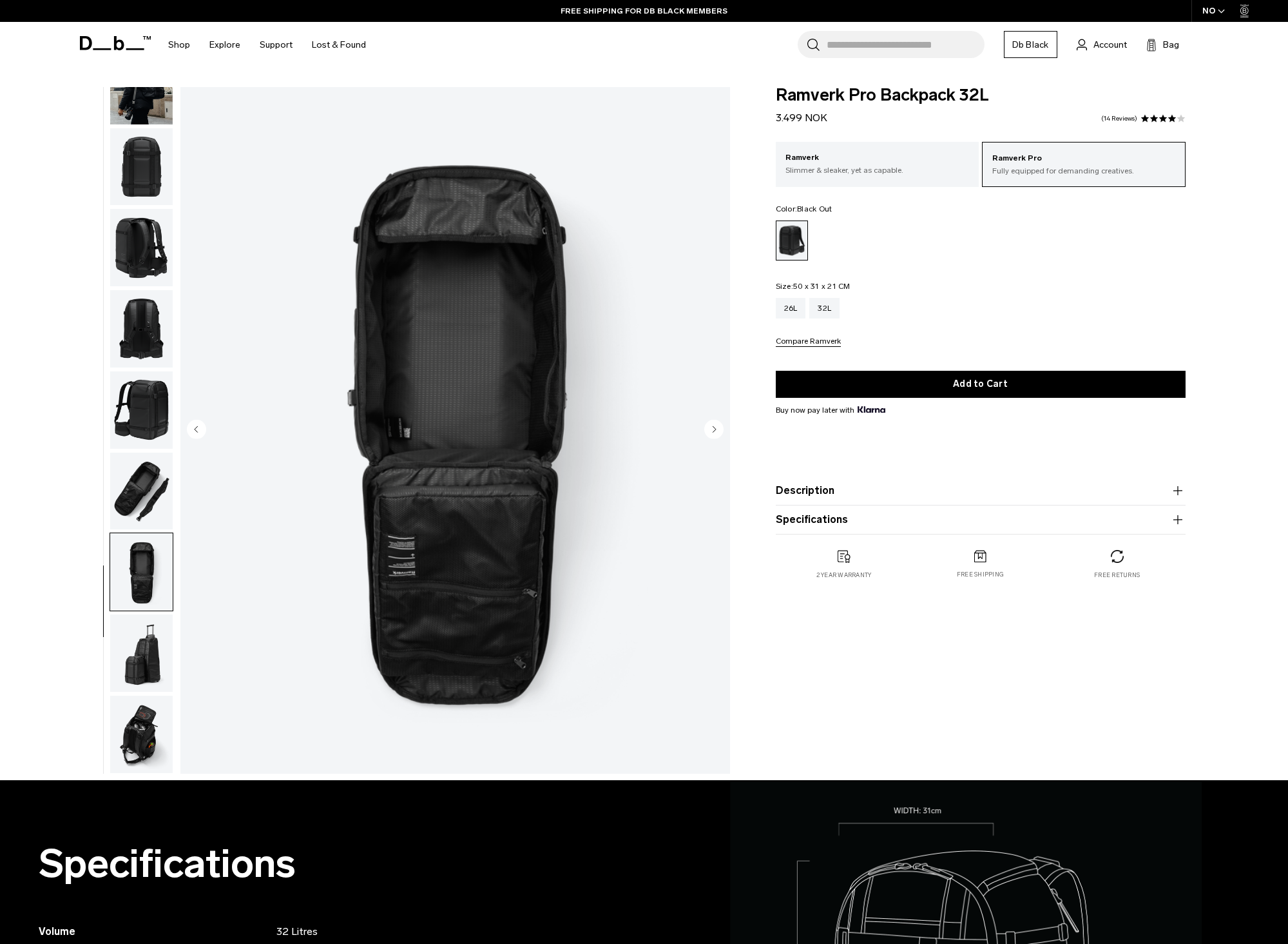
click at [815, 528] on product-accordion "Specifications Volume 32 Litres Dimensions 50 x 31 x 21 CM (H x W x D) Weight 1…" at bounding box center [980, 520] width 410 height 29
click at [815, 526] on button "Specifications" at bounding box center [980, 519] width 410 height 15
click at [809, 501] on product-accordion "Description The roomier version of a Db icon. We’ve taken the photographer’s fa…" at bounding box center [980, 490] width 410 height 29
click at [810, 487] on button "Description" at bounding box center [980, 490] width 410 height 15
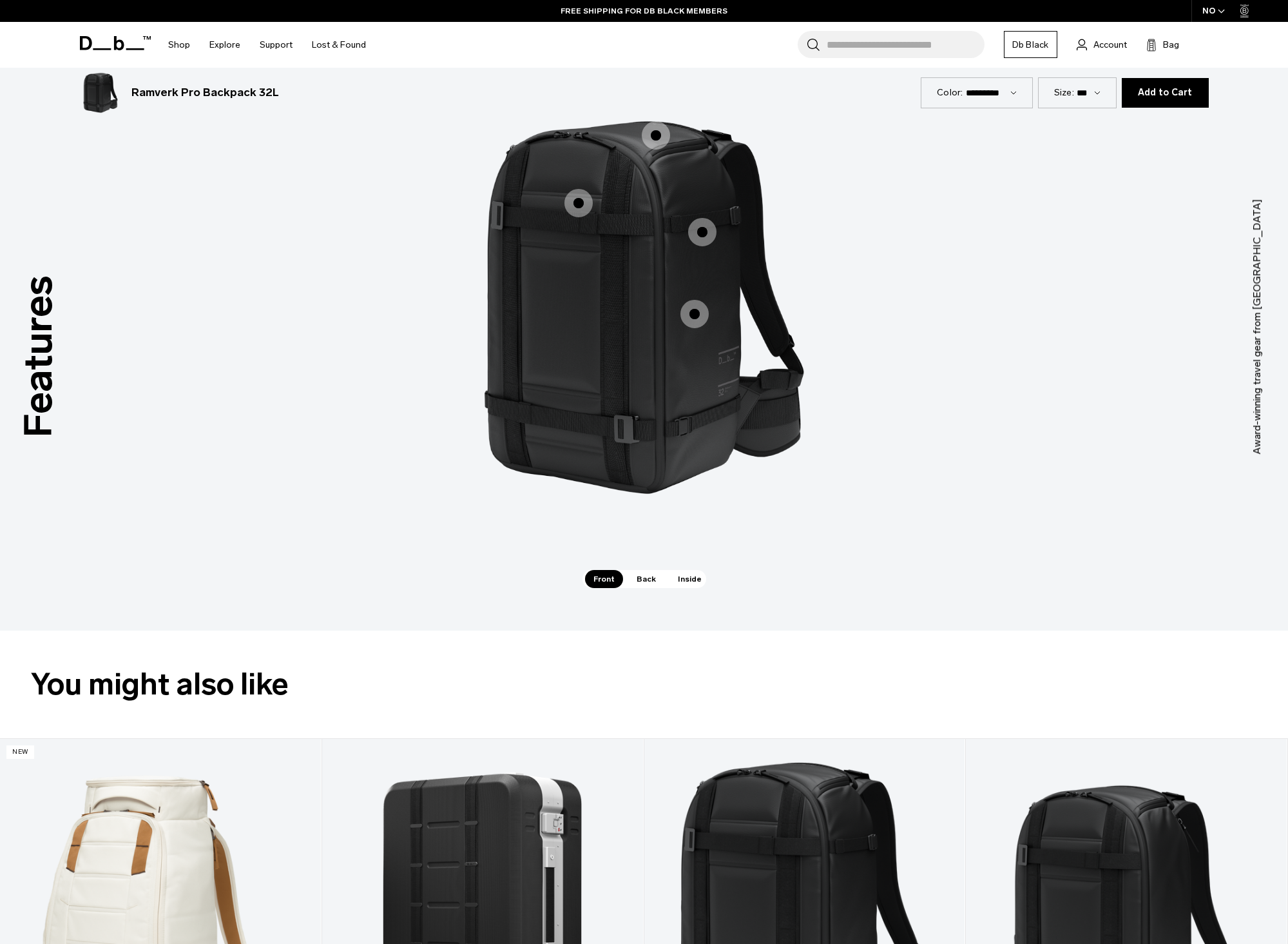
scroll to position [1031, 0]
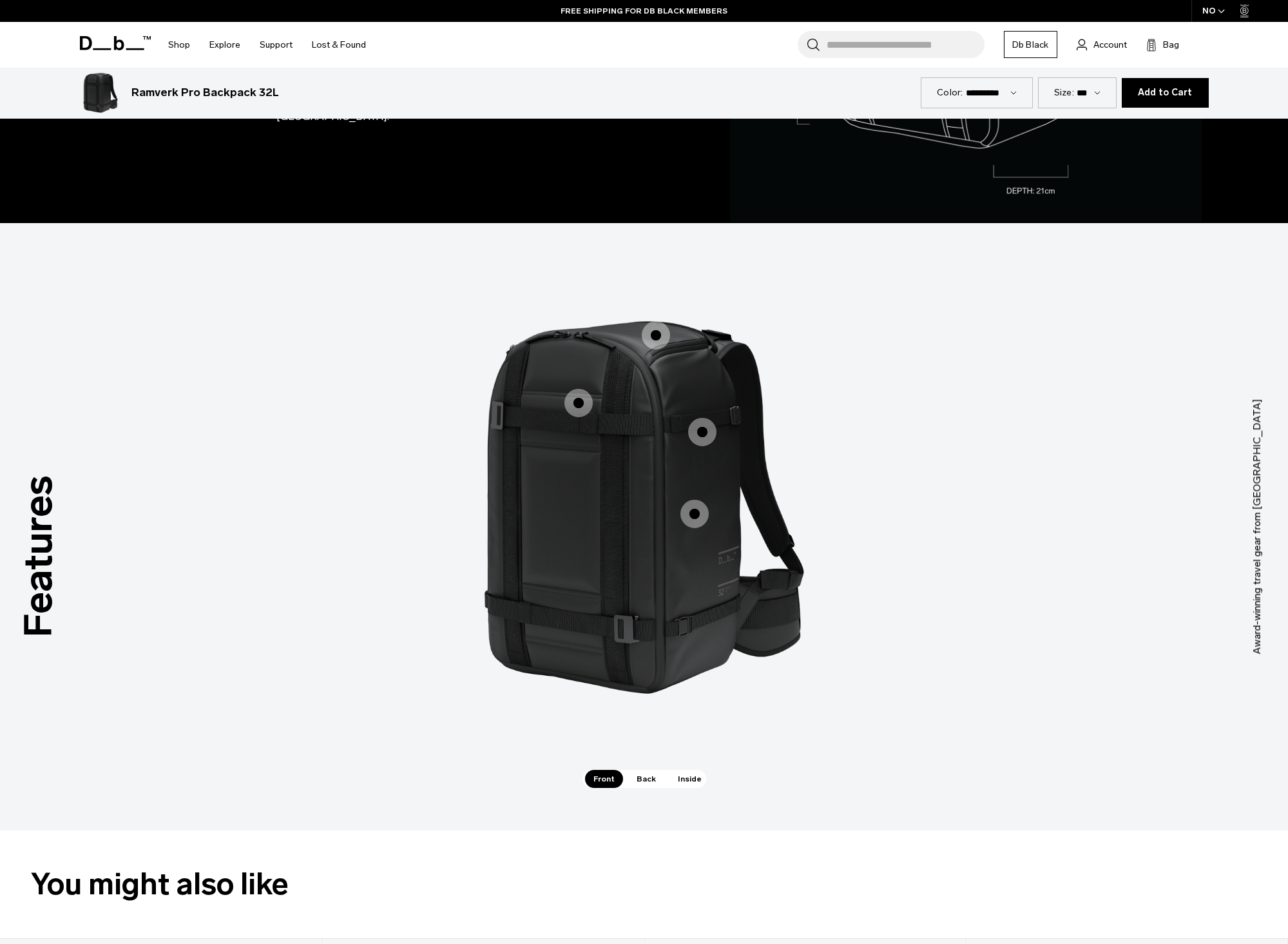
click at [644, 776] on span "Back" at bounding box center [646, 779] width 36 height 18
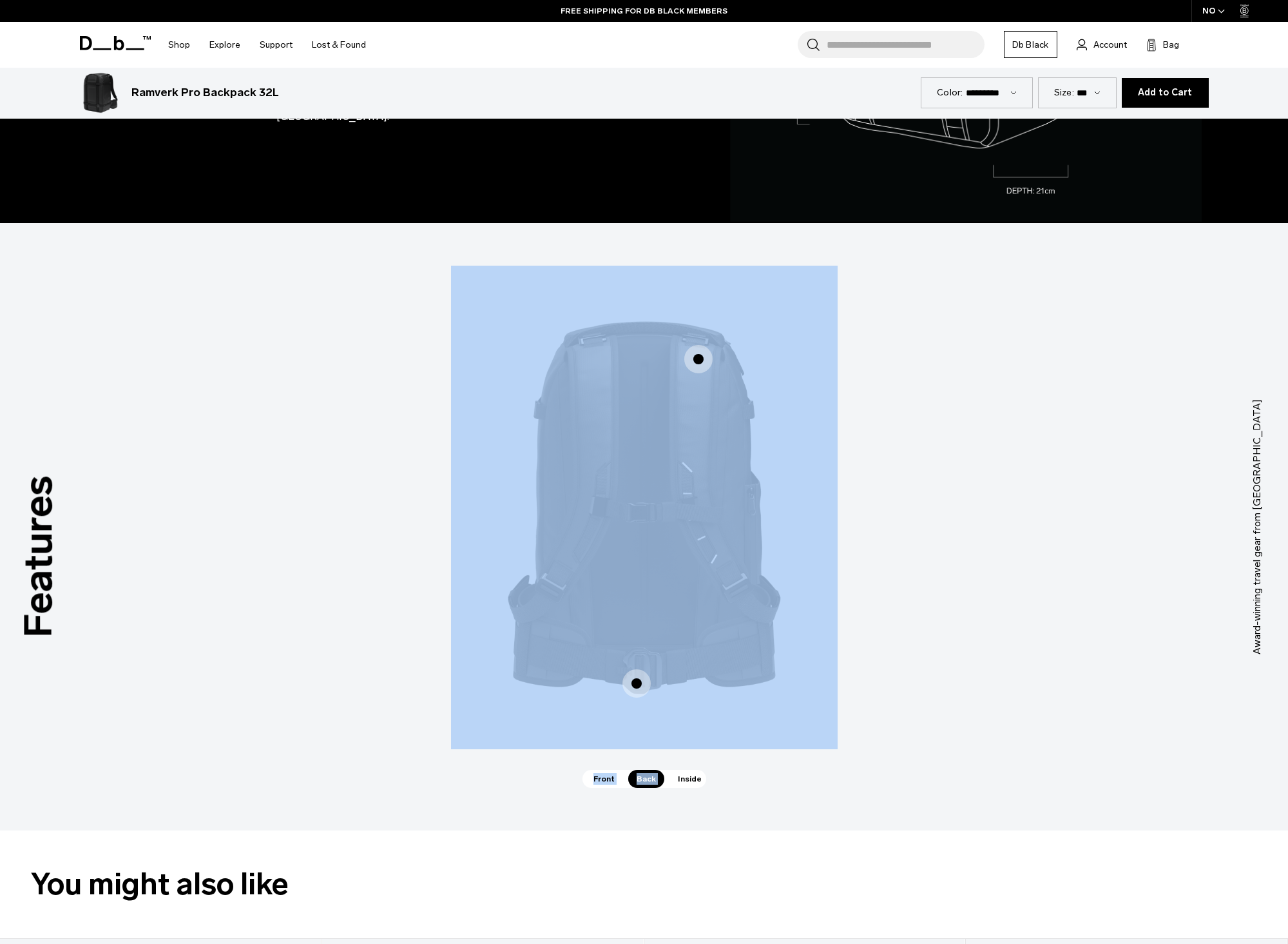
click at [672, 770] on div "Large Top Pocket Large Top Pocket Adjustable Front Straps Adjustable Front Stra…" at bounding box center [644, 527] width 387 height 522
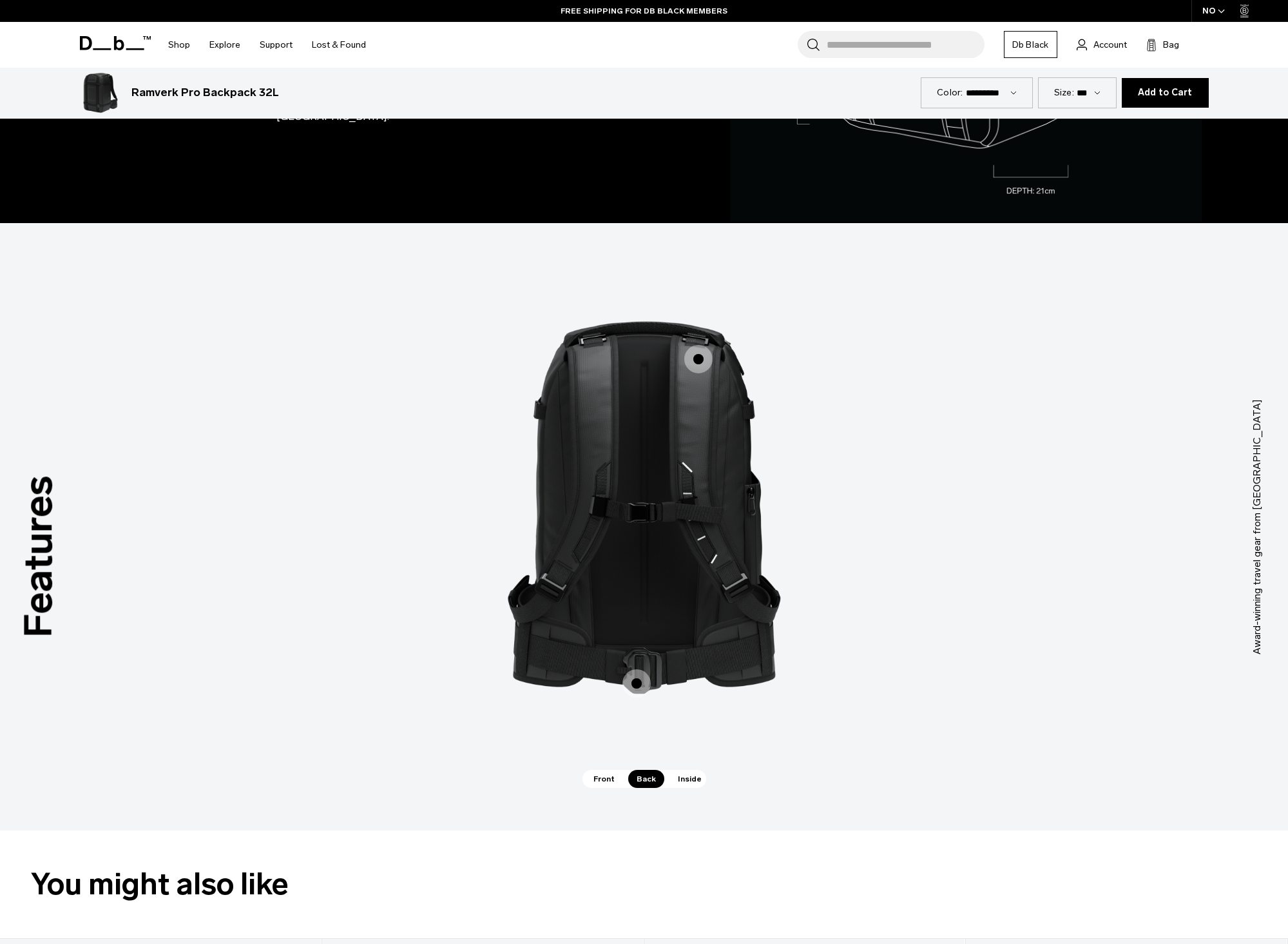
click at [682, 781] on span "Inside" at bounding box center [690, 779] width 41 height 18
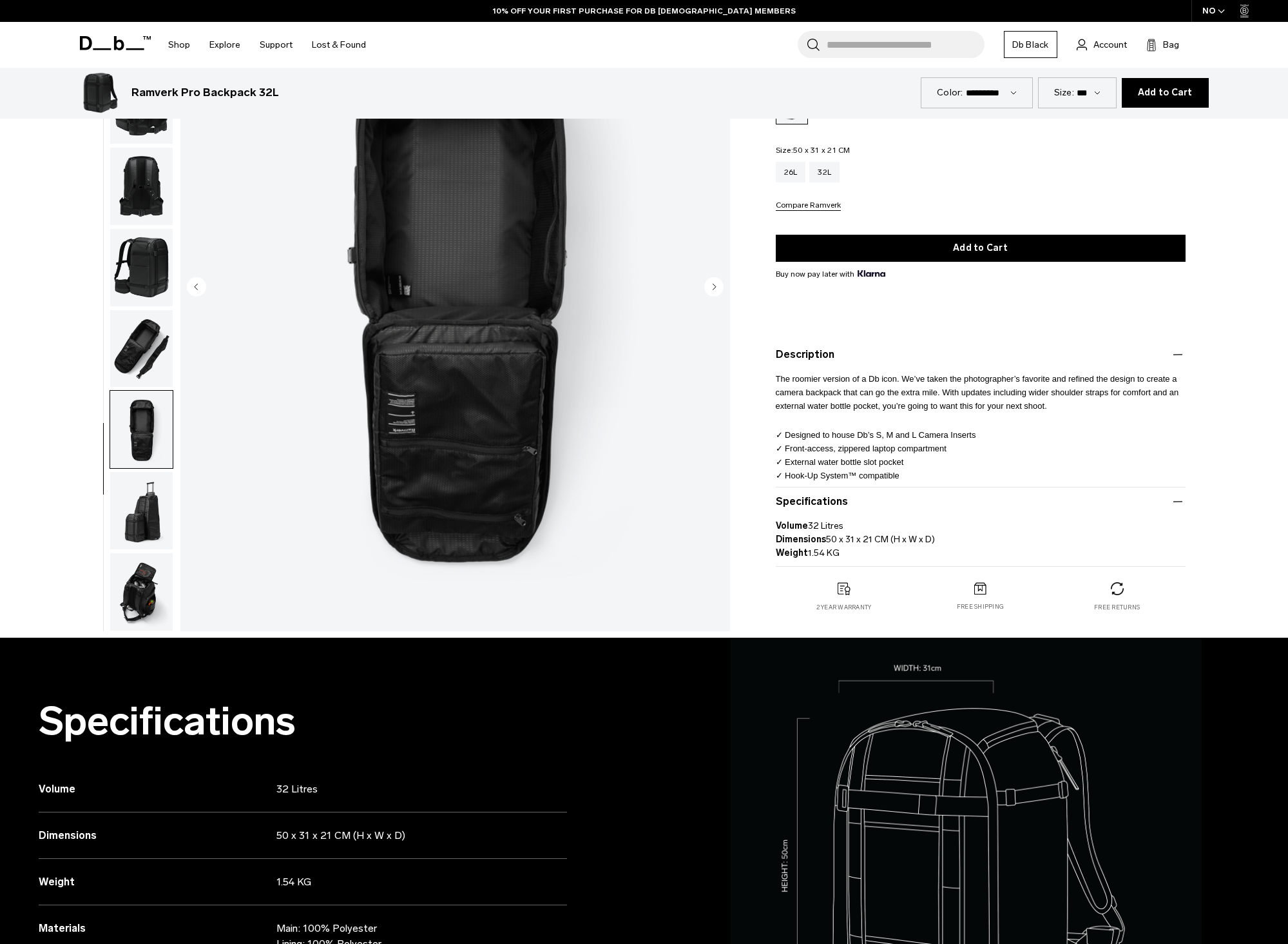
scroll to position [0, 0]
